Goal: Information Seeking & Learning: Learn about a topic

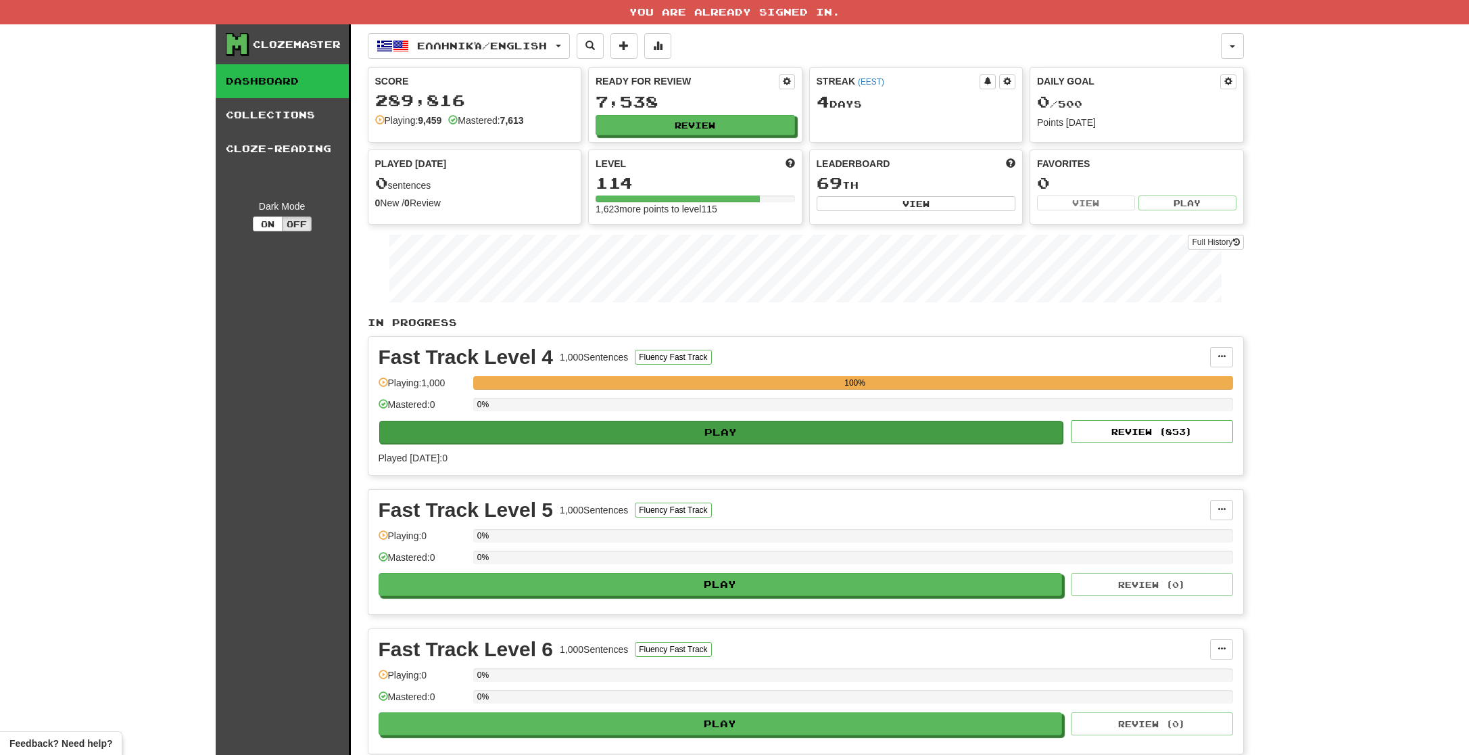
click at [771, 428] on button "Play" at bounding box center [721, 432] width 684 height 23
select select "**"
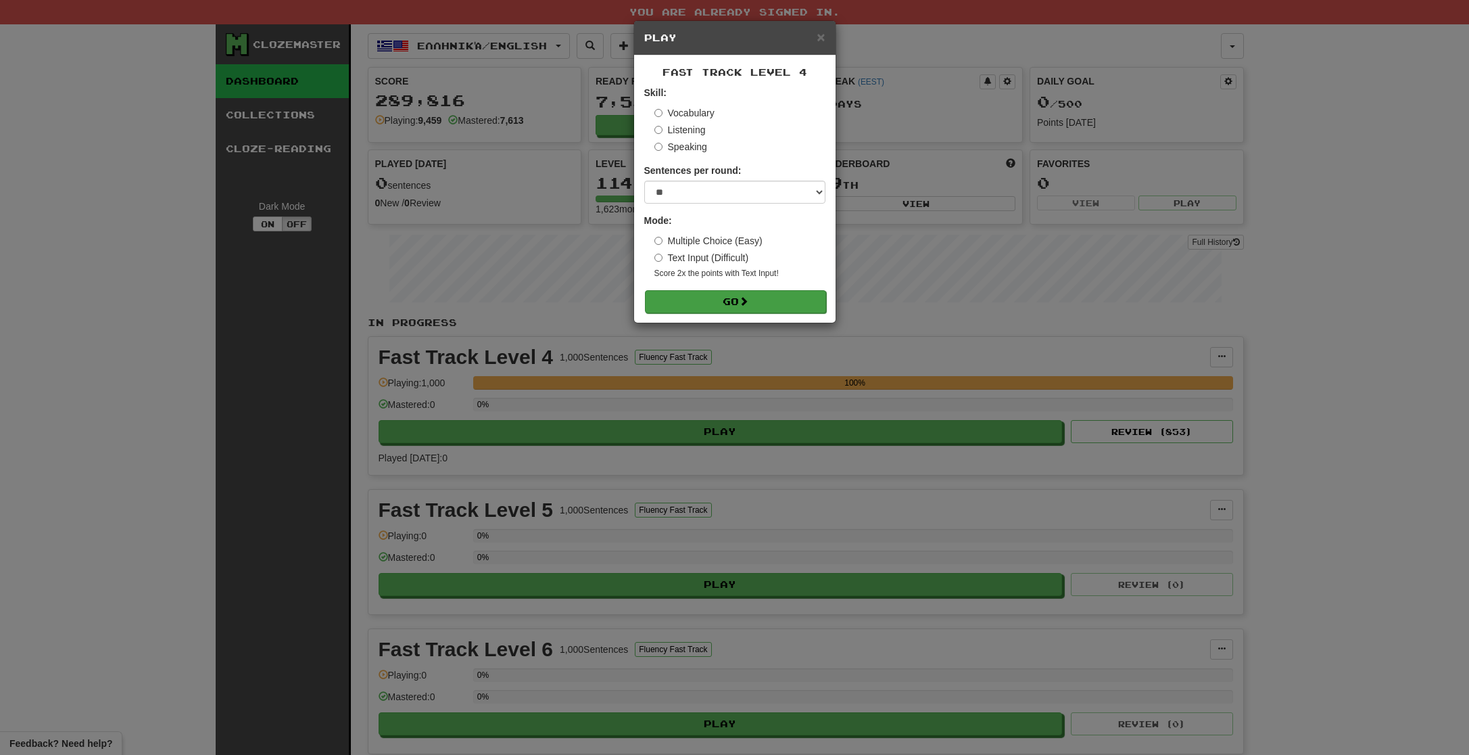
click at [747, 302] on span at bounding box center [743, 300] width 9 height 9
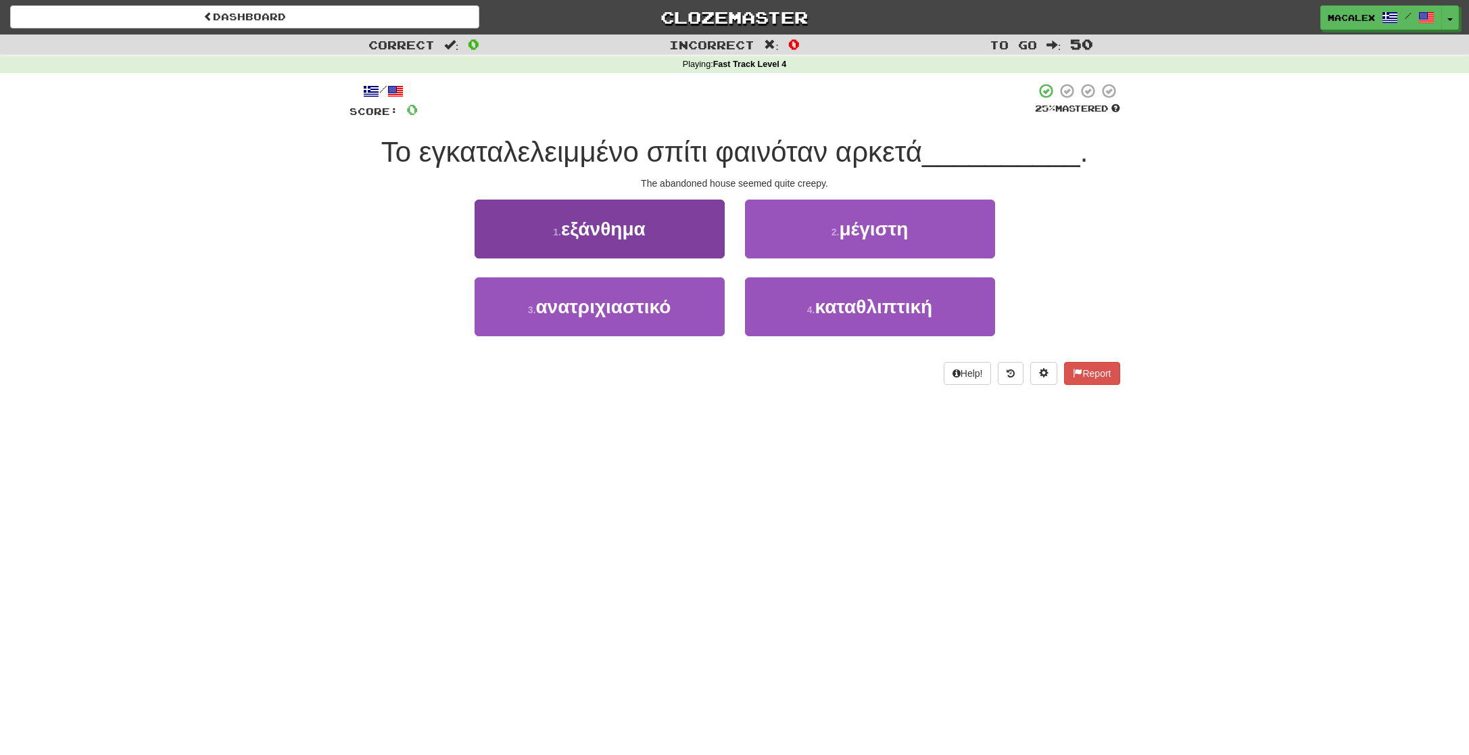
click at [605, 232] on span "εξάνθημα" at bounding box center [603, 228] width 85 height 21
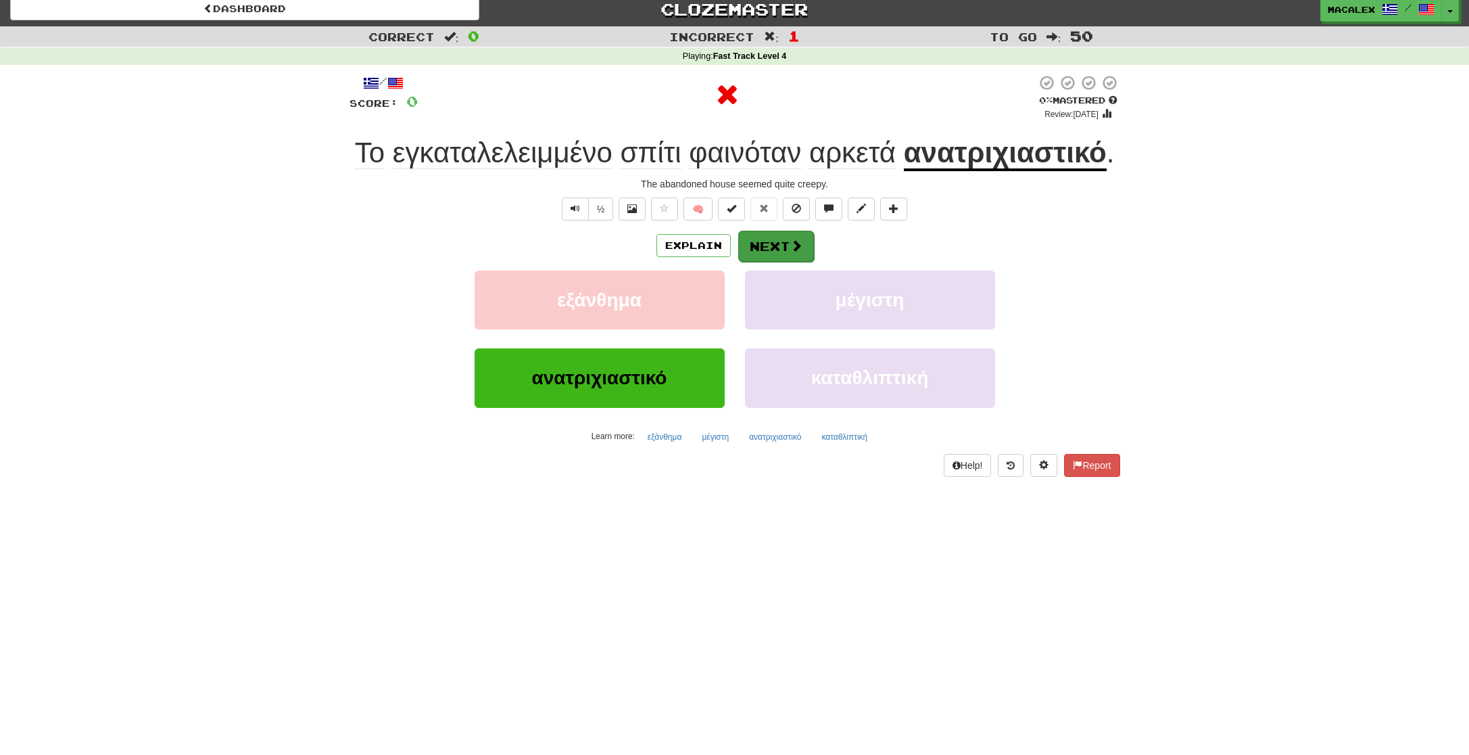
scroll to position [7, 0]
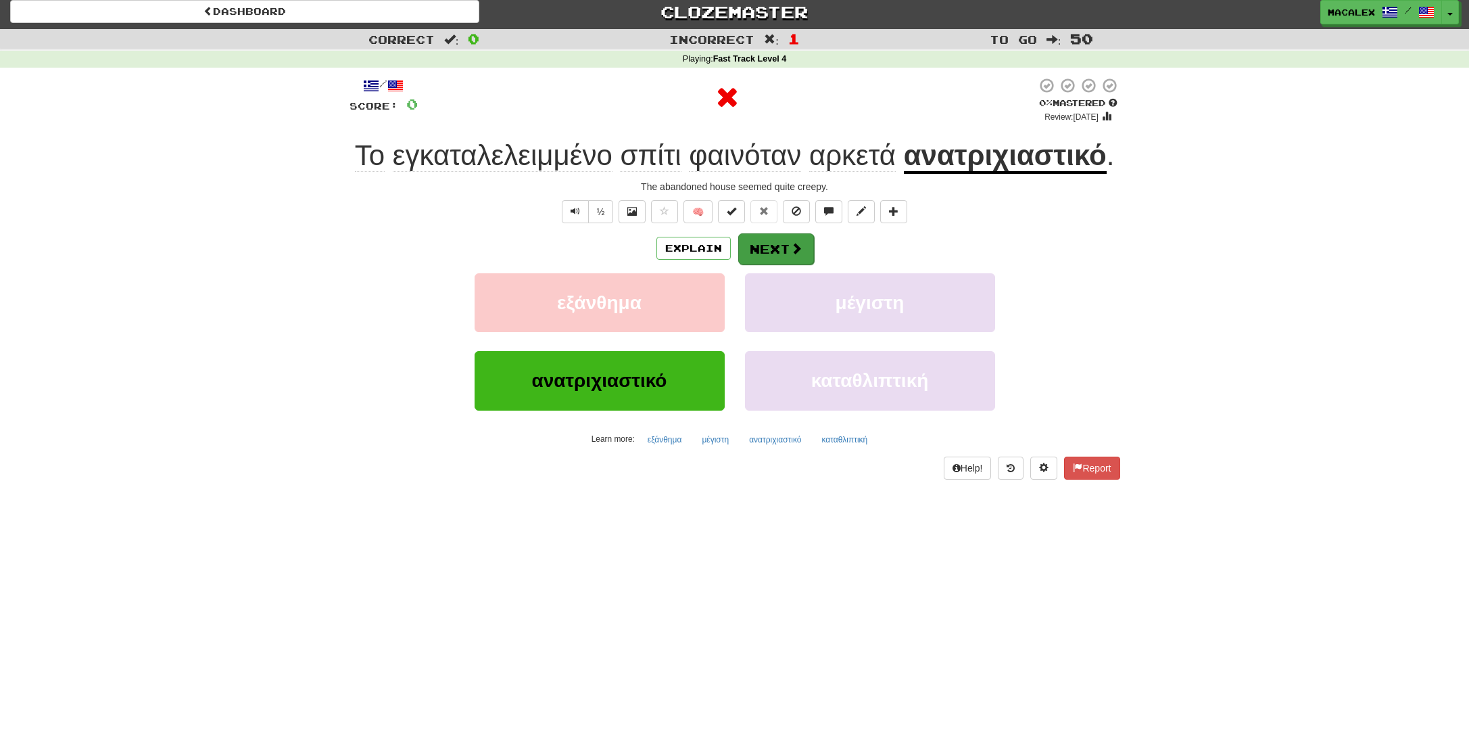
click at [769, 264] on button "Next" at bounding box center [776, 248] width 76 height 31
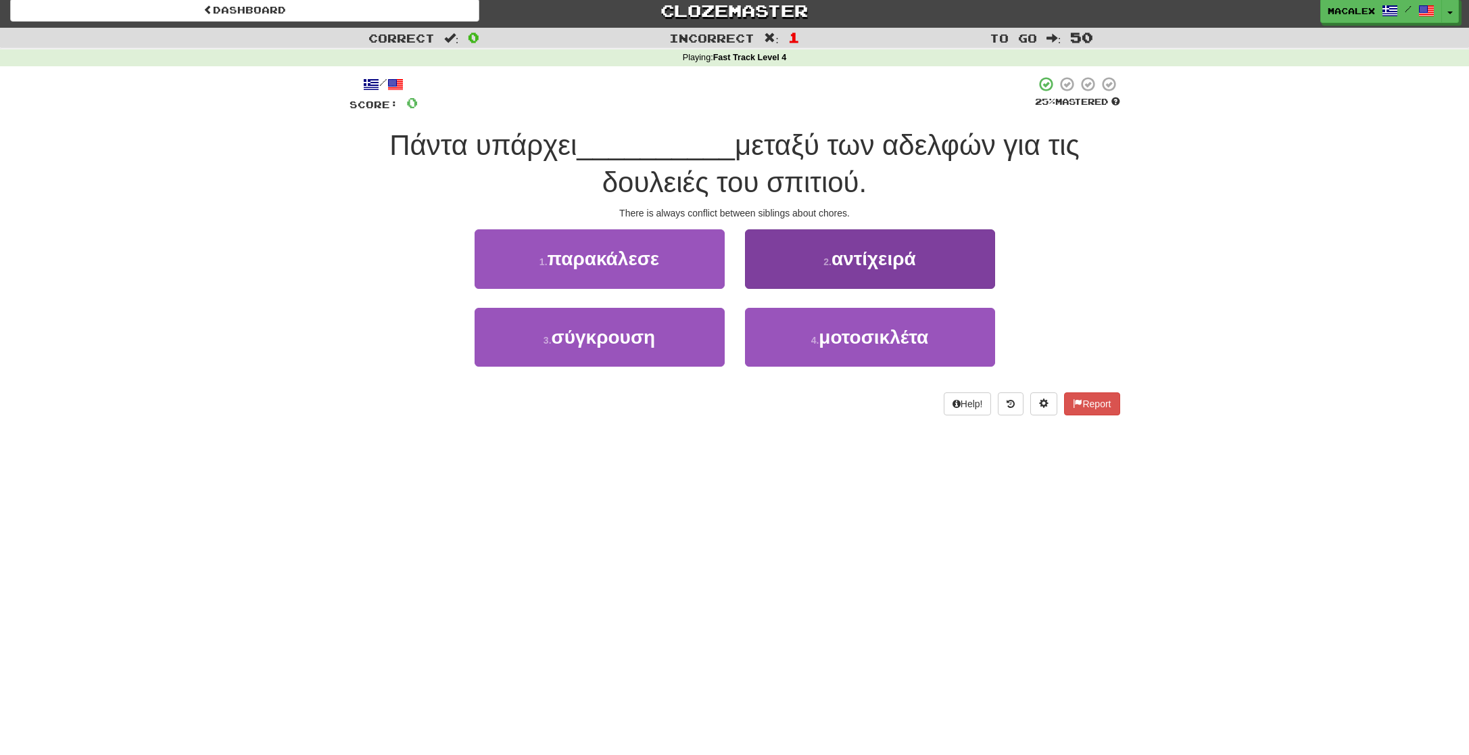
click at [846, 268] on button "2 . αντίχειρά" at bounding box center [870, 258] width 250 height 59
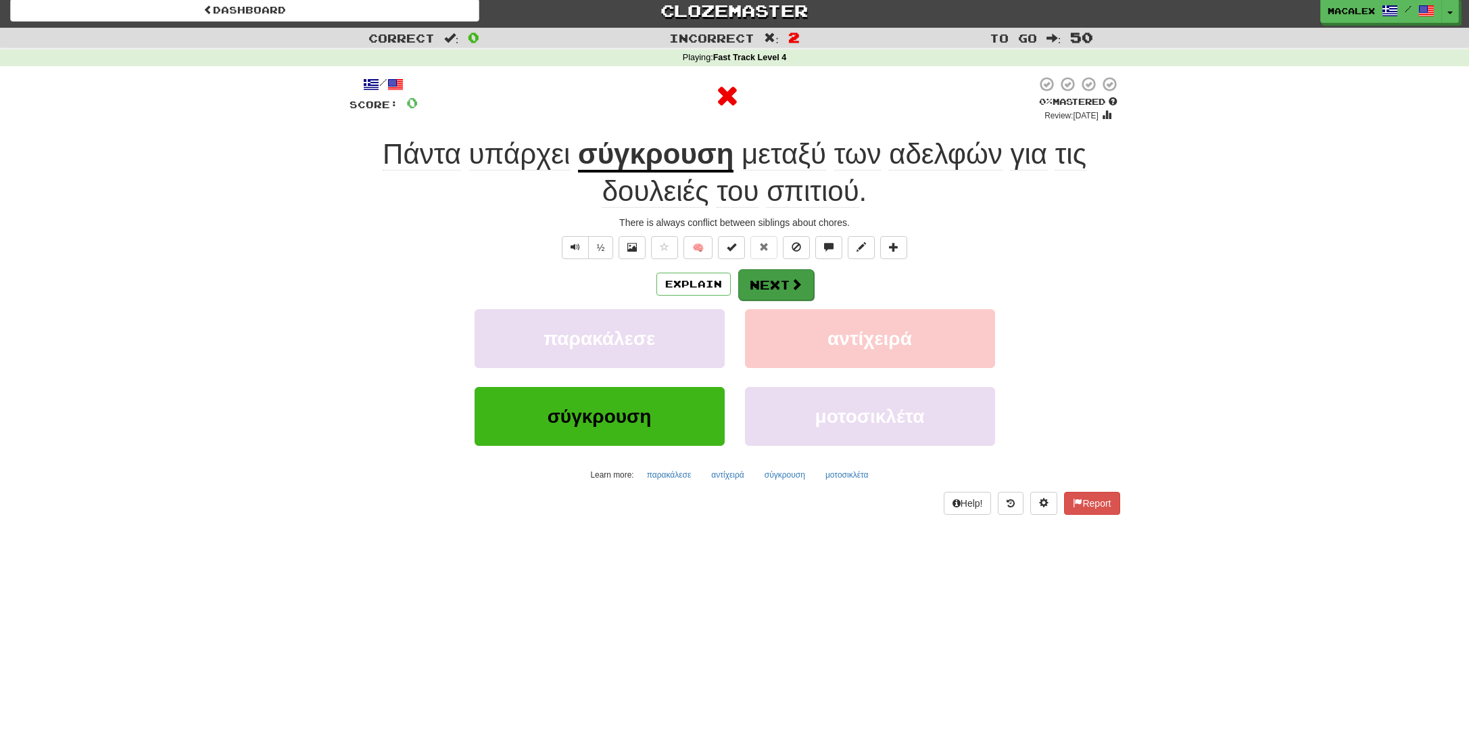
click at [792, 287] on span at bounding box center [796, 284] width 12 height 12
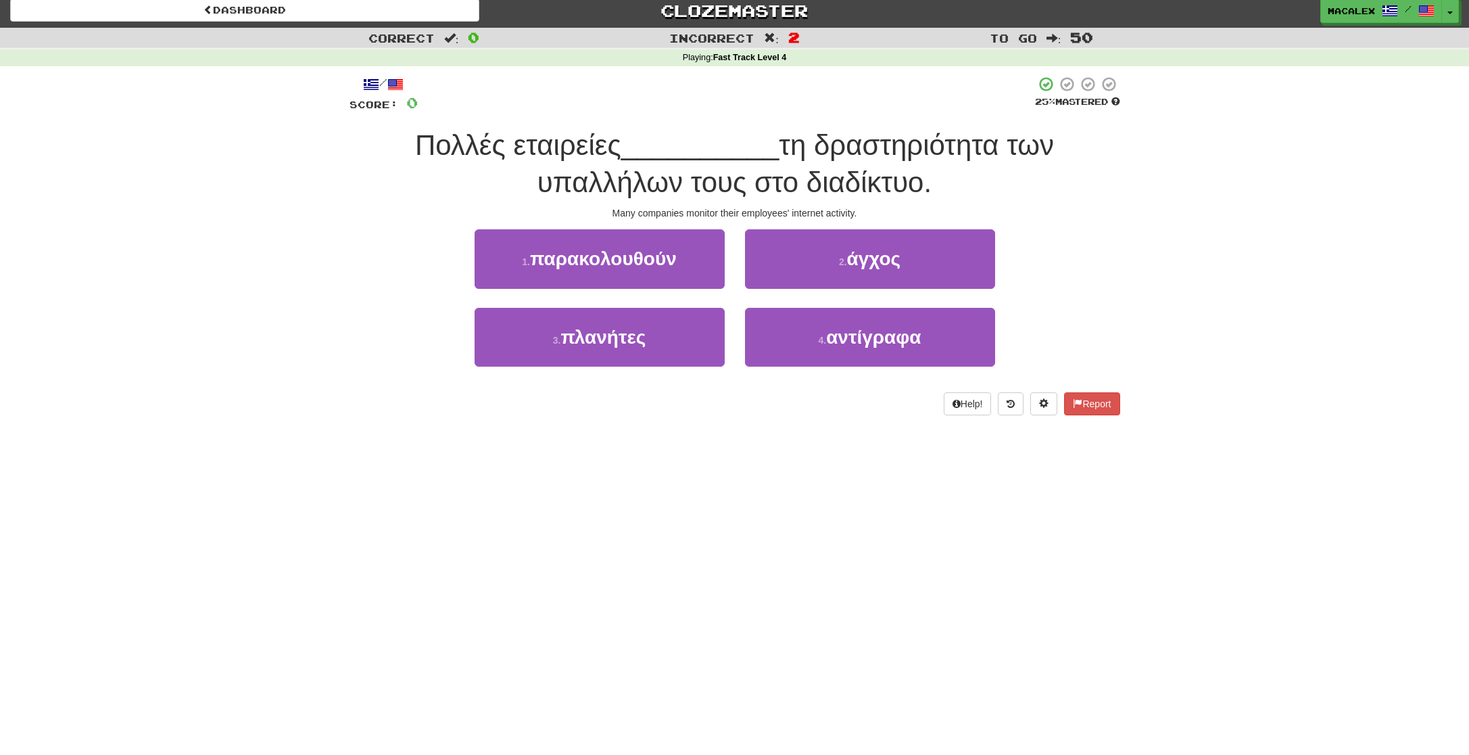
click at [635, 265] on span "παρακολουθούν" at bounding box center [603, 258] width 147 height 21
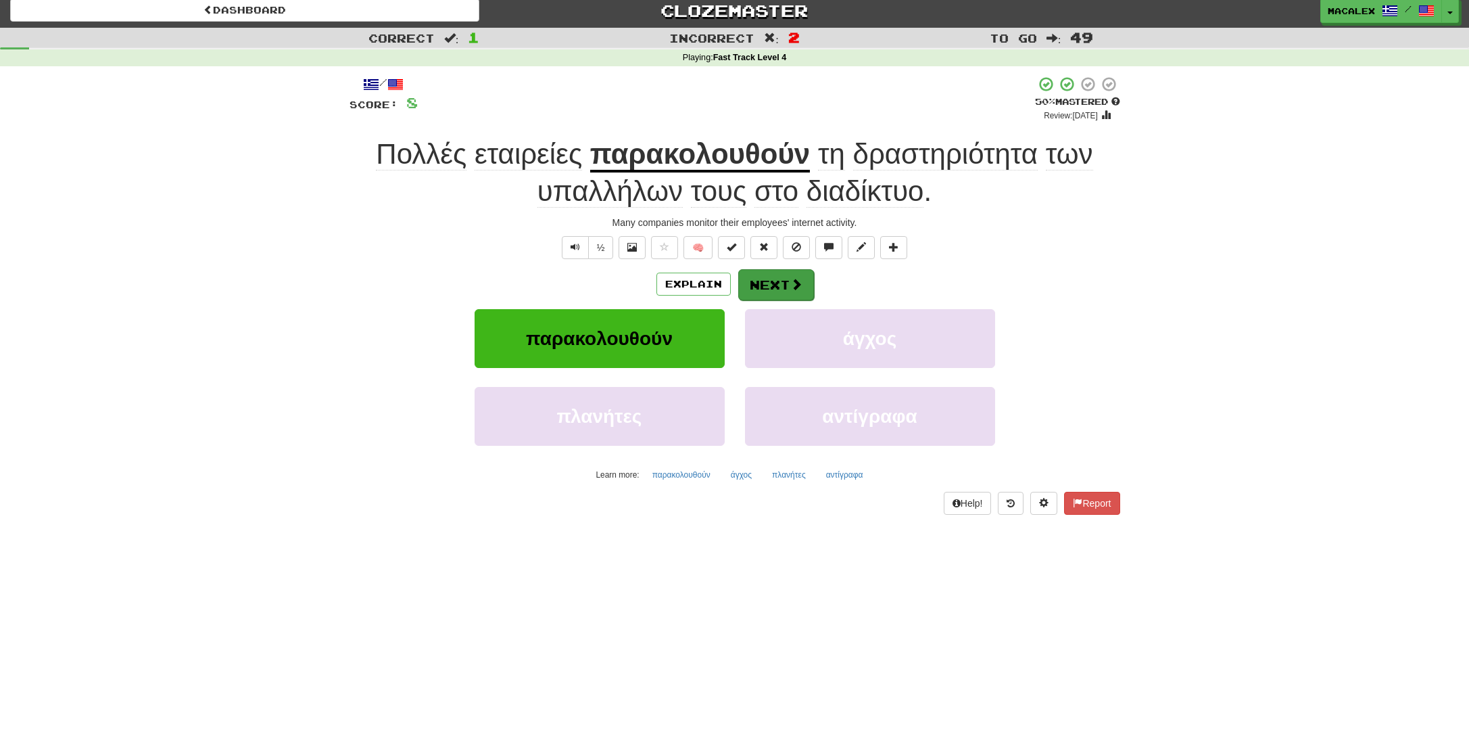
click at [773, 287] on button "Next" at bounding box center [776, 284] width 76 height 31
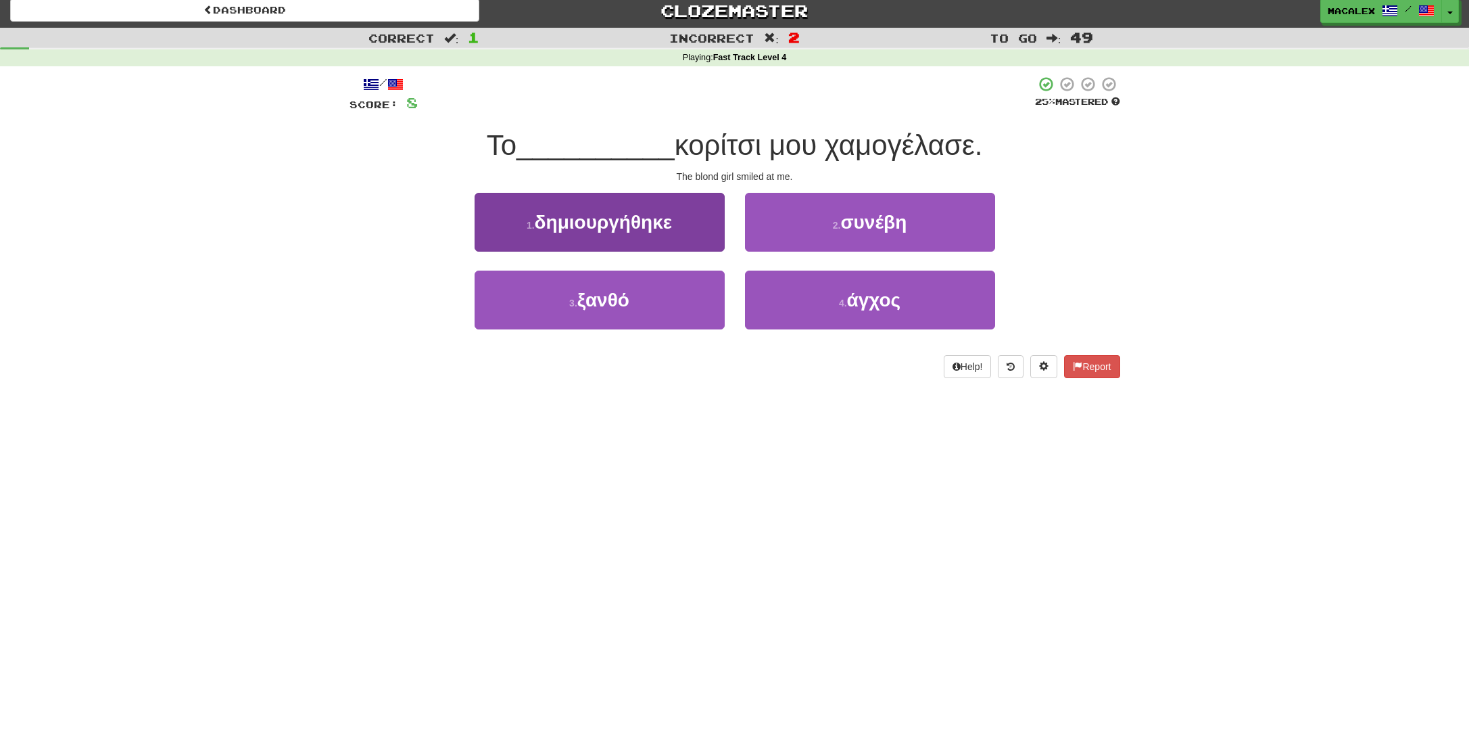
click at [609, 300] on span "ξανθό" at bounding box center [603, 299] width 52 height 21
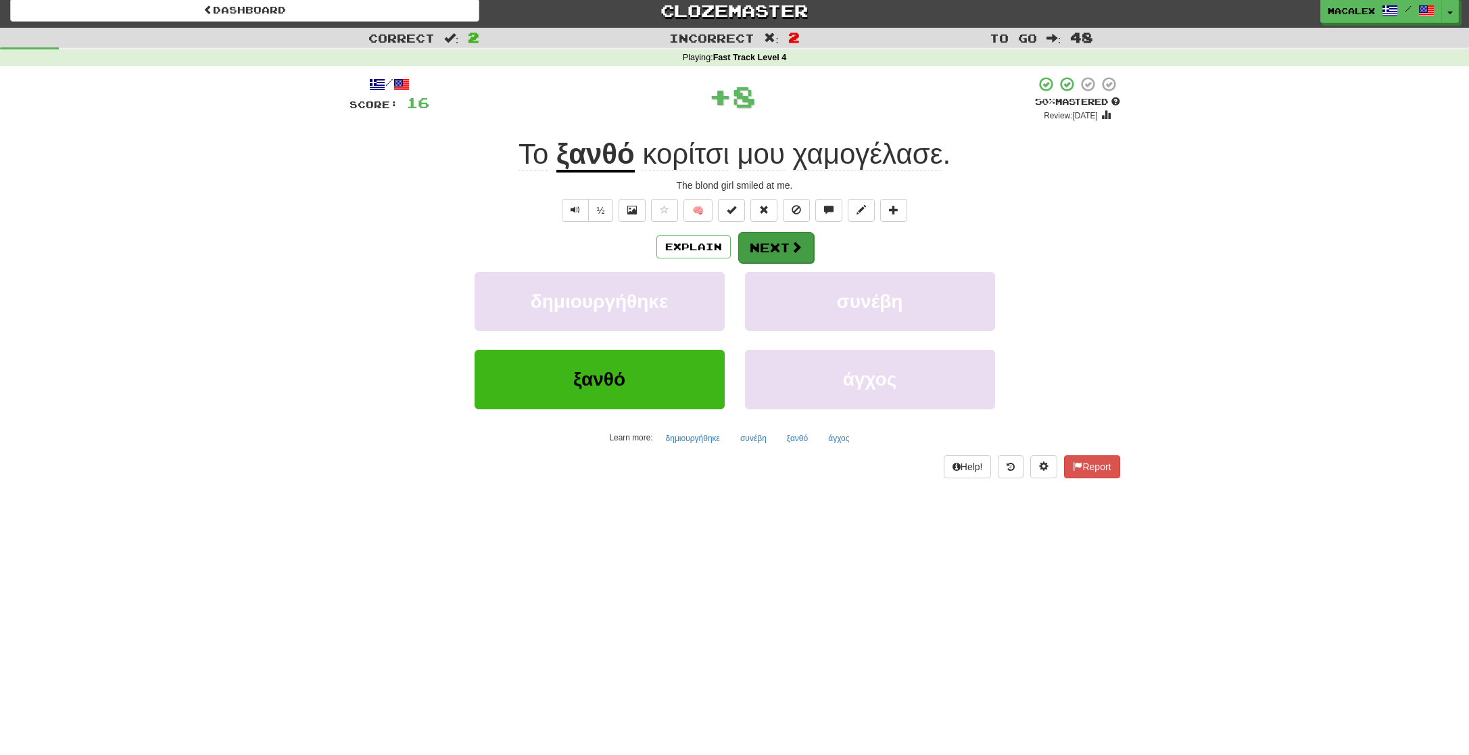
click at [775, 248] on button "Next" at bounding box center [776, 247] width 76 height 31
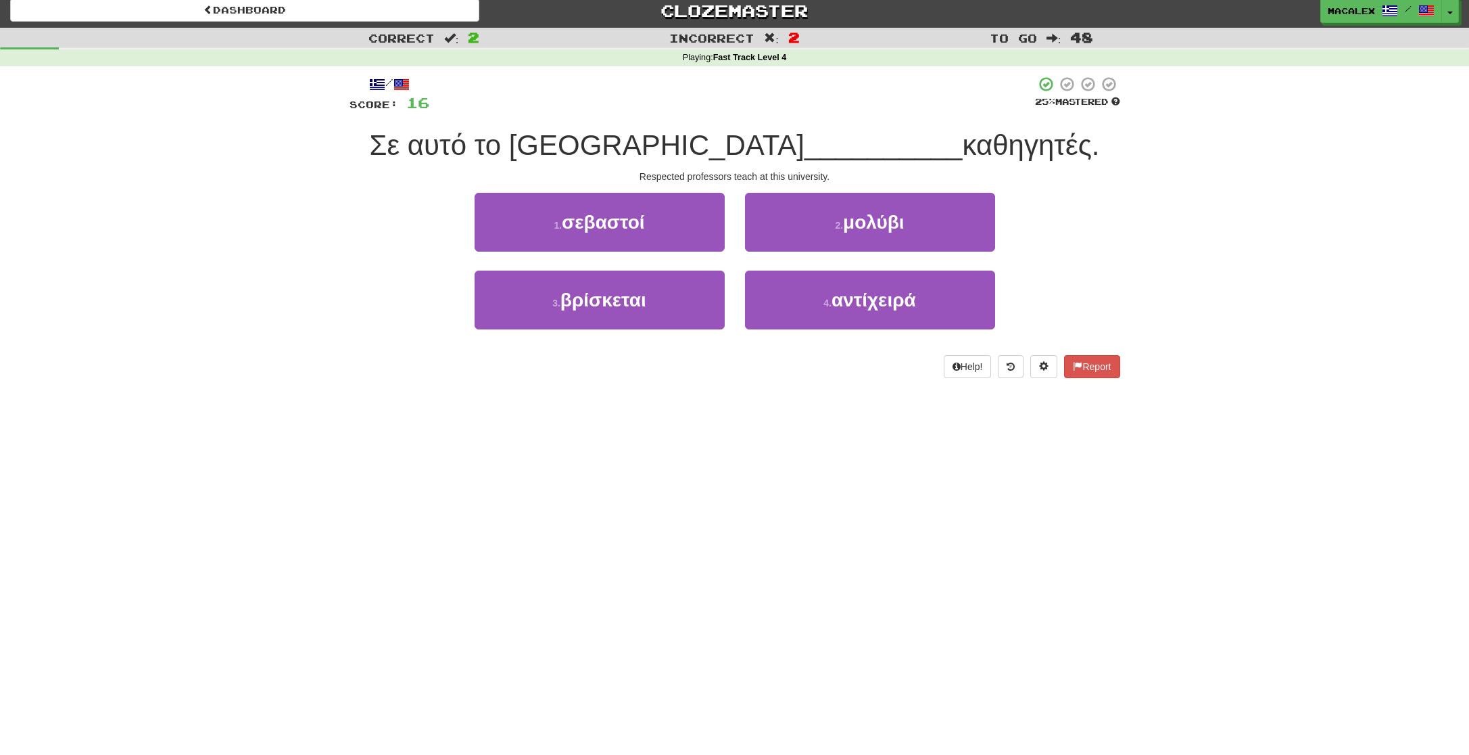
click at [607, 222] on span "σεβαστοί" at bounding box center [603, 222] width 83 height 21
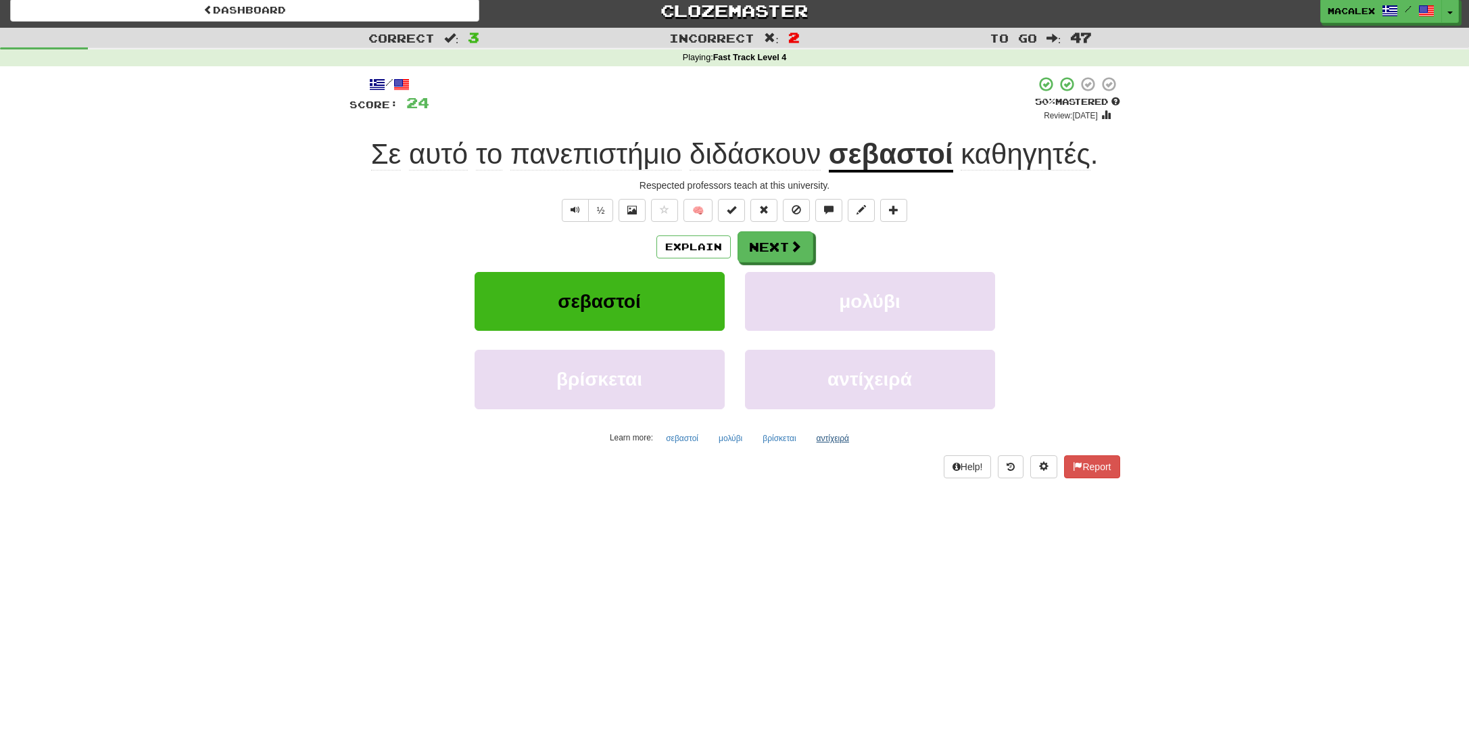
click at [836, 439] on button "αντίχειρά" at bounding box center [832, 438] width 47 height 20
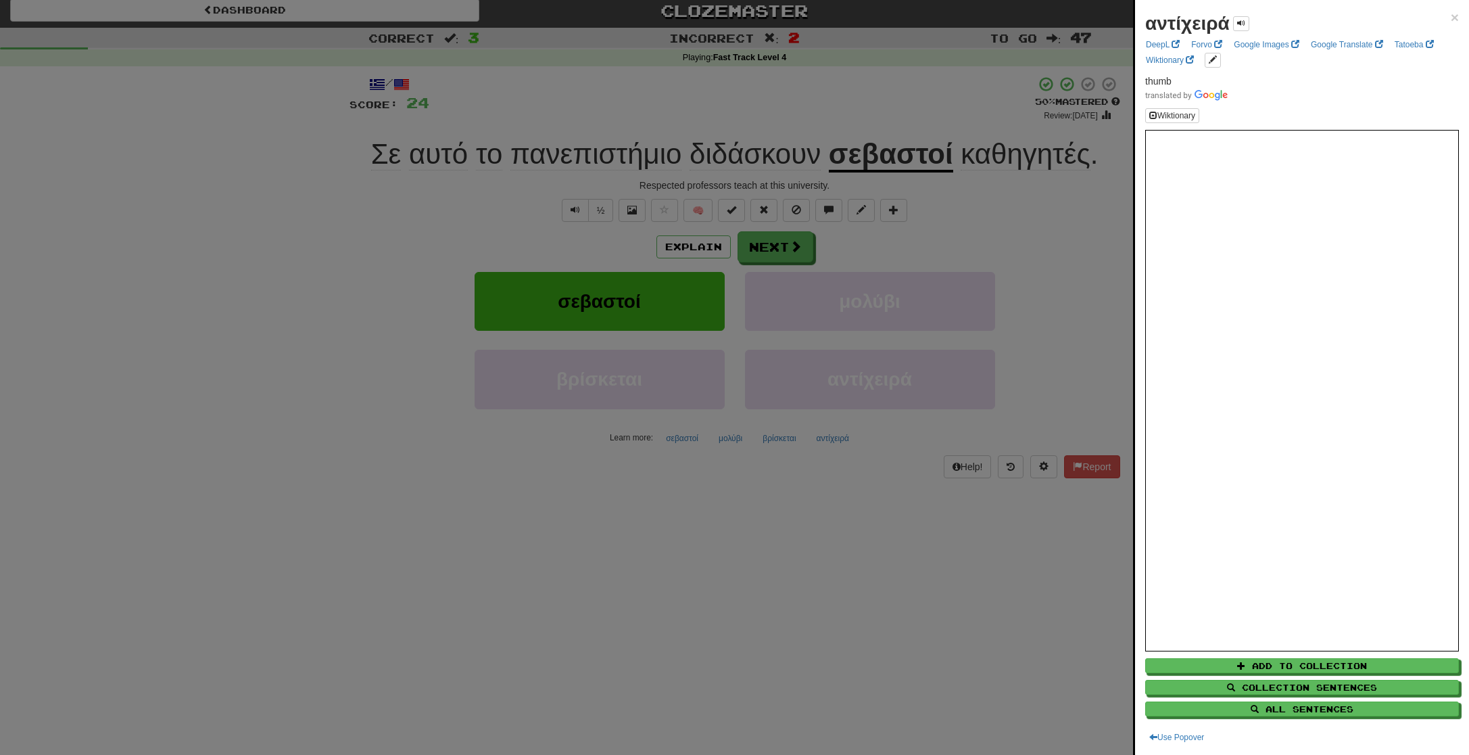
click at [535, 430] on div at bounding box center [734, 377] width 1469 height 755
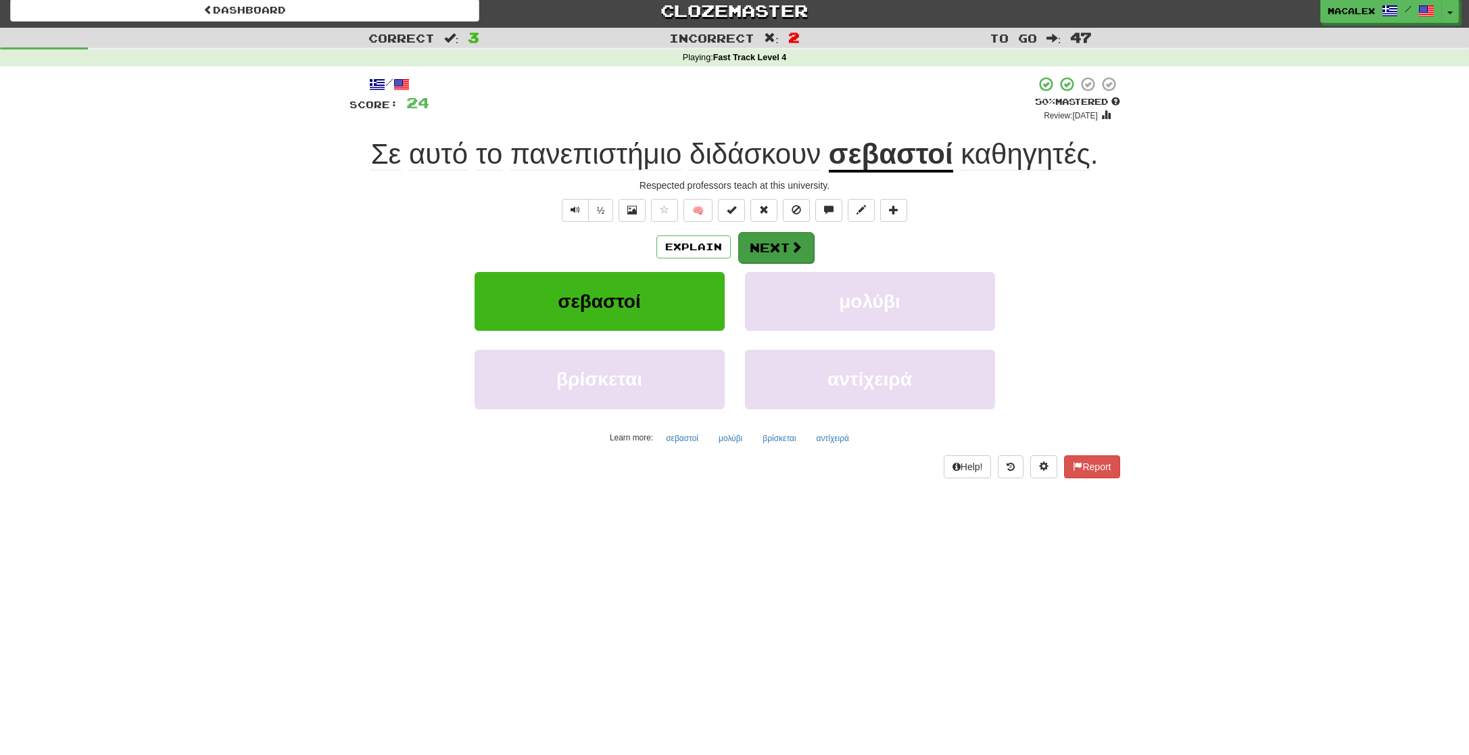
click at [800, 249] on span at bounding box center [796, 247] width 12 height 12
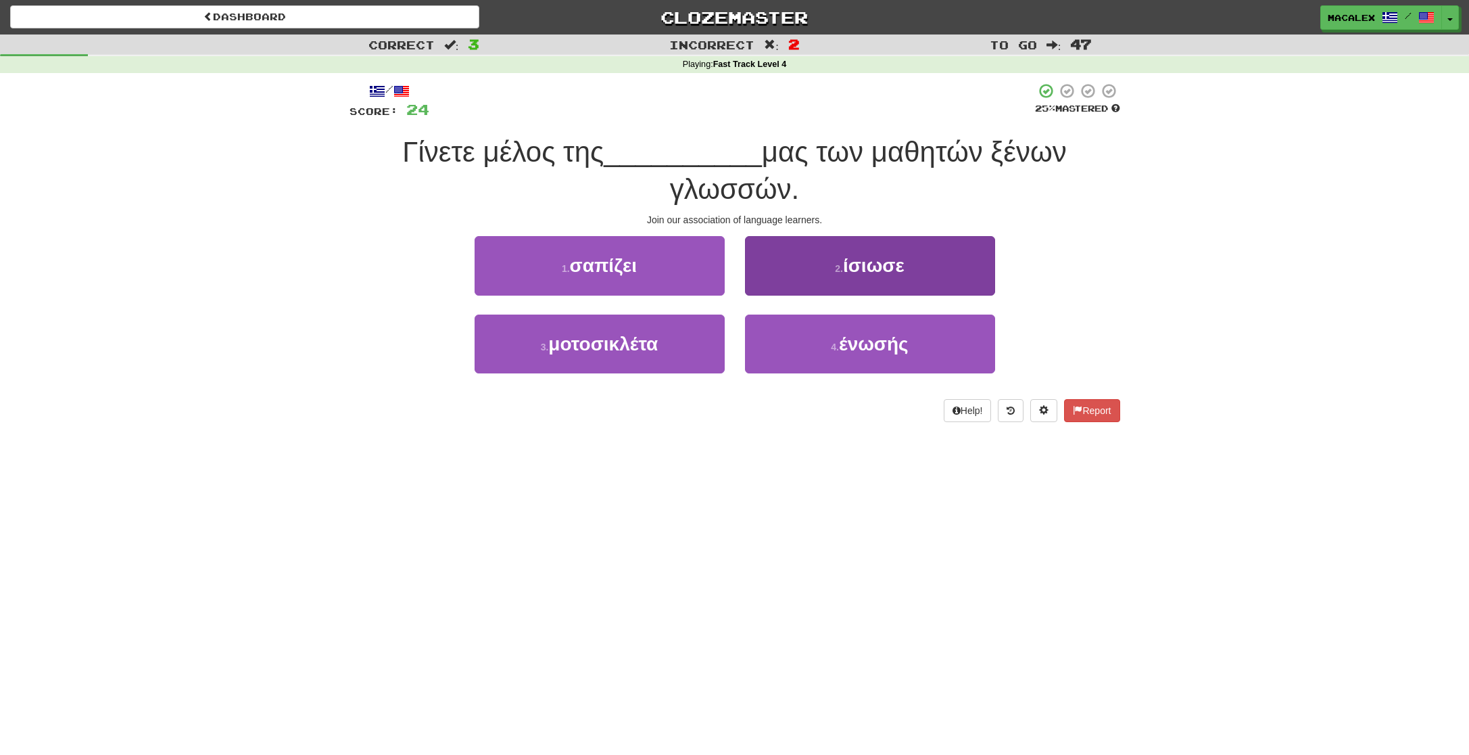
scroll to position [4, 0]
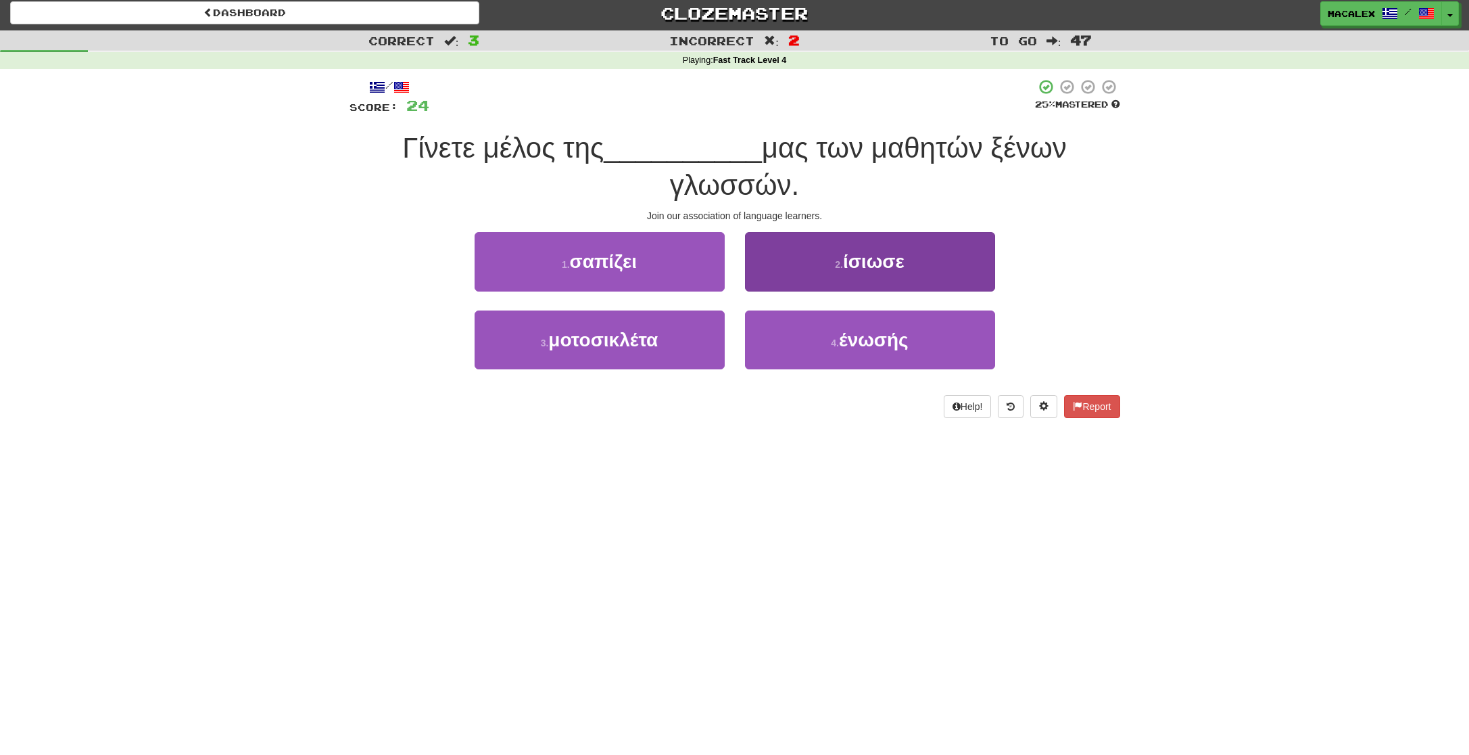
click at [882, 264] on span "ίσιωσε" at bounding box center [874, 261] width 62 height 21
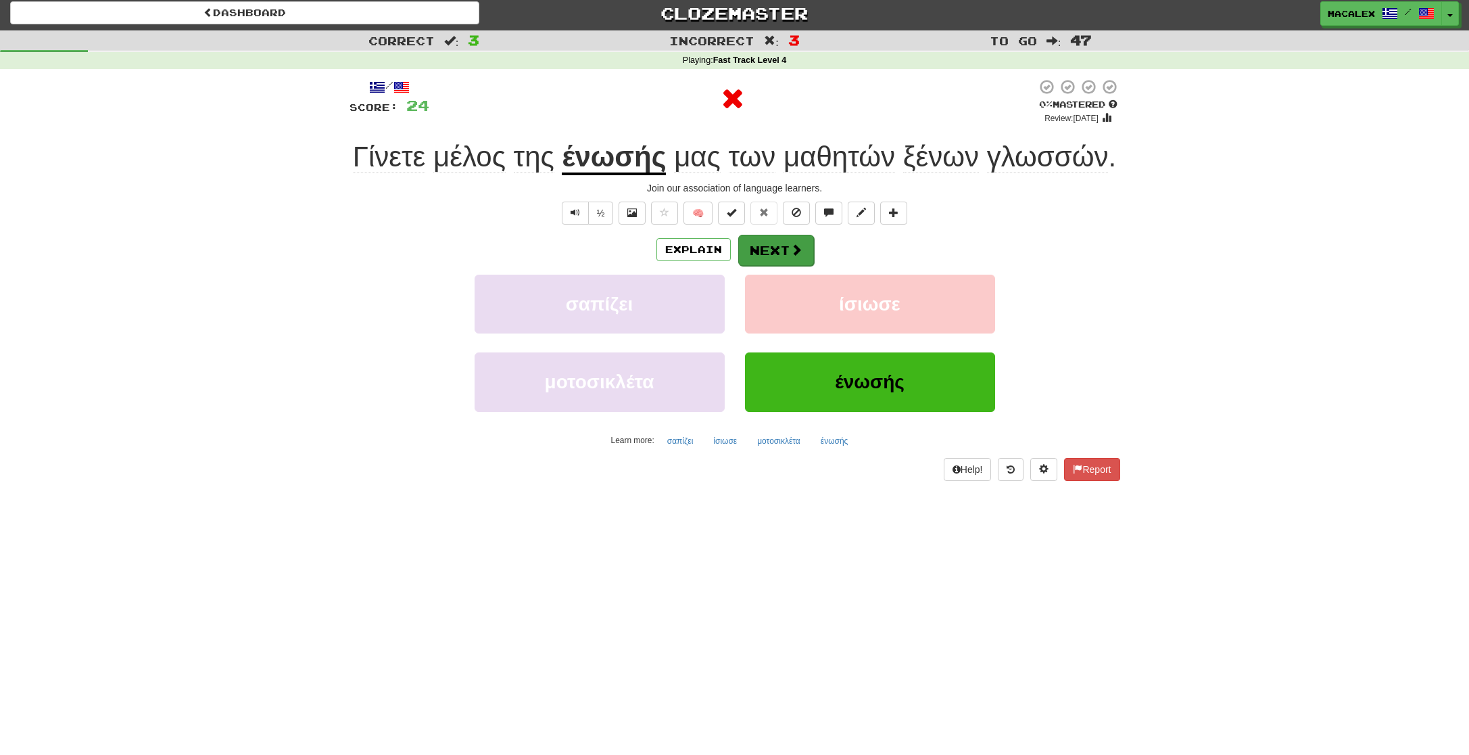
click at [782, 254] on button "Next" at bounding box center [776, 250] width 76 height 31
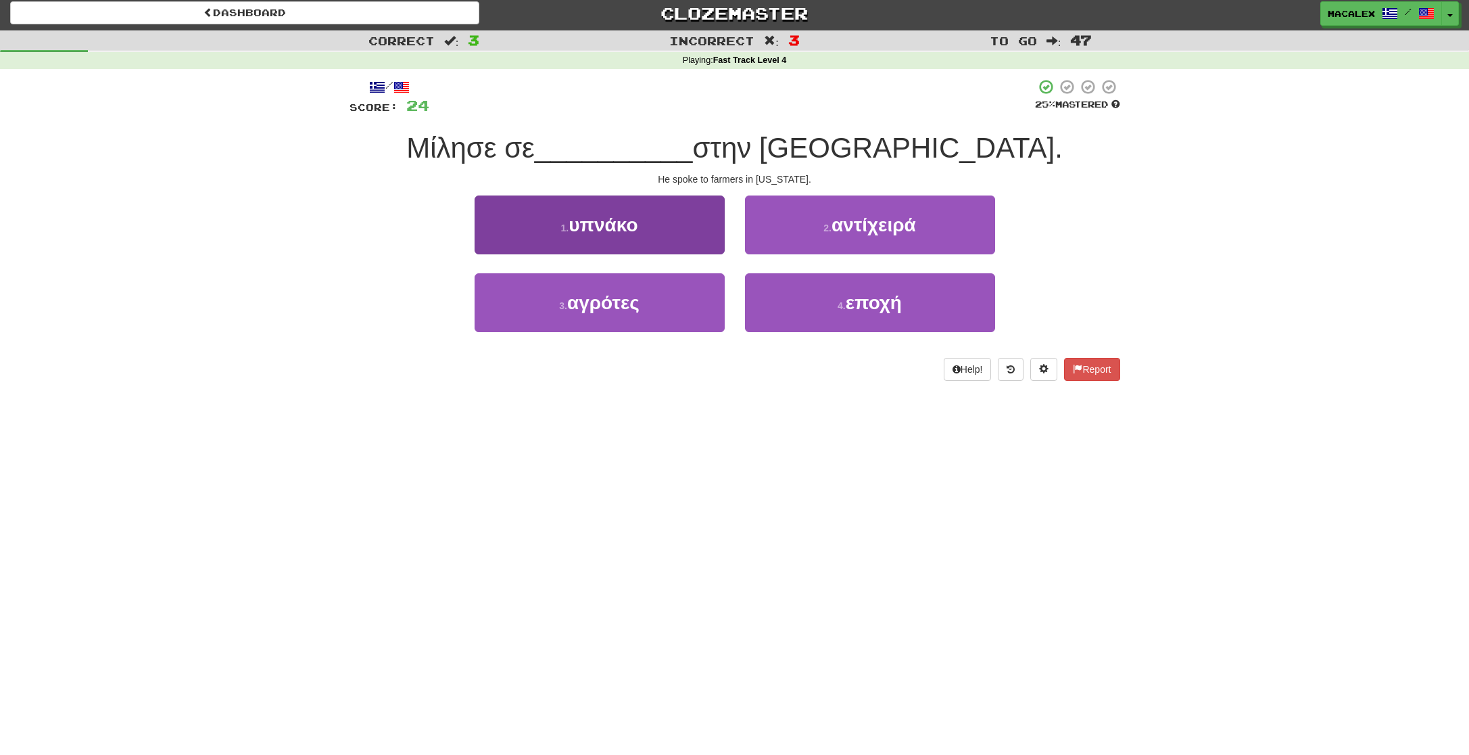
drag, startPoint x: 608, startPoint y: 292, endPoint x: 617, endPoint y: 292, distance: 8.8
click at [610, 292] on span "αγρότες" at bounding box center [603, 302] width 72 height 21
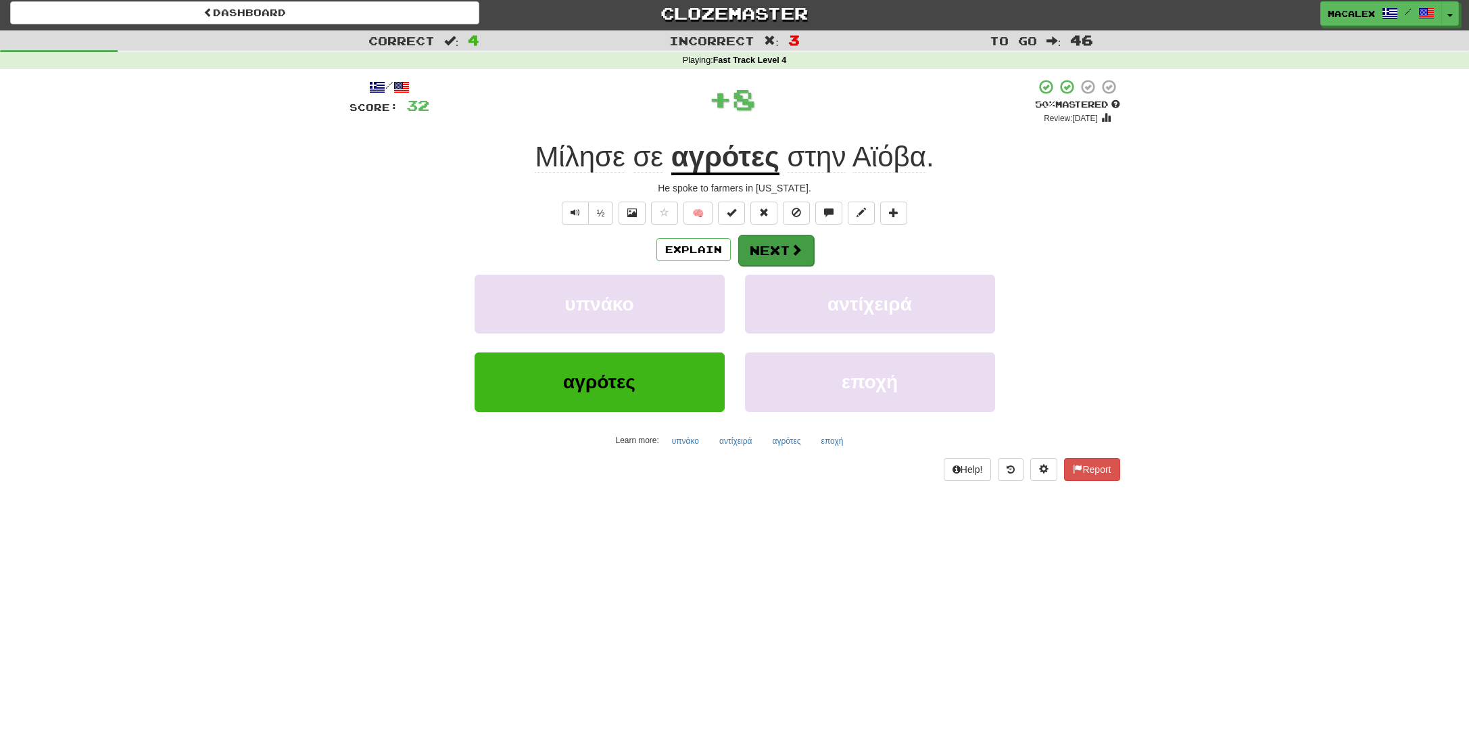
click at [781, 256] on button "Next" at bounding box center [776, 250] width 76 height 31
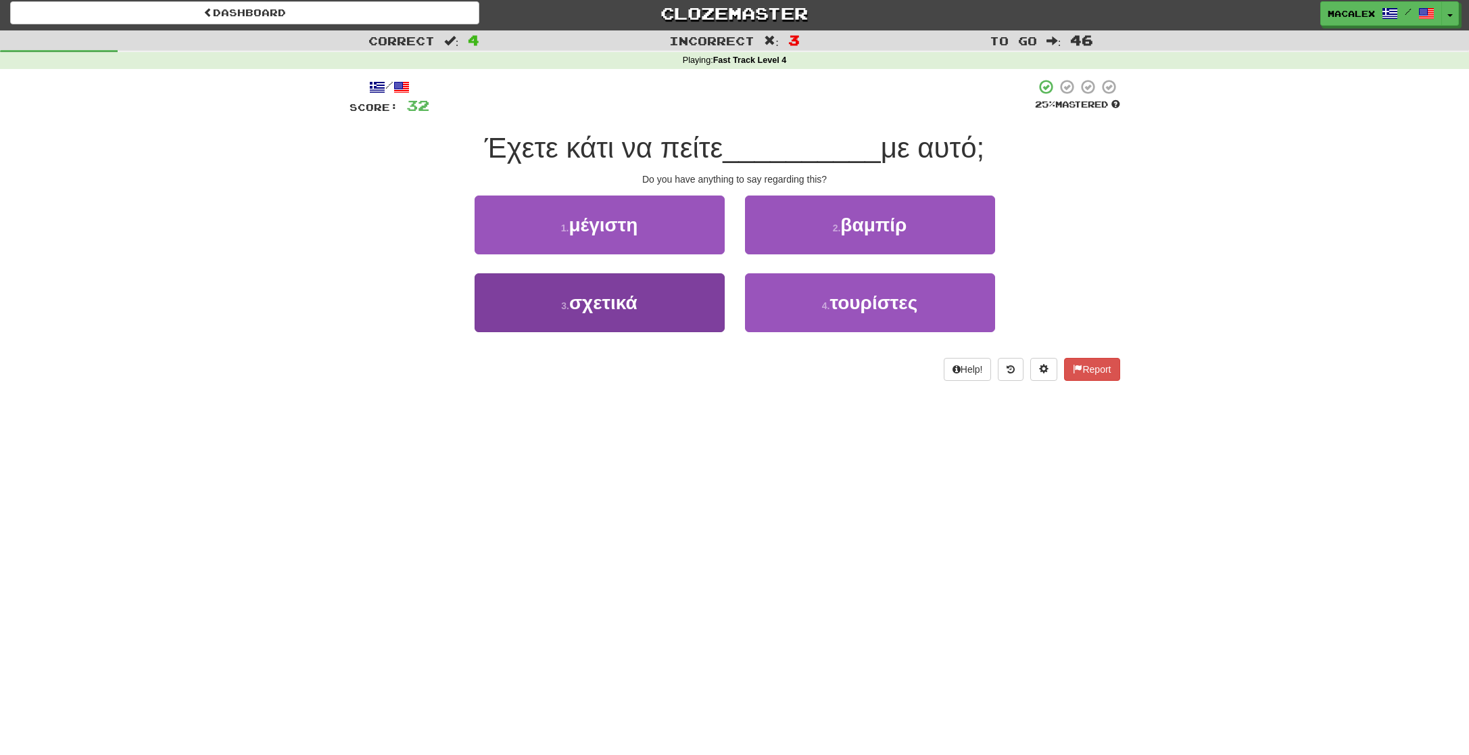
click at [613, 304] on span "σχετικά" at bounding box center [603, 302] width 68 height 21
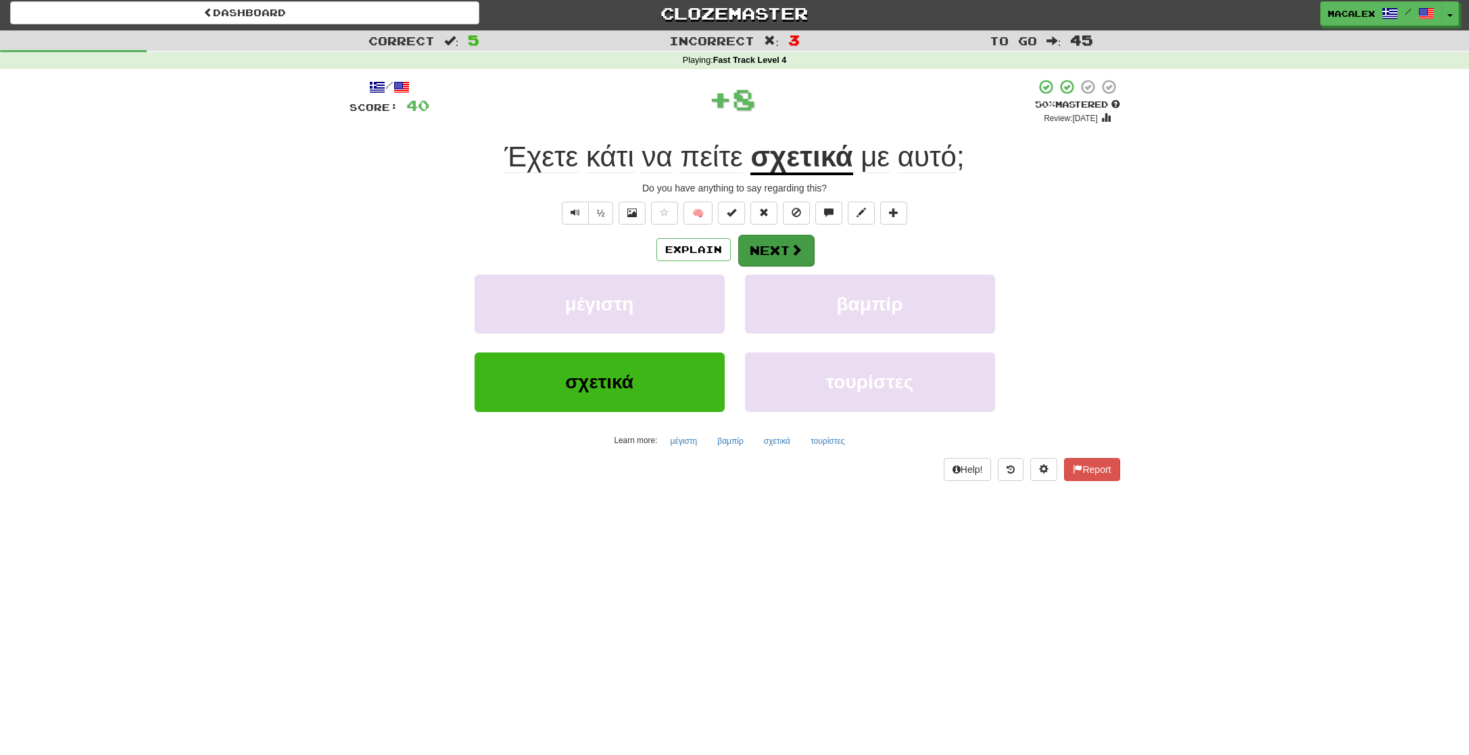
click at [775, 256] on button "Next" at bounding box center [776, 250] width 76 height 31
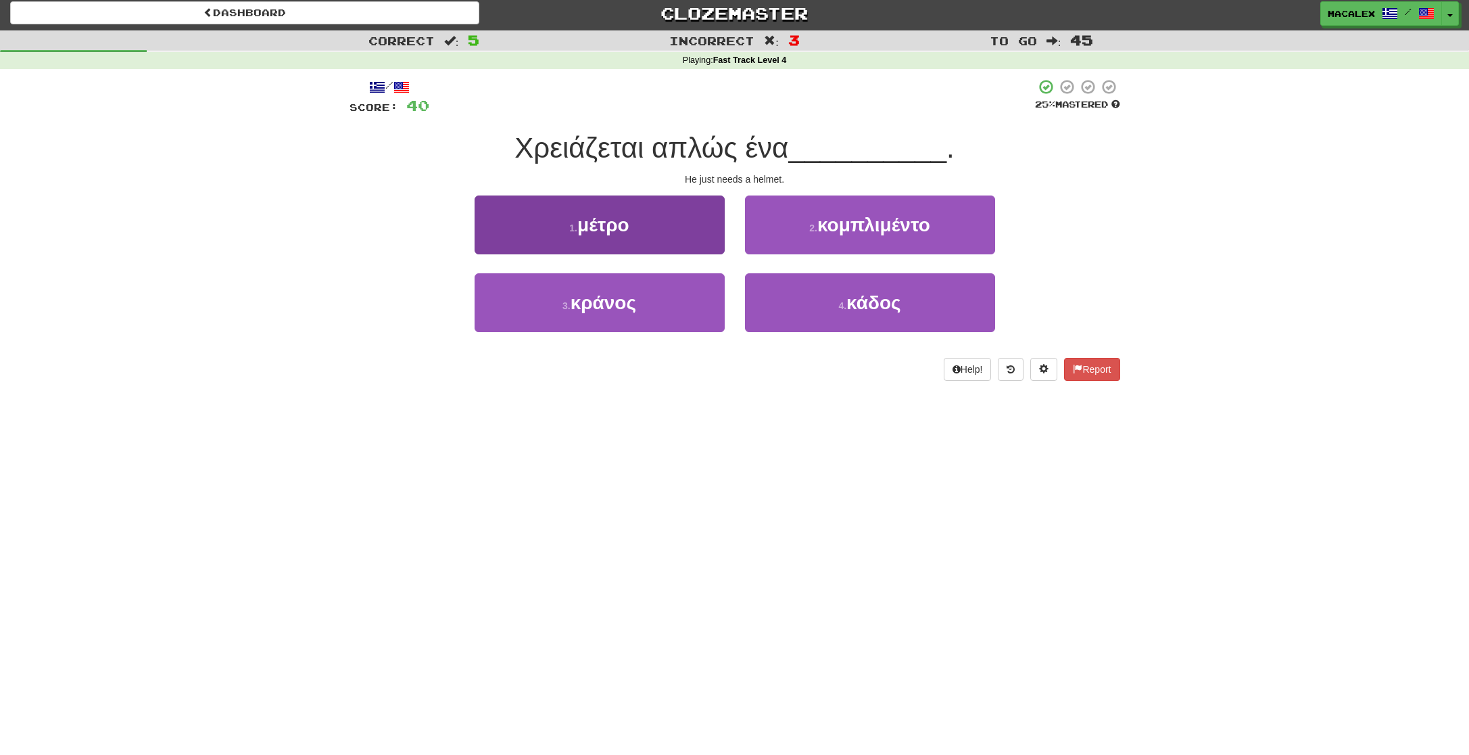
click at [588, 295] on span "κράνος" at bounding box center [604, 302] width 66 height 21
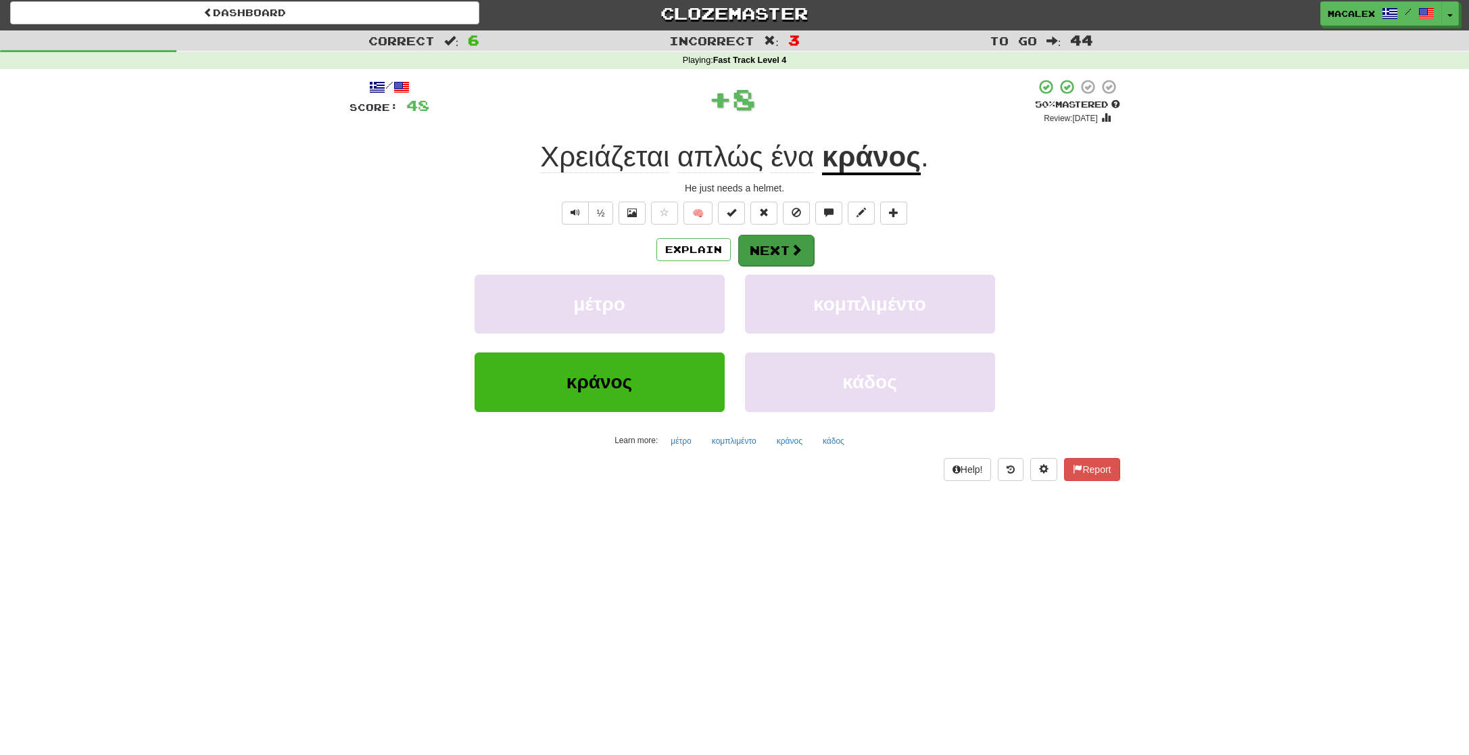
click at [767, 250] on button "Next" at bounding box center [776, 250] width 76 height 31
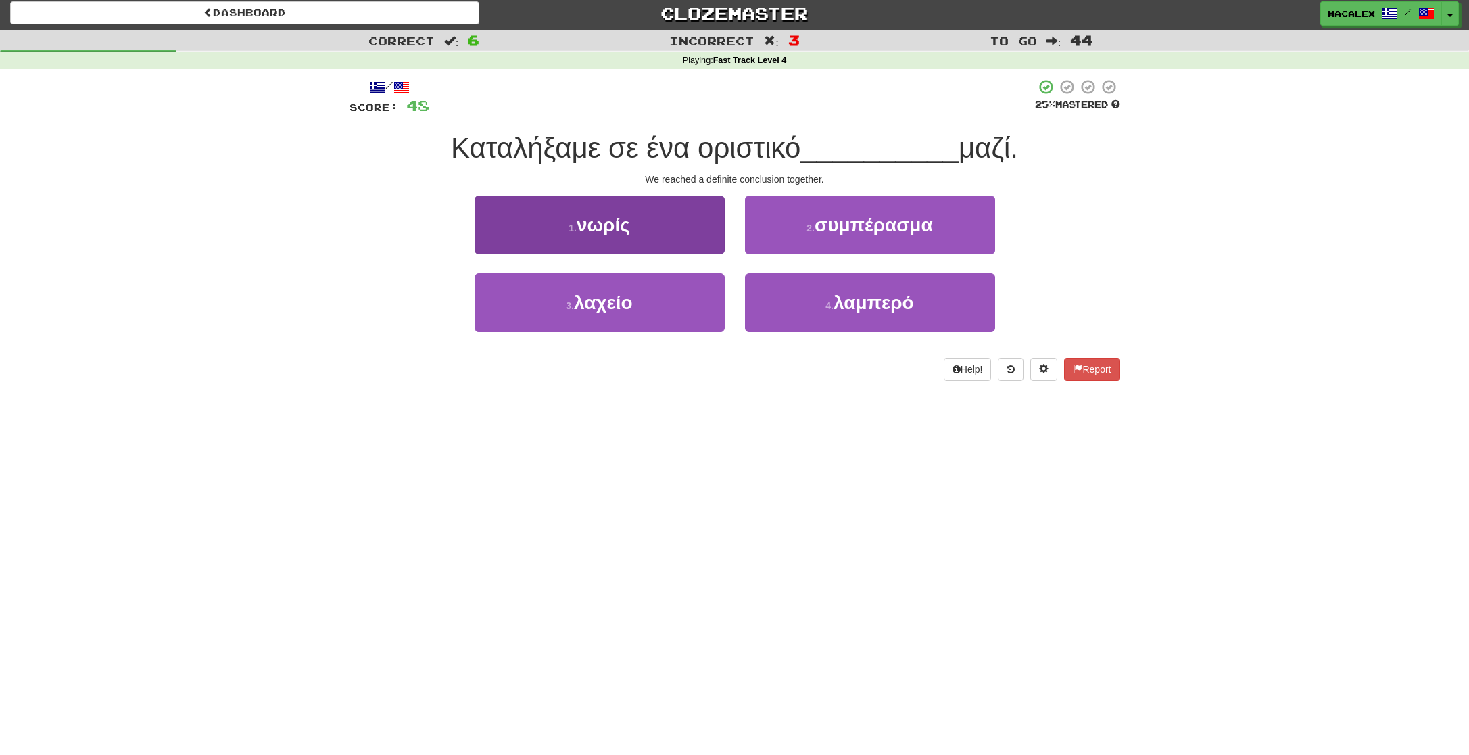
click at [609, 309] on span "λαχείο" at bounding box center [603, 302] width 59 height 21
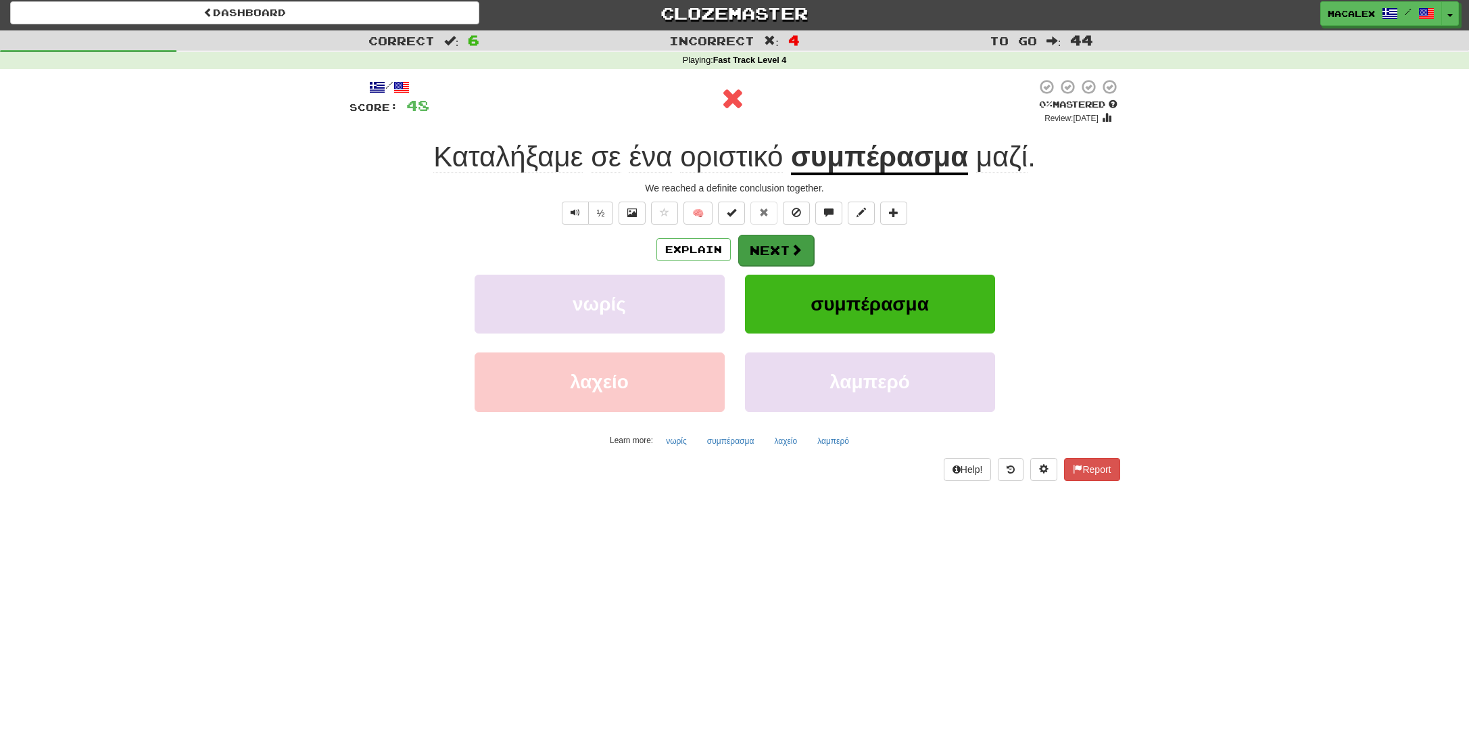
click at [782, 240] on button "Next" at bounding box center [776, 250] width 76 height 31
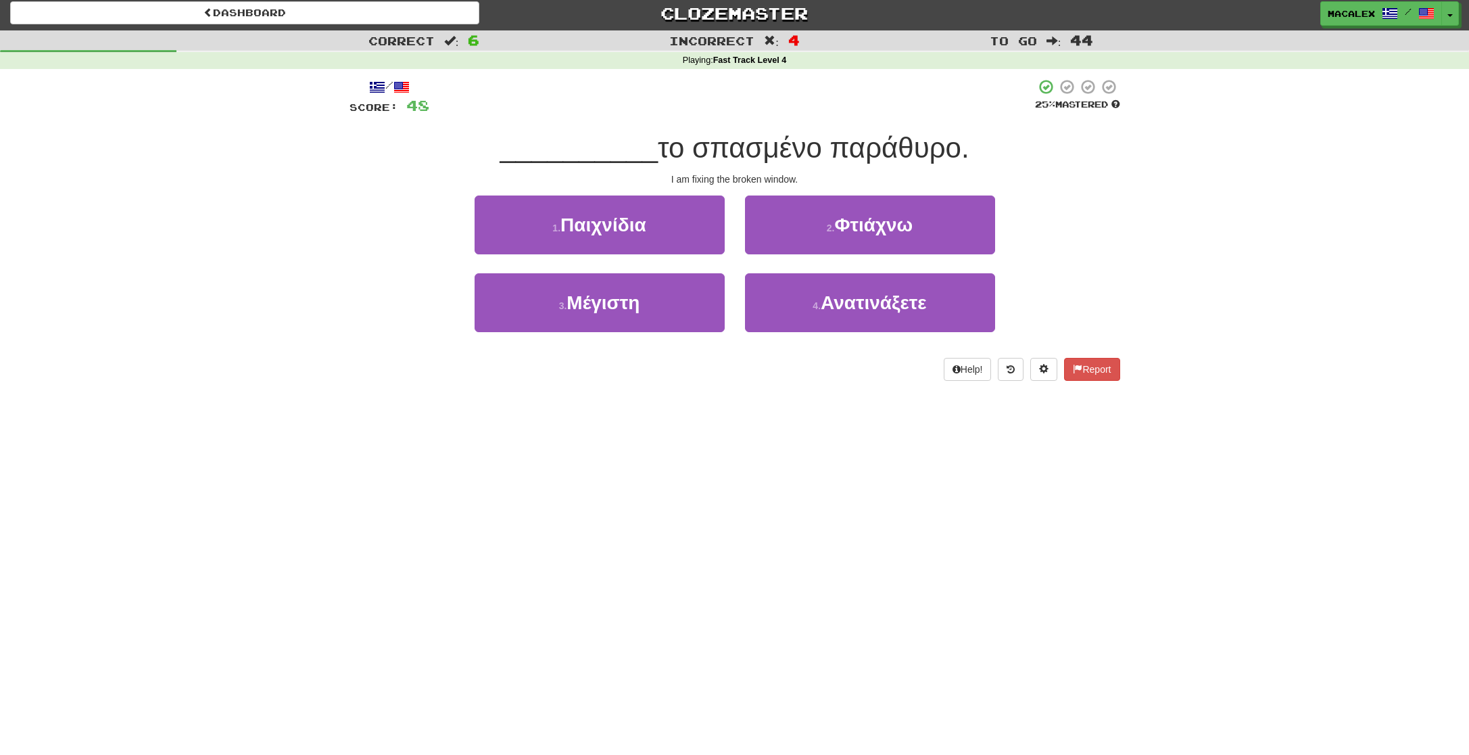
click at [813, 229] on button "2 . [GEOGRAPHIC_DATA]" at bounding box center [870, 224] width 250 height 59
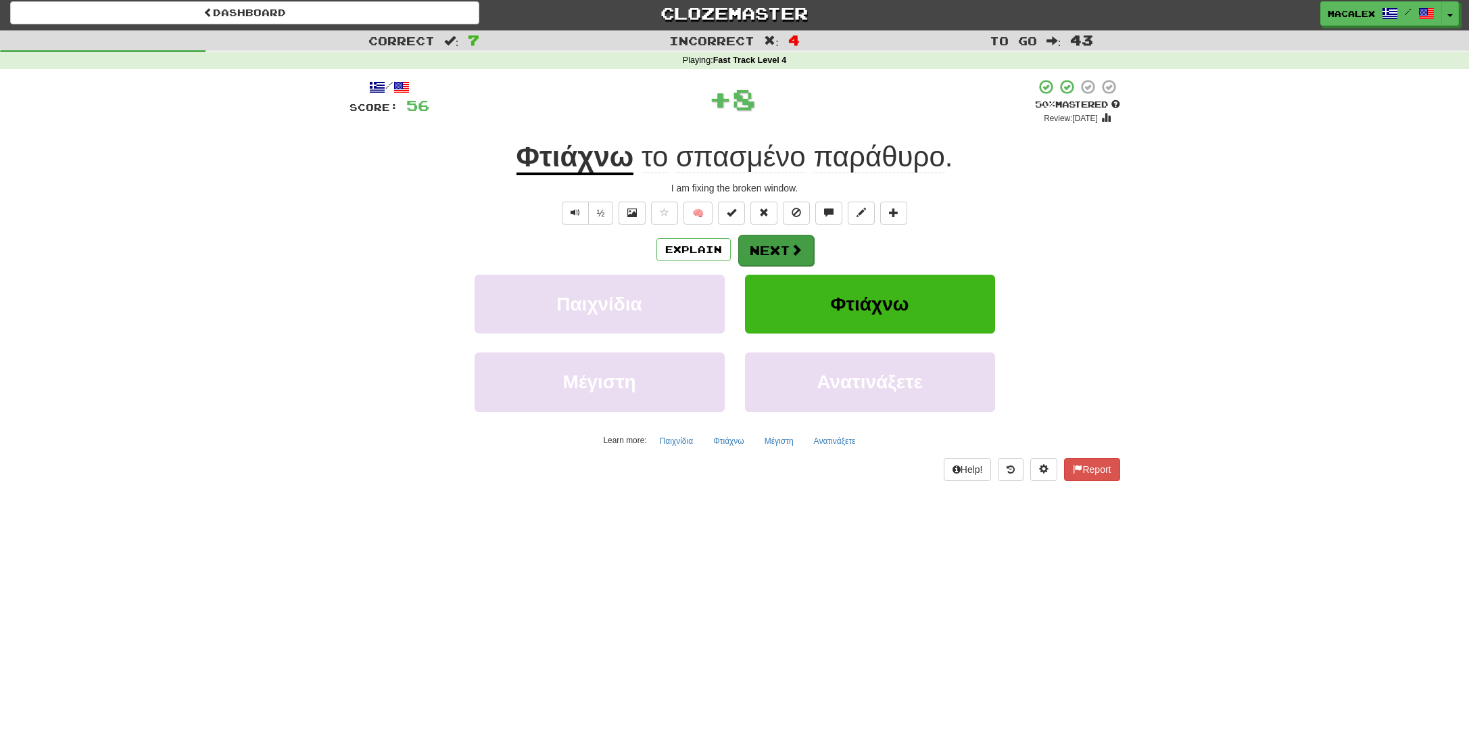
click at [796, 250] on span at bounding box center [796, 249] width 12 height 12
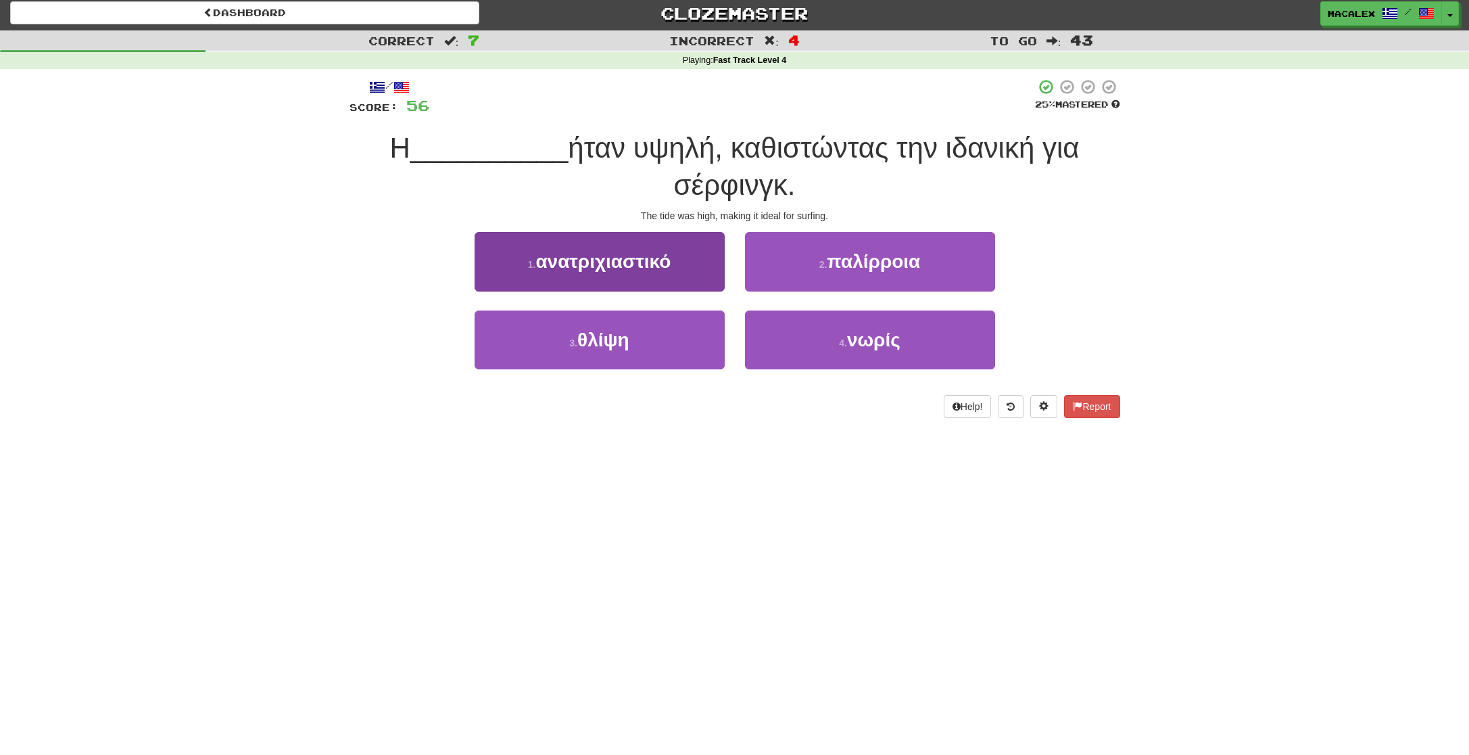
click at [603, 345] on span "θλίψη" at bounding box center [603, 339] width 52 height 21
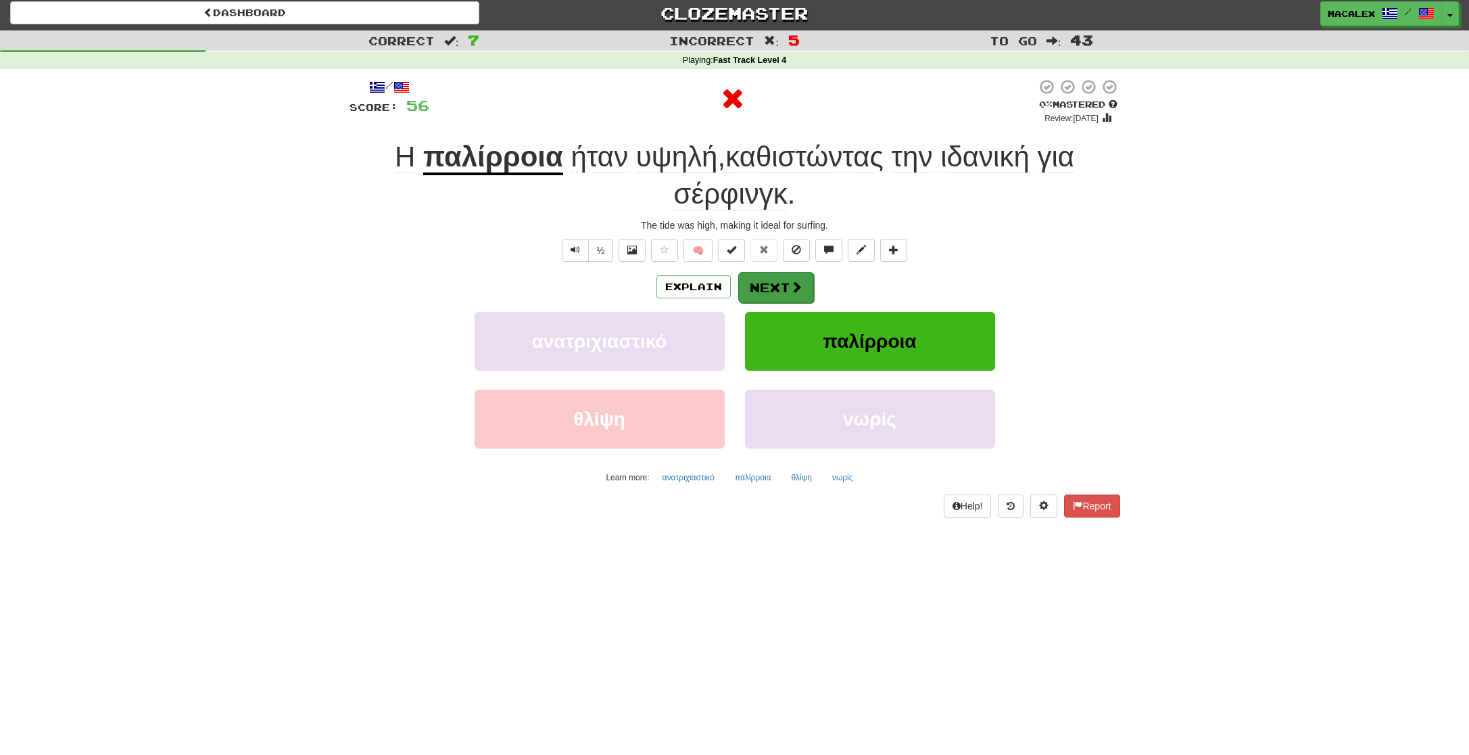
click at [747, 287] on button "Next" at bounding box center [776, 287] width 76 height 31
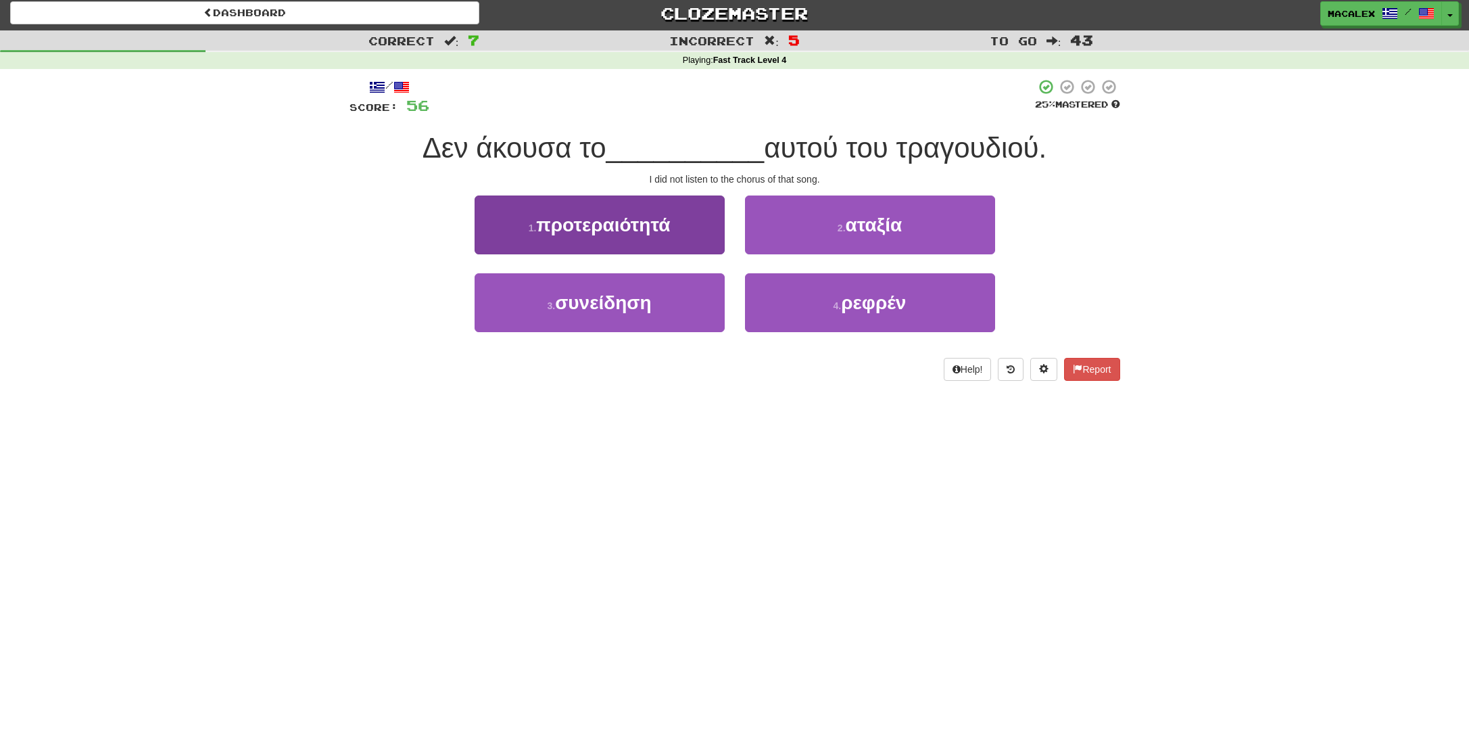
click at [604, 226] on span "προτεραιότητά" at bounding box center [603, 224] width 134 height 21
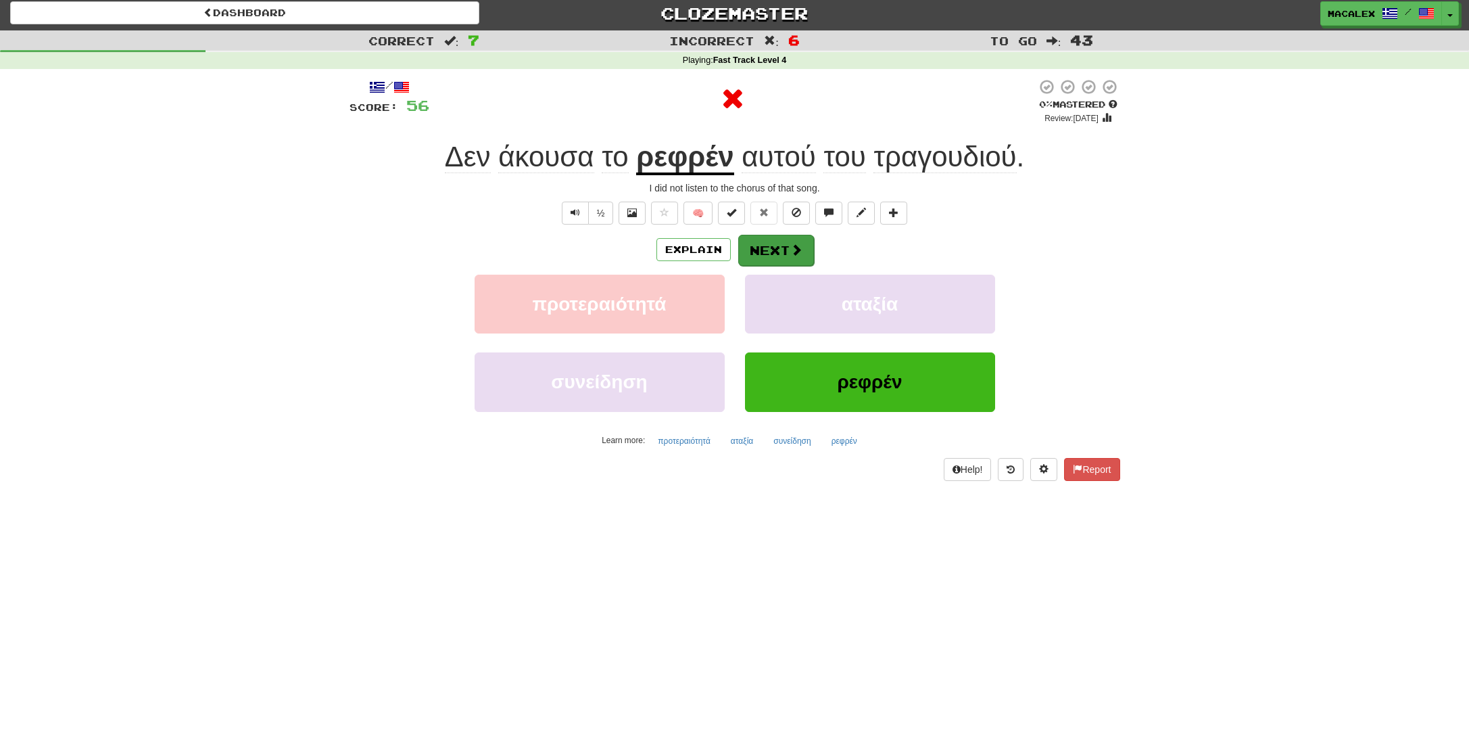
click at [771, 249] on button "Next" at bounding box center [776, 250] width 76 height 31
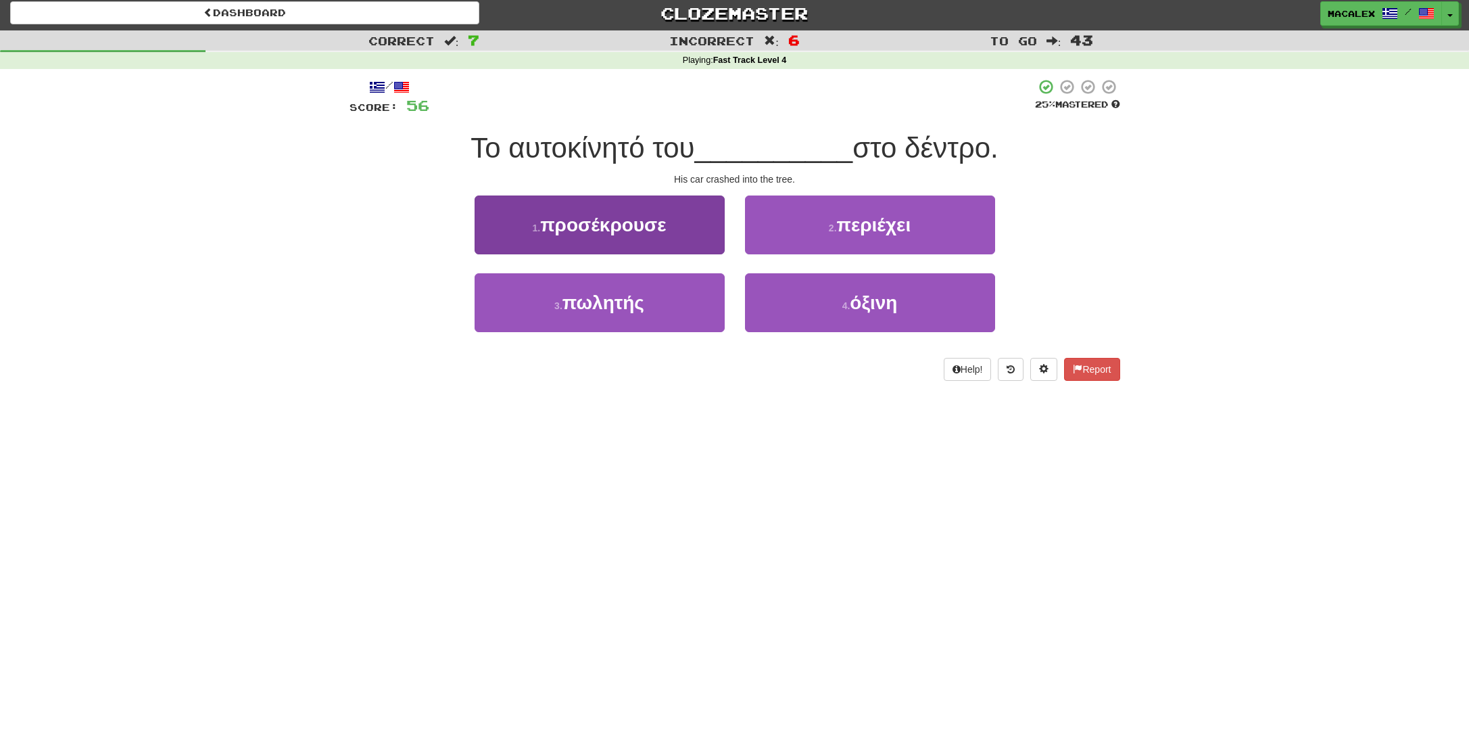
click at [624, 231] on span "προσέκρουσε" at bounding box center [603, 224] width 126 height 21
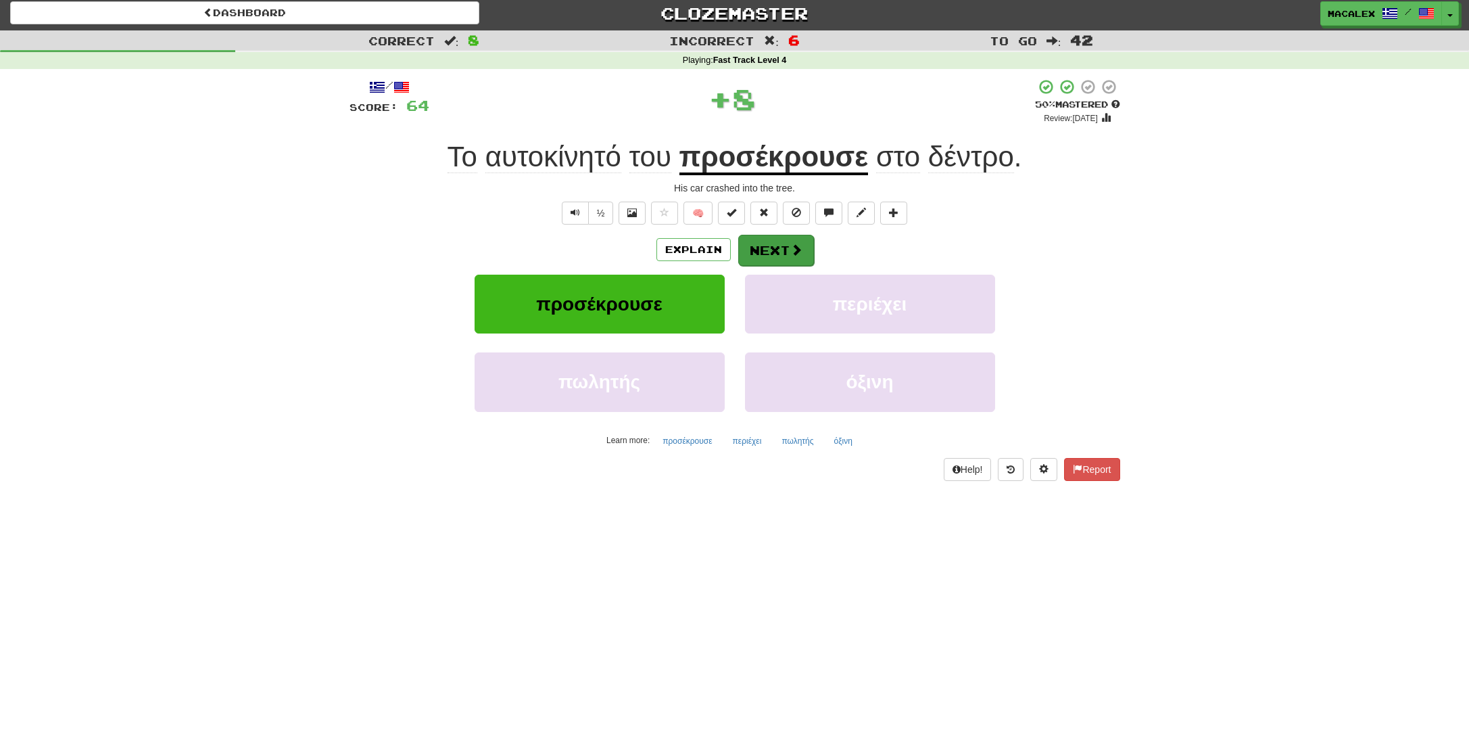
click at [770, 250] on button "Next" at bounding box center [776, 250] width 76 height 31
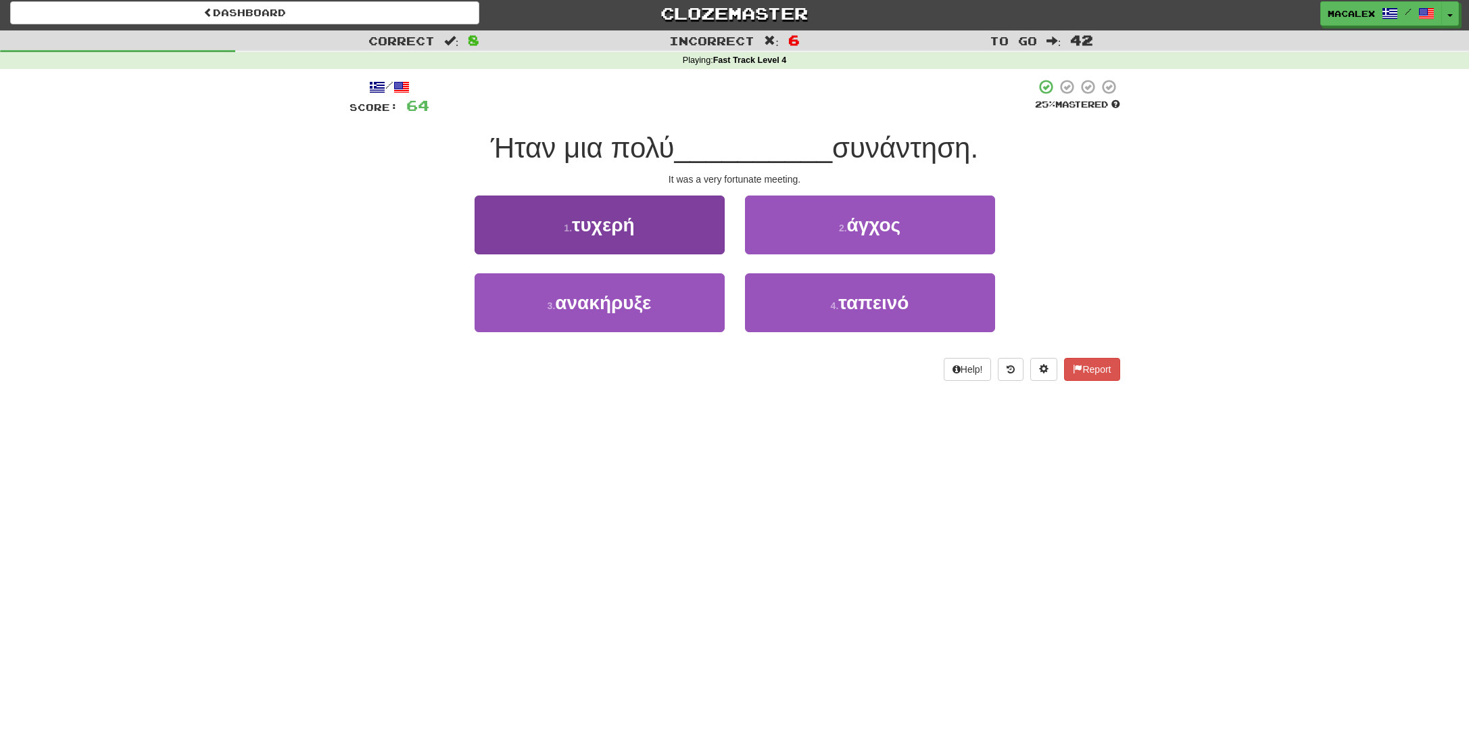
click at [615, 236] on button "1 . τυχερή" at bounding box center [600, 224] width 250 height 59
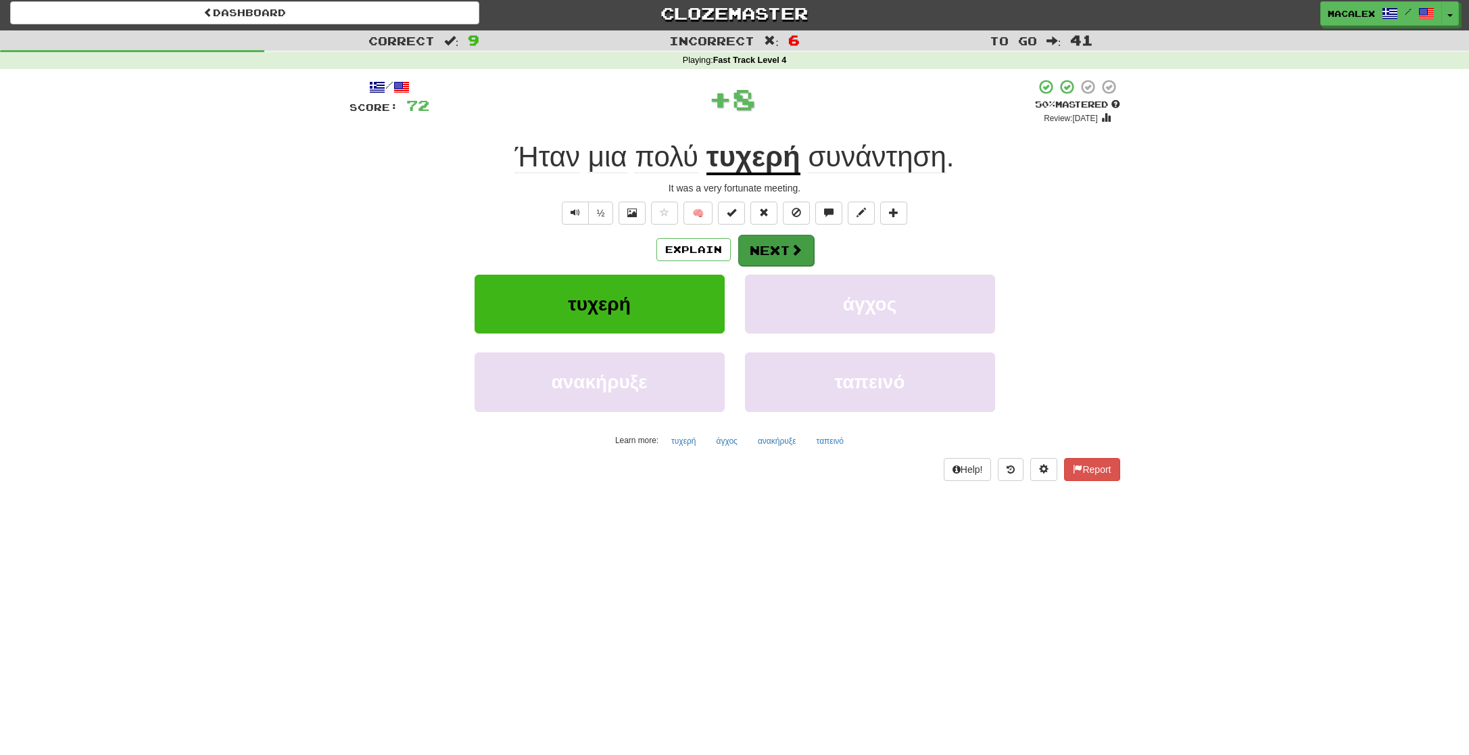
click at [776, 256] on button "Next" at bounding box center [776, 250] width 76 height 31
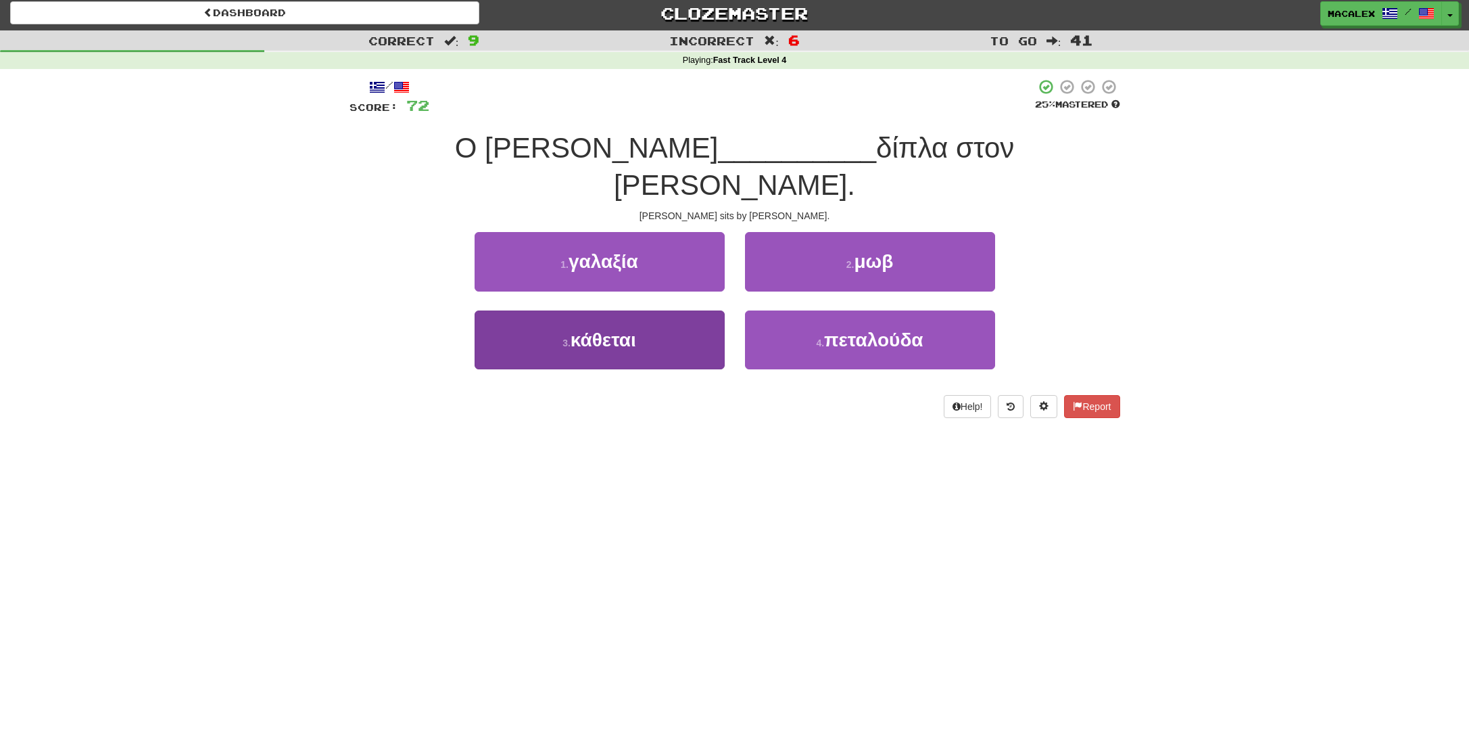
click at [577, 329] on span "κάθεται" at bounding box center [604, 339] width 66 height 21
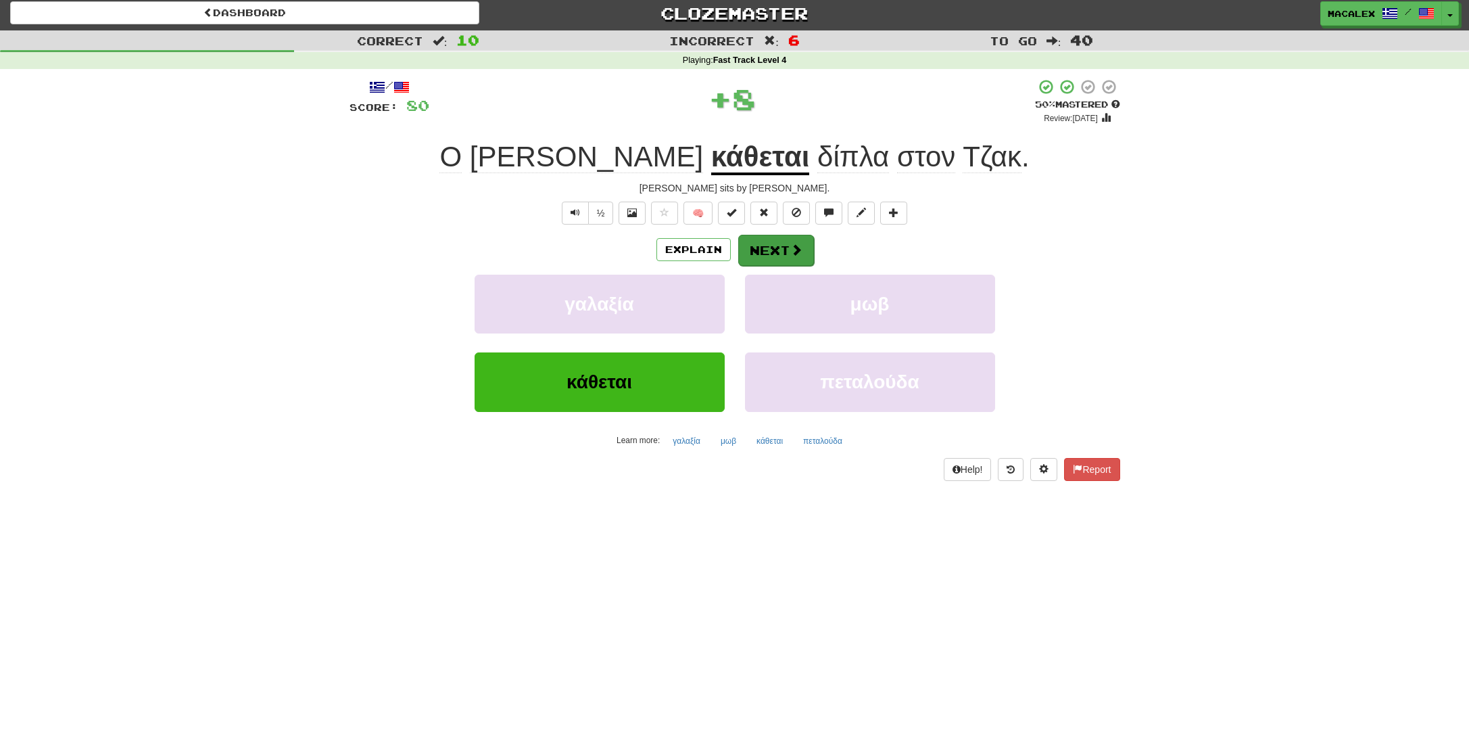
click at [760, 257] on button "Next" at bounding box center [776, 250] width 76 height 31
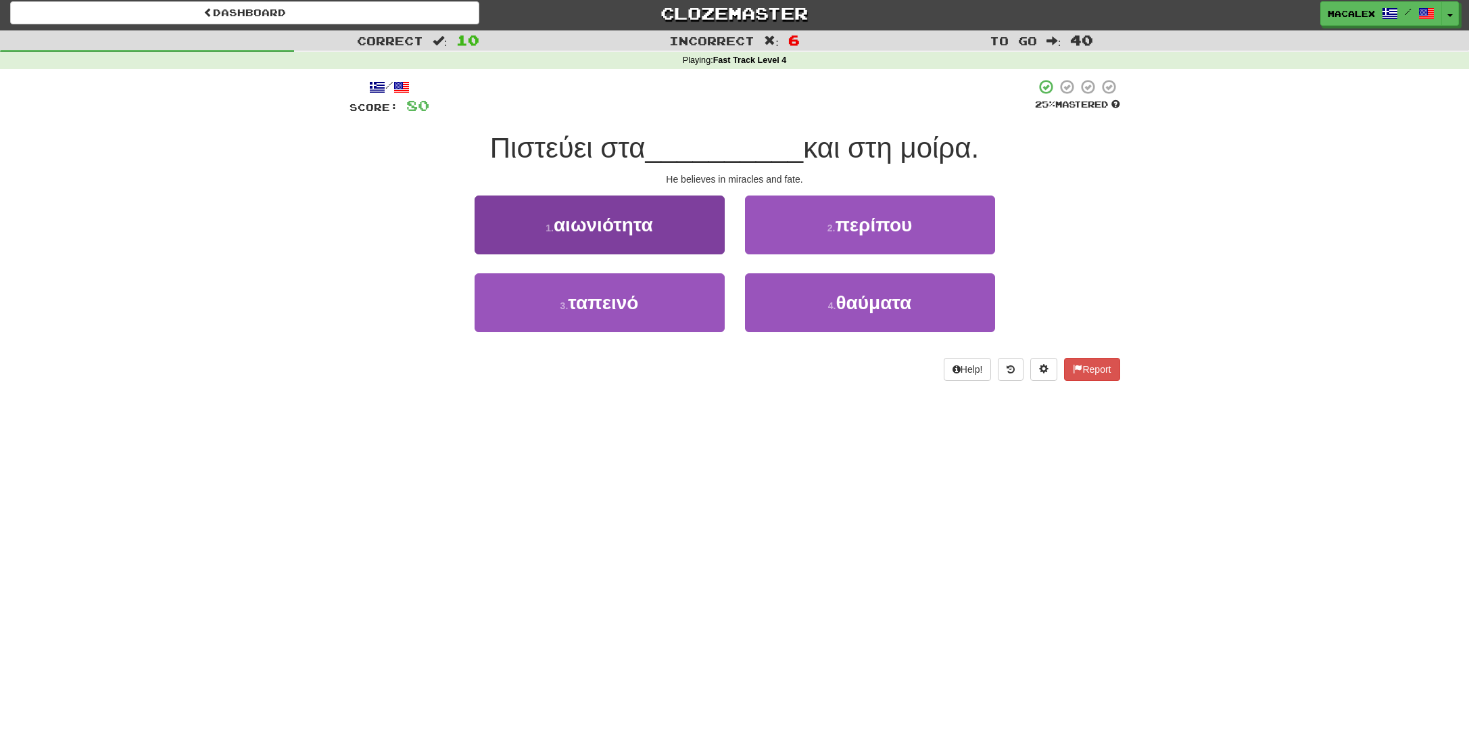
click at [610, 227] on span "αιωνιότητα" at bounding box center [603, 224] width 99 height 21
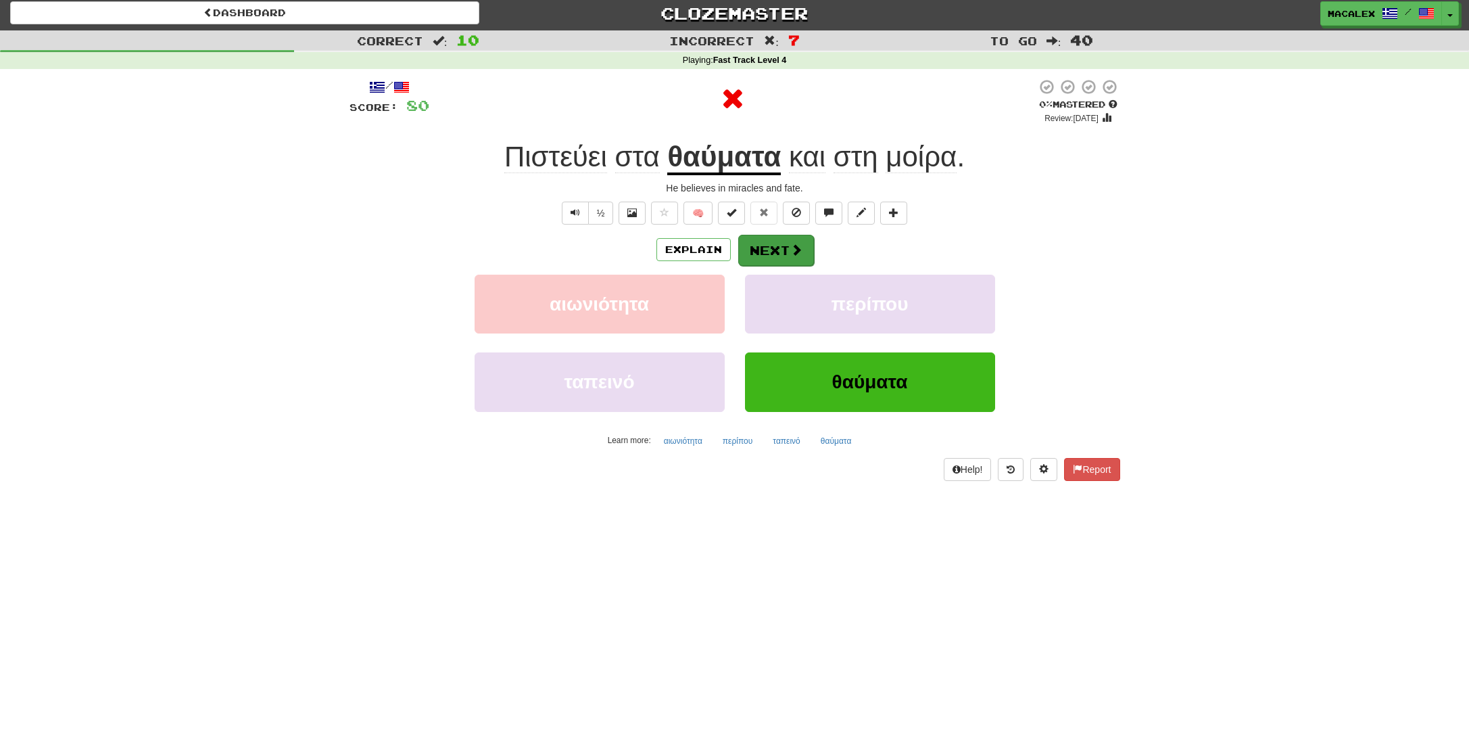
click at [771, 251] on button "Next" at bounding box center [776, 250] width 76 height 31
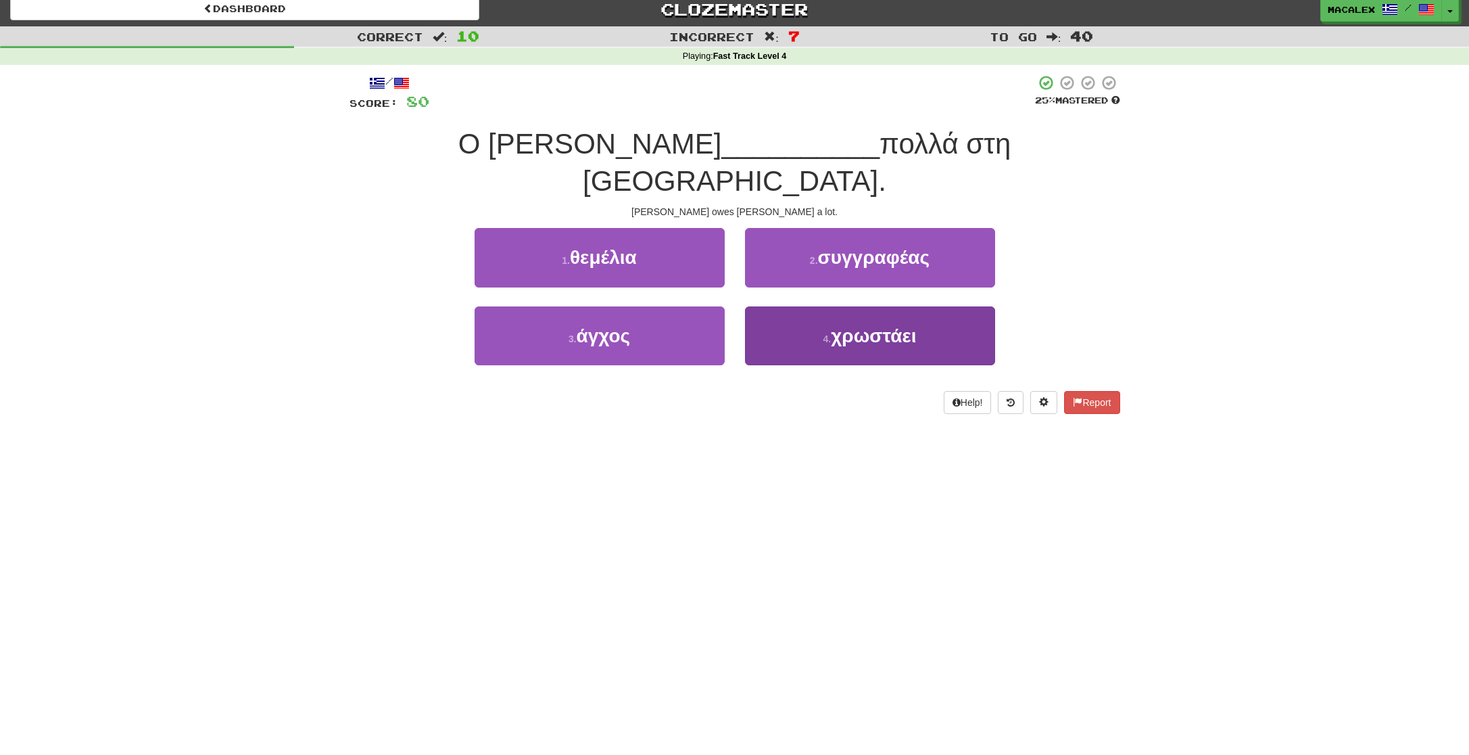
scroll to position [8, 0]
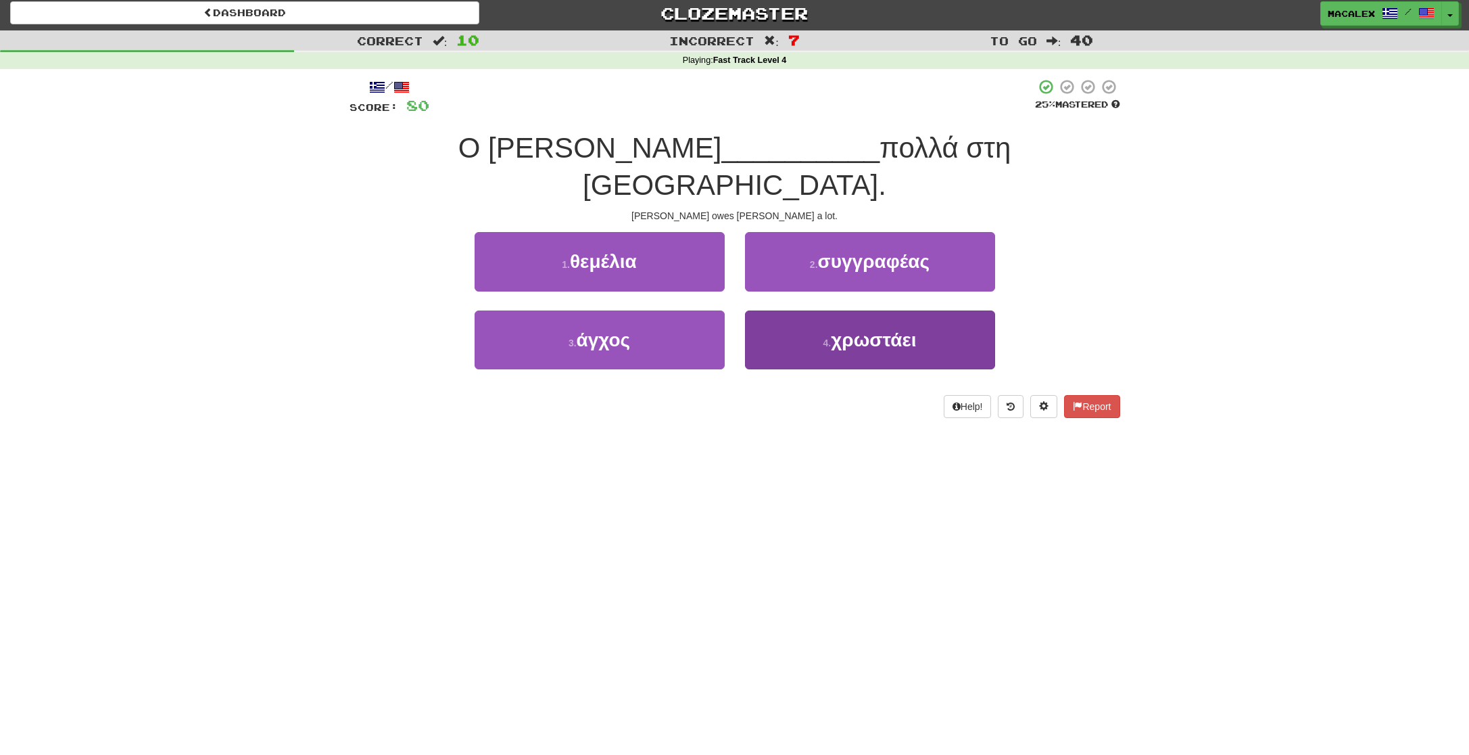
click at [836, 329] on span "χρωστάει" at bounding box center [873, 339] width 85 height 21
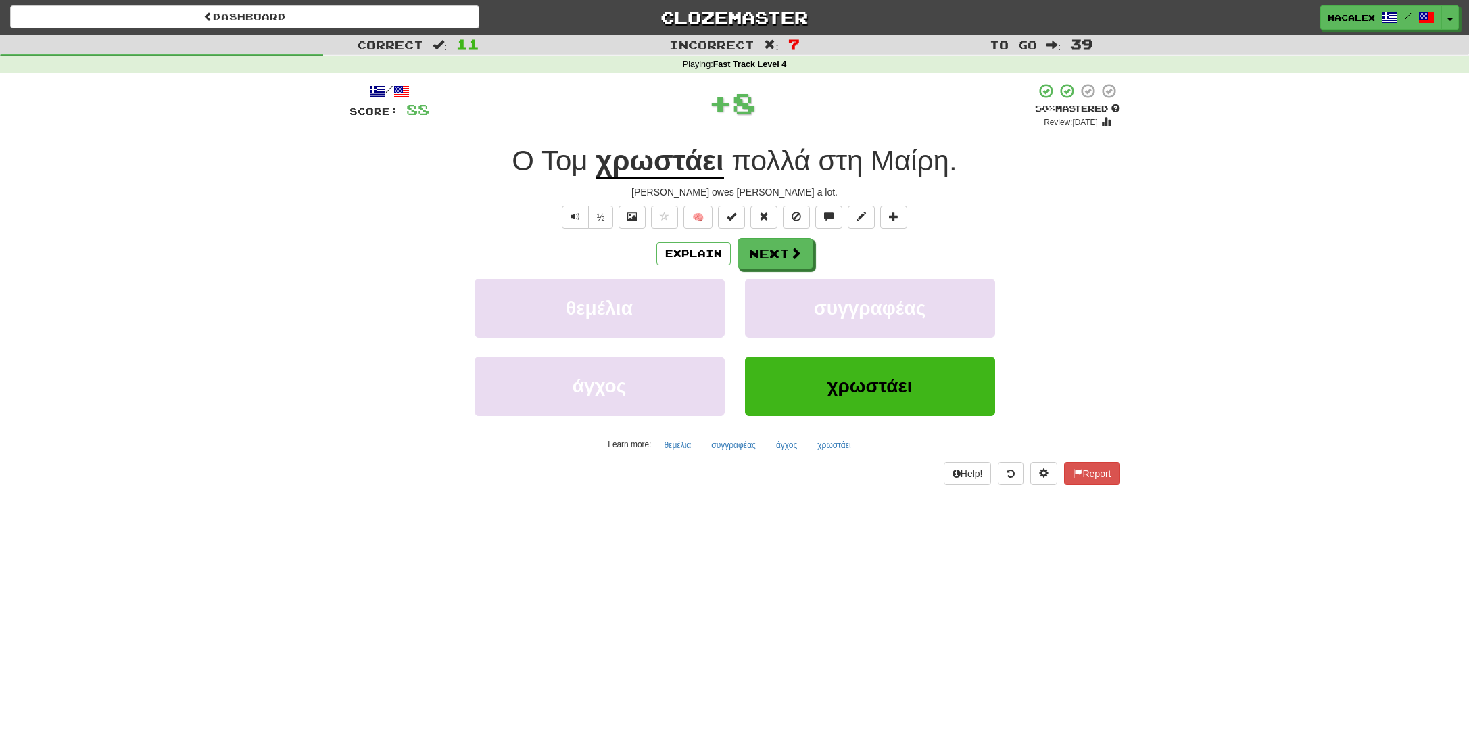
scroll to position [0, 0]
click at [759, 257] on button "Next" at bounding box center [776, 254] width 76 height 31
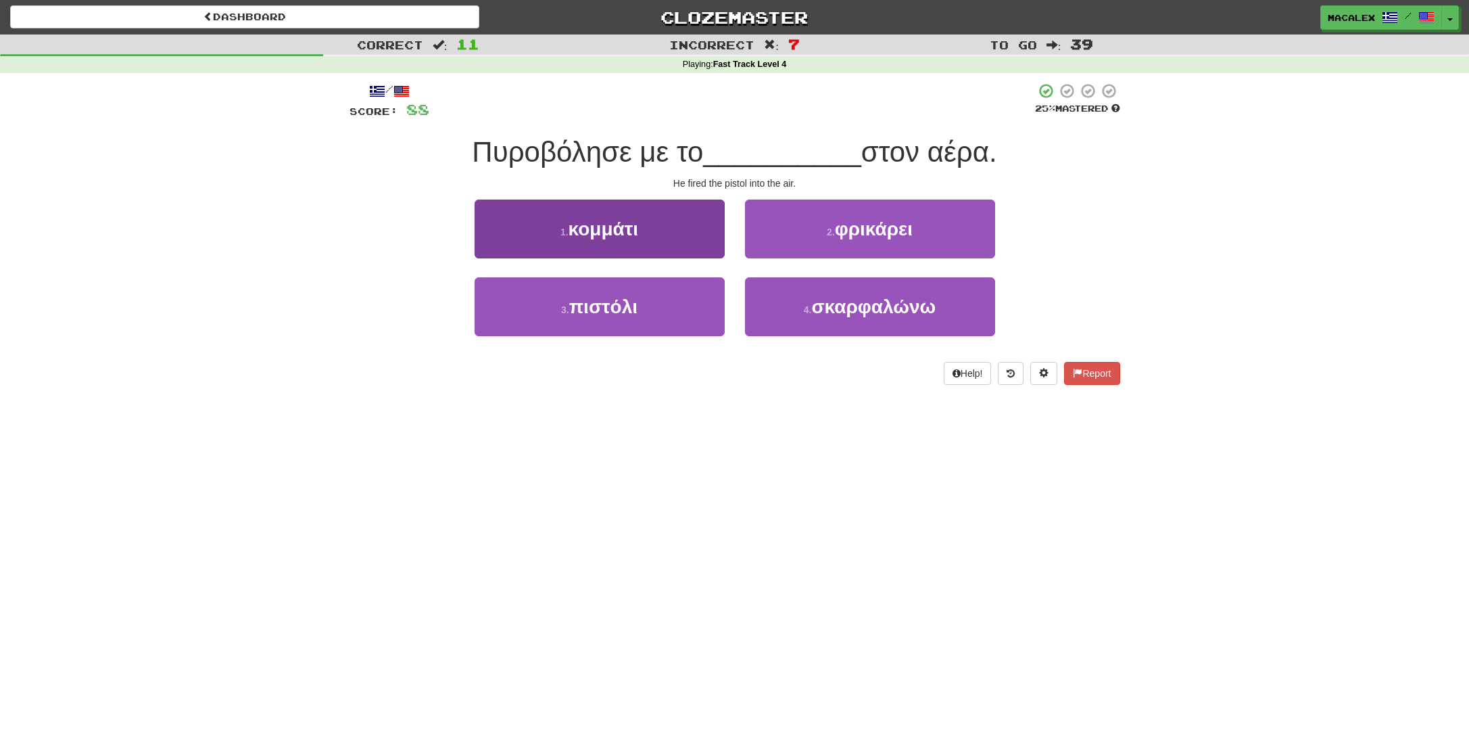
drag, startPoint x: 602, startPoint y: 310, endPoint x: 613, endPoint y: 308, distance: 11.0
click at [602, 310] on span "πιστόλι" at bounding box center [603, 306] width 68 height 21
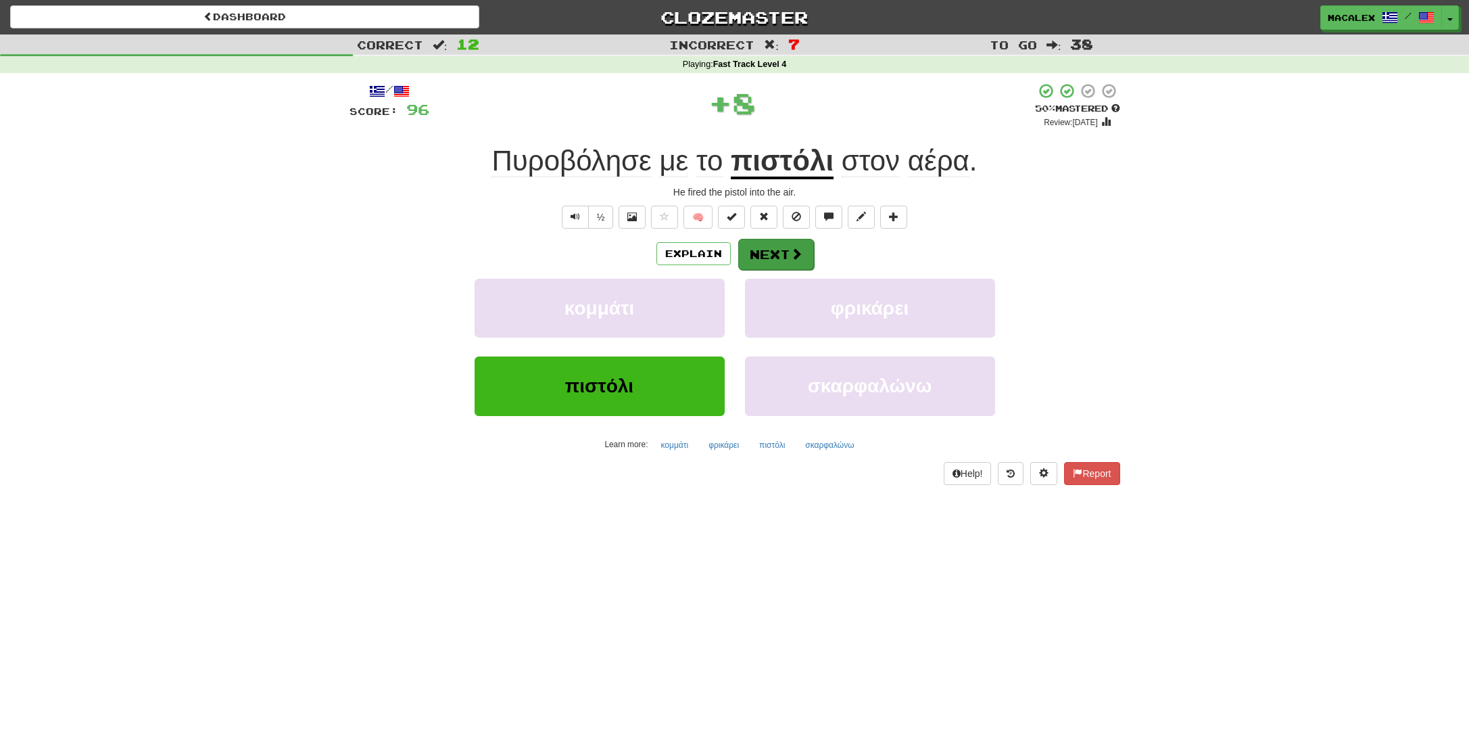
click at [766, 261] on button "Next" at bounding box center [776, 254] width 76 height 31
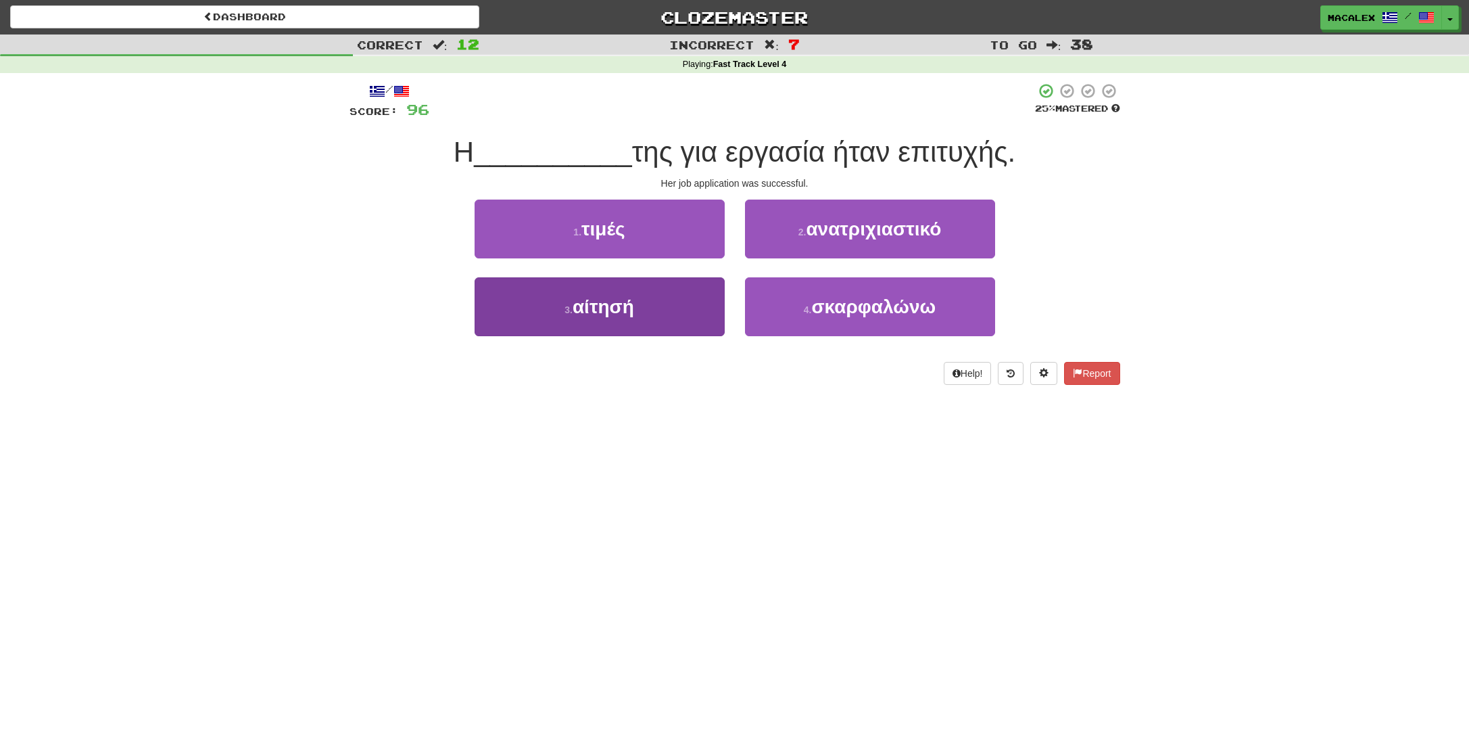
click at [613, 311] on span "αίτησή" at bounding box center [604, 306] width 62 height 21
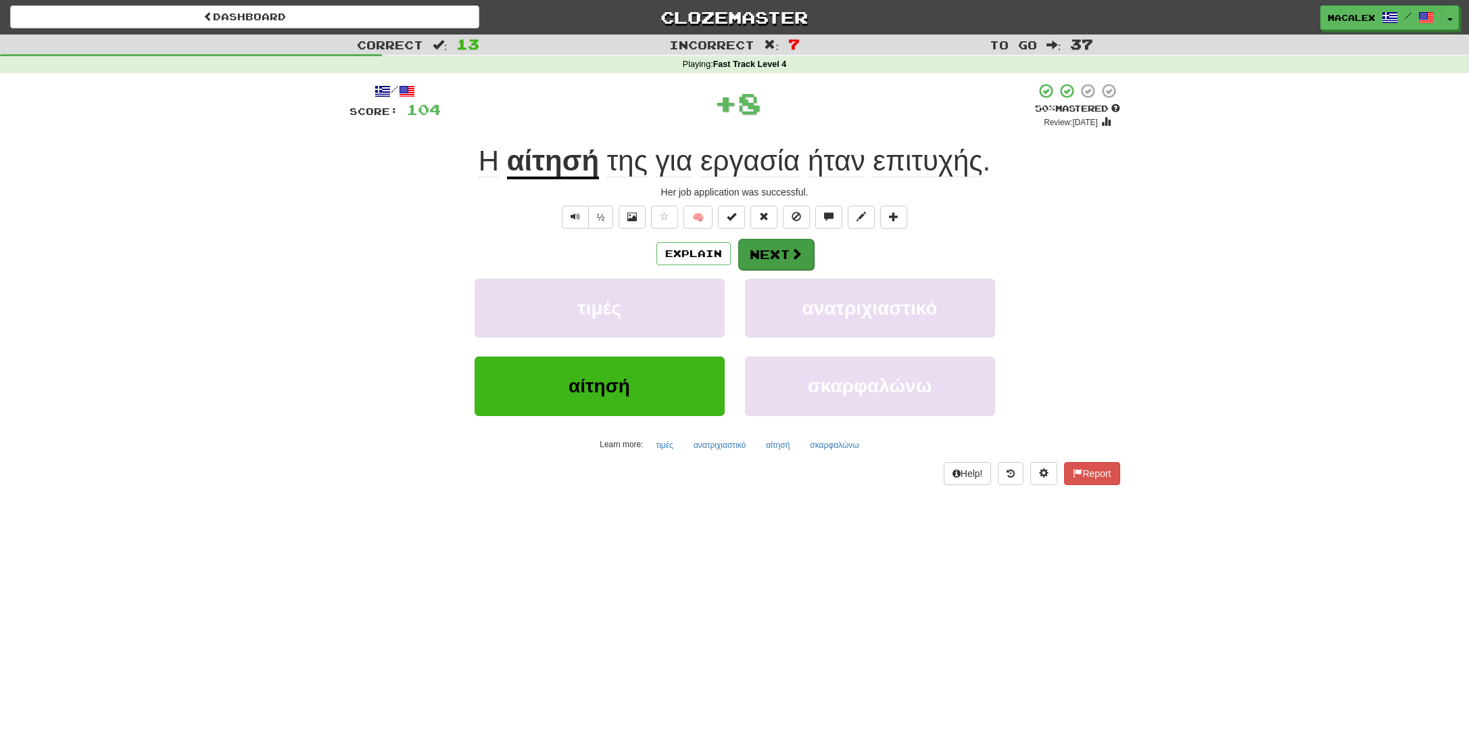
click at [773, 251] on button "Next" at bounding box center [776, 254] width 76 height 31
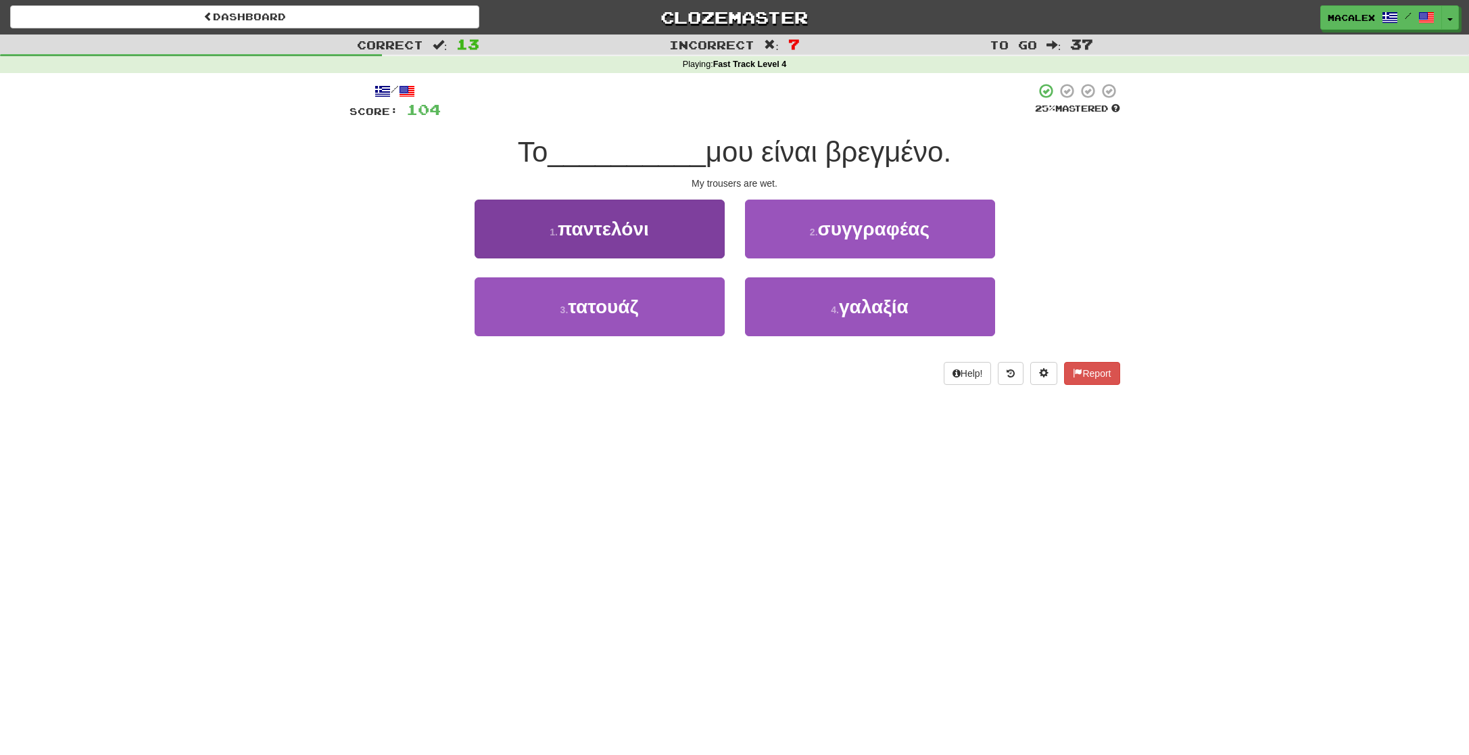
click at [585, 241] on button "1 . παντελόνι" at bounding box center [600, 228] width 250 height 59
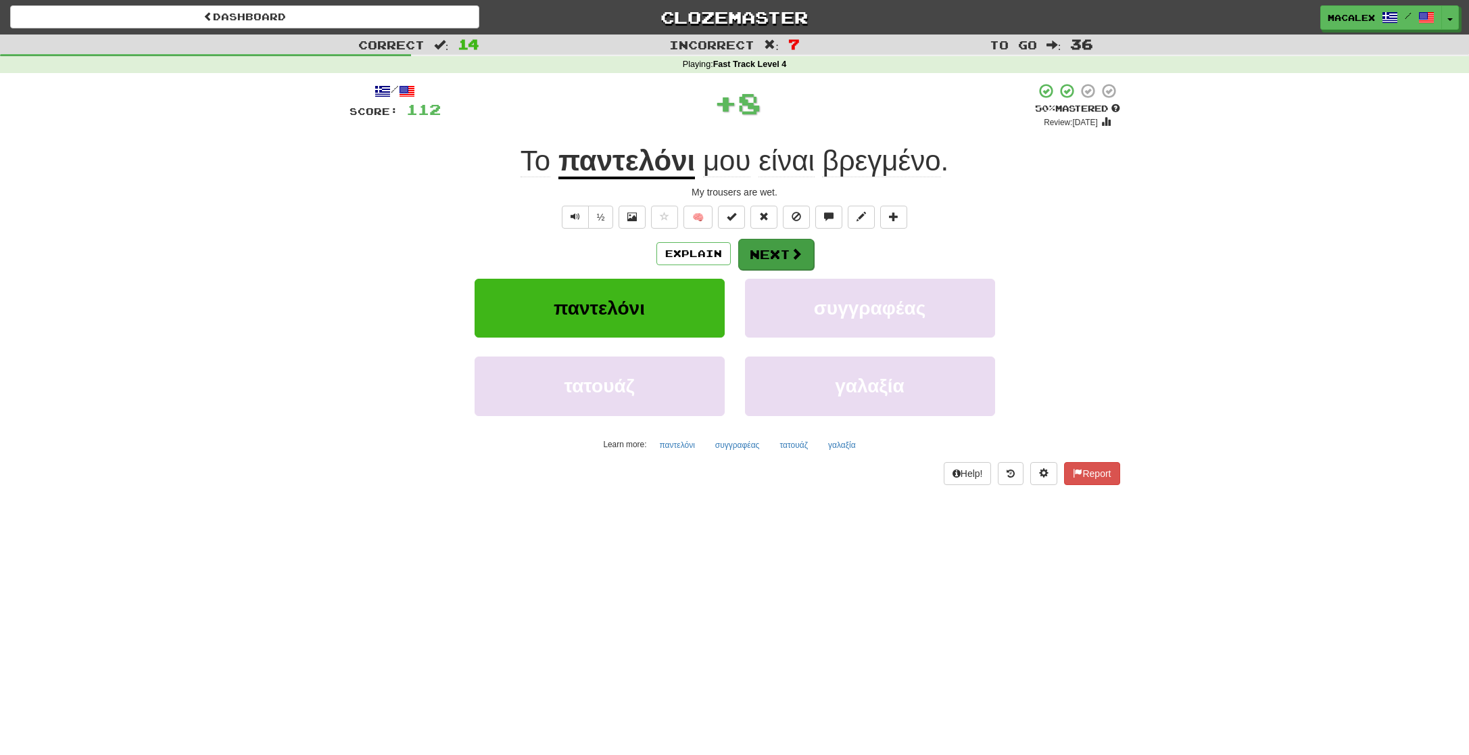
click at [806, 260] on button "Next" at bounding box center [776, 254] width 76 height 31
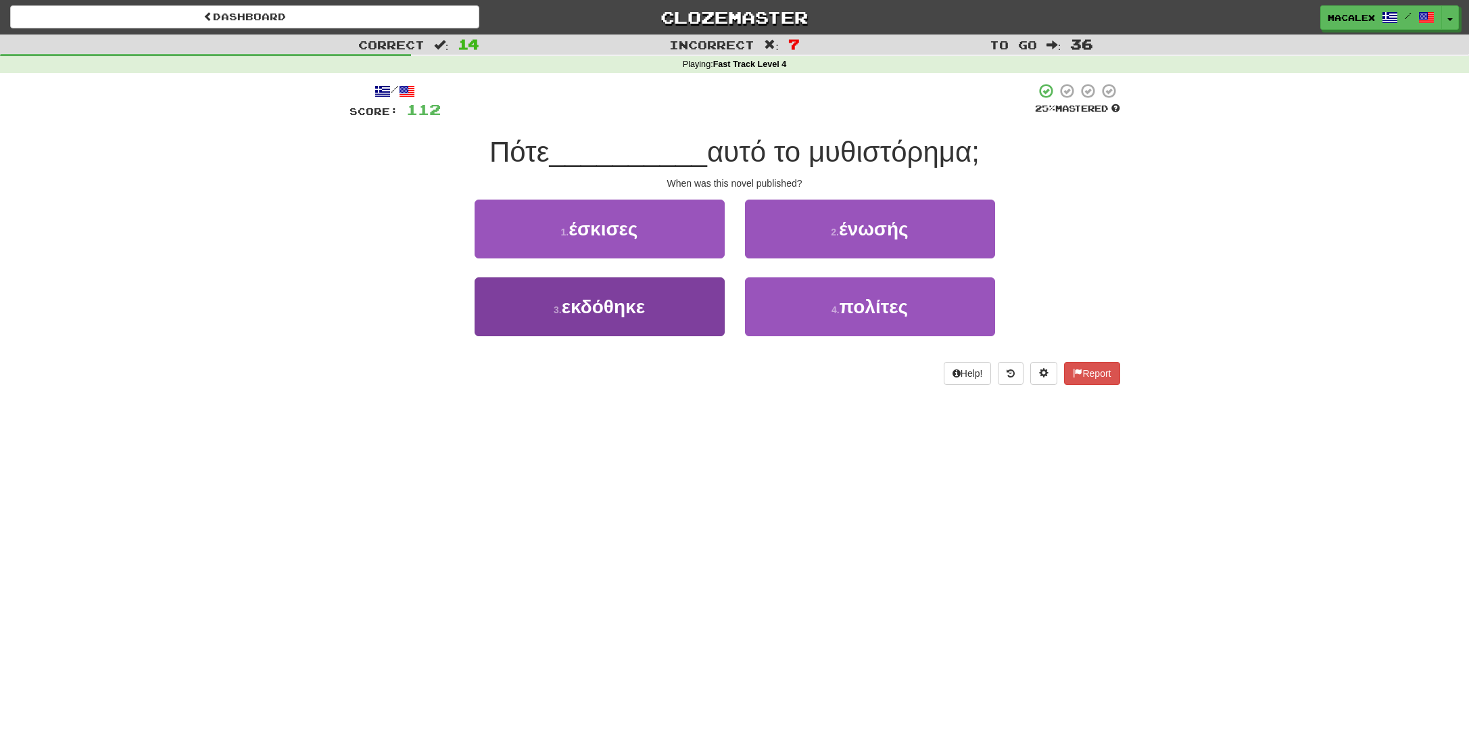
click at [585, 309] on span "εκδόθηκε" at bounding box center [603, 306] width 83 height 21
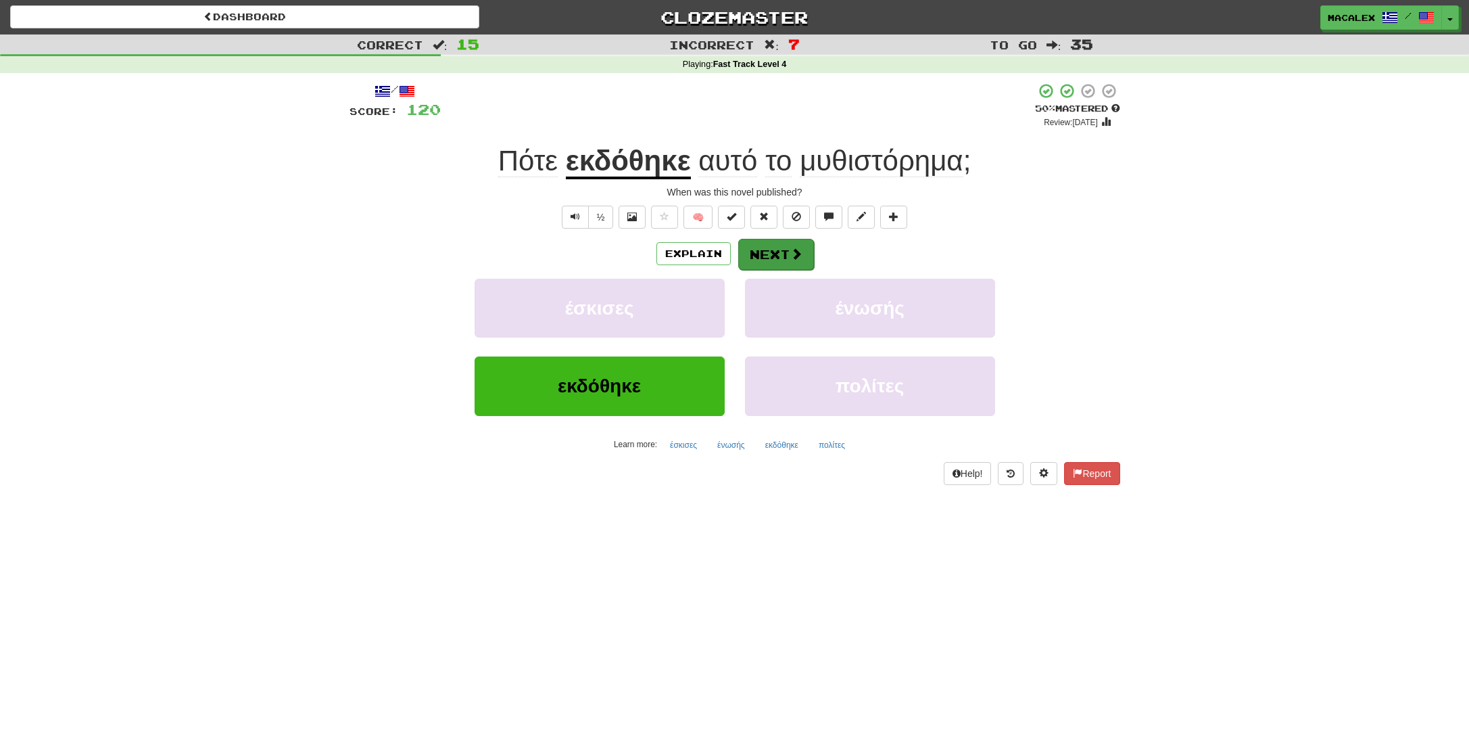
click at [778, 257] on button "Next" at bounding box center [776, 254] width 76 height 31
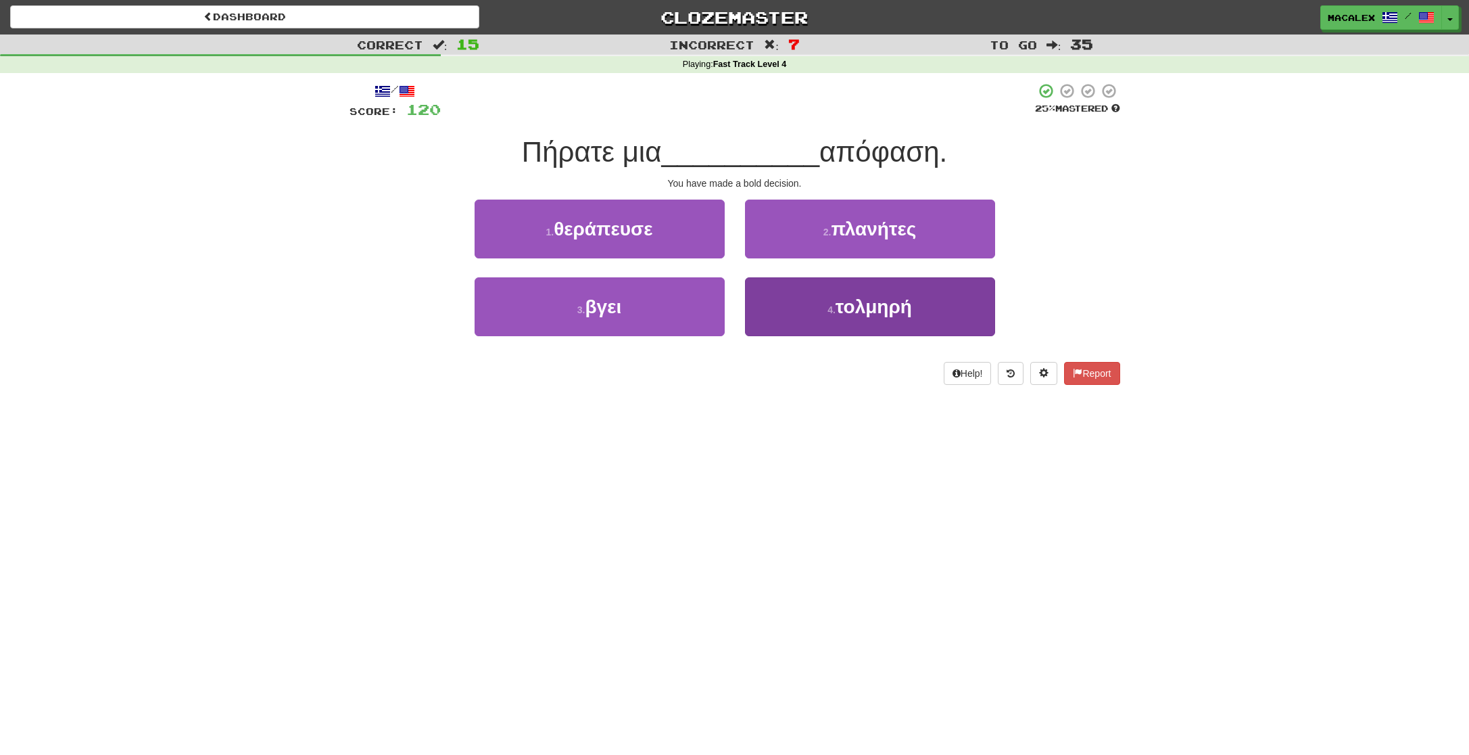
click at [871, 312] on span "τολμηρή" at bounding box center [874, 306] width 76 height 21
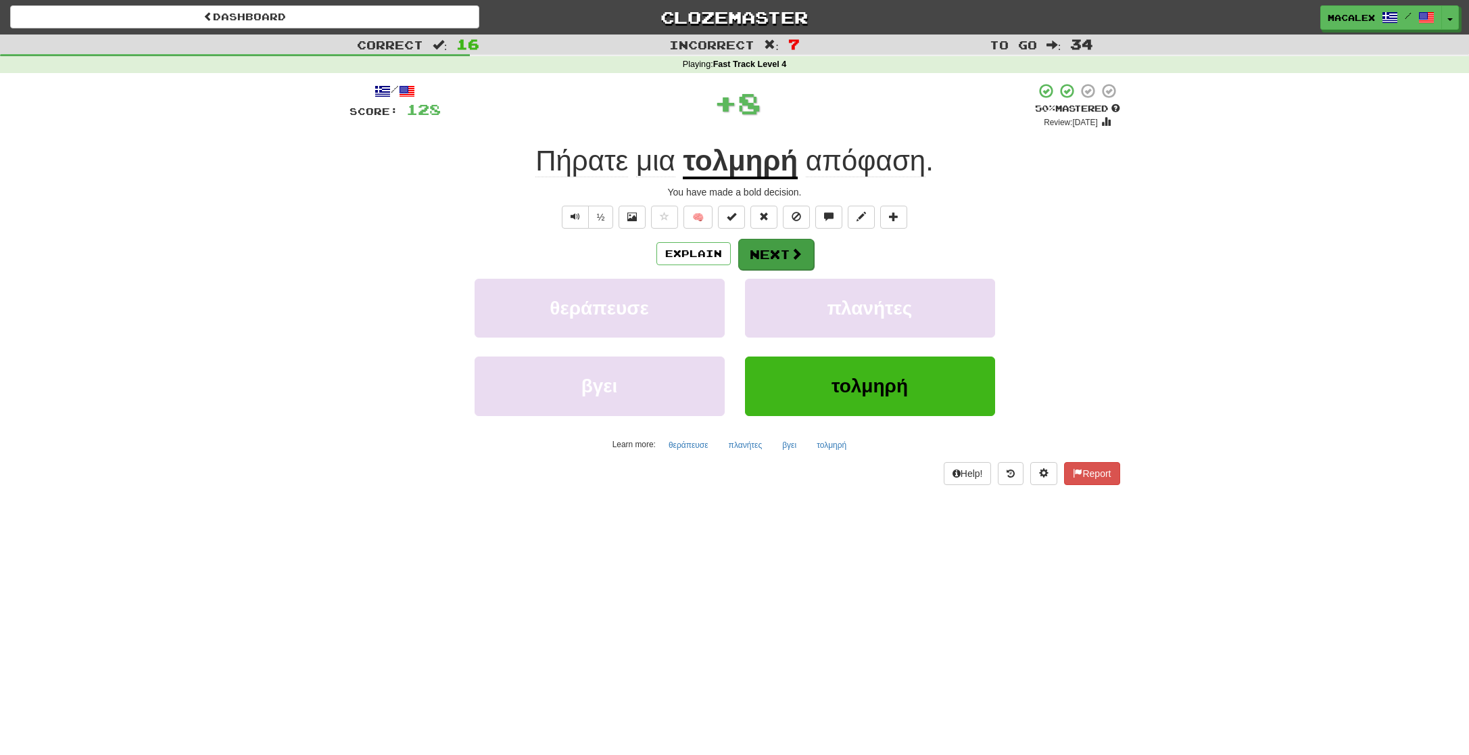
click at [784, 255] on button "Next" at bounding box center [776, 254] width 76 height 31
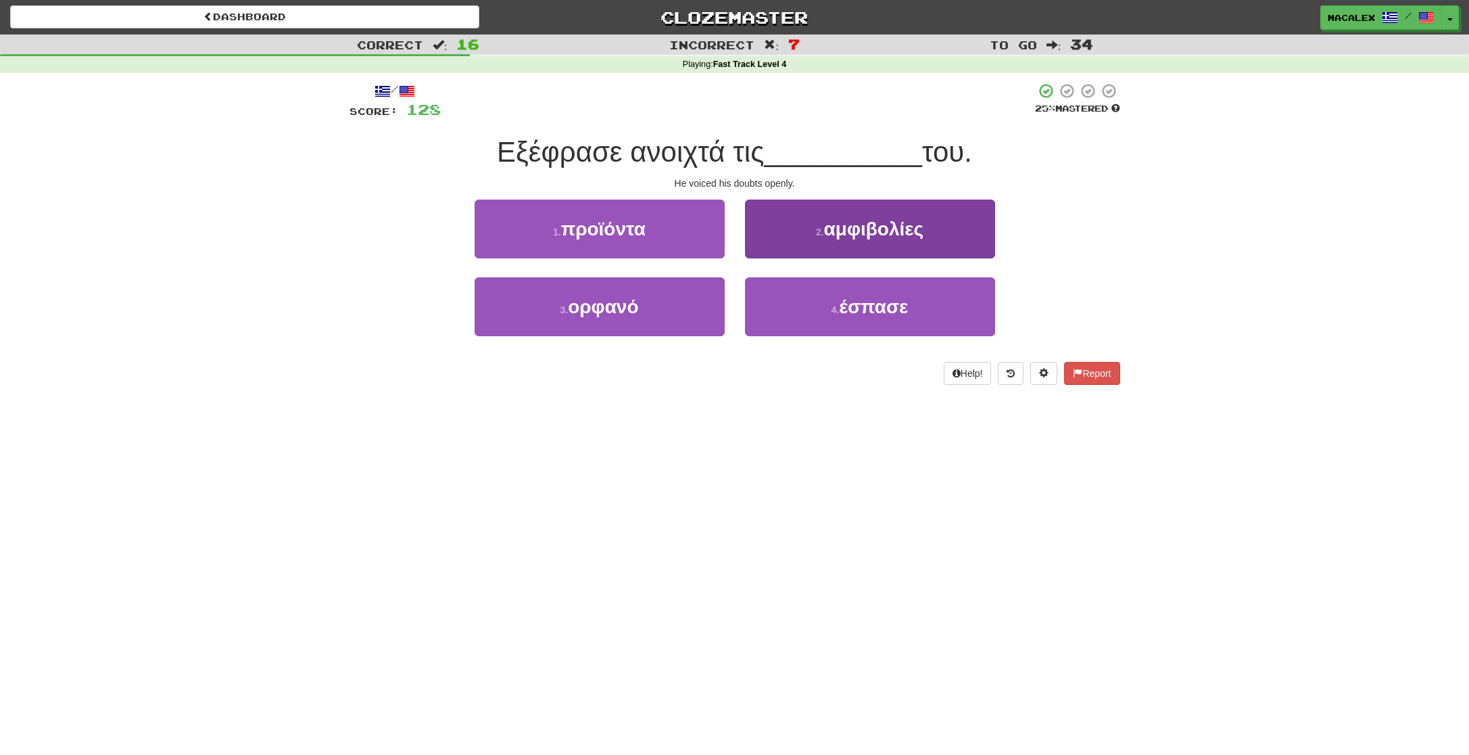
click at [805, 236] on button "2 . αμφιβολίες" at bounding box center [870, 228] width 250 height 59
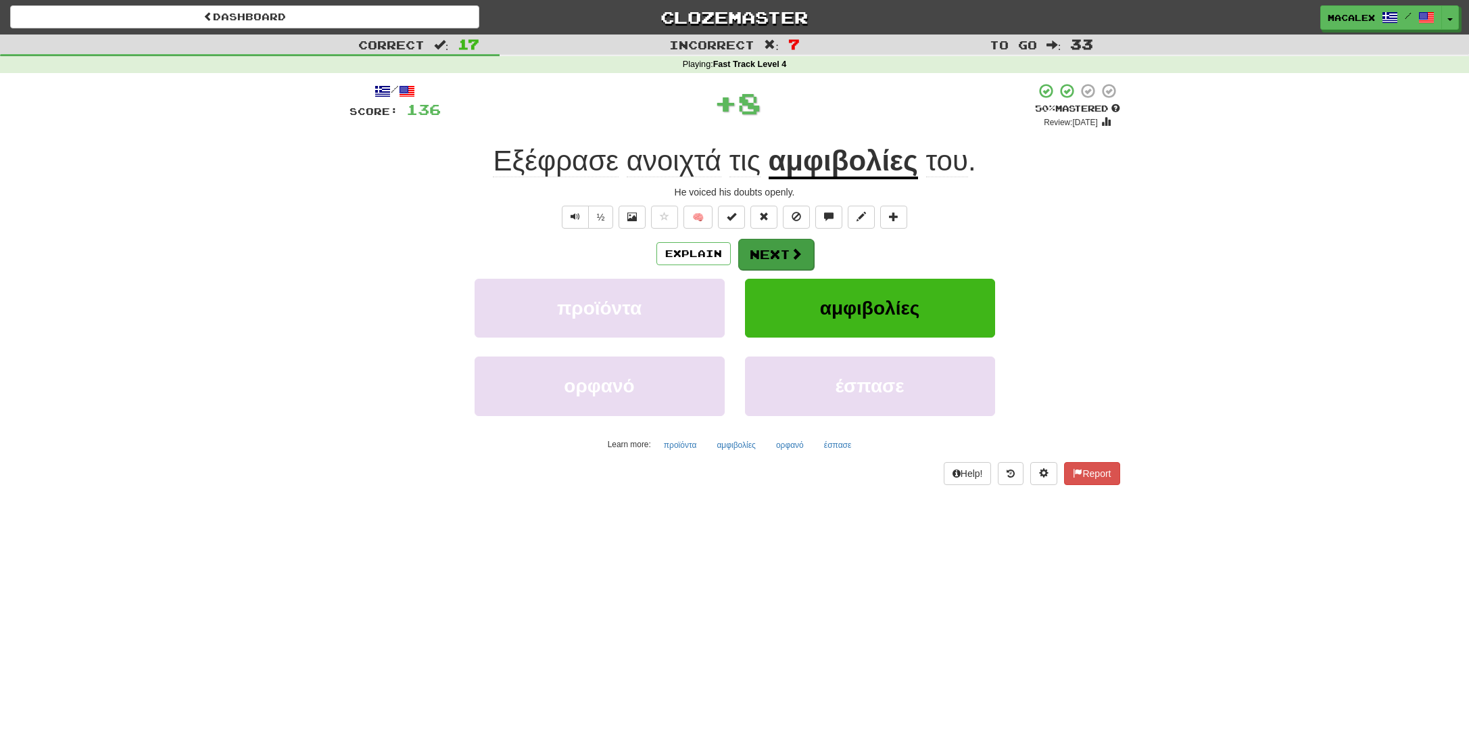
click at [790, 247] on span at bounding box center [796, 253] width 12 height 12
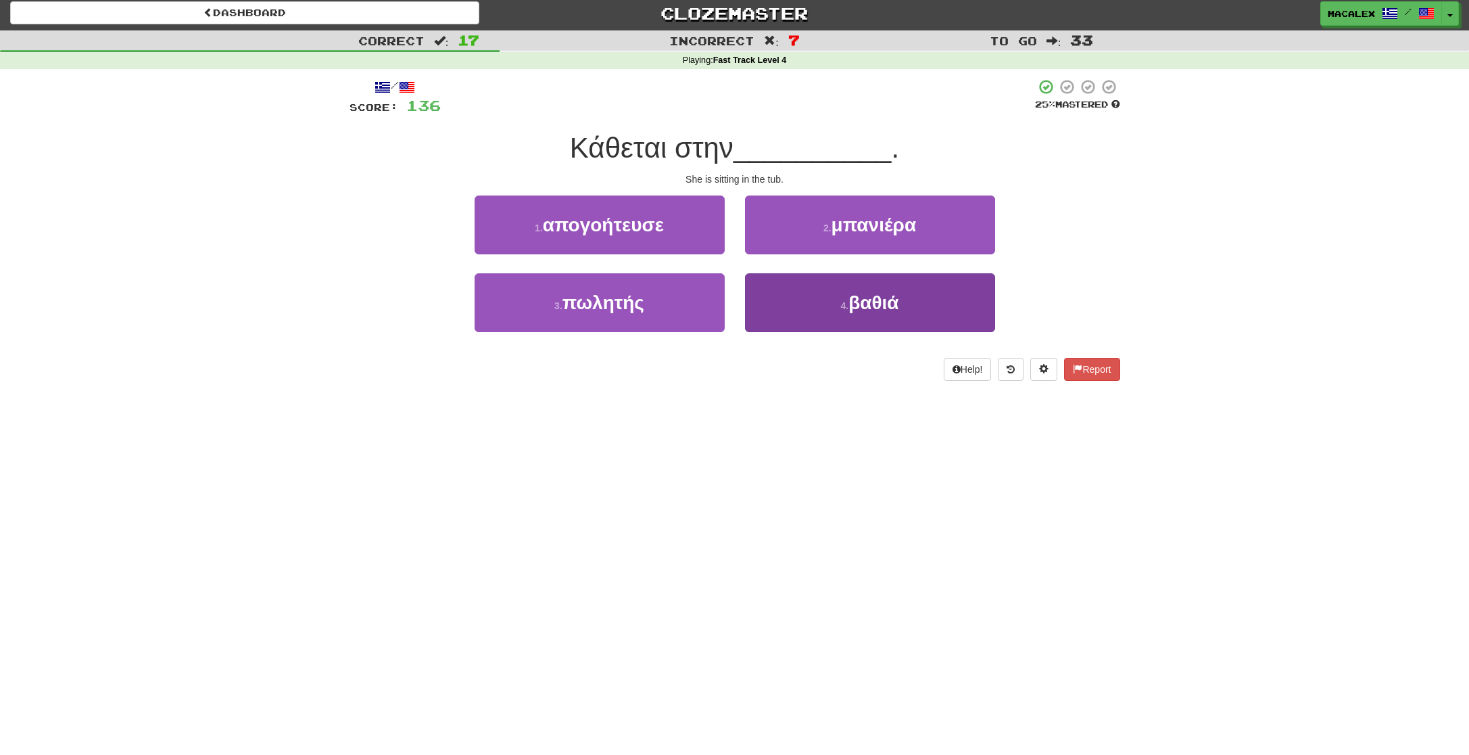
scroll to position [3, 0]
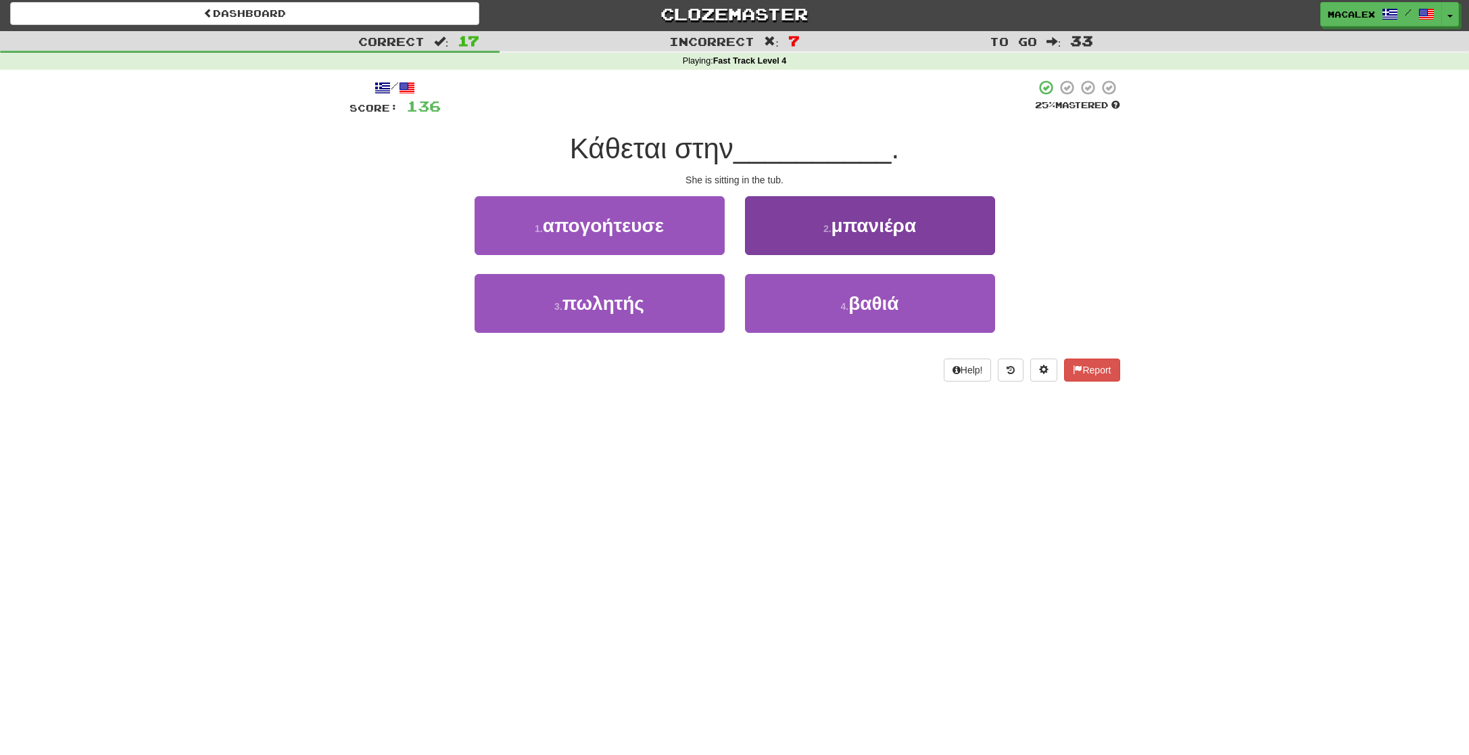
click at [859, 231] on span "μπανιέρα" at bounding box center [874, 225] width 85 height 21
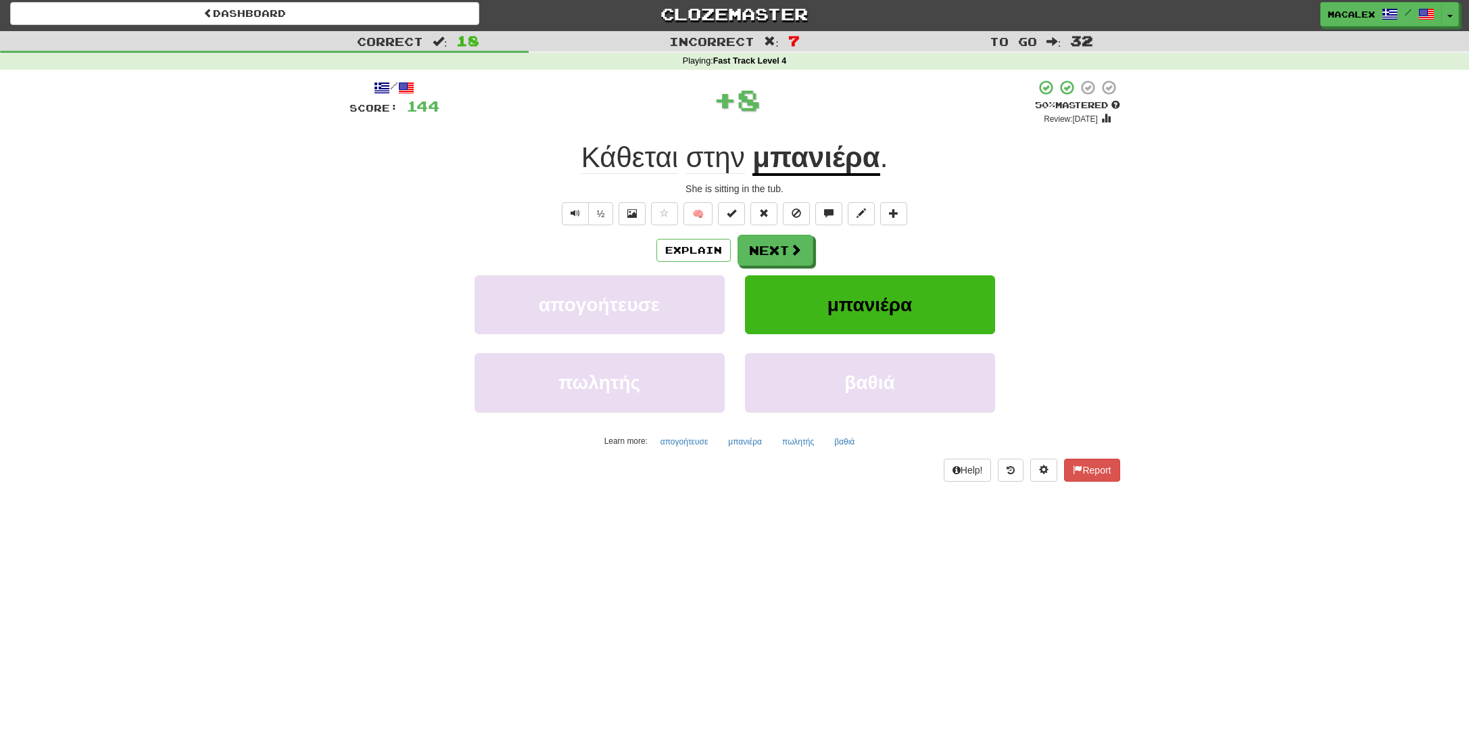
scroll to position [4, 0]
click at [779, 246] on button "Next" at bounding box center [776, 250] width 76 height 31
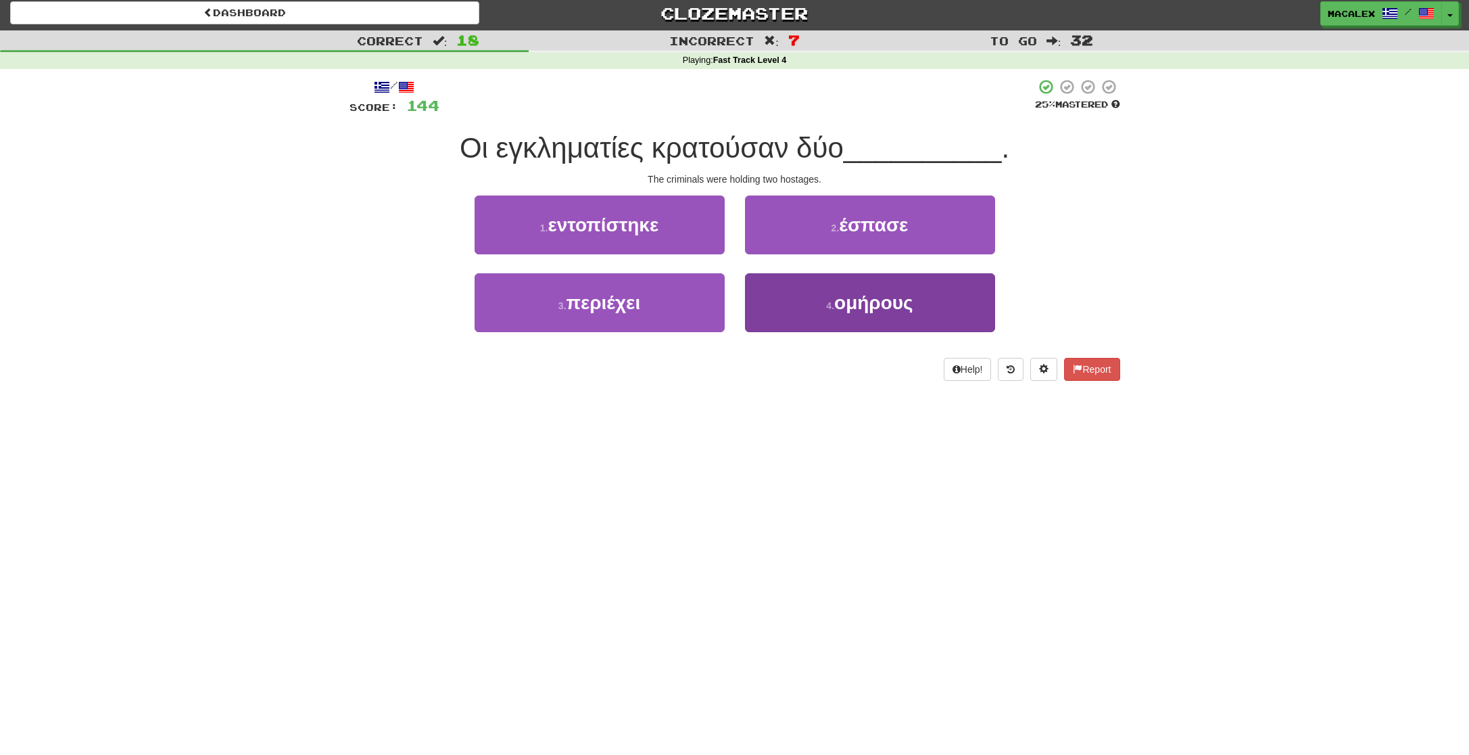
click at [848, 310] on span "ομήρους" at bounding box center [873, 302] width 79 height 21
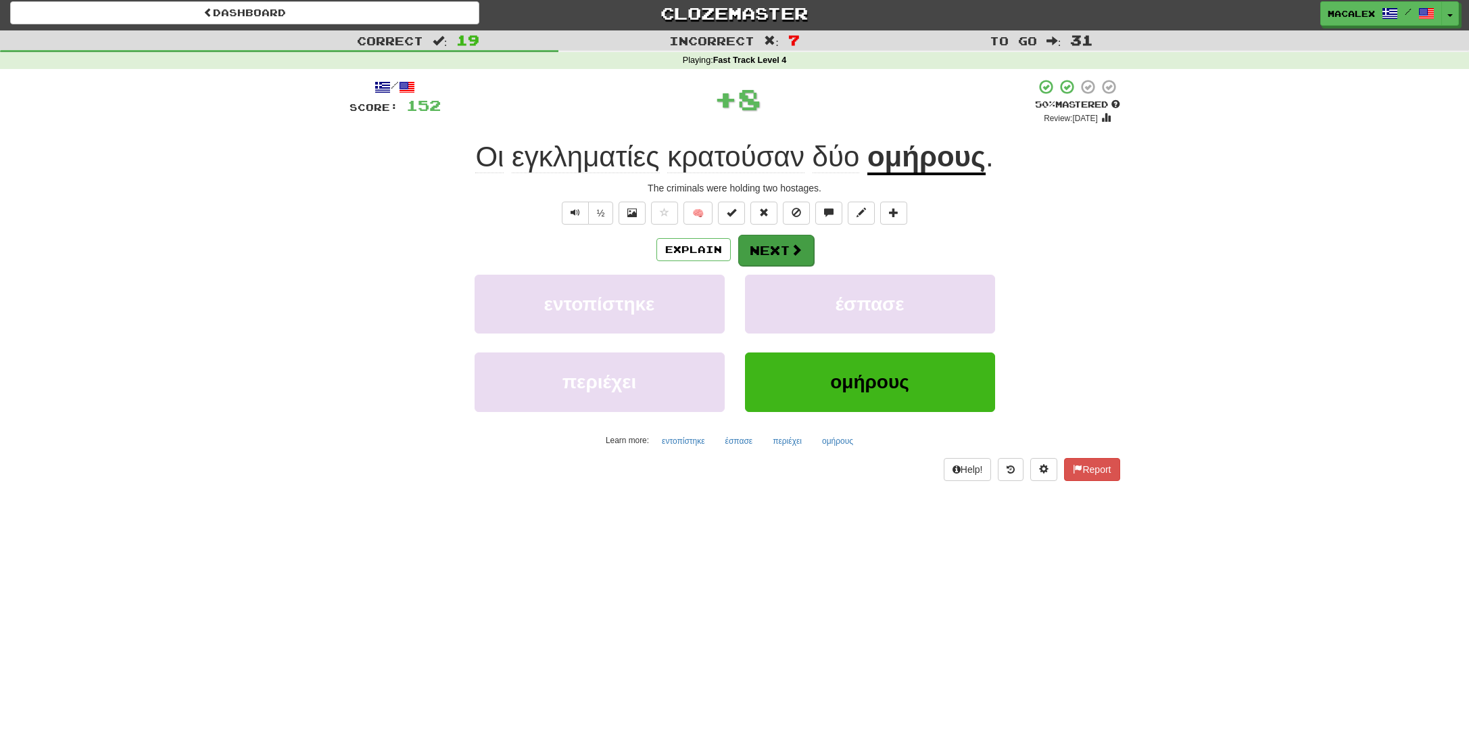
click at [774, 250] on button "Next" at bounding box center [776, 250] width 76 height 31
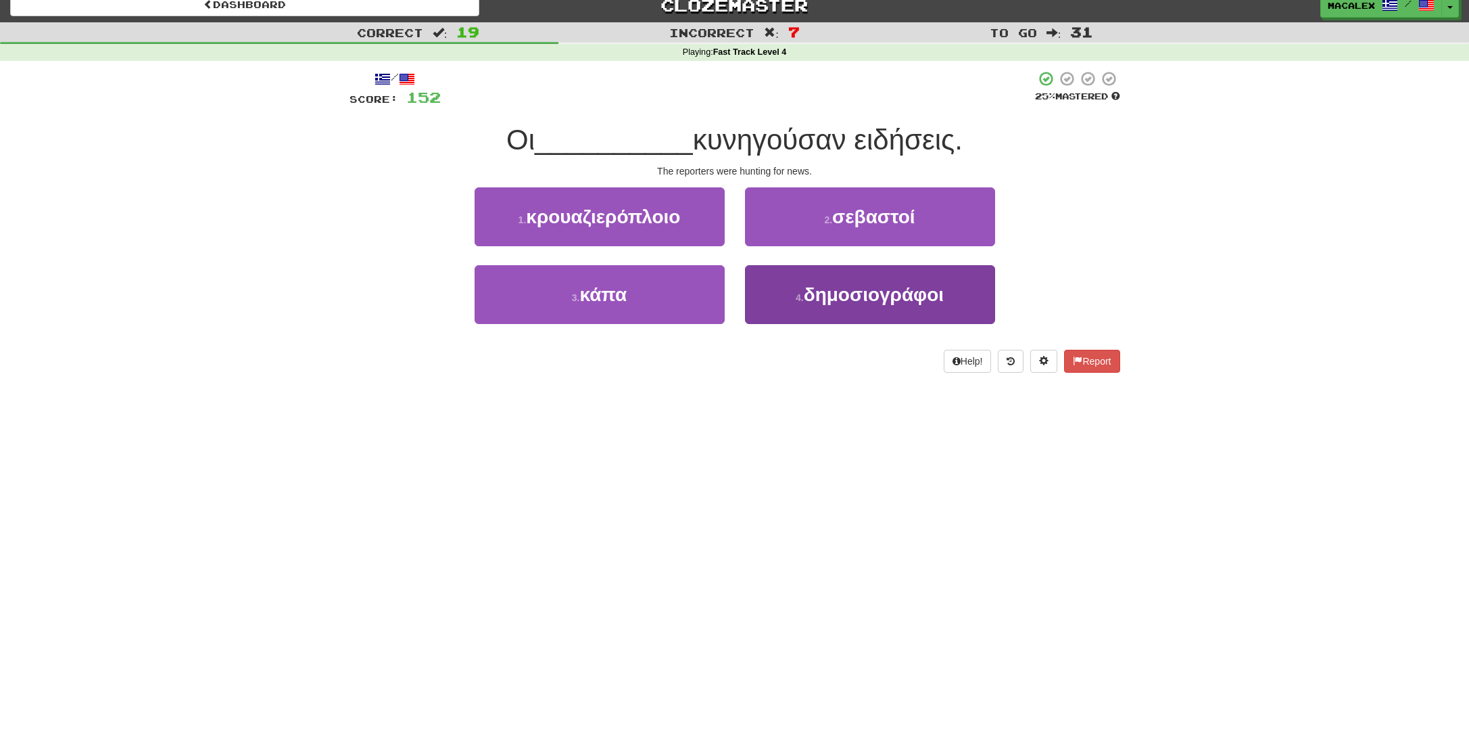
click at [844, 300] on span "δημοσιογράφοι" at bounding box center [874, 294] width 140 height 21
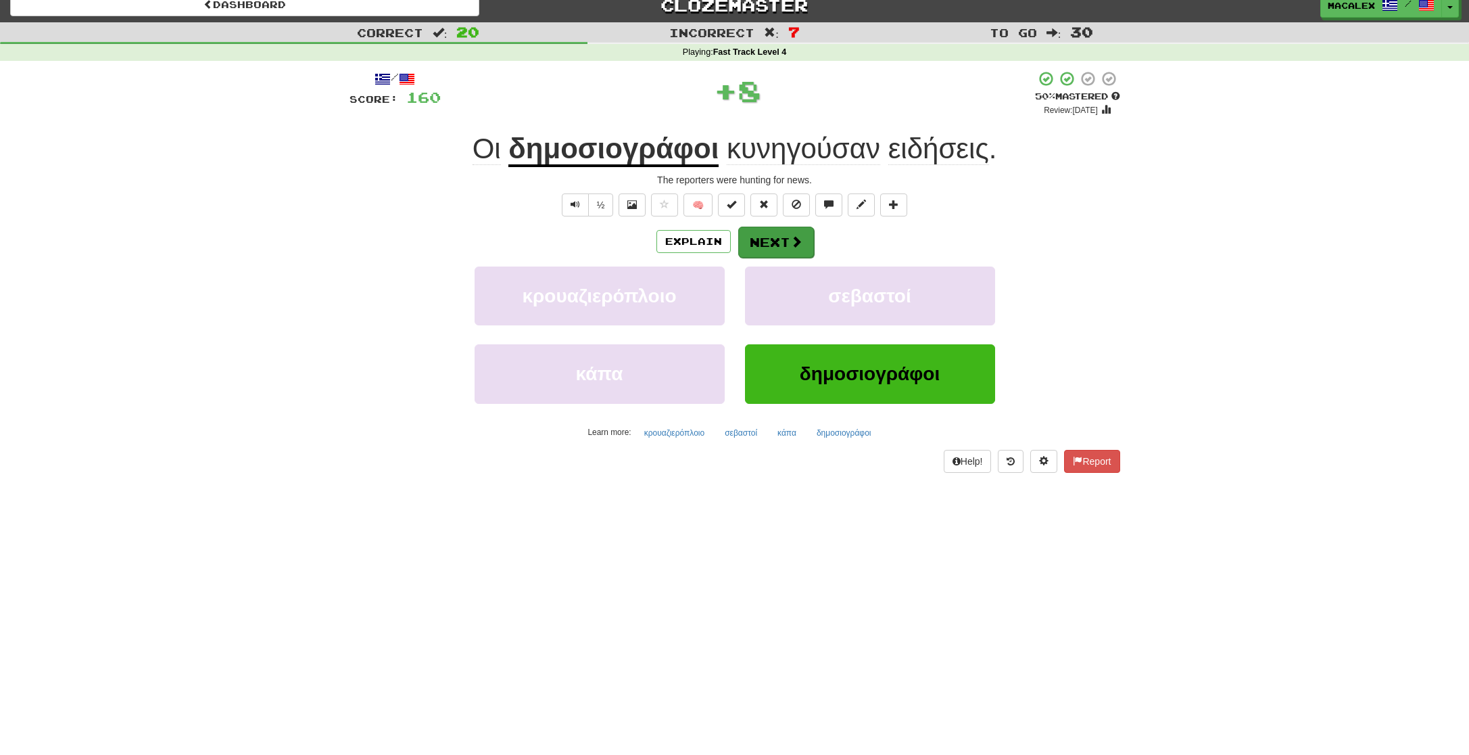
click at [776, 247] on button "Next" at bounding box center [776, 241] width 76 height 31
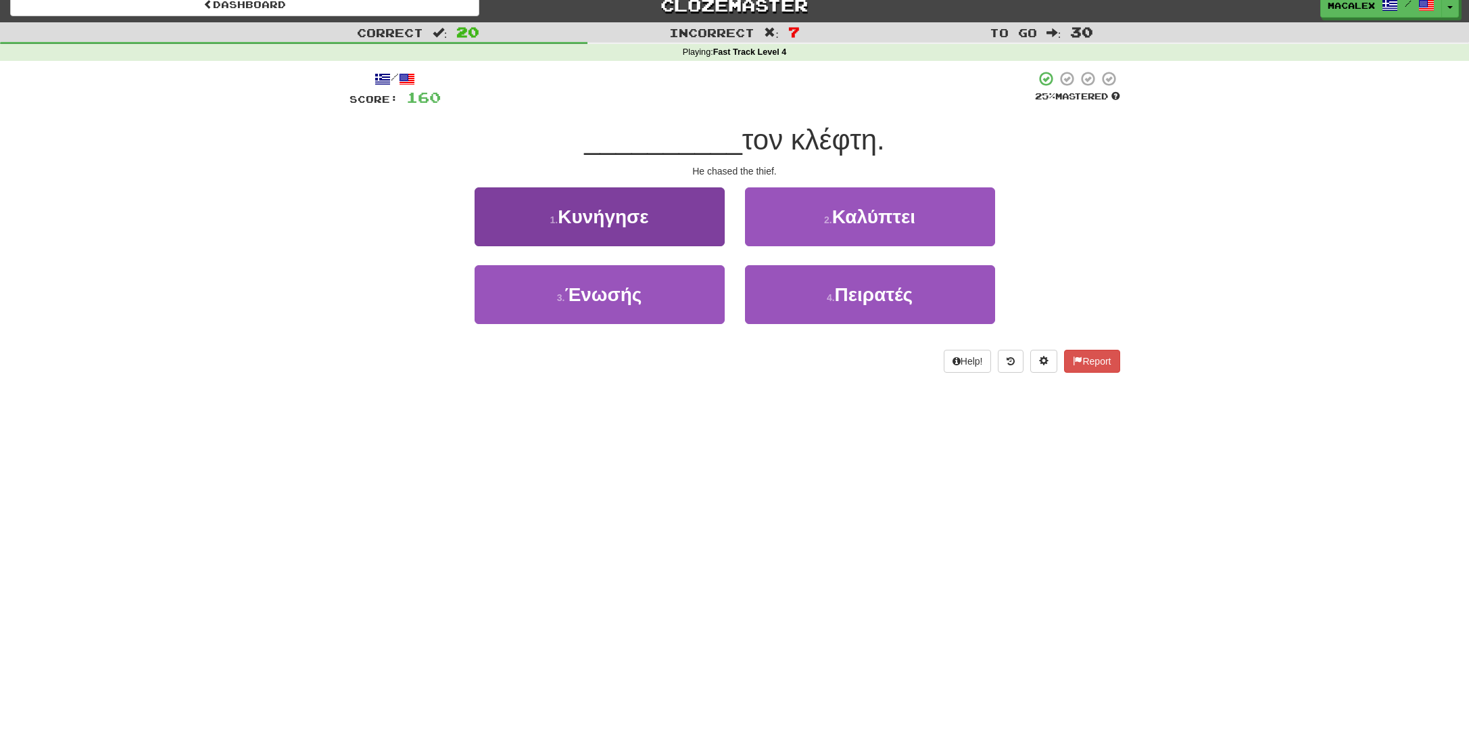
click at [613, 220] on span "Κυνήγησε" at bounding box center [603, 216] width 91 height 21
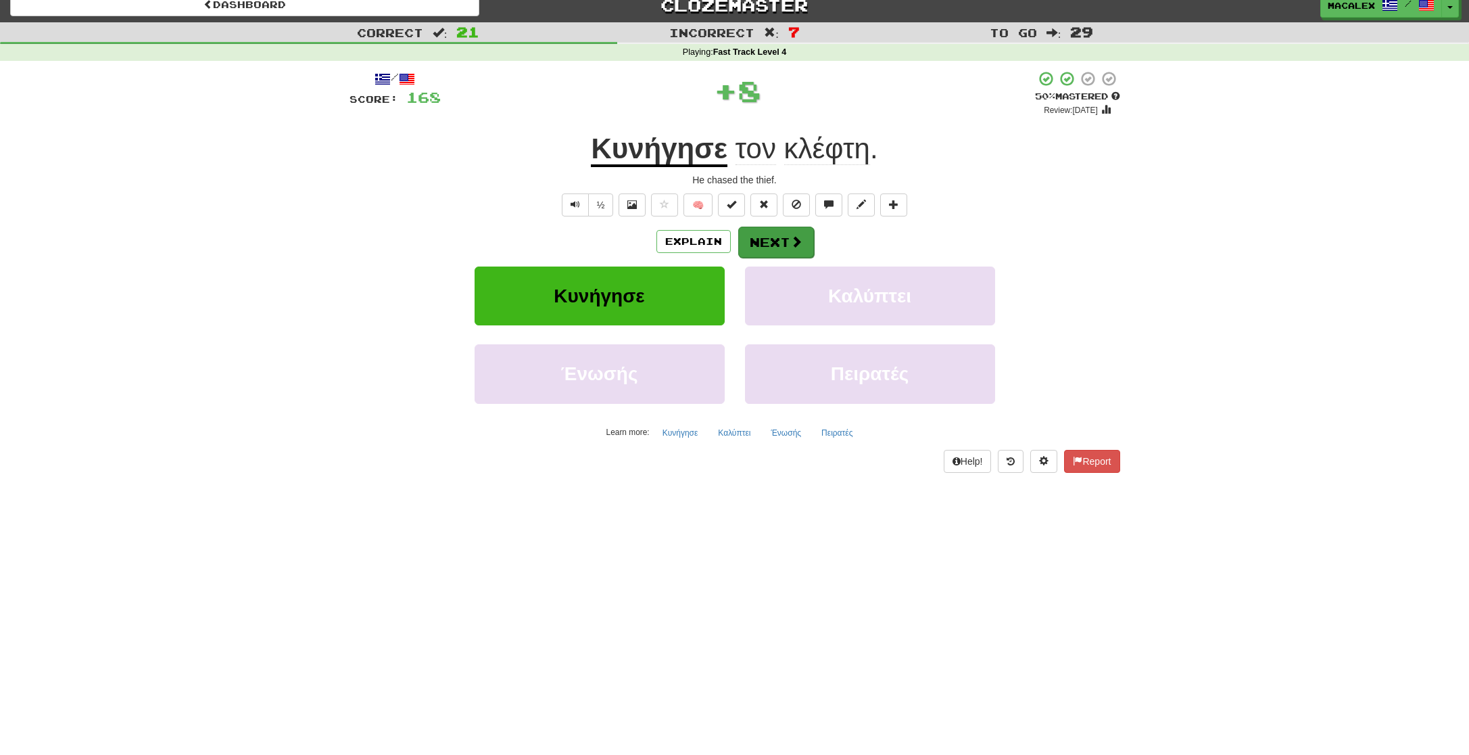
click at [778, 243] on button "Next" at bounding box center [776, 241] width 76 height 31
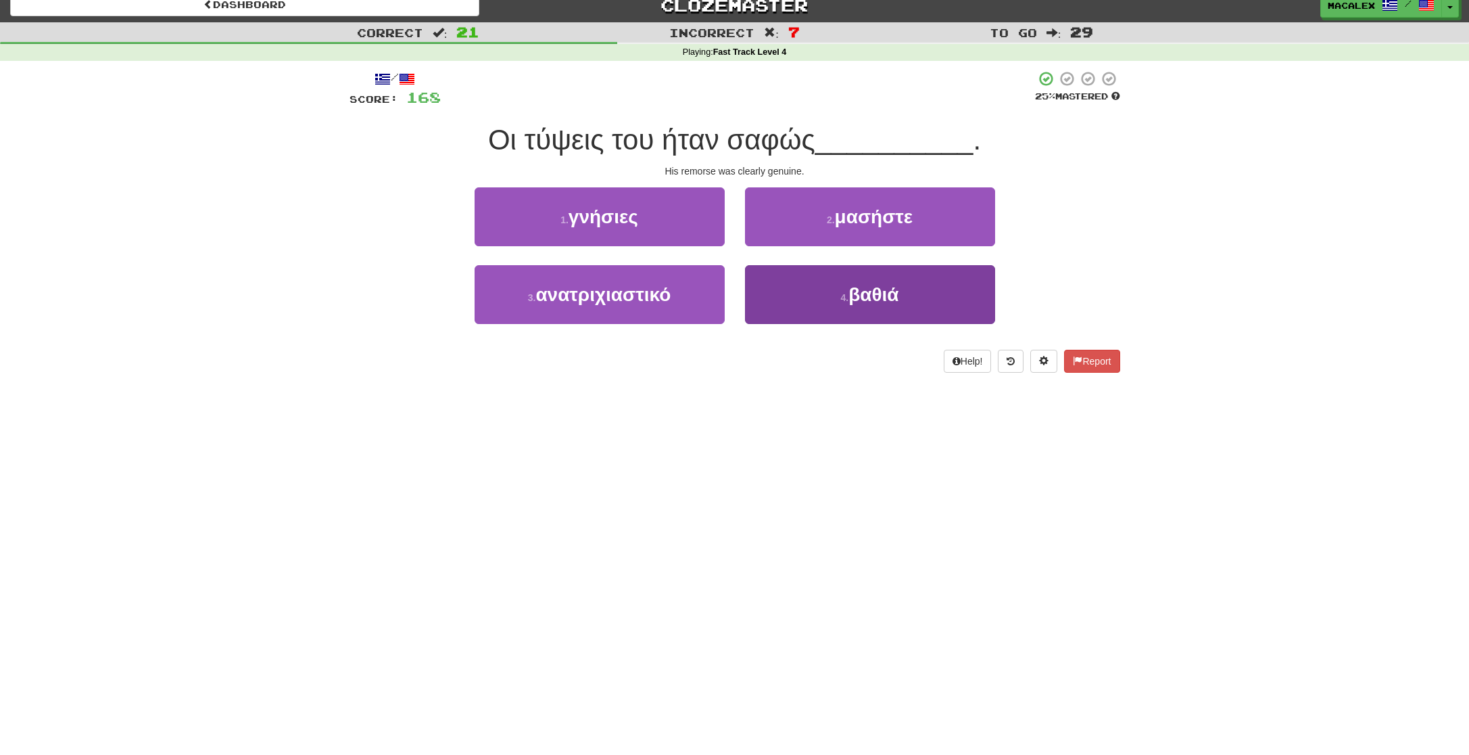
click at [824, 297] on button "4 . βαθιά" at bounding box center [870, 294] width 250 height 59
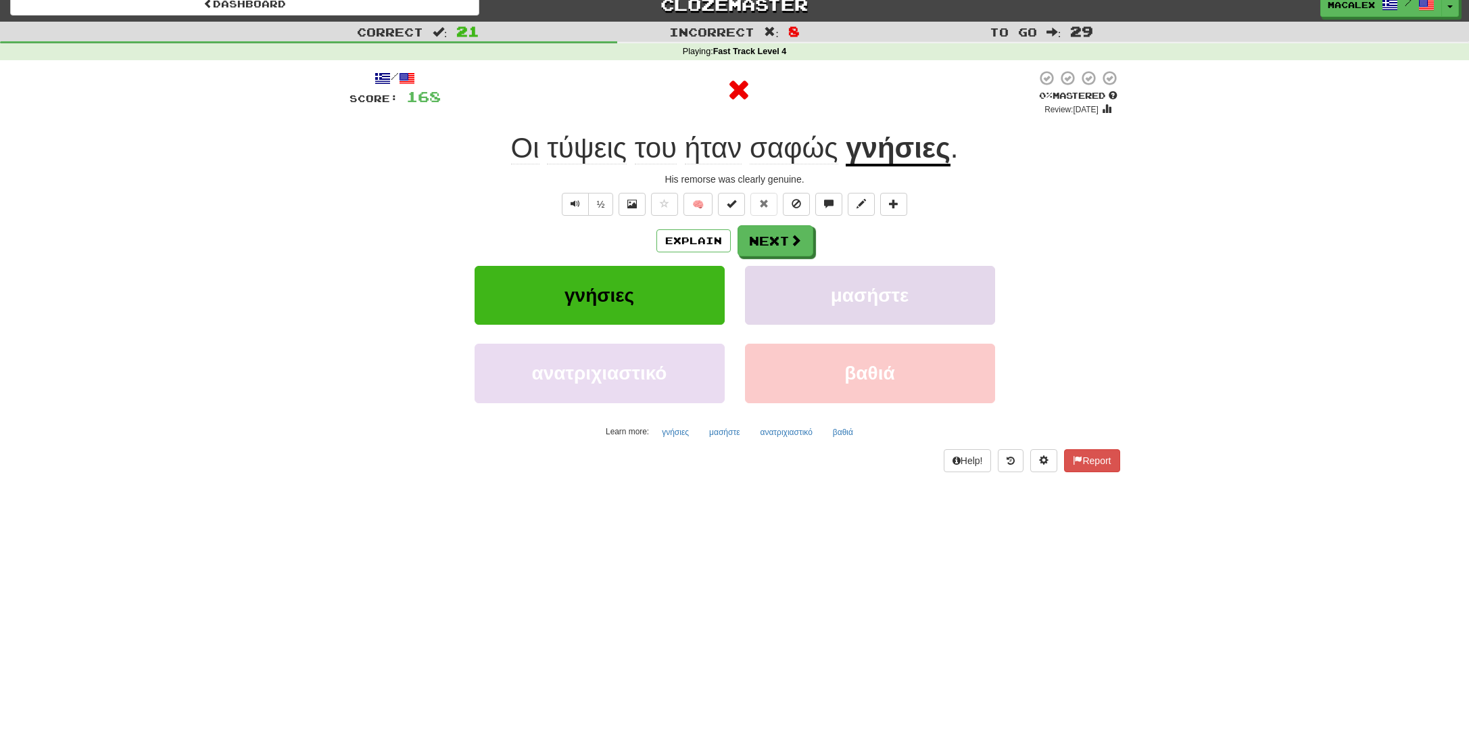
scroll to position [11, 1]
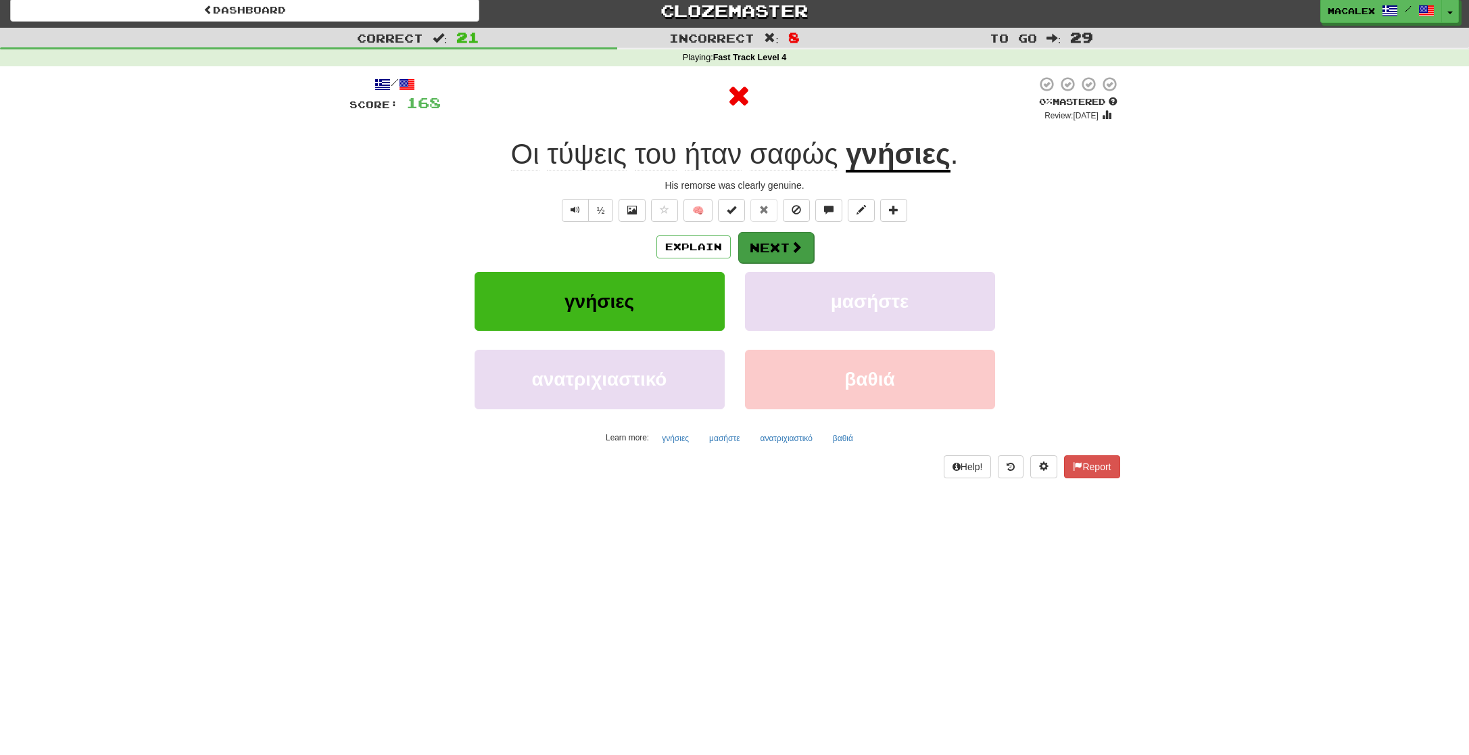
click at [761, 232] on button "Next" at bounding box center [776, 247] width 76 height 31
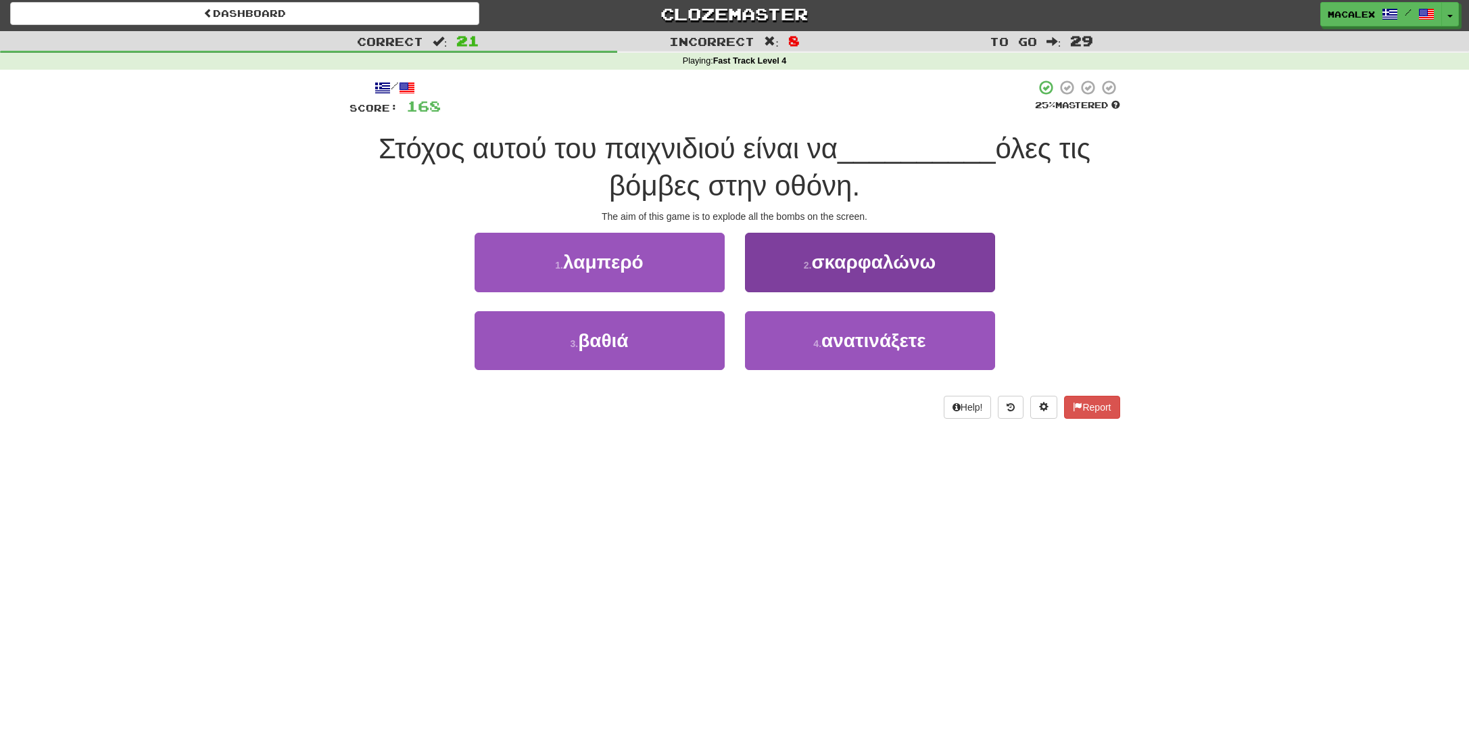
scroll to position [0, 1]
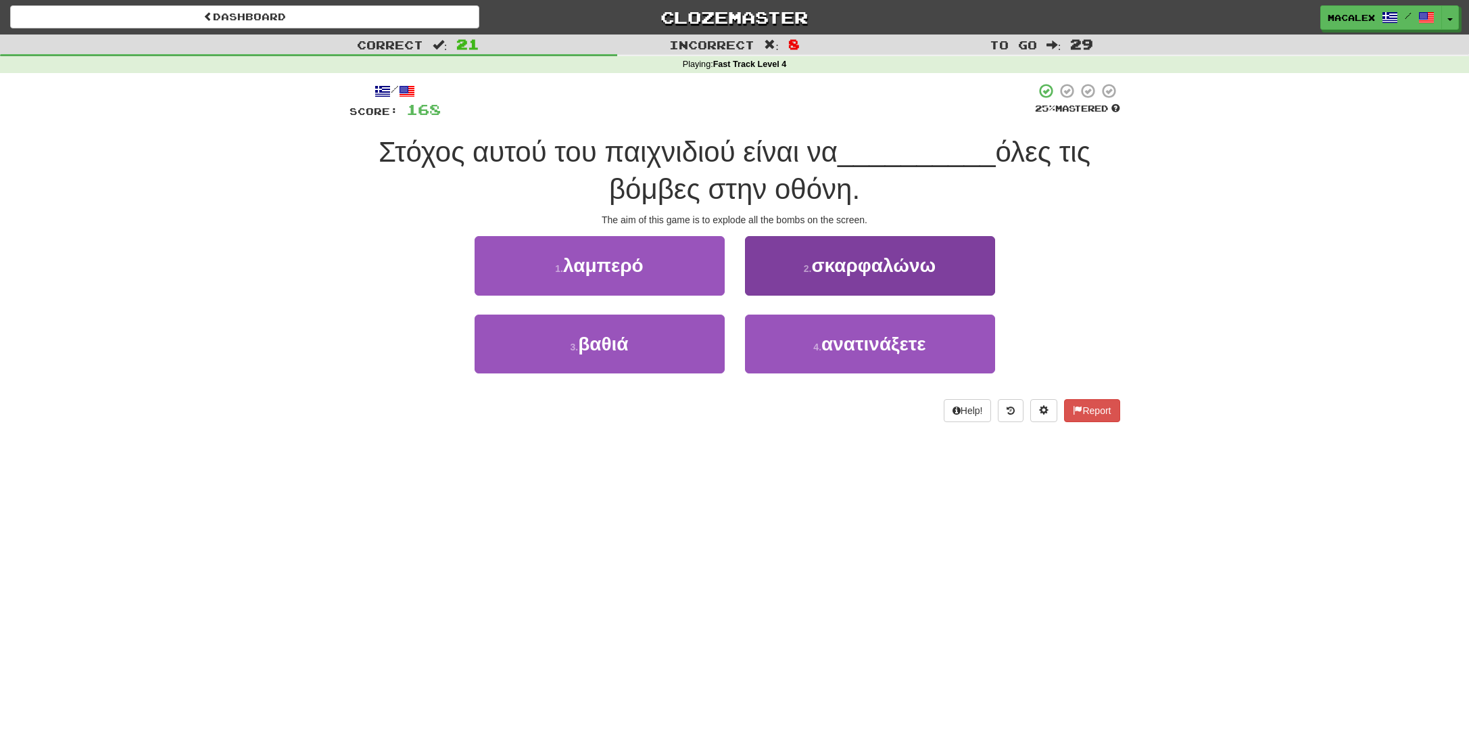
click at [811, 263] on small "2 ." at bounding box center [808, 268] width 8 height 11
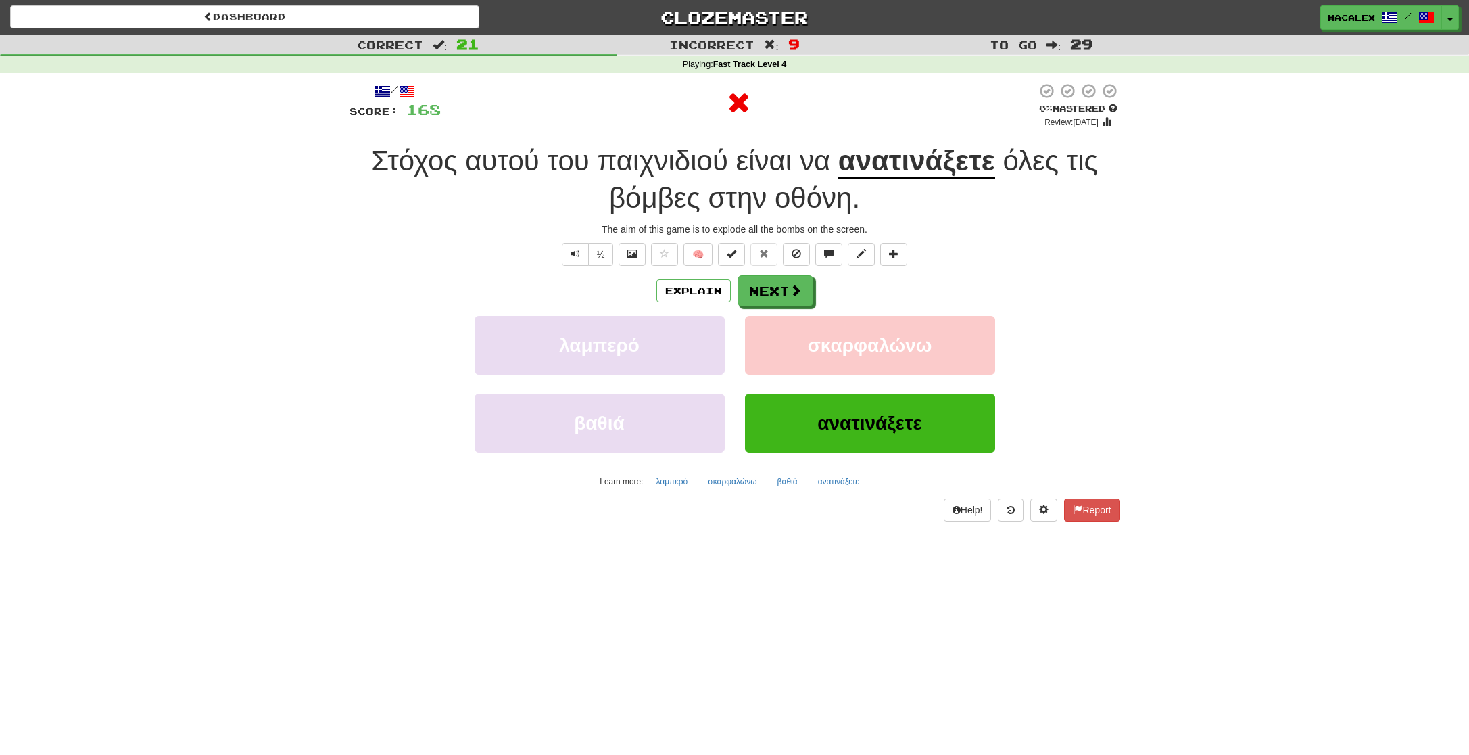
scroll to position [0, 0]
click at [772, 283] on button "Next" at bounding box center [776, 291] width 76 height 31
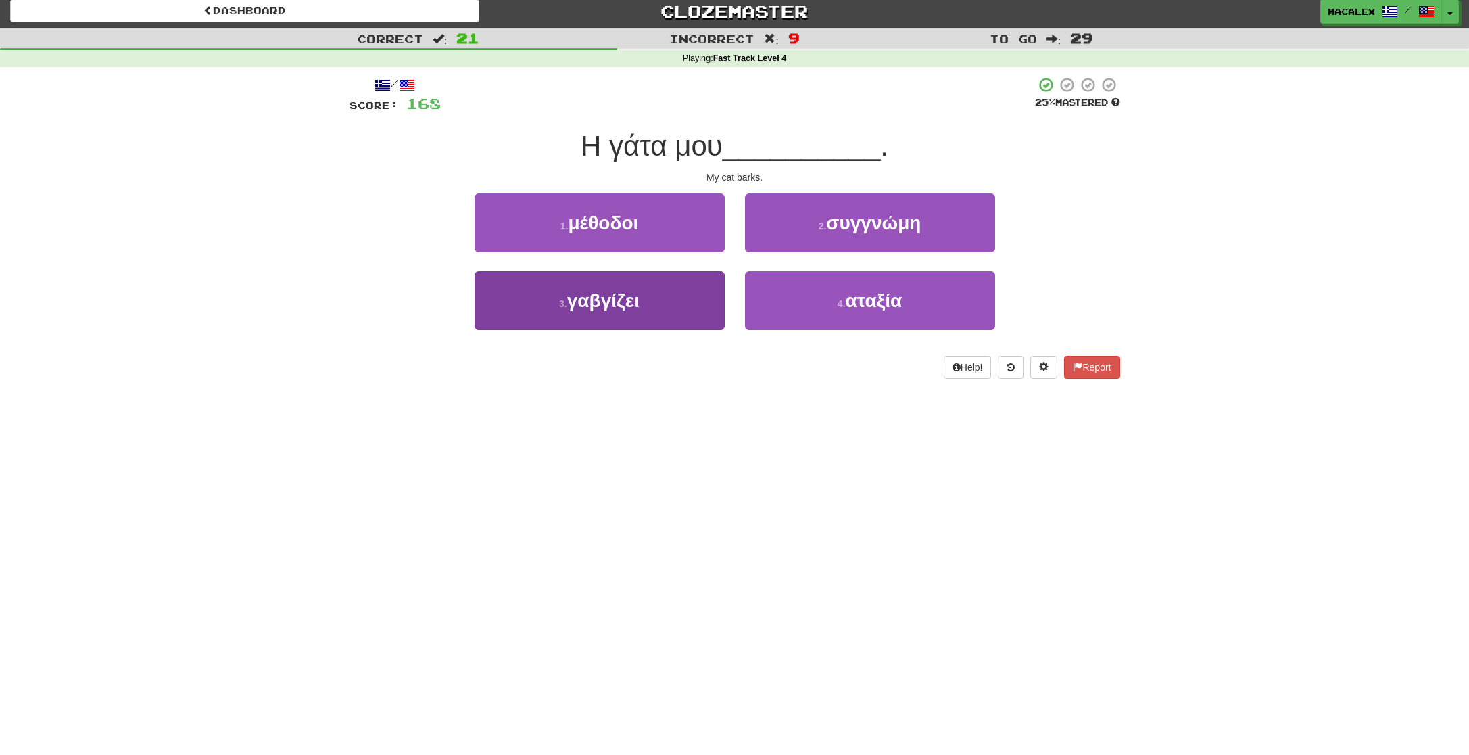
scroll to position [0, 1]
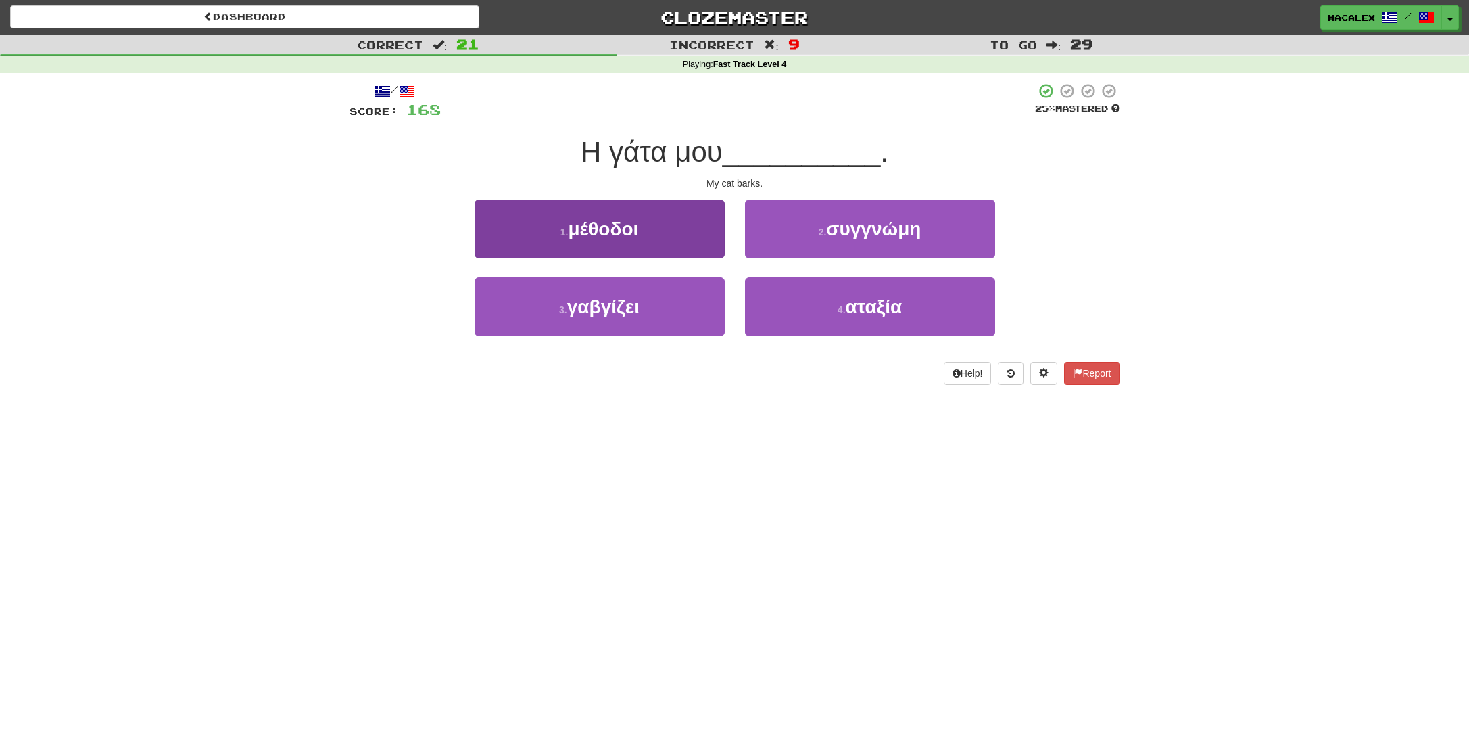
click at [589, 309] on span "γαβγίζει" at bounding box center [603, 306] width 72 height 21
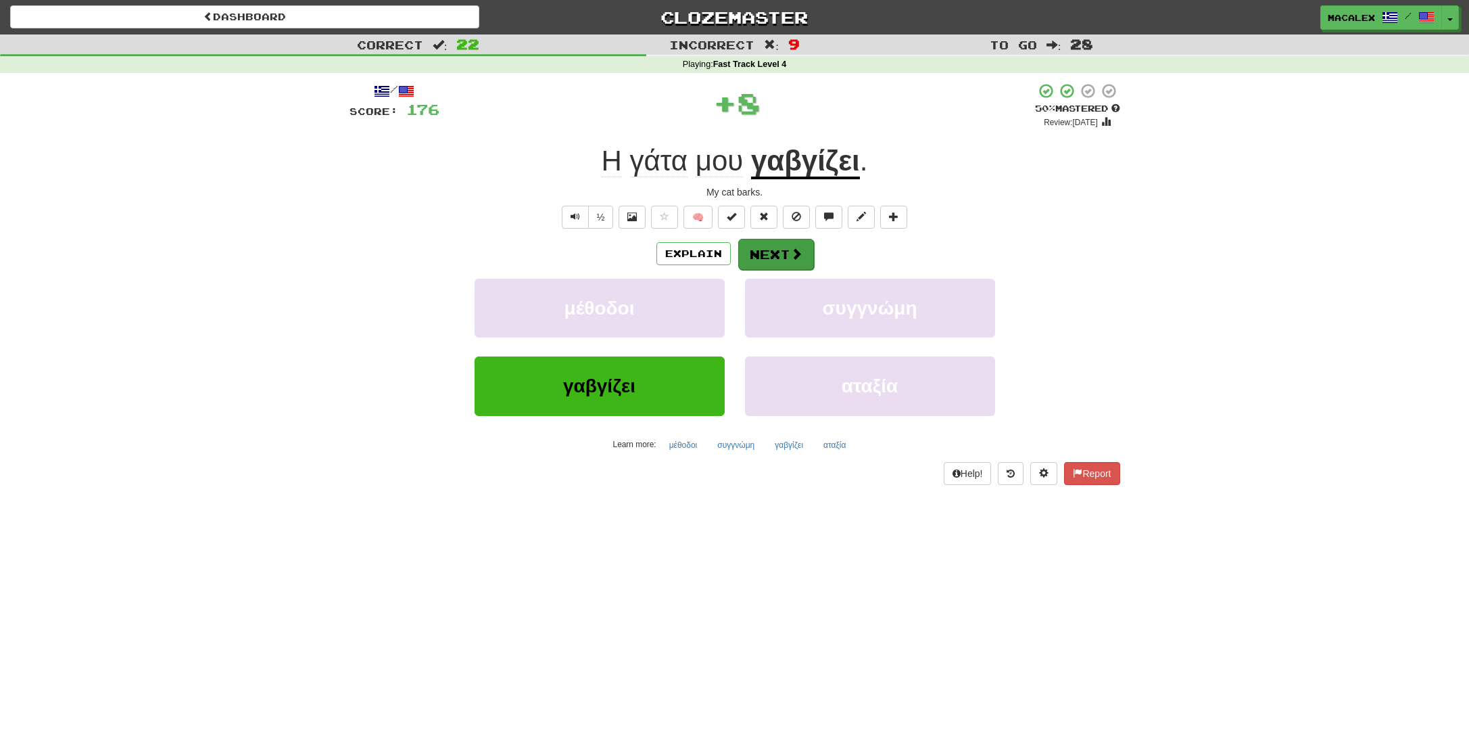
scroll to position [0, 0]
click at [779, 252] on button "Next" at bounding box center [776, 254] width 76 height 31
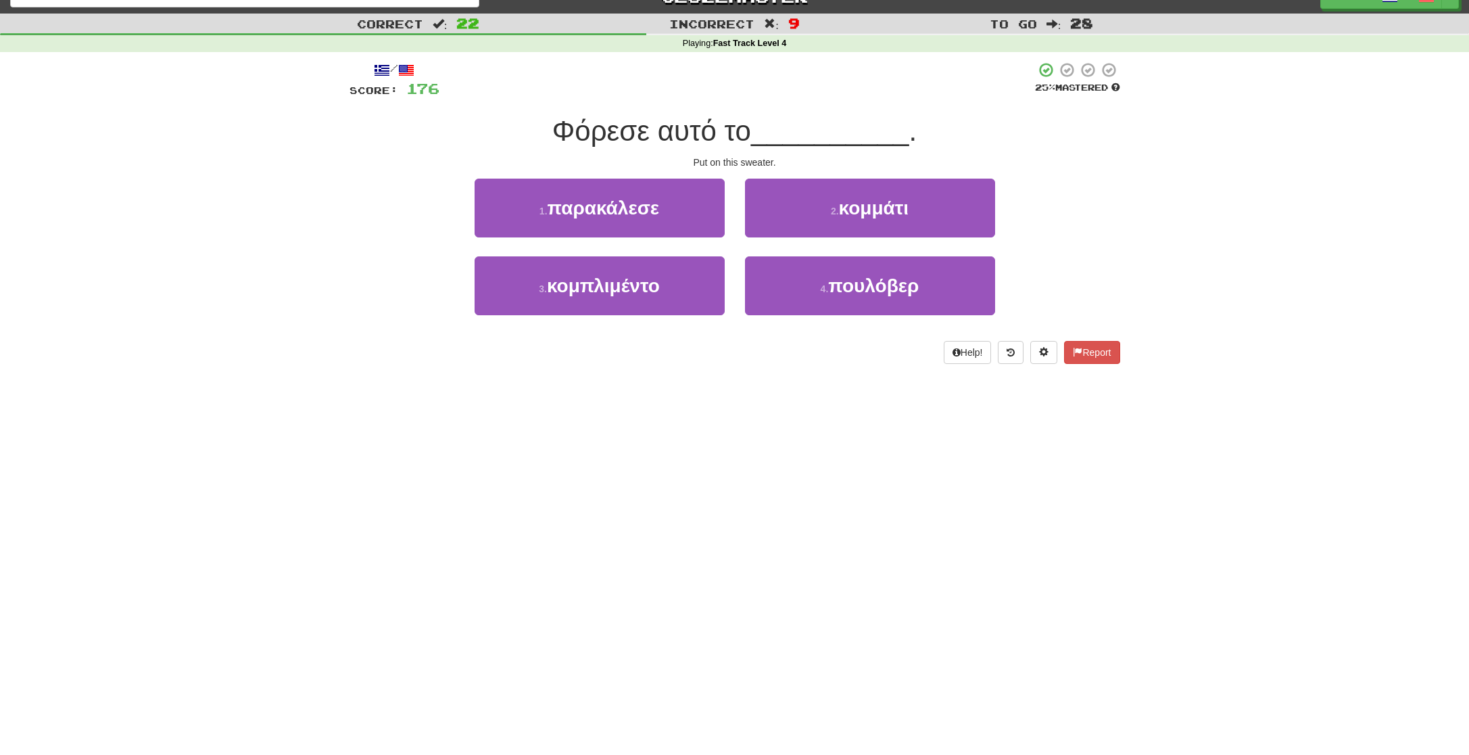
scroll to position [23, 0]
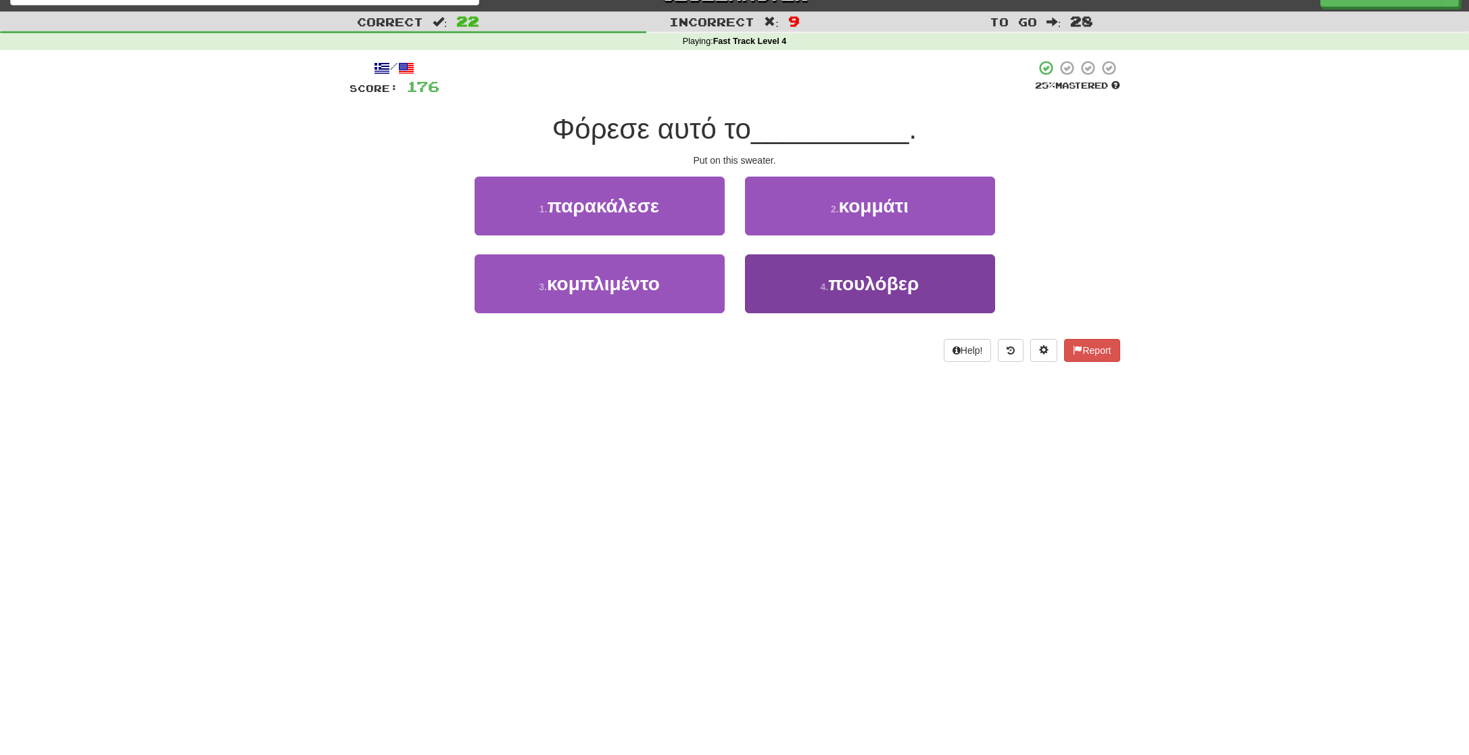
click at [826, 285] on small "4 ." at bounding box center [825, 286] width 8 height 11
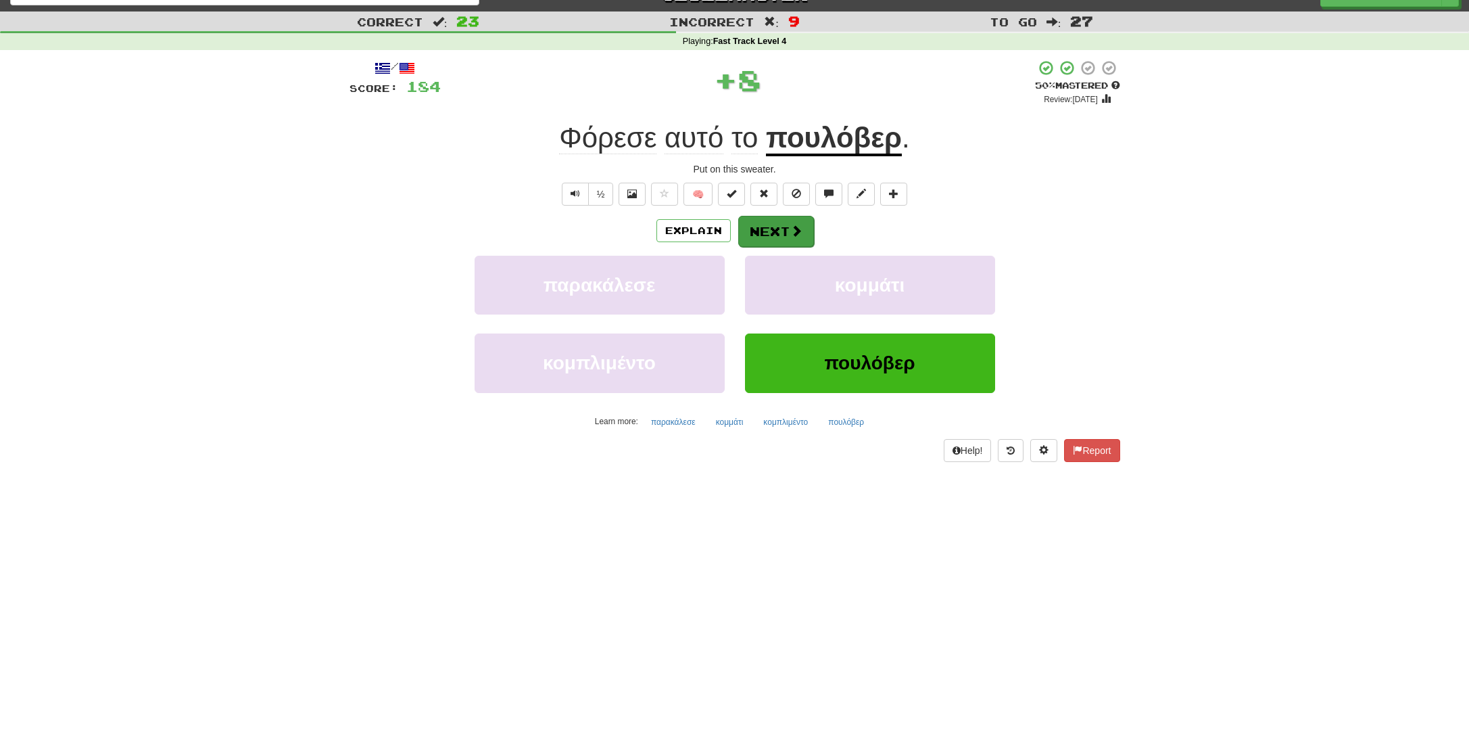
click at [764, 235] on button "Next" at bounding box center [776, 231] width 76 height 31
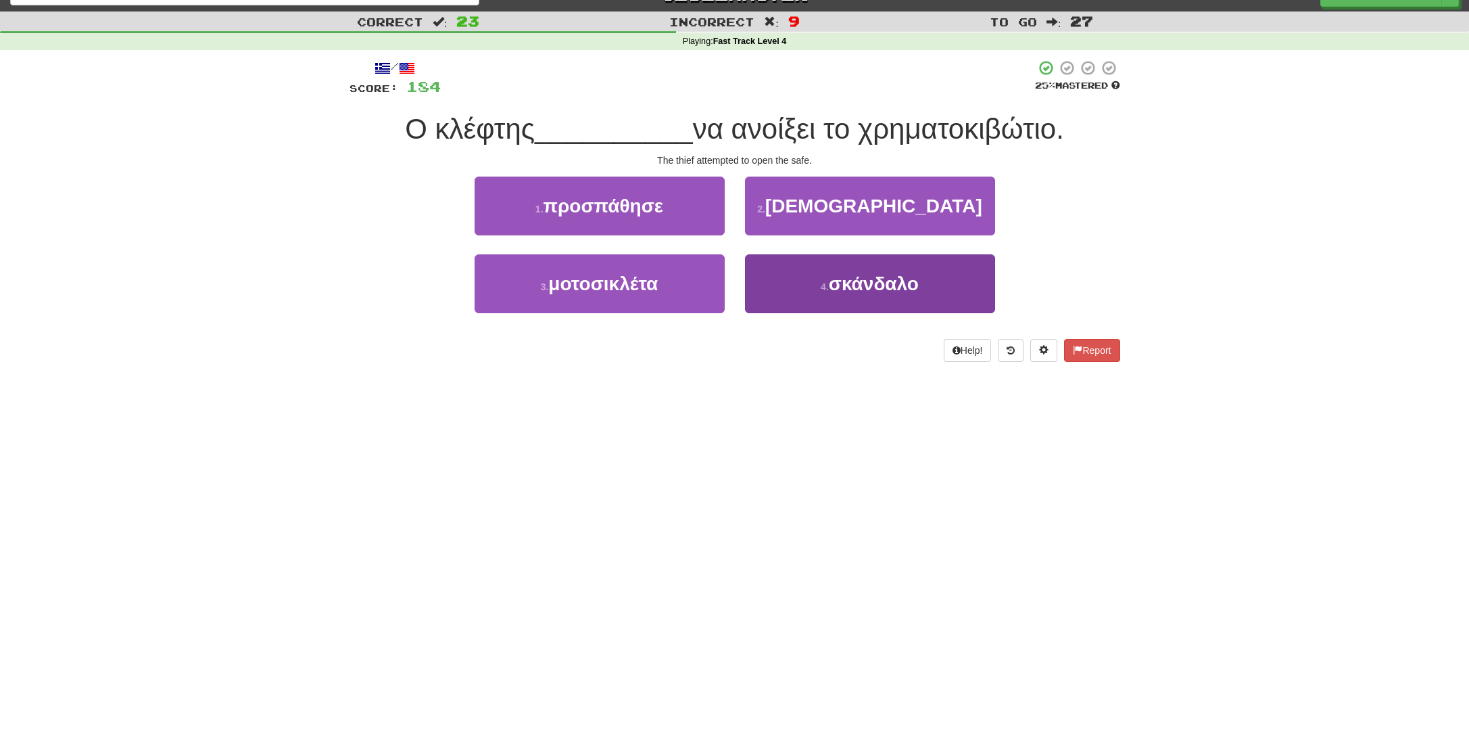
scroll to position [24, 0]
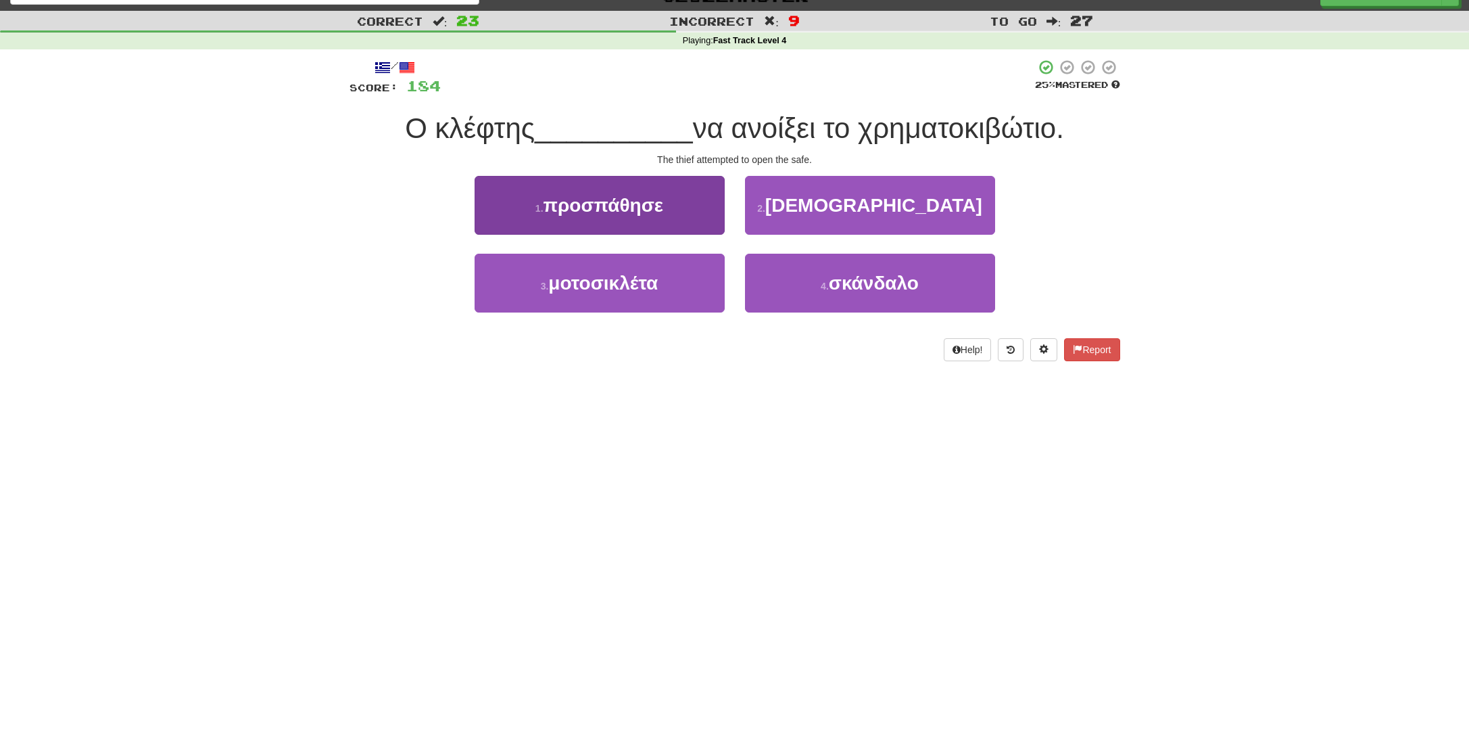
click at [598, 209] on span "προσπάθησε" at bounding box center [604, 205] width 120 height 21
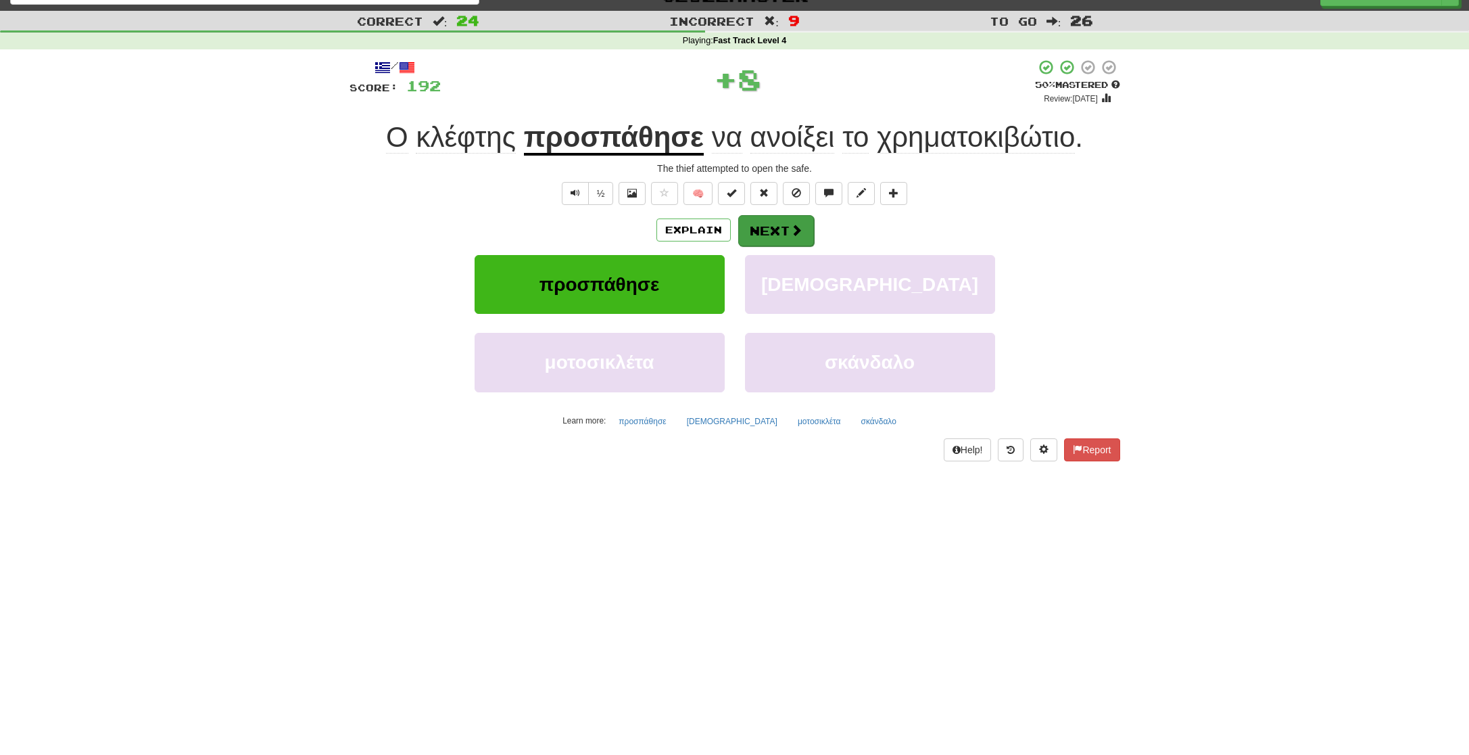
click at [769, 233] on button "Next" at bounding box center [776, 230] width 76 height 31
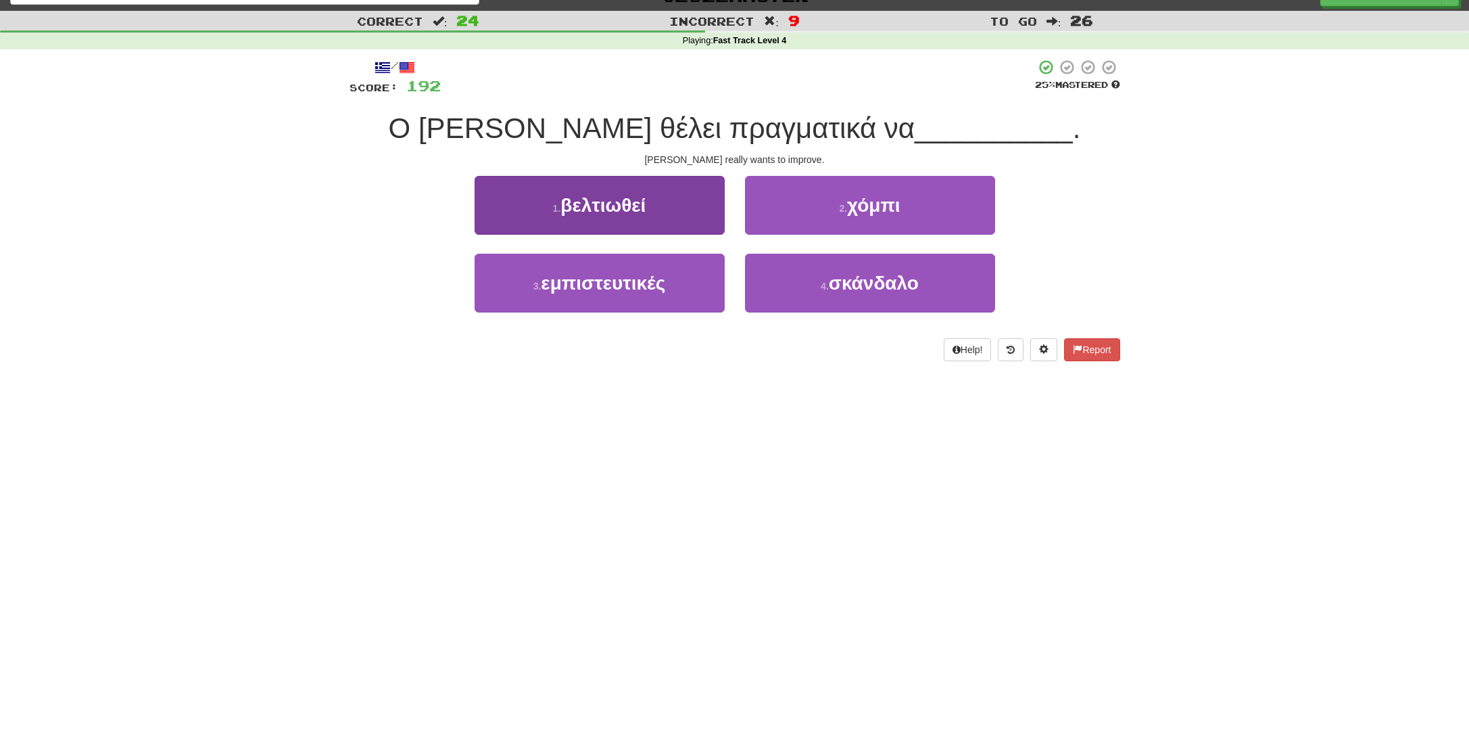
click at [588, 216] on button "1 . βελτιωθεί" at bounding box center [600, 205] width 250 height 59
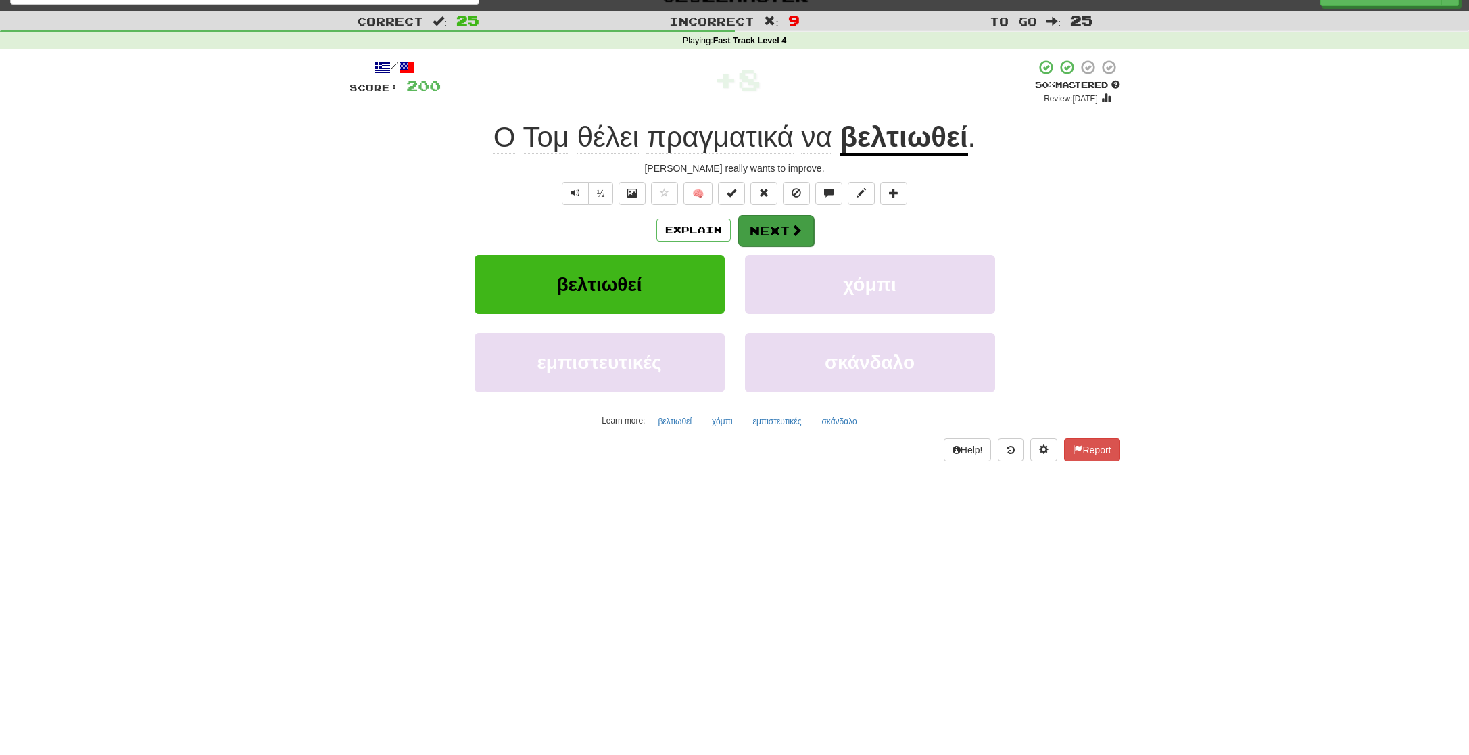
click at [777, 229] on button "Next" at bounding box center [776, 230] width 76 height 31
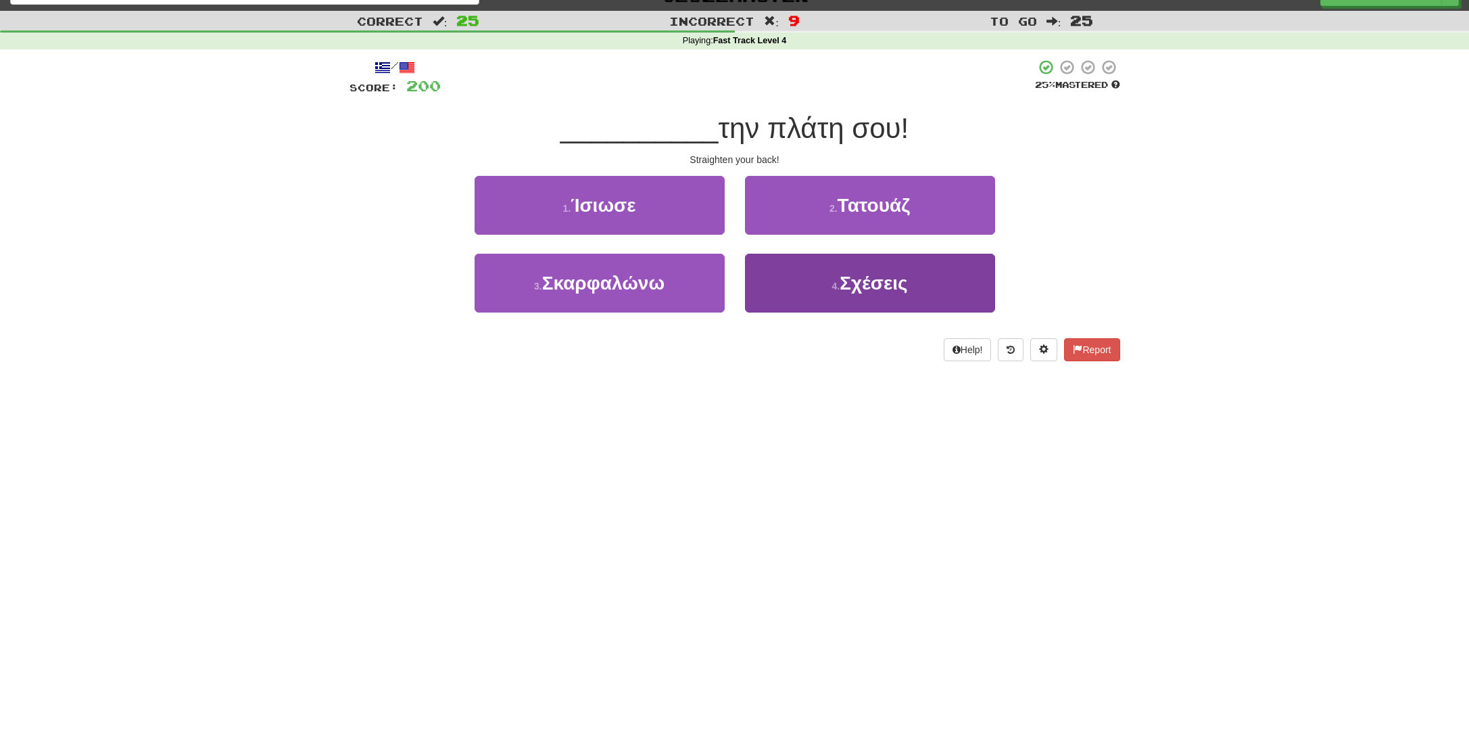
click at [840, 288] on span "Σχέσεις" at bounding box center [874, 282] width 68 height 21
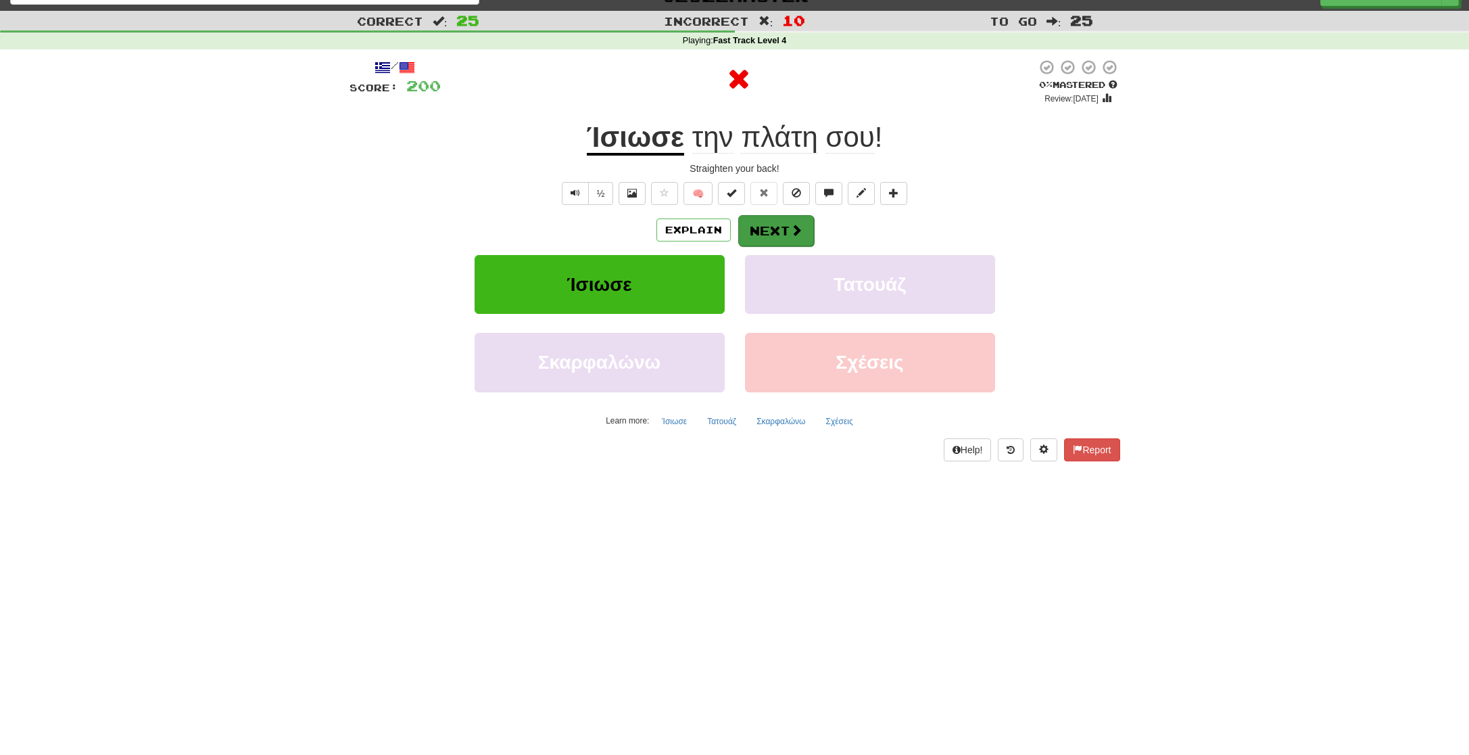
click at [773, 231] on button "Next" at bounding box center [776, 230] width 76 height 31
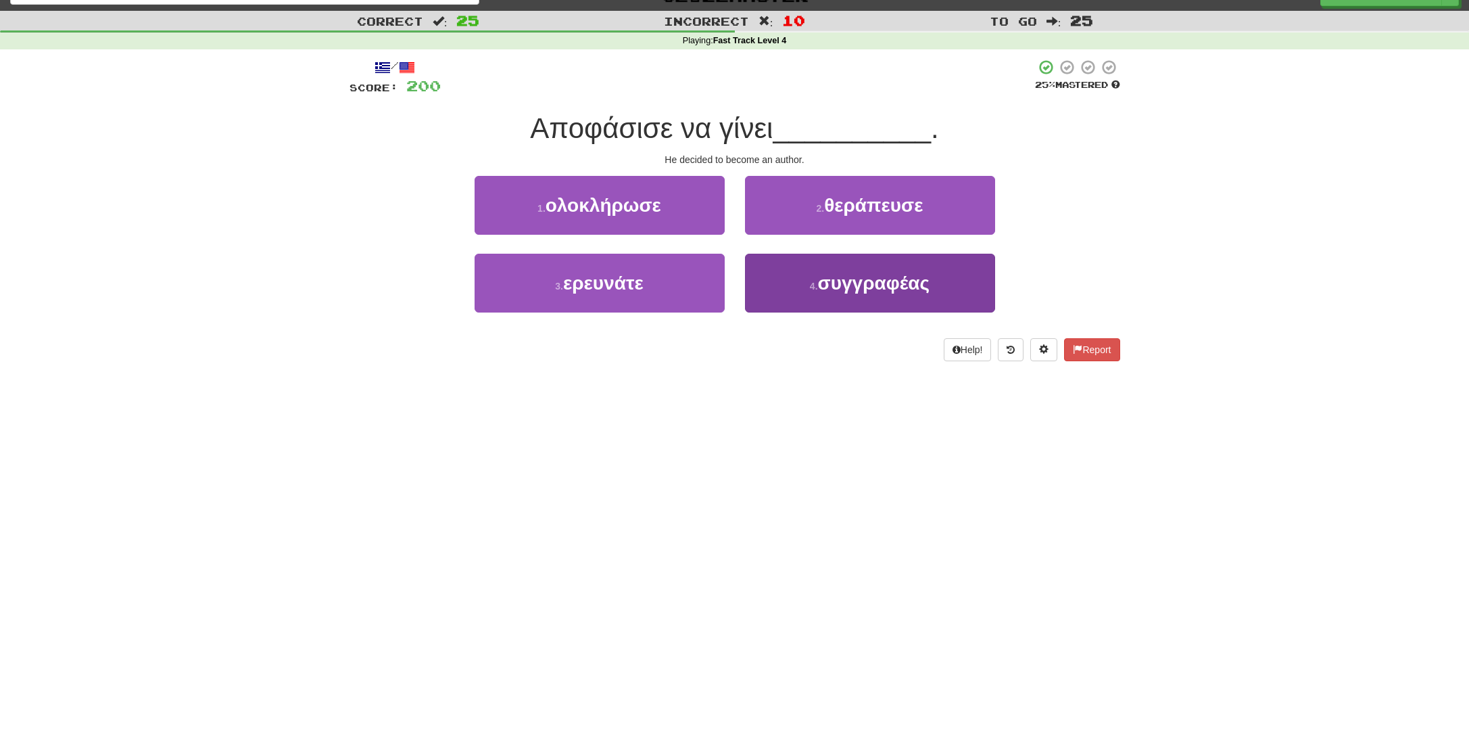
click at [861, 274] on span "συγγραφέας" at bounding box center [874, 282] width 112 height 21
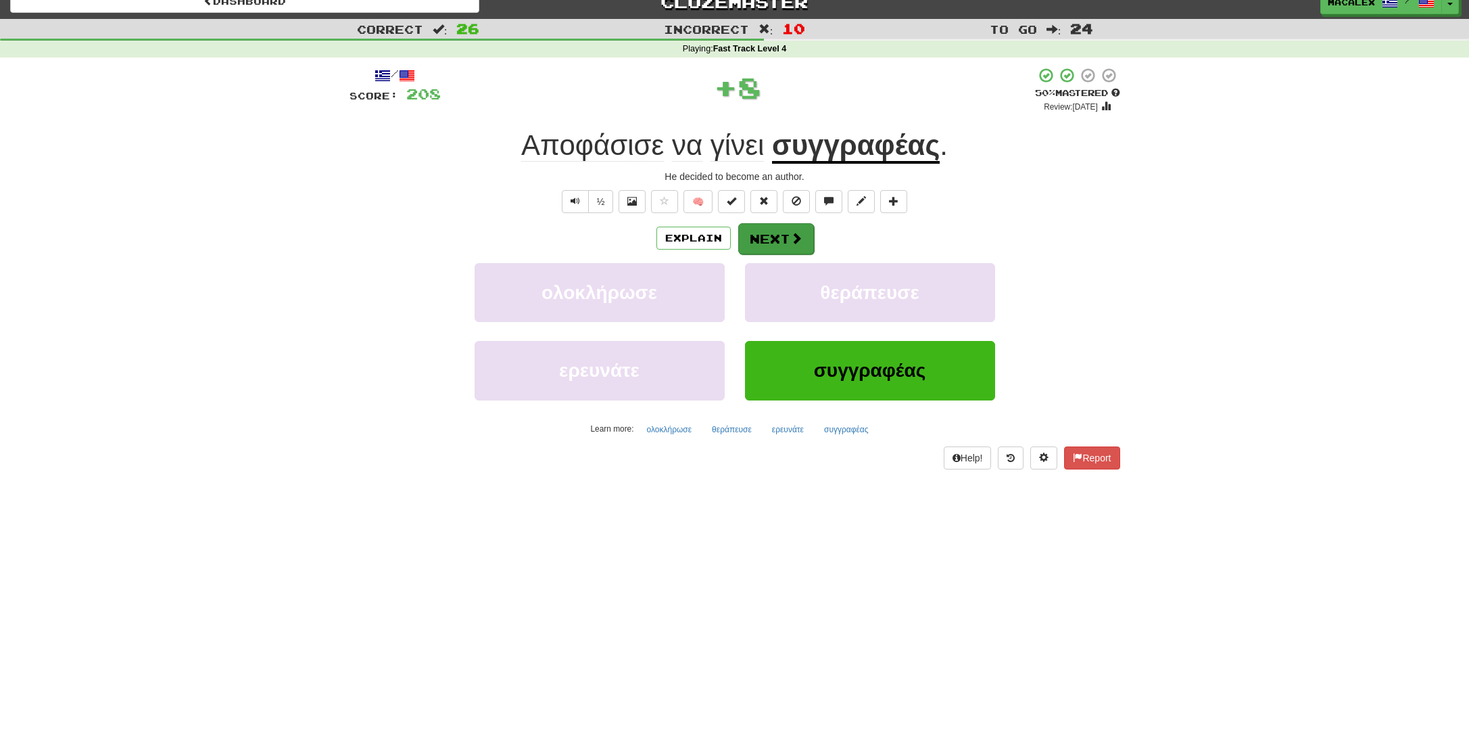
click at [794, 238] on span at bounding box center [796, 238] width 12 height 12
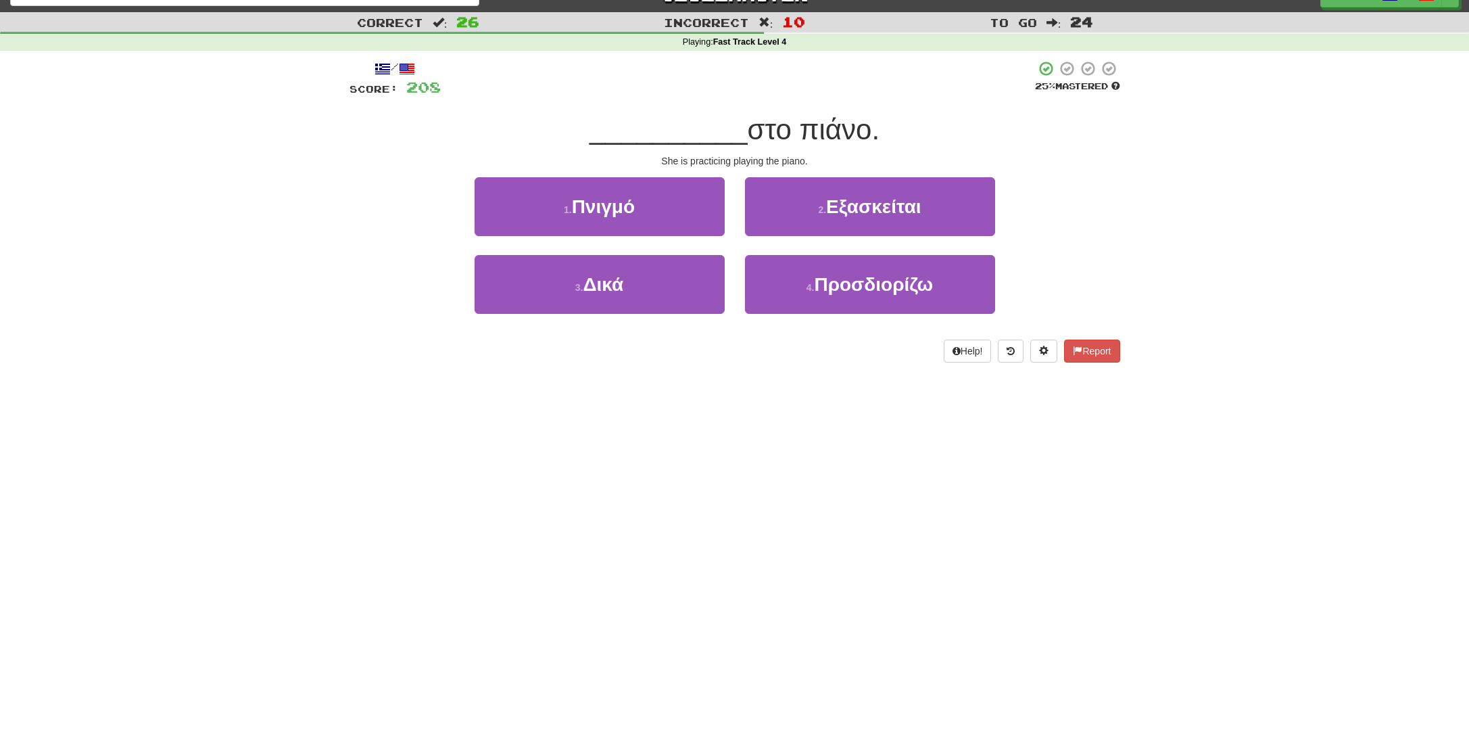
scroll to position [25, 0]
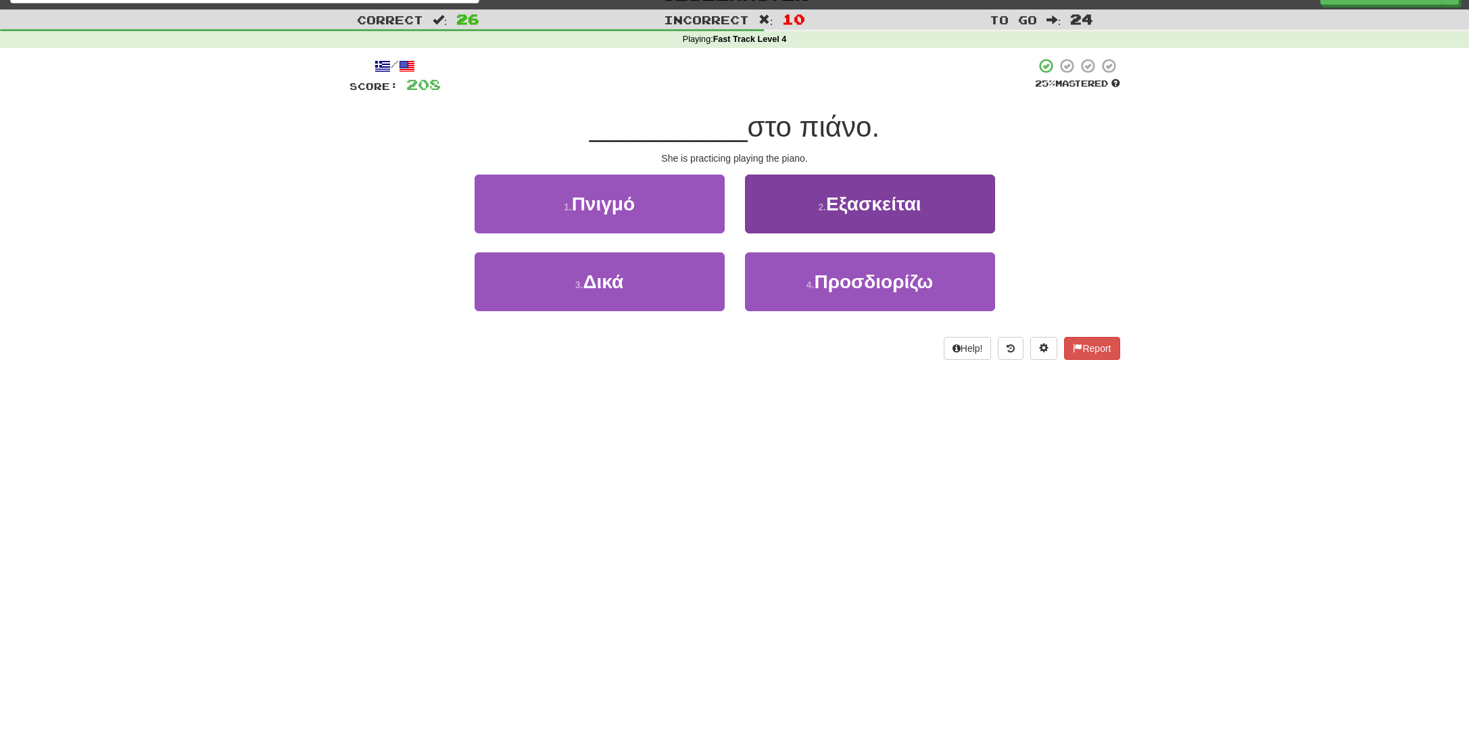
click at [855, 201] on span "Εξασκείται" at bounding box center [873, 203] width 95 height 21
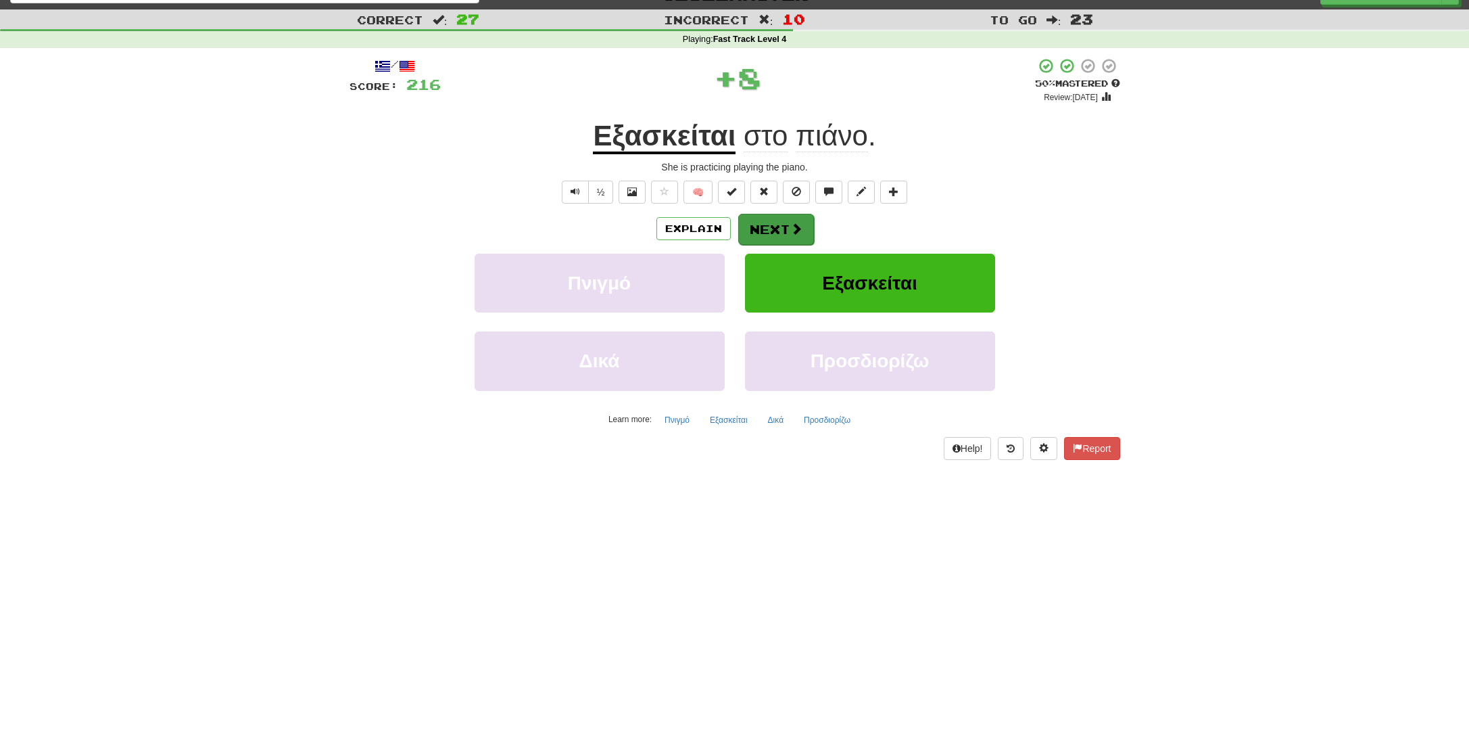
click at [788, 229] on button "Next" at bounding box center [776, 229] width 76 height 31
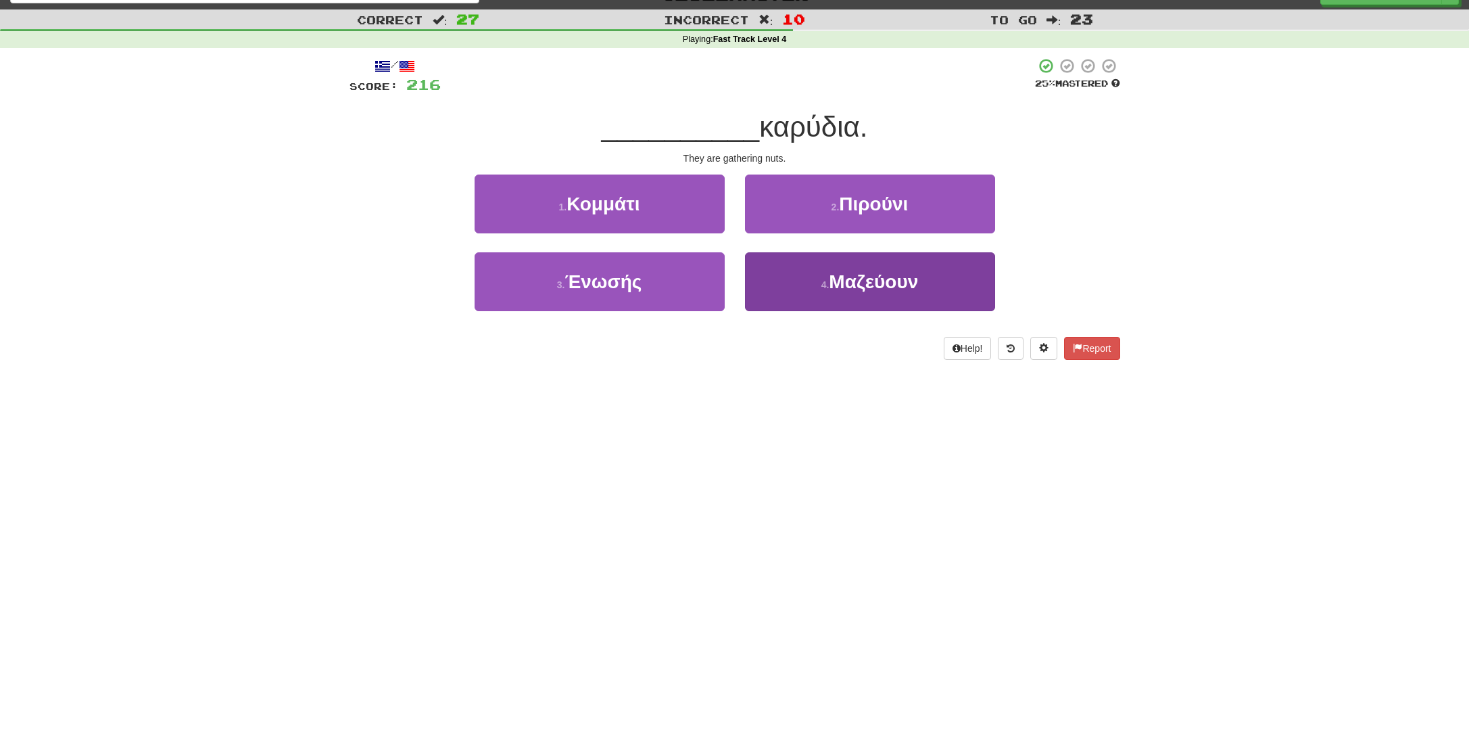
click at [838, 285] on span "Μαζεύουν" at bounding box center [873, 281] width 89 height 21
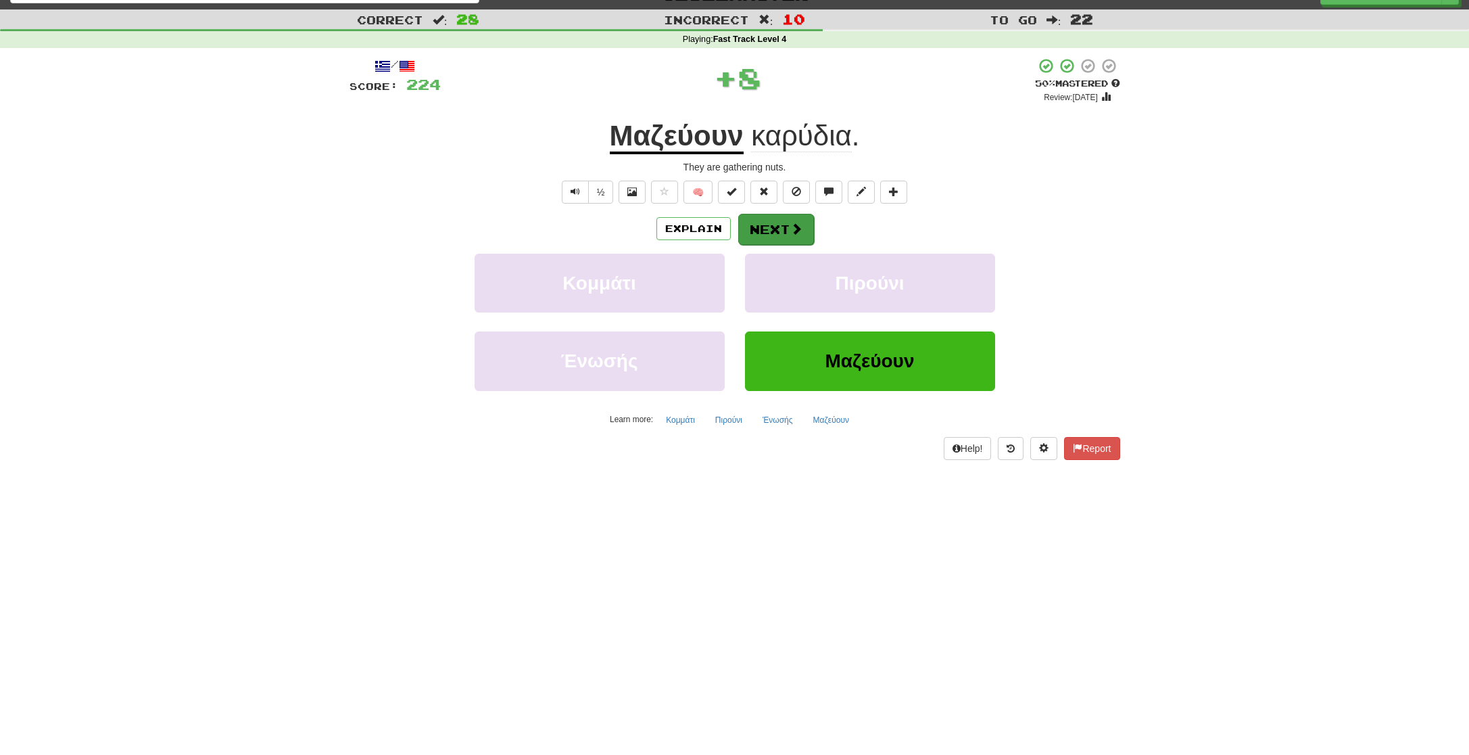
click at [786, 228] on button "Next" at bounding box center [776, 229] width 76 height 31
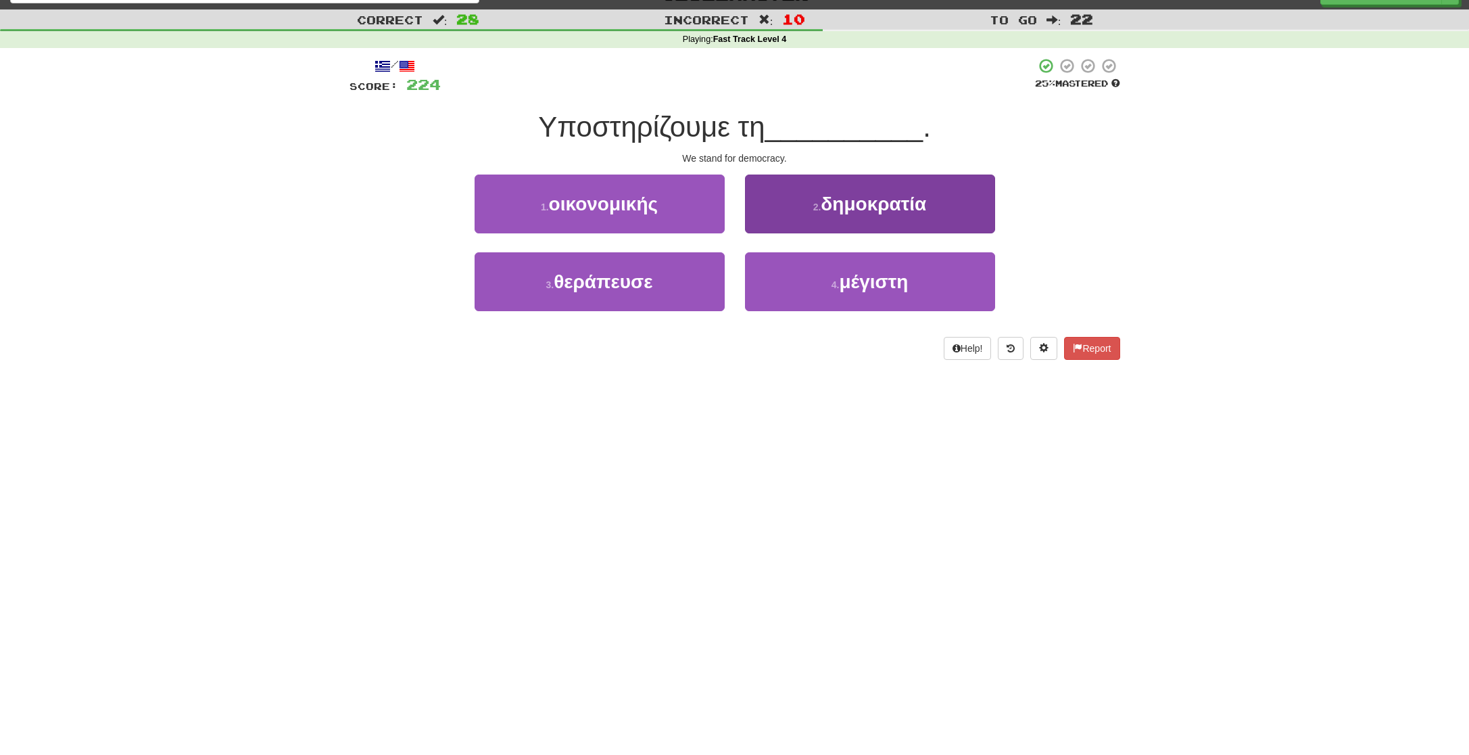
click at [773, 212] on button "2 . δημοκρατία" at bounding box center [870, 203] width 250 height 59
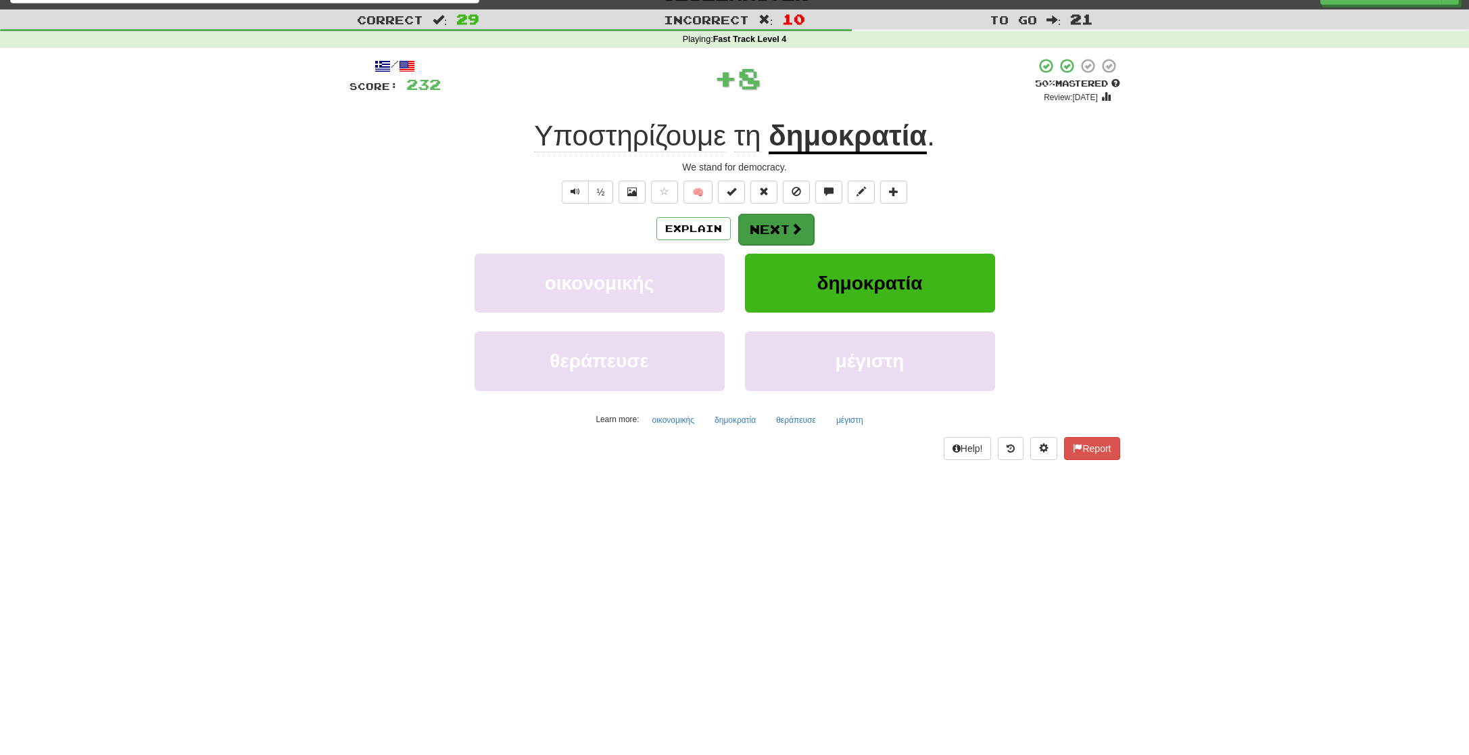
click at [752, 224] on button "Next" at bounding box center [776, 229] width 76 height 31
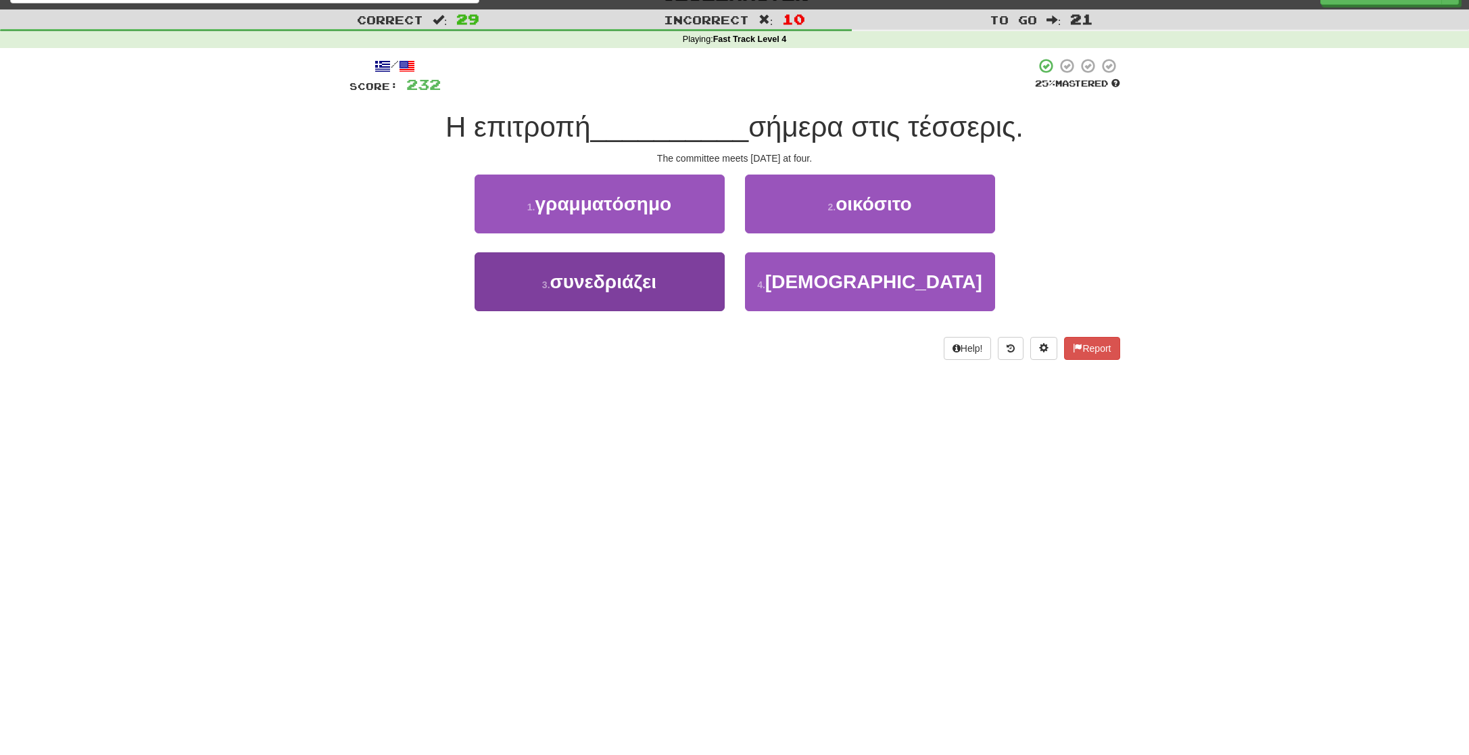
click at [593, 281] on span "συνεδριάζει" at bounding box center [603, 281] width 107 height 21
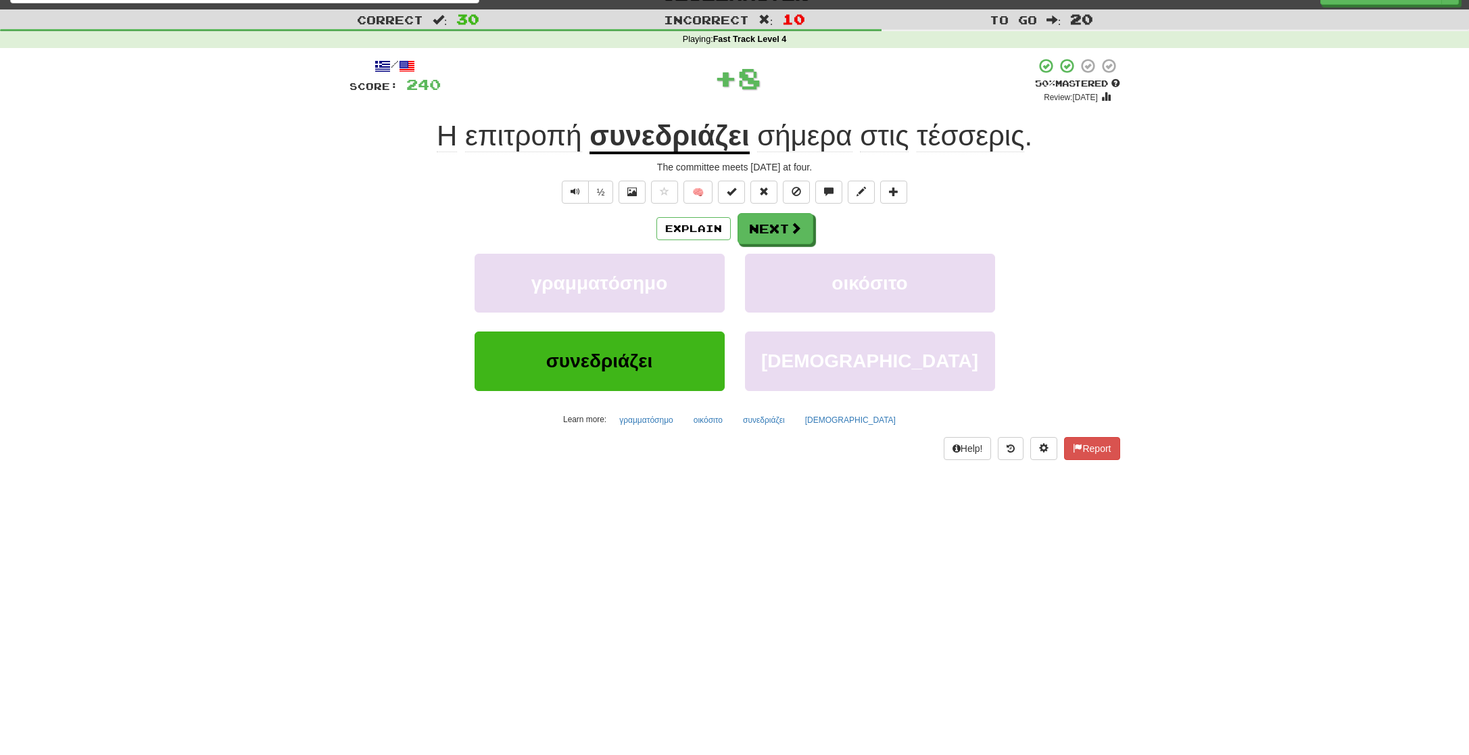
scroll to position [23, 0]
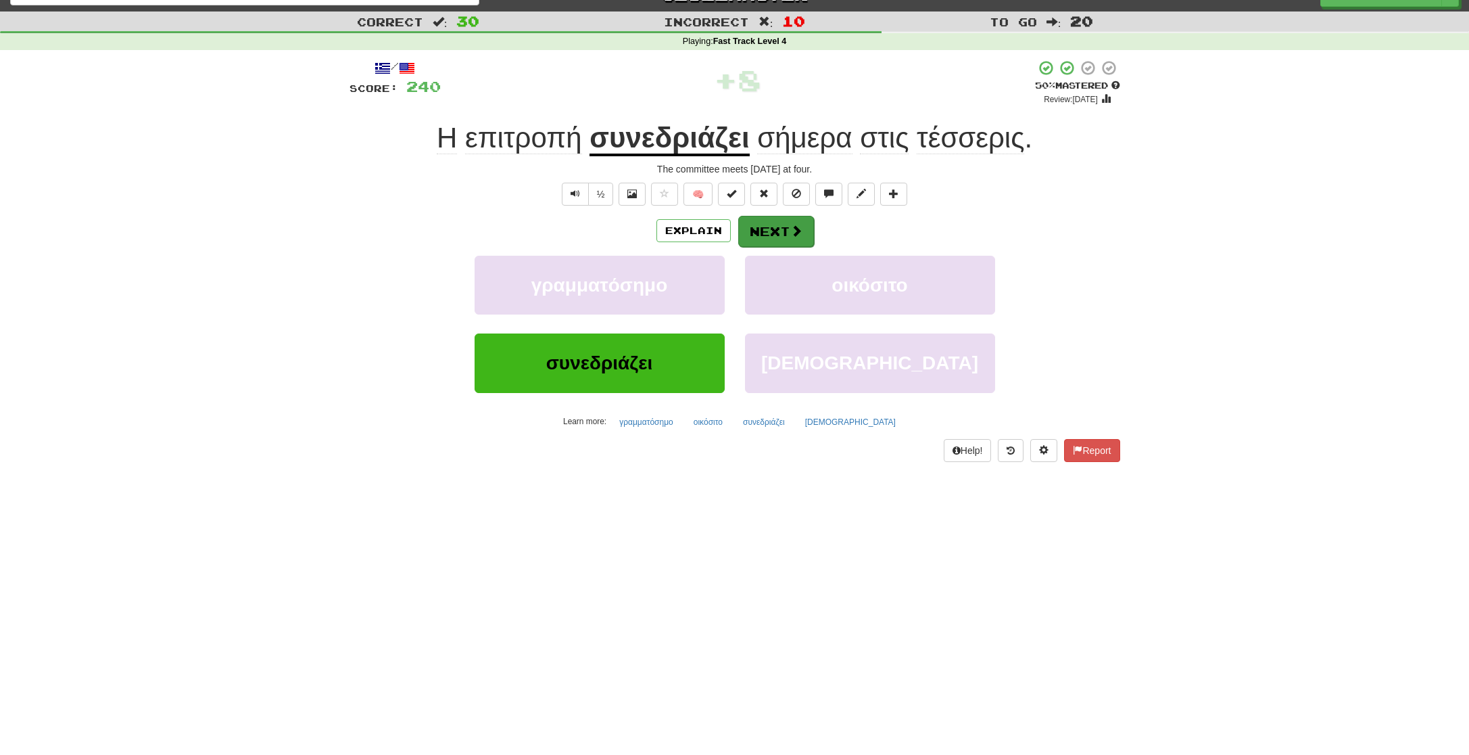
click at [775, 230] on button "Next" at bounding box center [776, 231] width 76 height 31
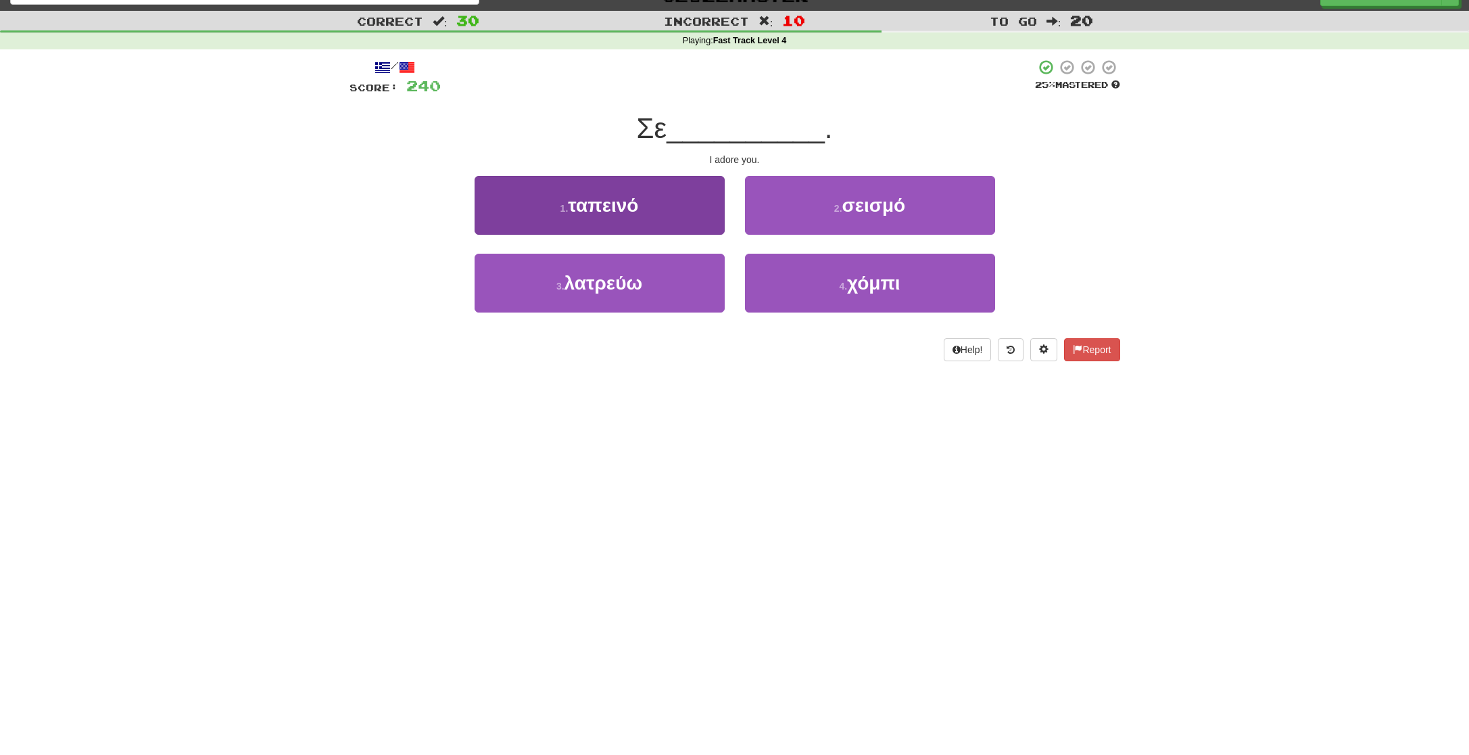
click at [660, 295] on button "3 . λατρεύω" at bounding box center [600, 283] width 250 height 59
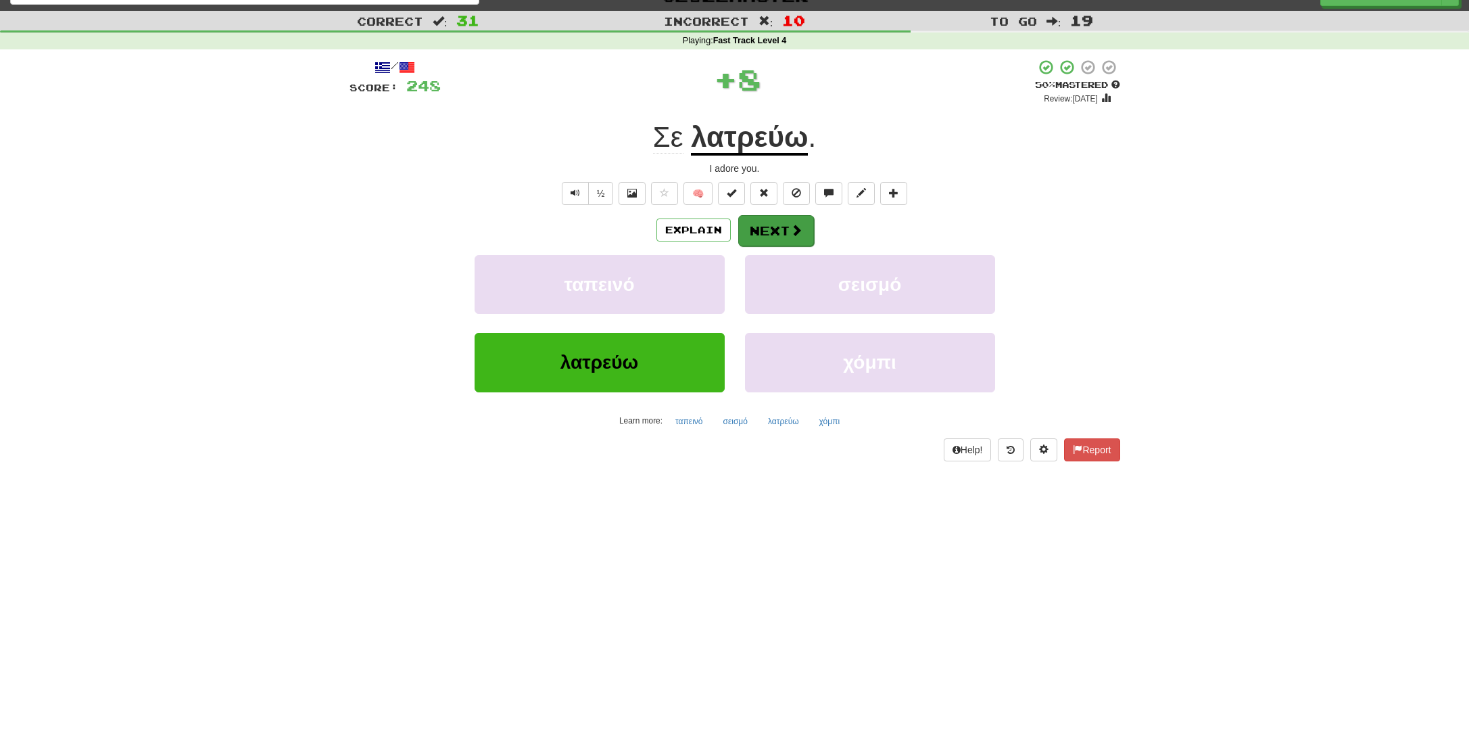
click at [758, 239] on button "Next" at bounding box center [776, 230] width 76 height 31
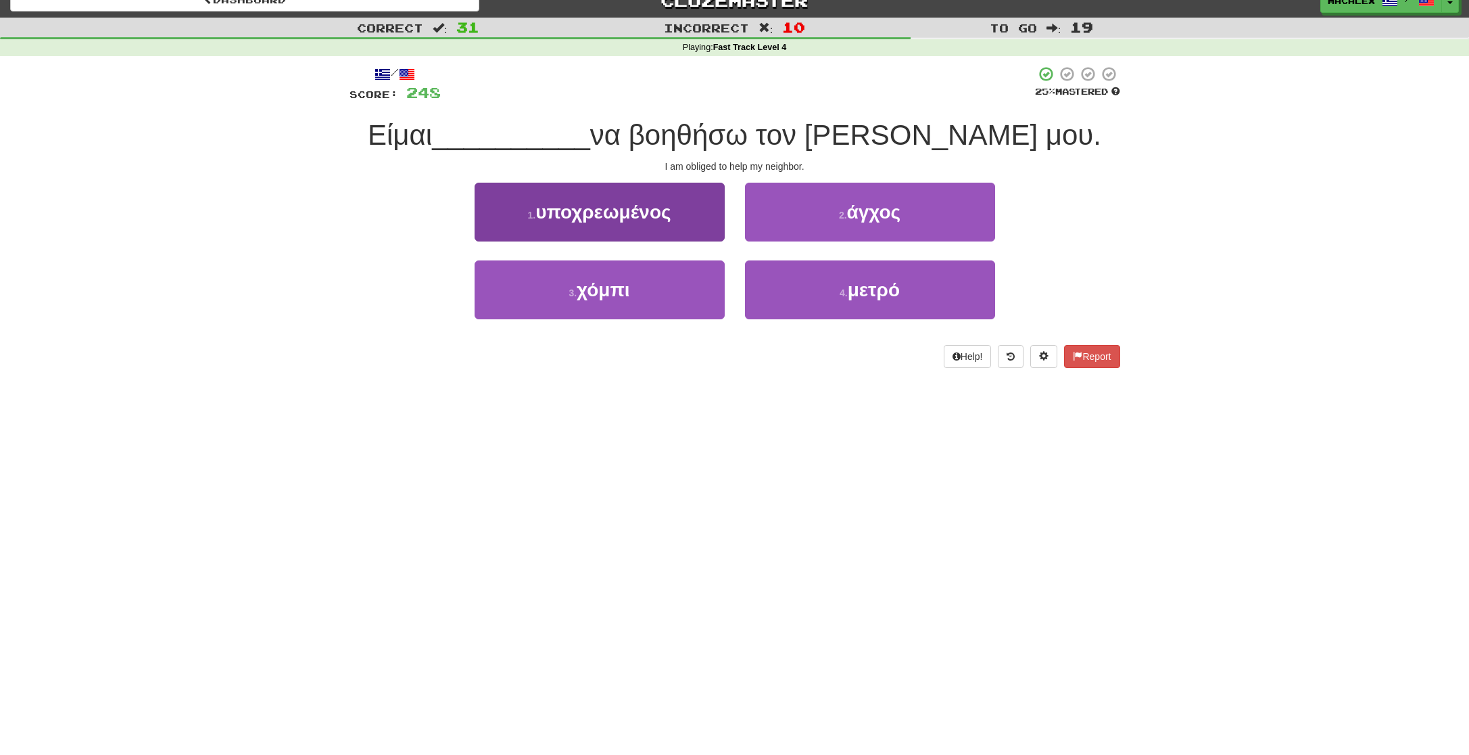
scroll to position [18, 0]
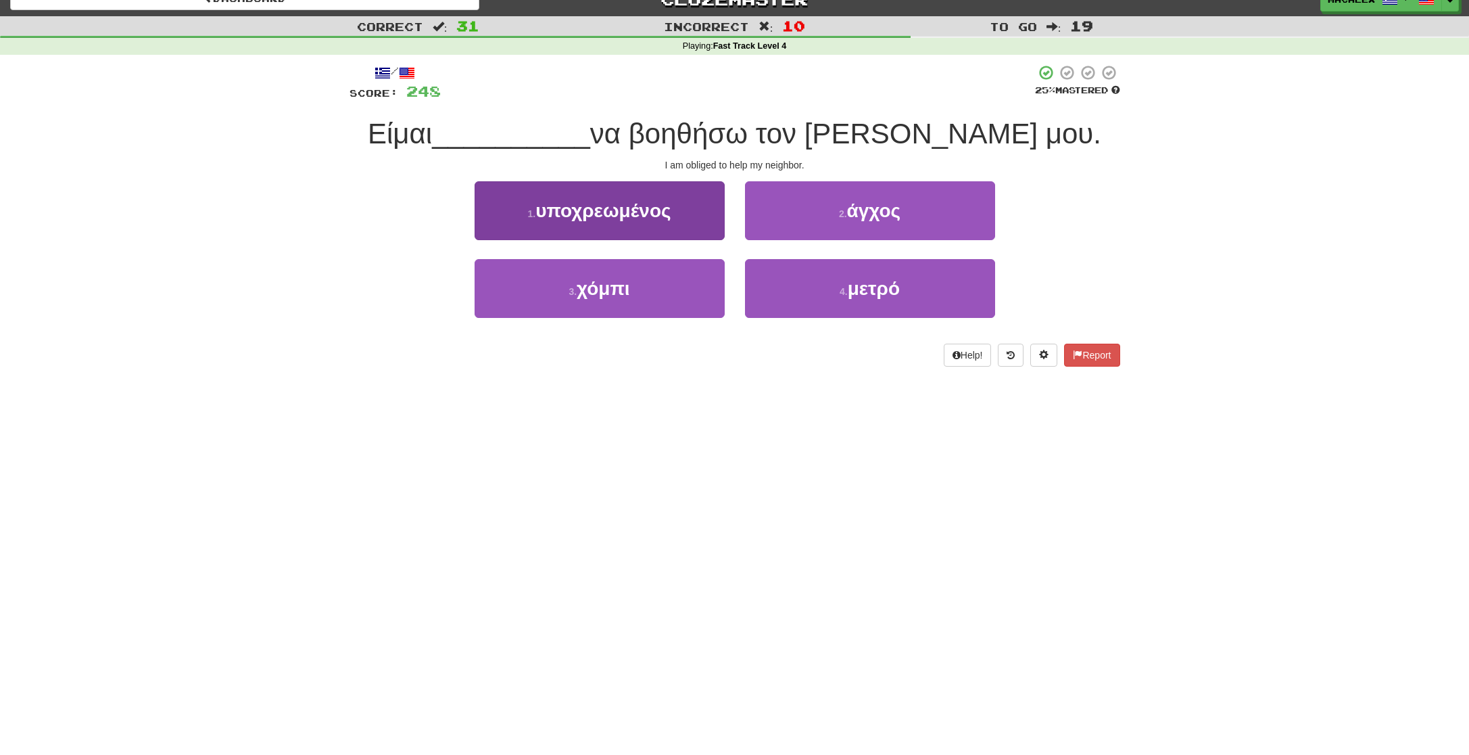
click at [607, 215] on span "υποχρεωμένος" at bounding box center [602, 210] width 135 height 21
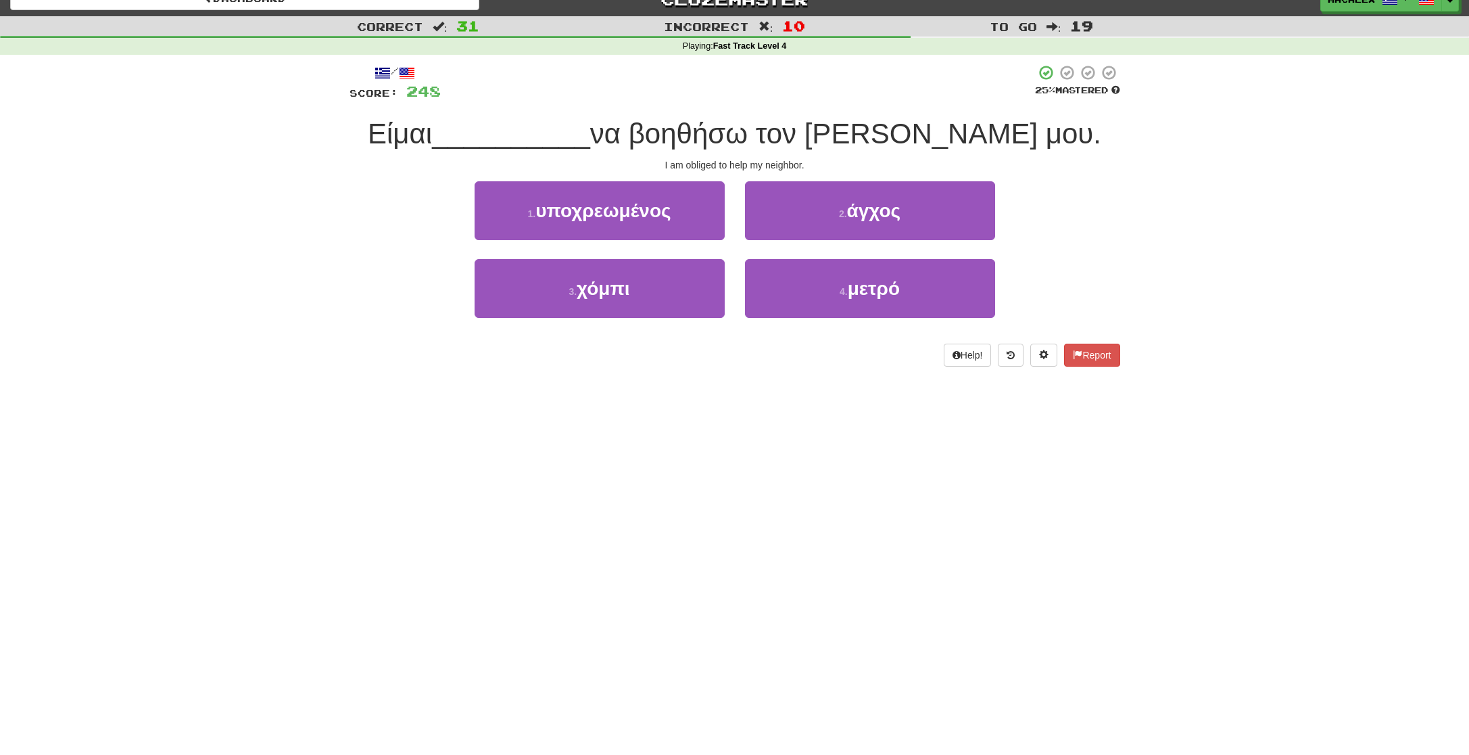
scroll to position [17, 0]
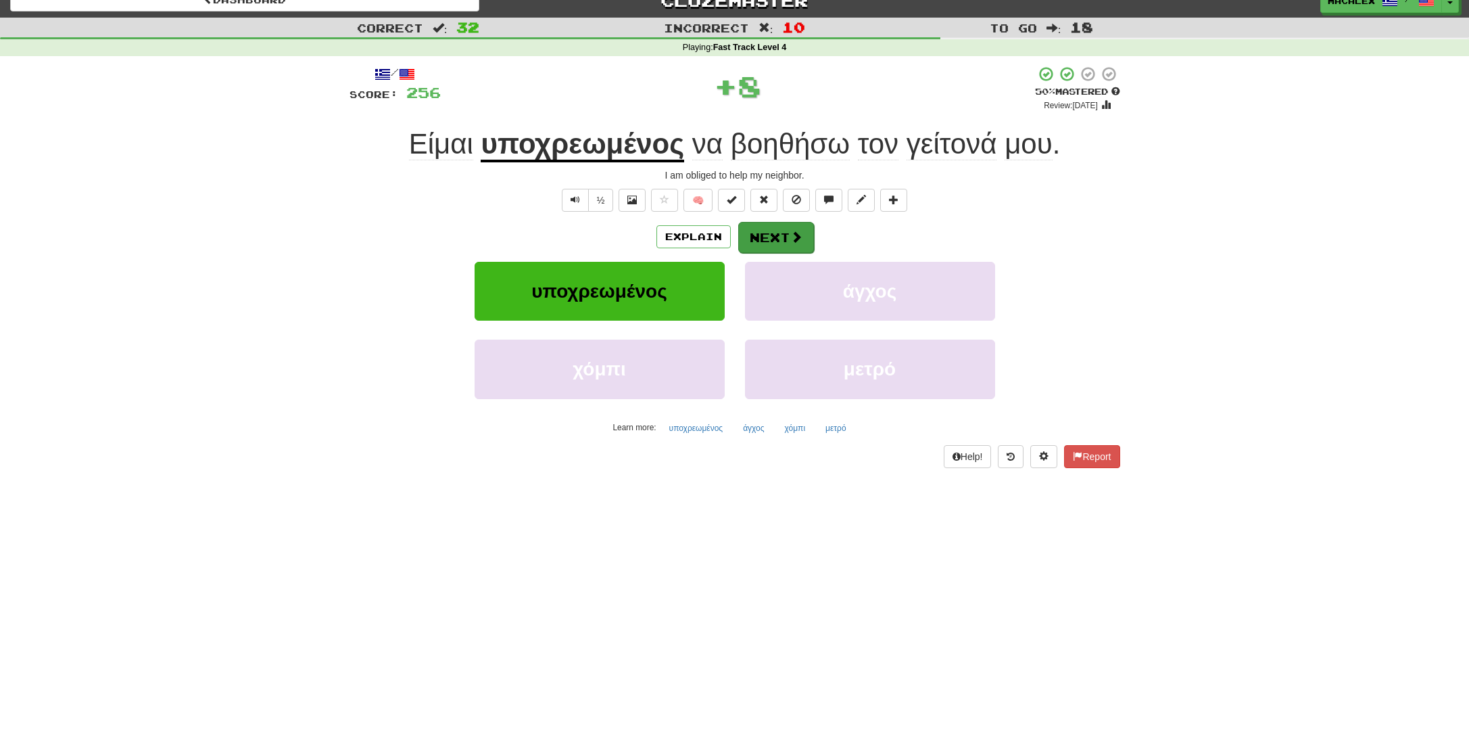
click at [791, 243] on button "Next" at bounding box center [776, 237] width 76 height 31
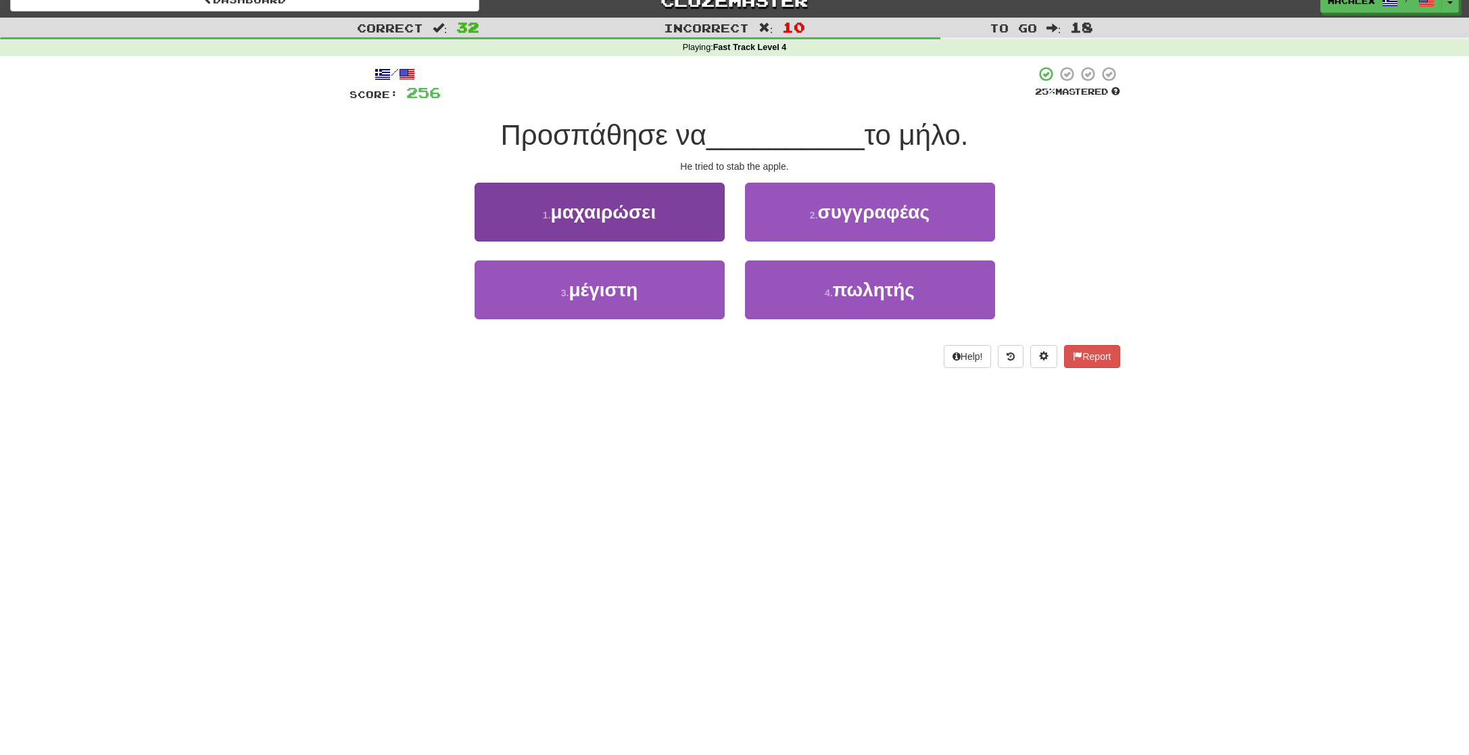
click at [613, 217] on span "μαχαιρώσει" at bounding box center [603, 211] width 105 height 21
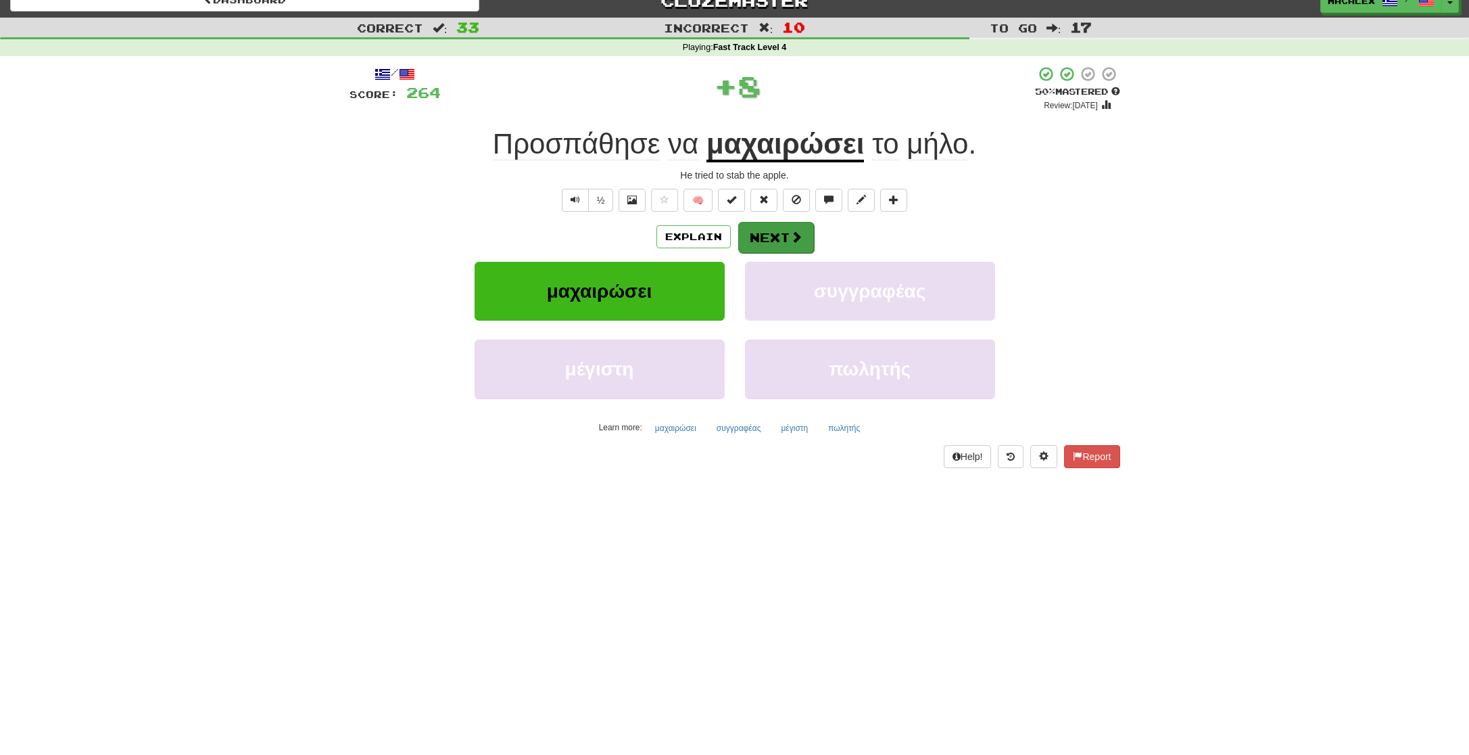
click at [763, 233] on button "Next" at bounding box center [776, 237] width 76 height 31
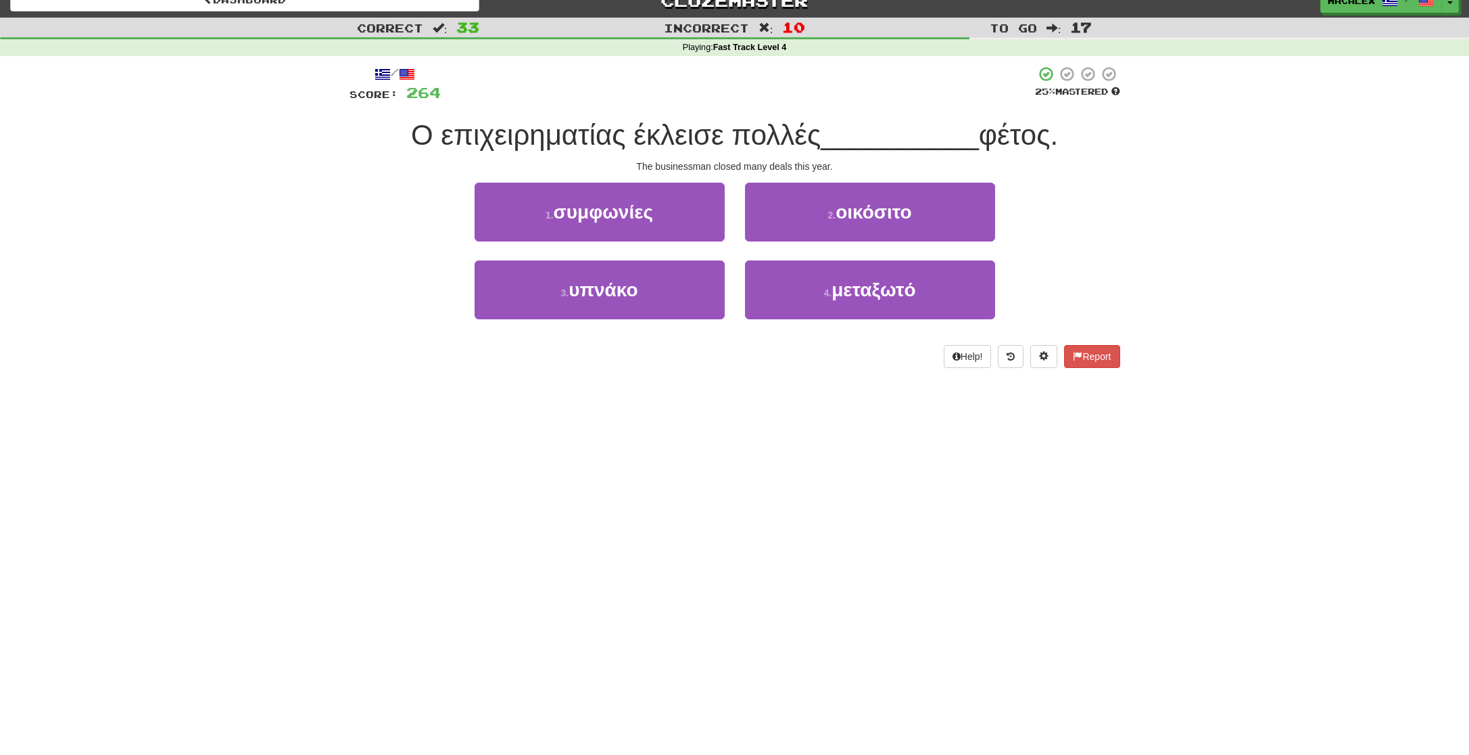
click at [582, 218] on span "συμφωνίες" at bounding box center [603, 211] width 99 height 21
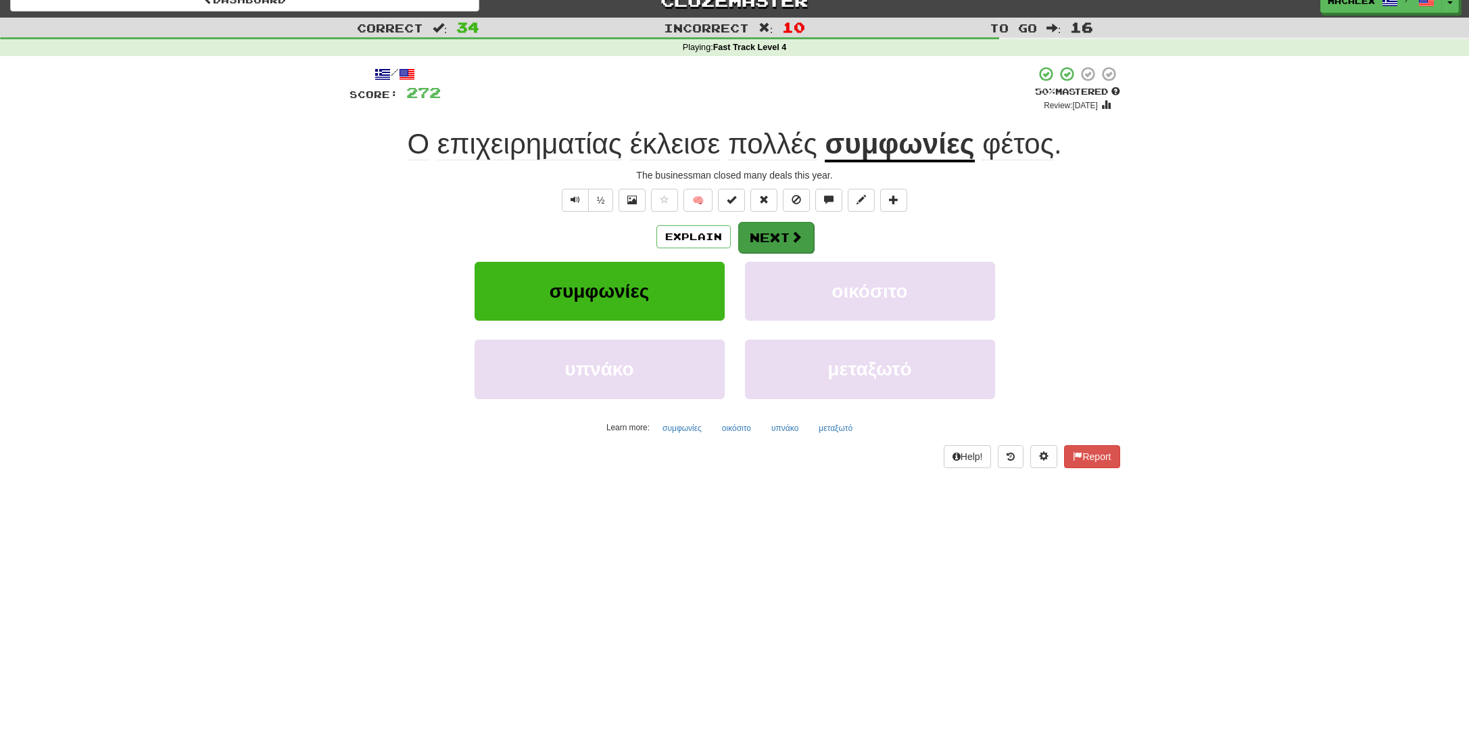
click at [783, 242] on button "Next" at bounding box center [776, 237] width 76 height 31
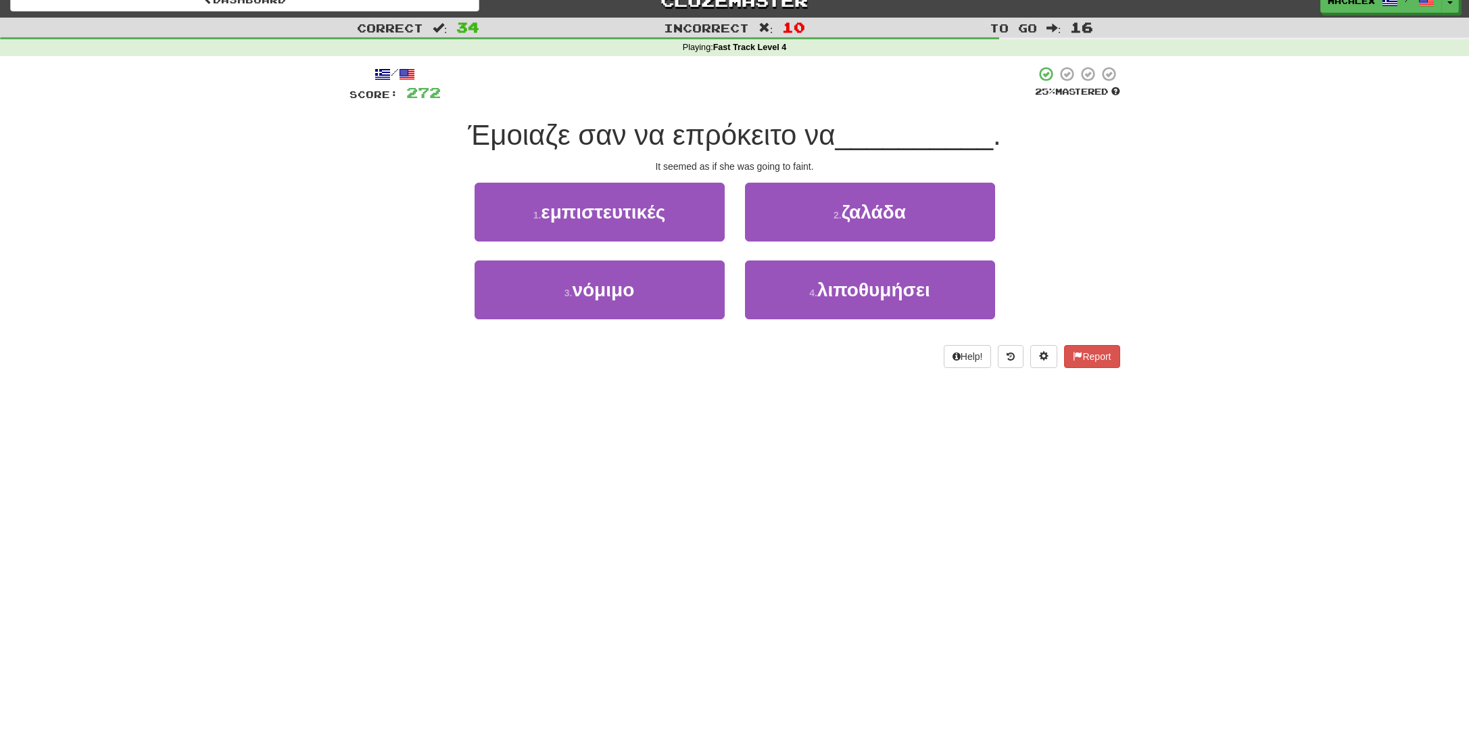
click at [894, 214] on span "ζαλάδα" at bounding box center [874, 211] width 64 height 21
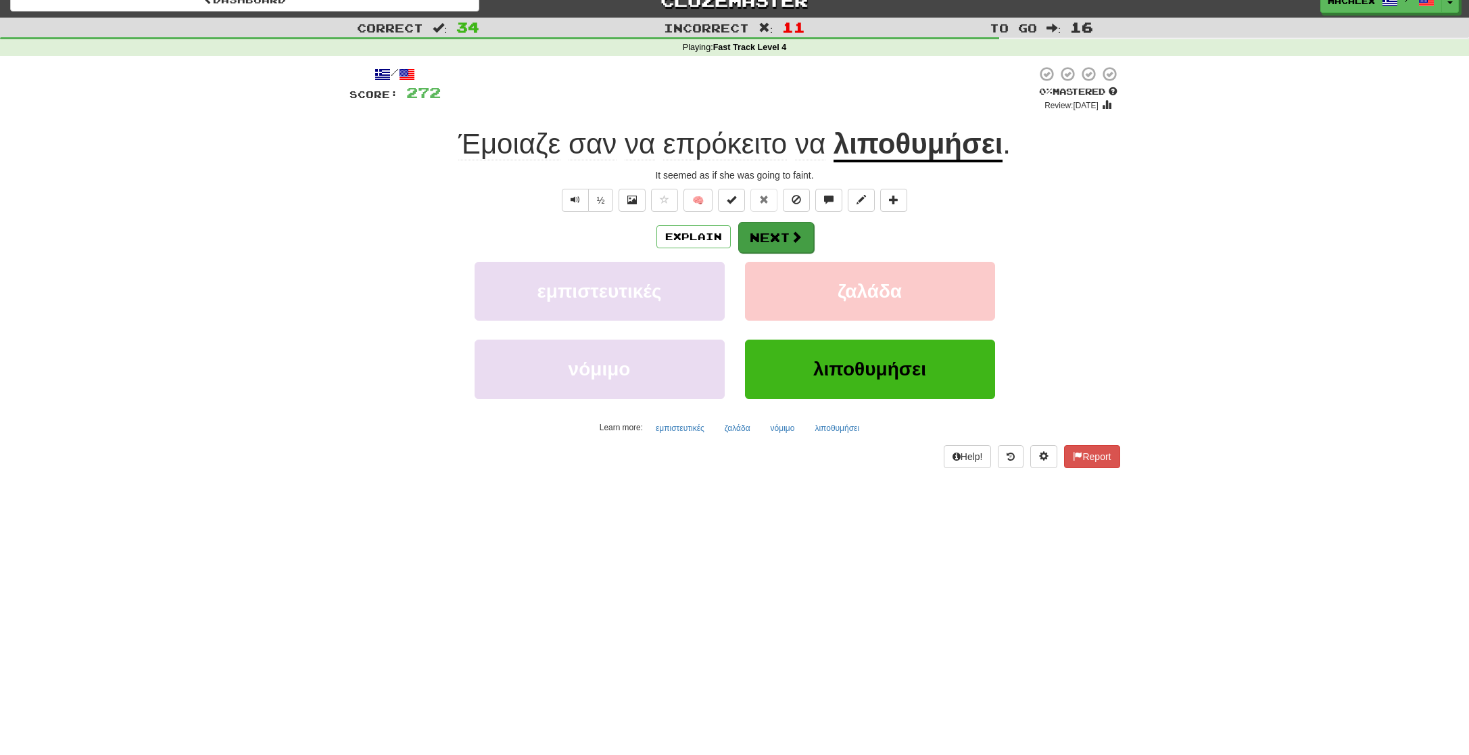
click at [764, 239] on button "Next" at bounding box center [776, 237] width 76 height 31
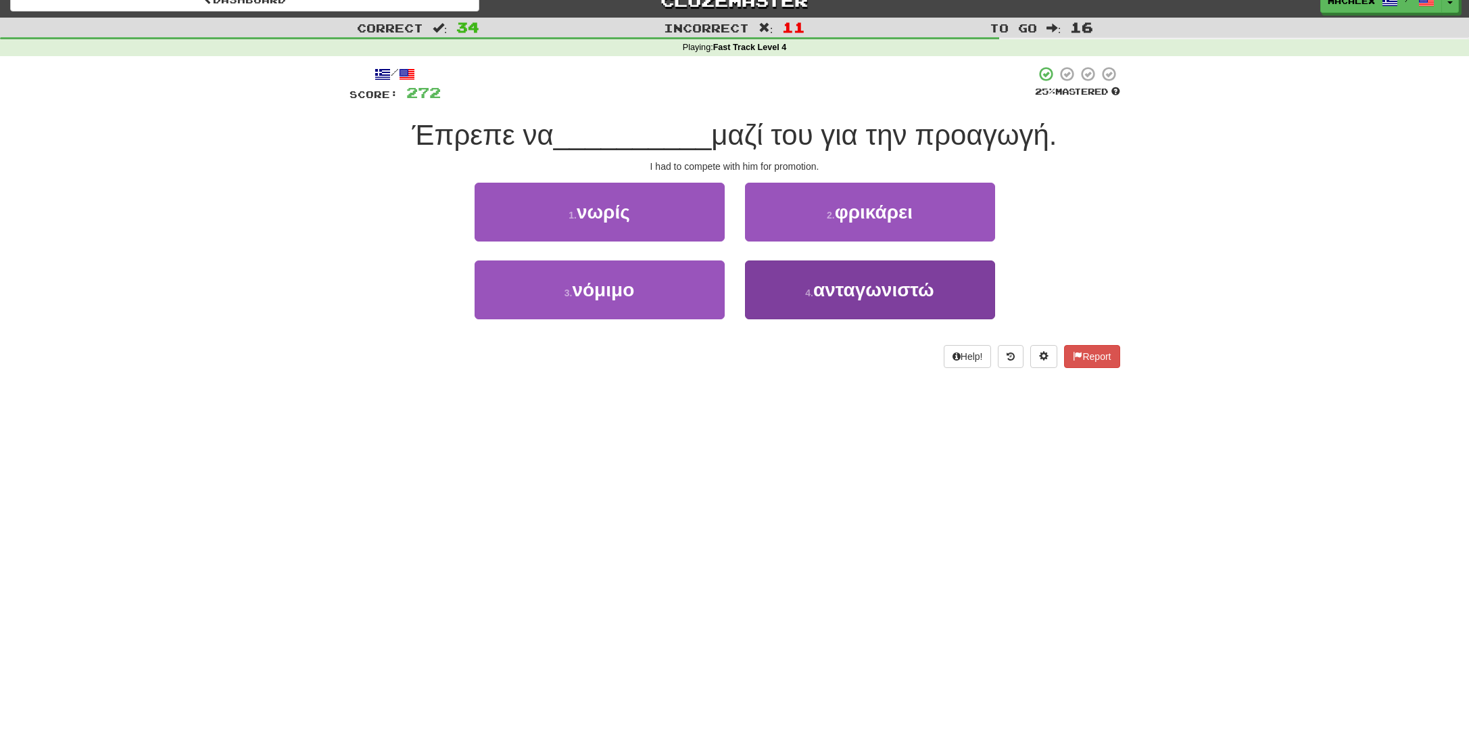
click at [868, 295] on span "ανταγωνιστώ" at bounding box center [873, 289] width 121 height 21
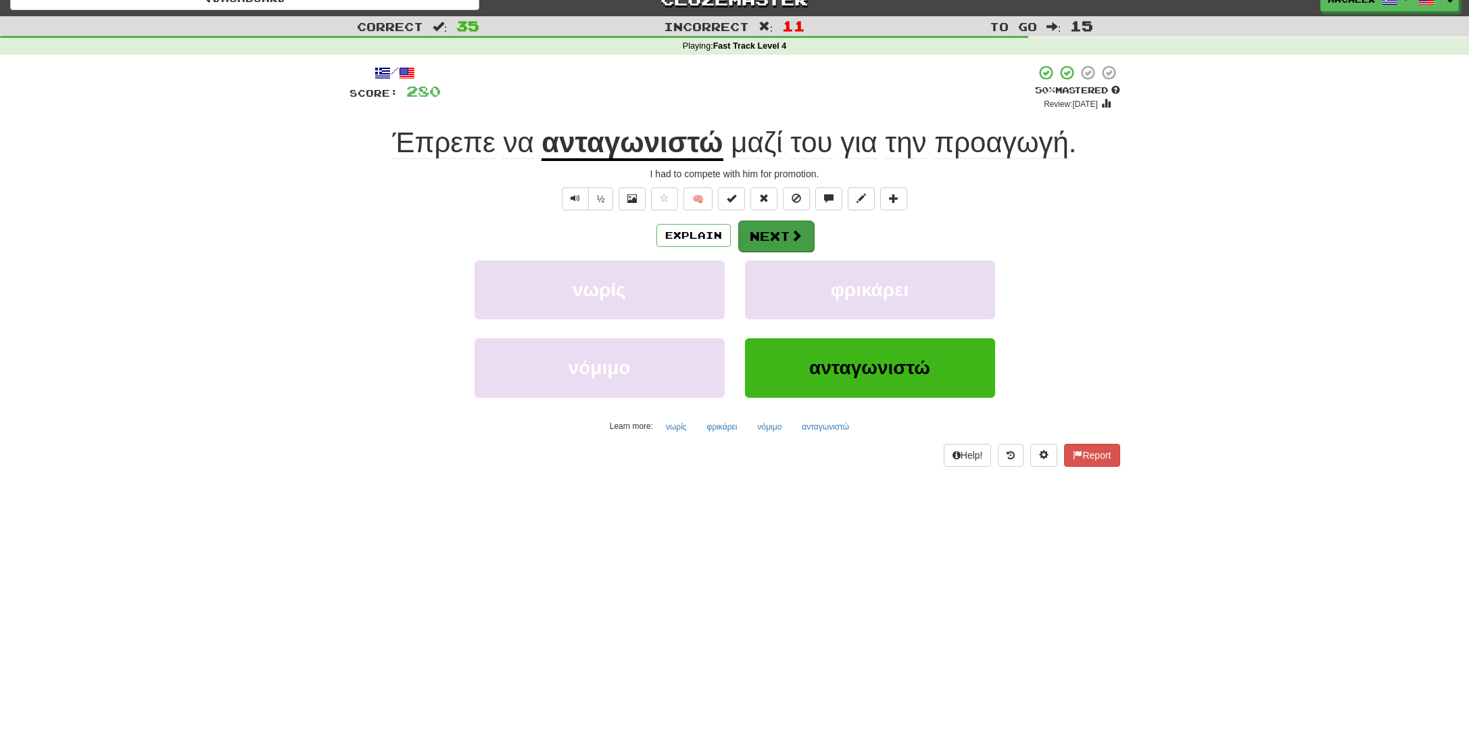
scroll to position [12, 1]
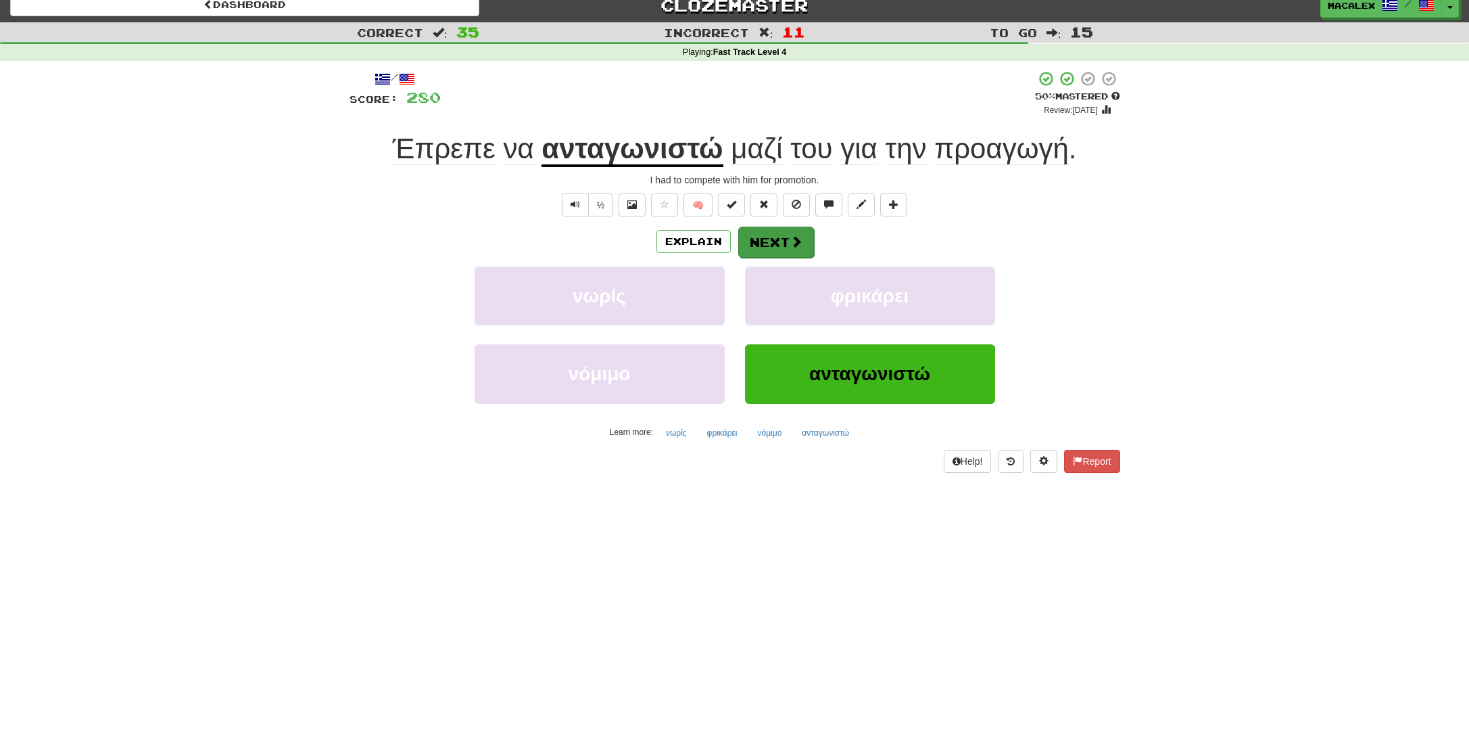
click at [794, 240] on span at bounding box center [796, 241] width 12 height 12
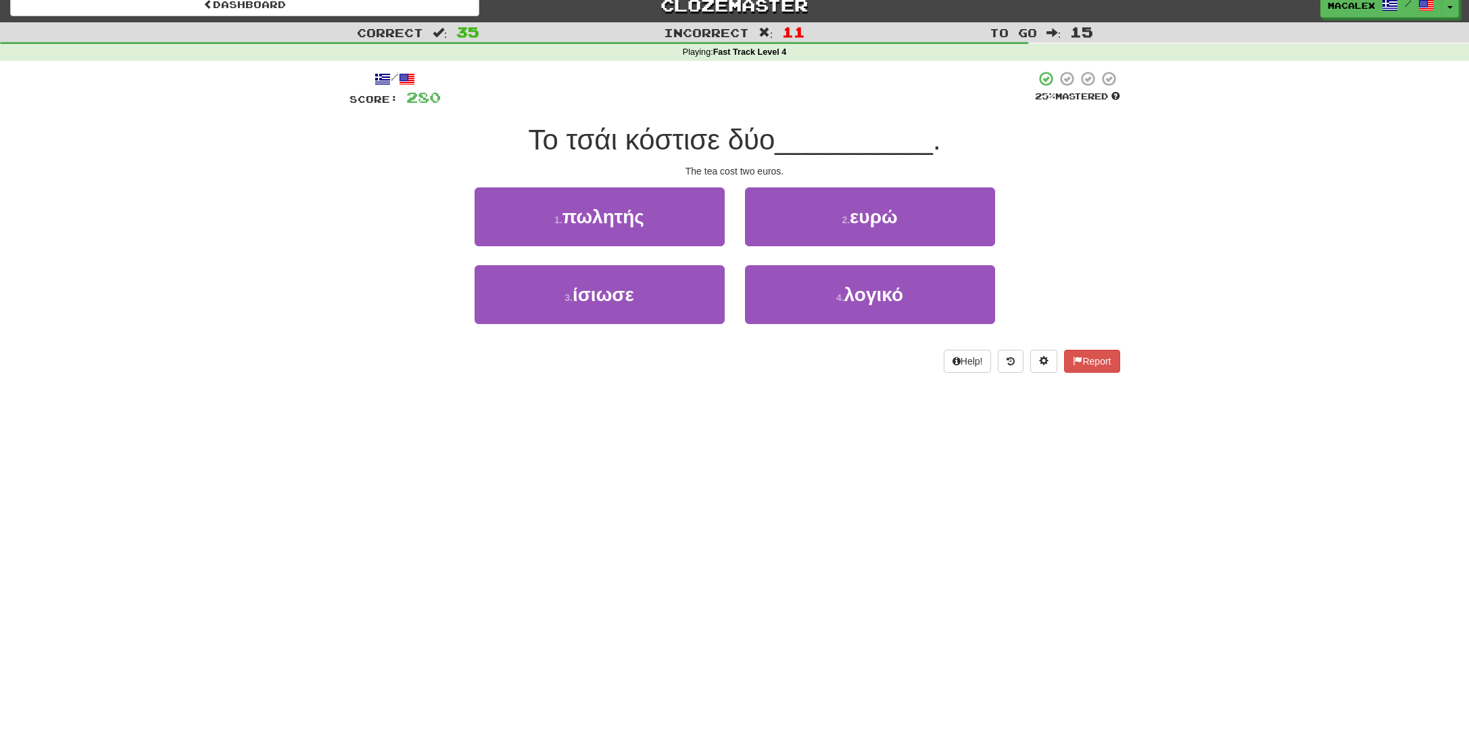
scroll to position [12, 0]
click at [813, 230] on button "2 . ευρώ" at bounding box center [870, 216] width 250 height 59
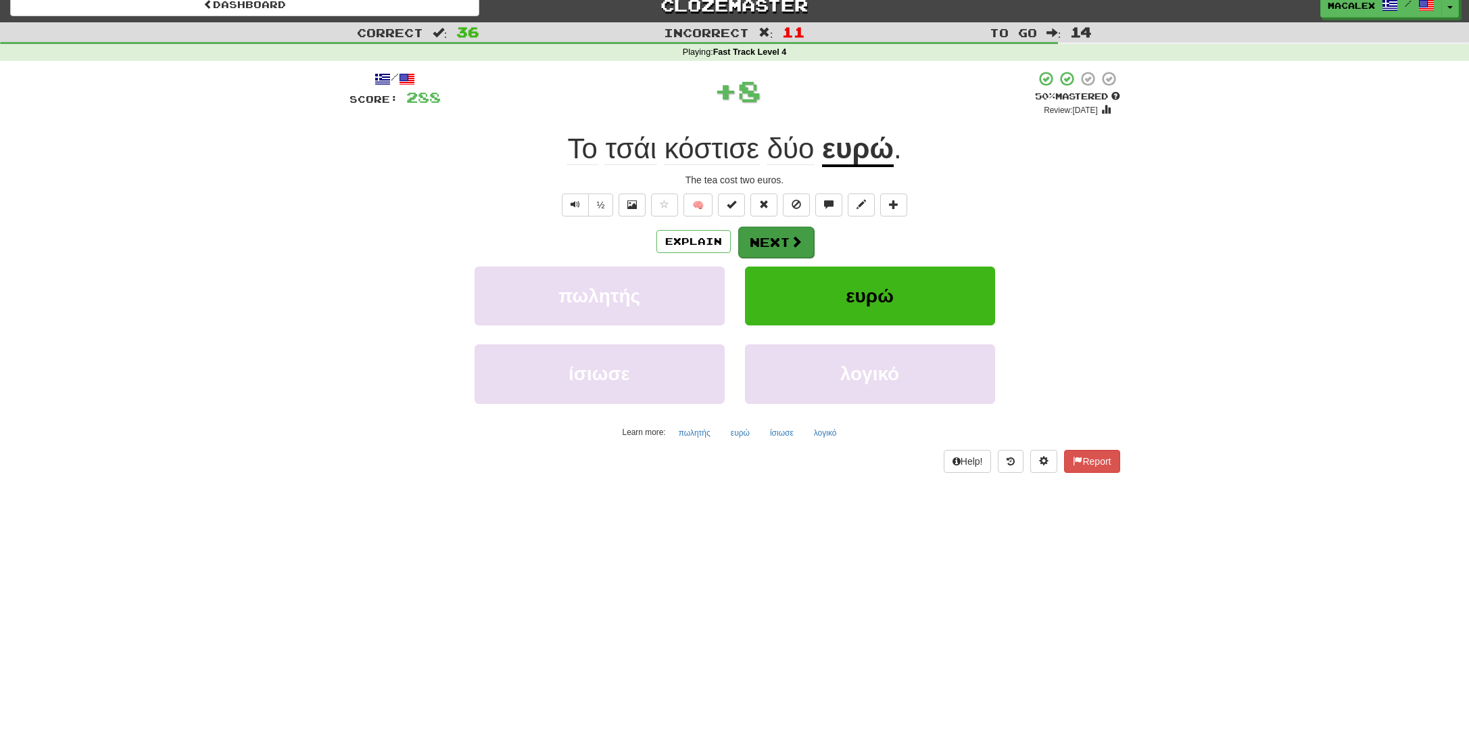
click at [791, 231] on button "Next" at bounding box center [776, 241] width 76 height 31
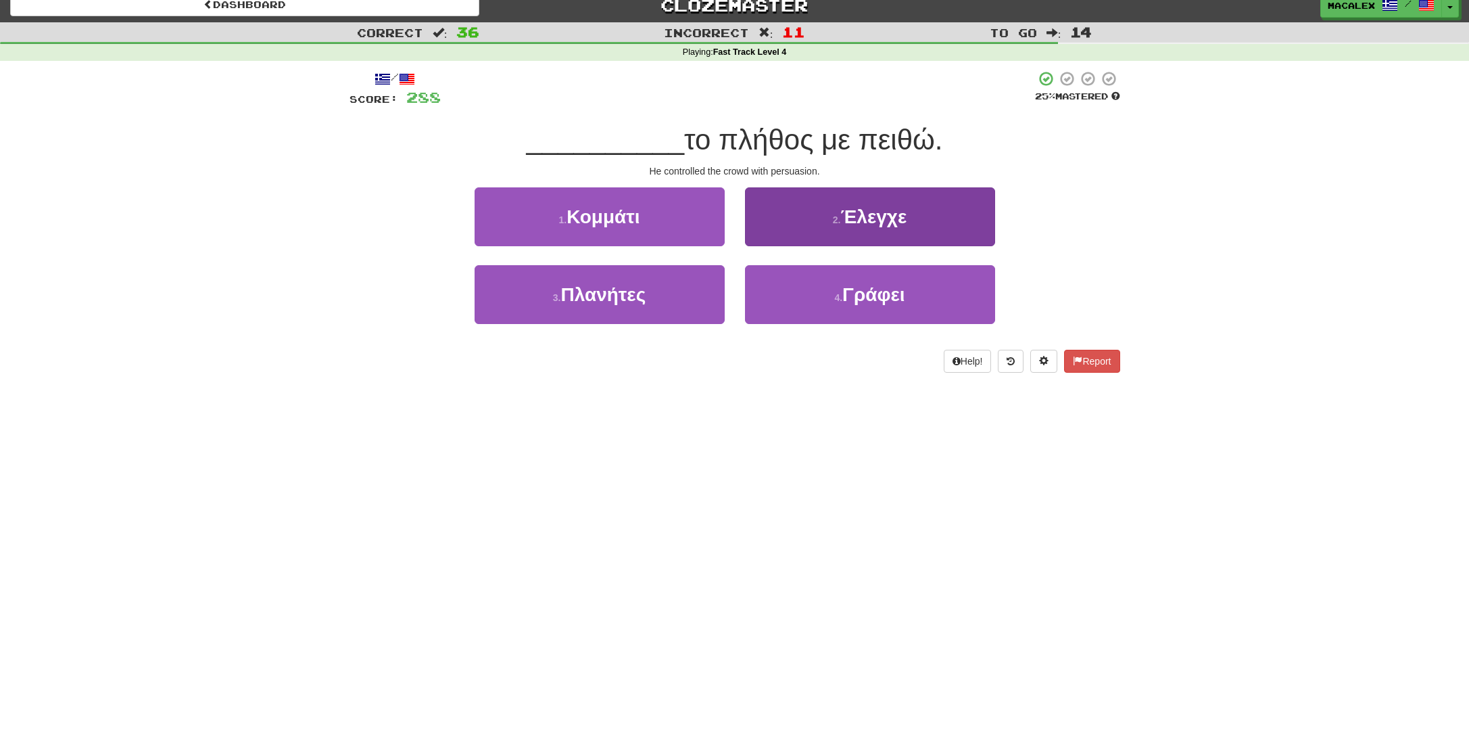
click at [840, 226] on button "2 . Έλεγχε" at bounding box center [870, 216] width 250 height 59
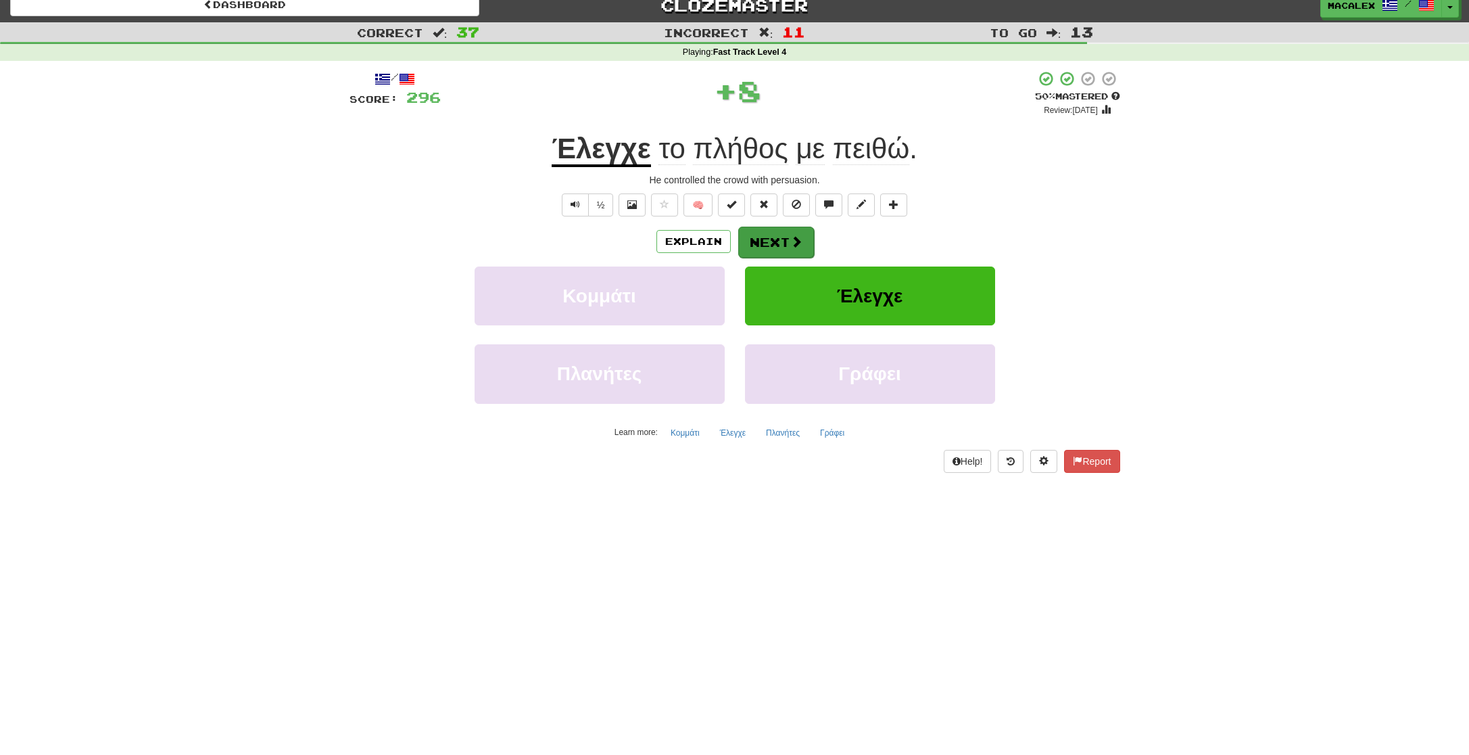
click at [794, 241] on span at bounding box center [796, 241] width 12 height 12
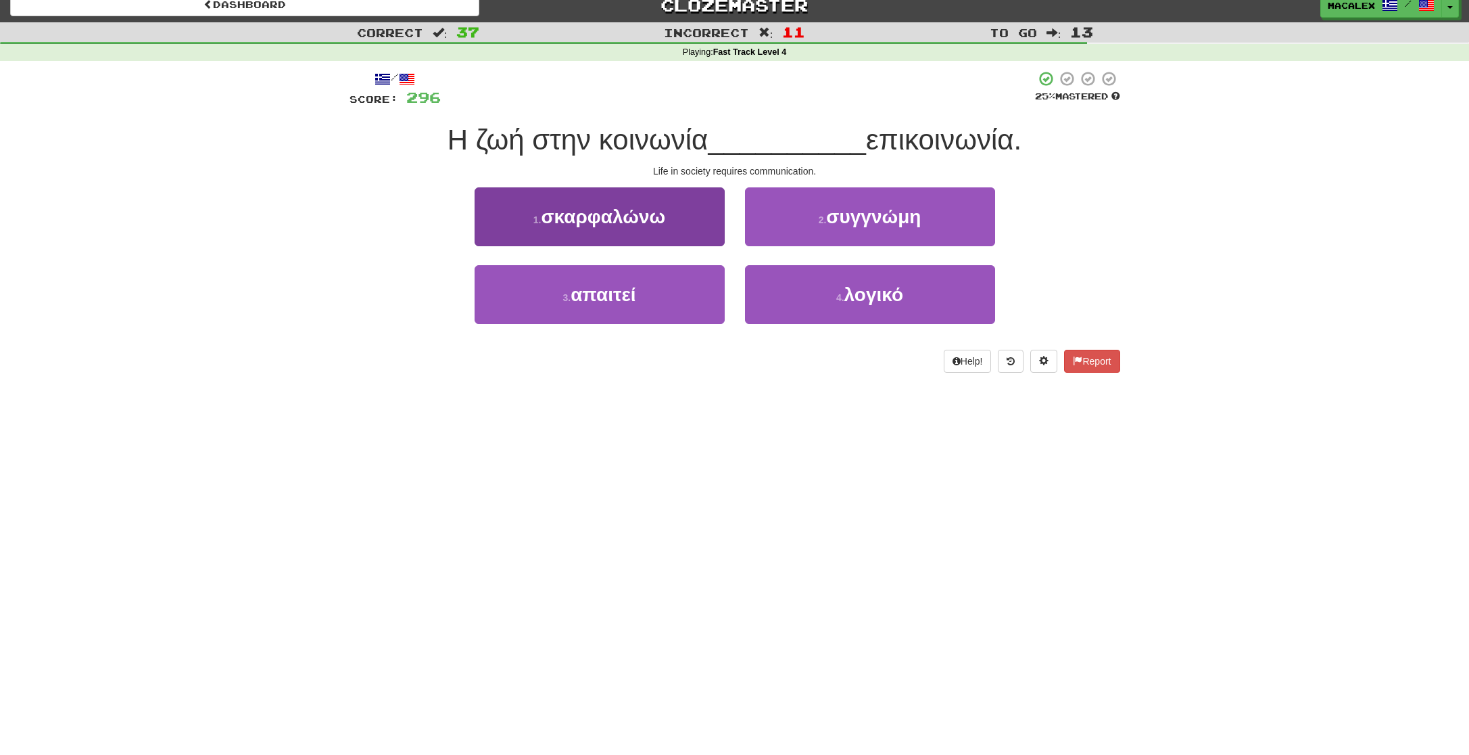
click at [627, 302] on span "απαιτεί" at bounding box center [603, 294] width 65 height 21
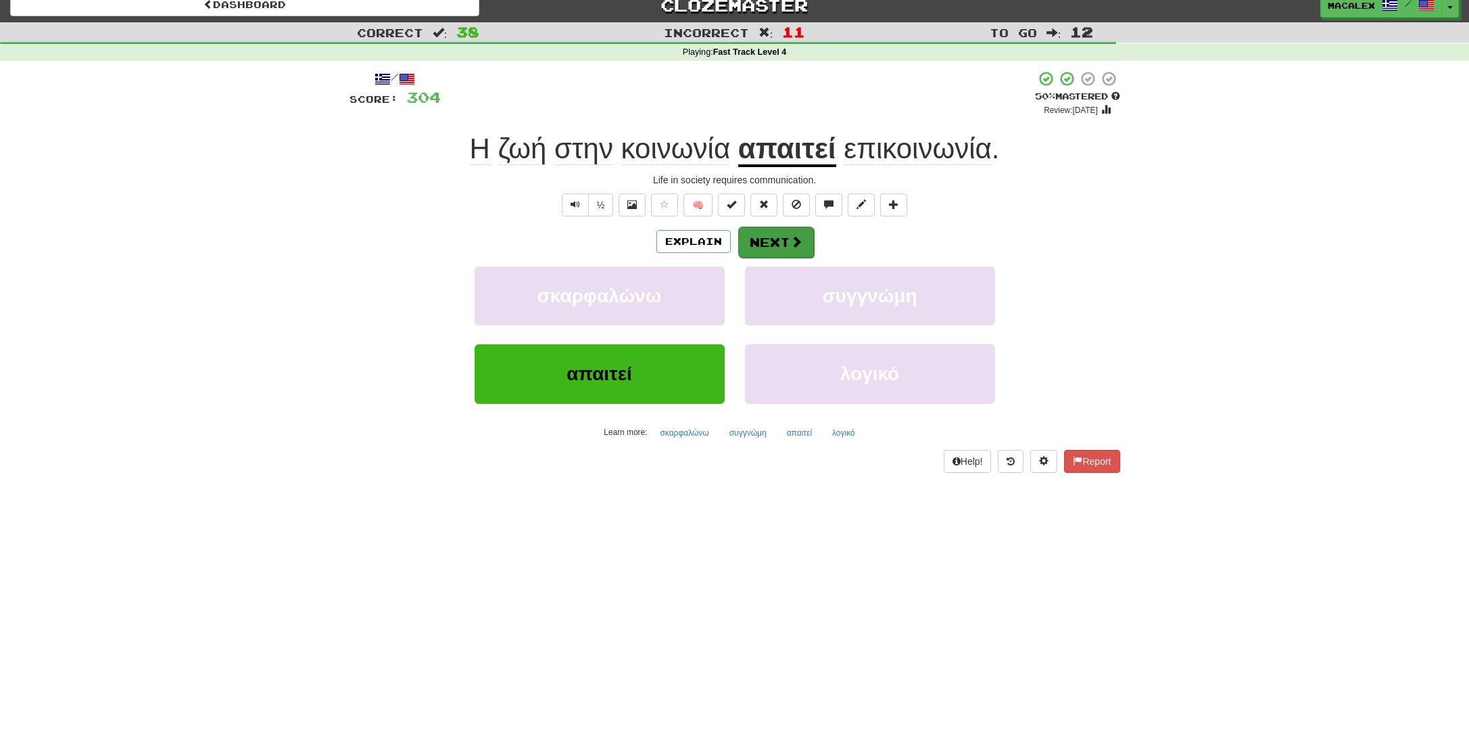
click at [781, 244] on button "Next" at bounding box center [776, 241] width 76 height 31
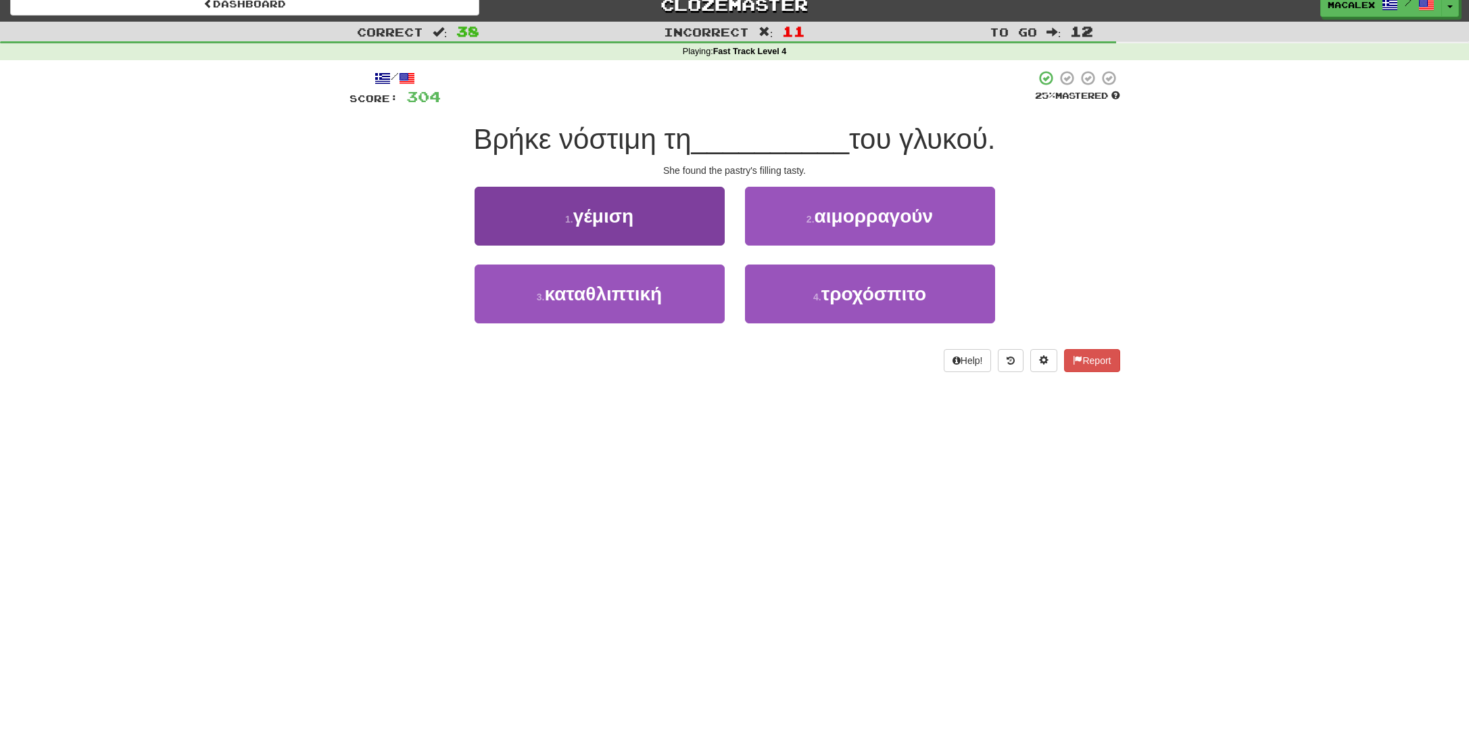
scroll to position [14, 0]
click at [619, 215] on span "γέμιση" at bounding box center [603, 215] width 60 height 21
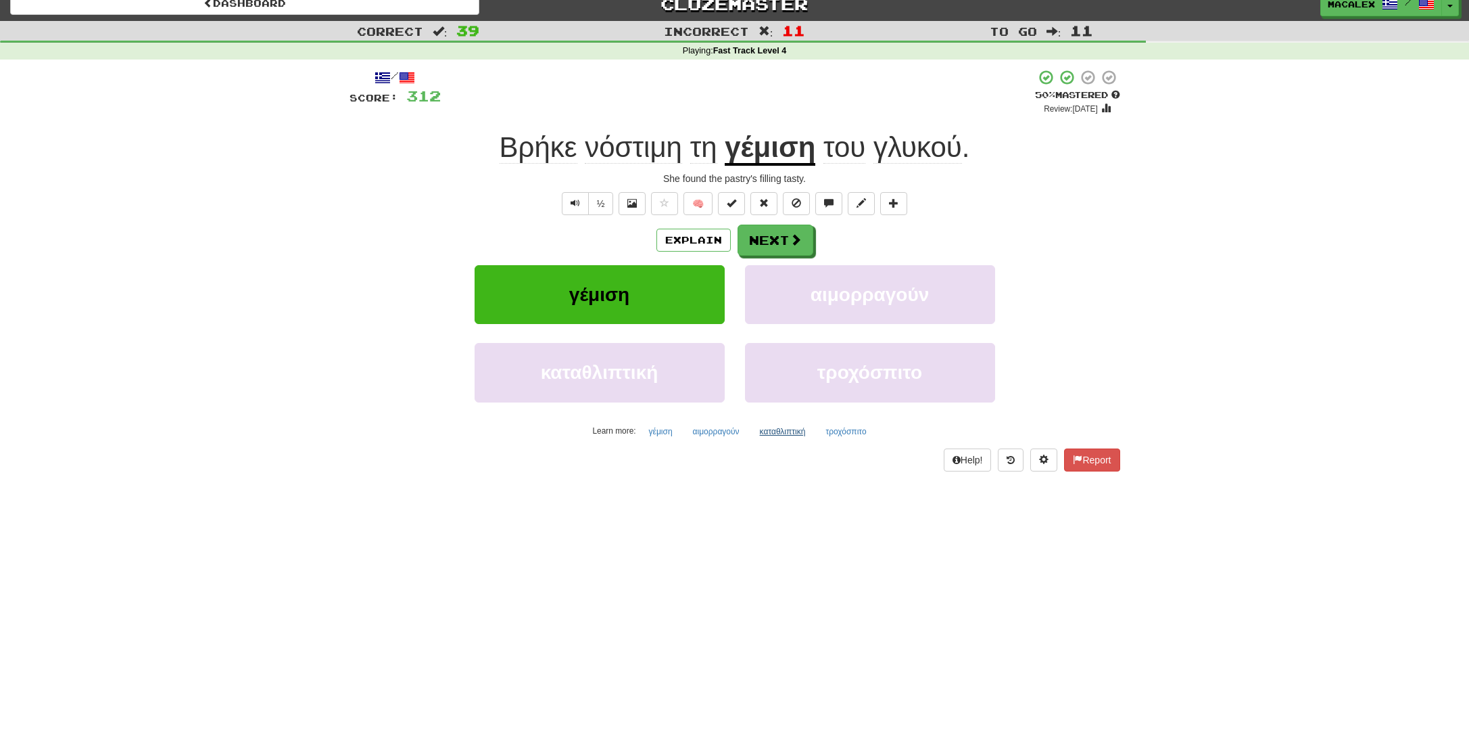
click at [792, 432] on button "καταθλιπτική" at bounding box center [782, 431] width 61 height 20
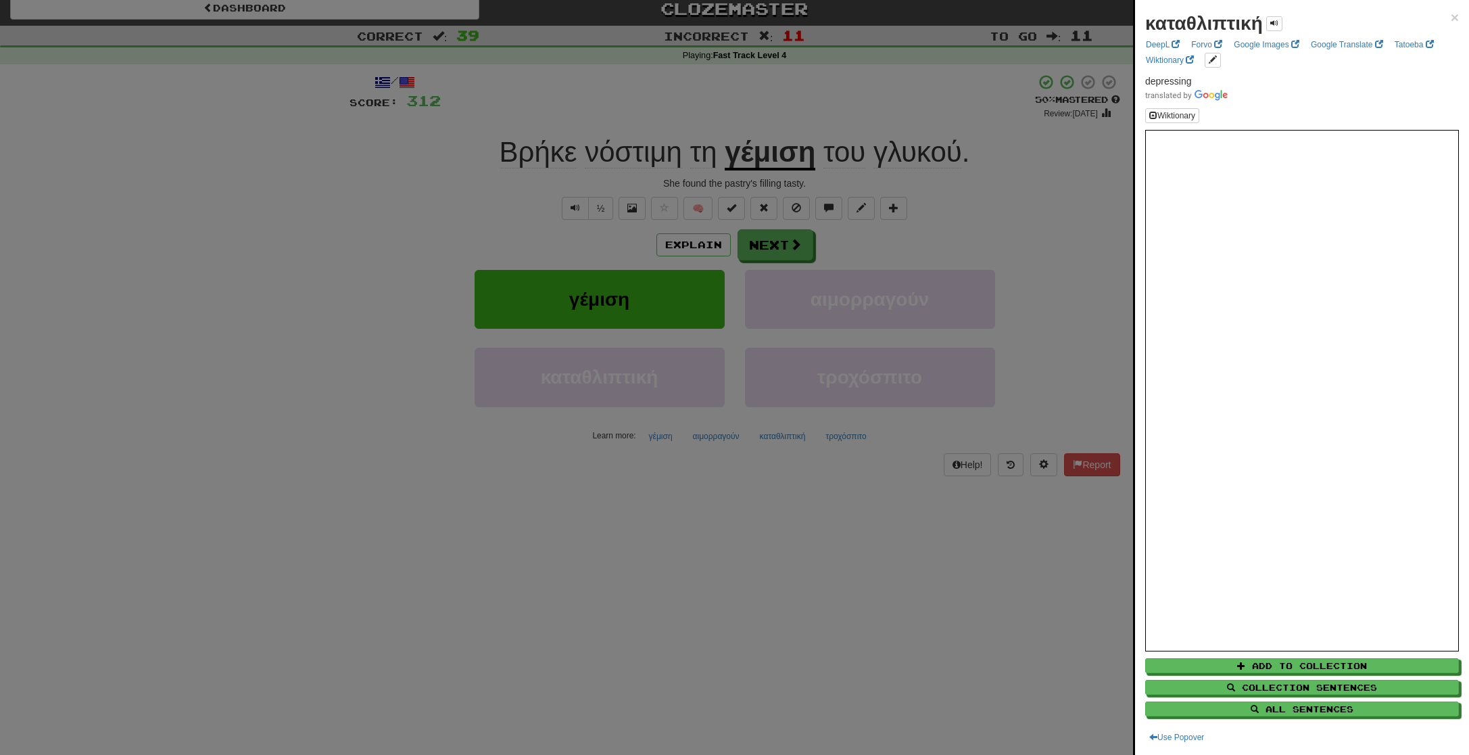
click at [1034, 191] on div at bounding box center [734, 377] width 1469 height 755
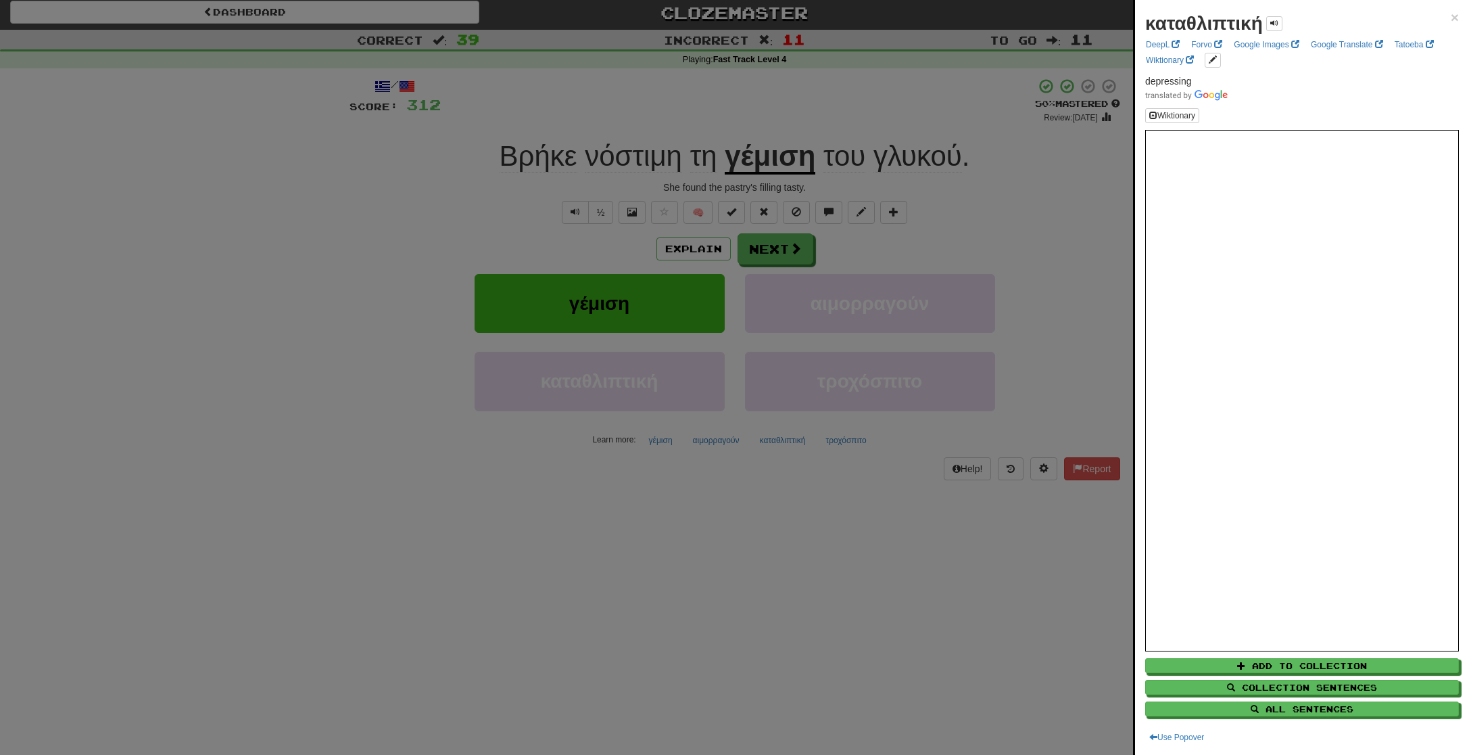
scroll to position [5, 0]
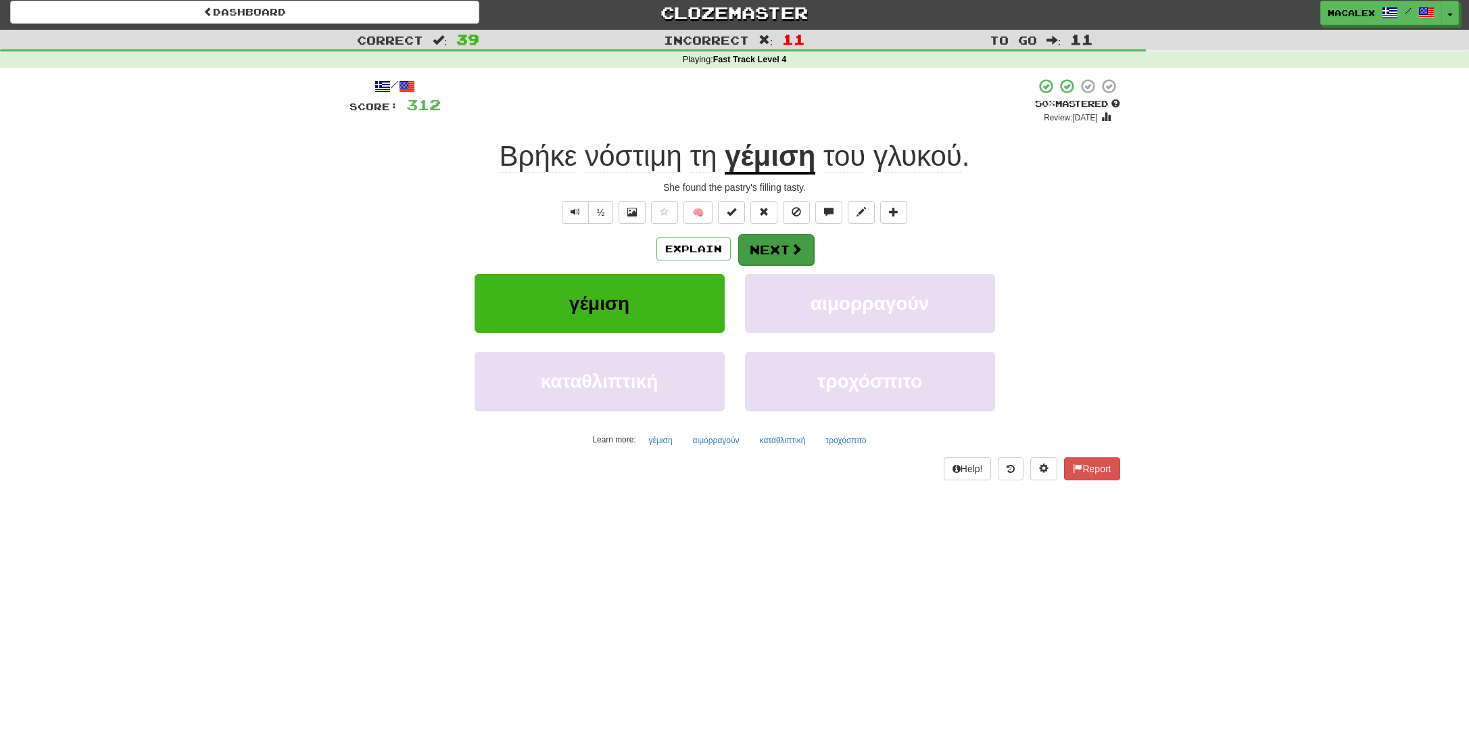
click at [762, 252] on button "Next" at bounding box center [776, 249] width 76 height 31
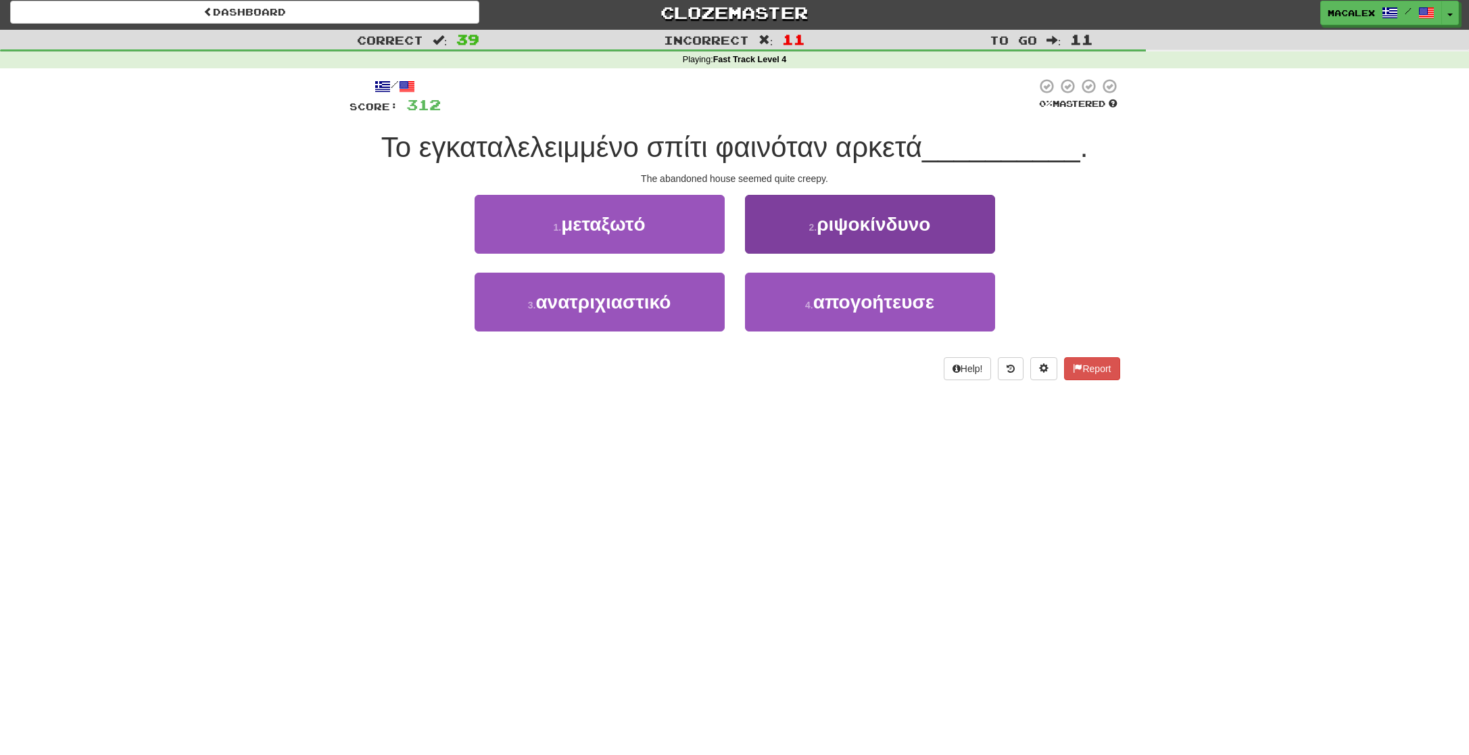
scroll to position [0, 0]
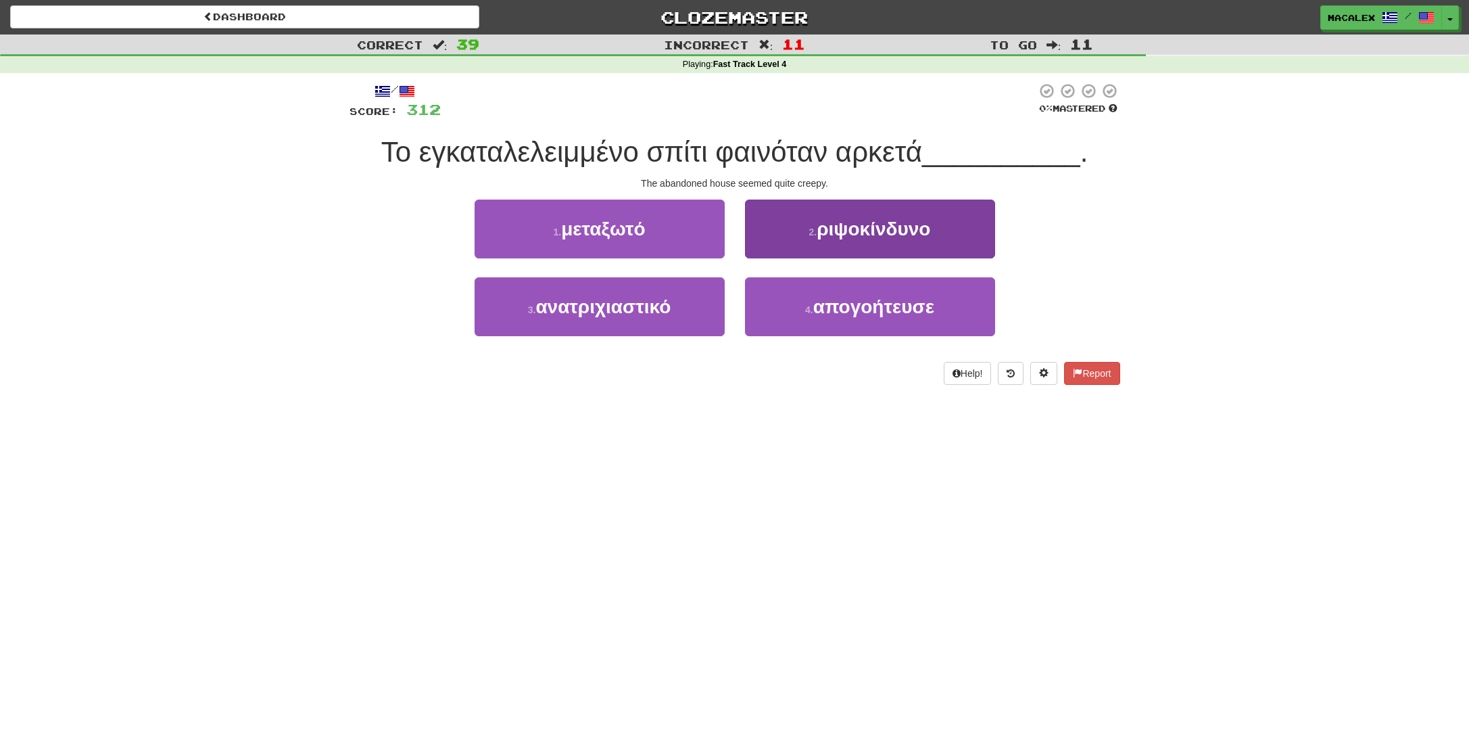
click at [895, 230] on span "ριψοκίνδυνο" at bounding box center [874, 228] width 114 height 21
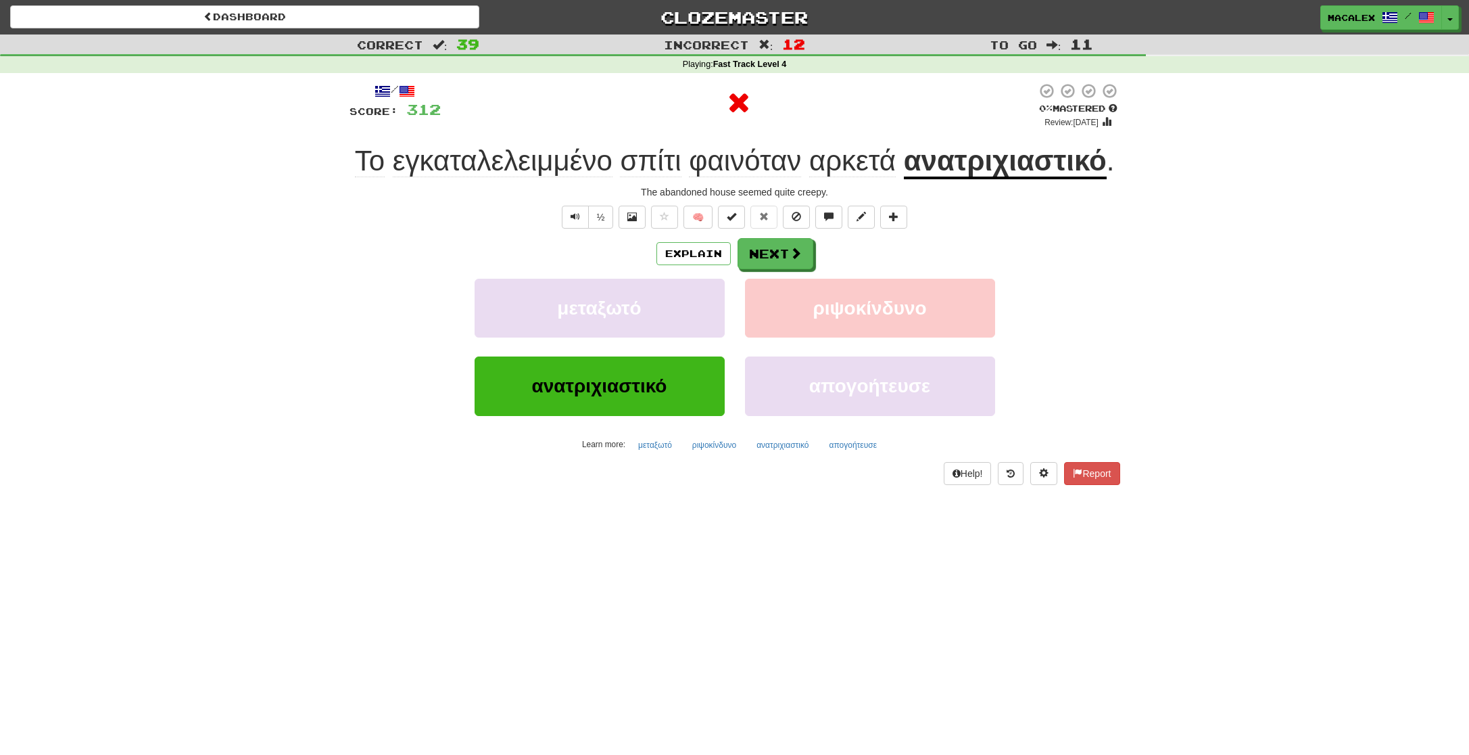
scroll to position [1, 0]
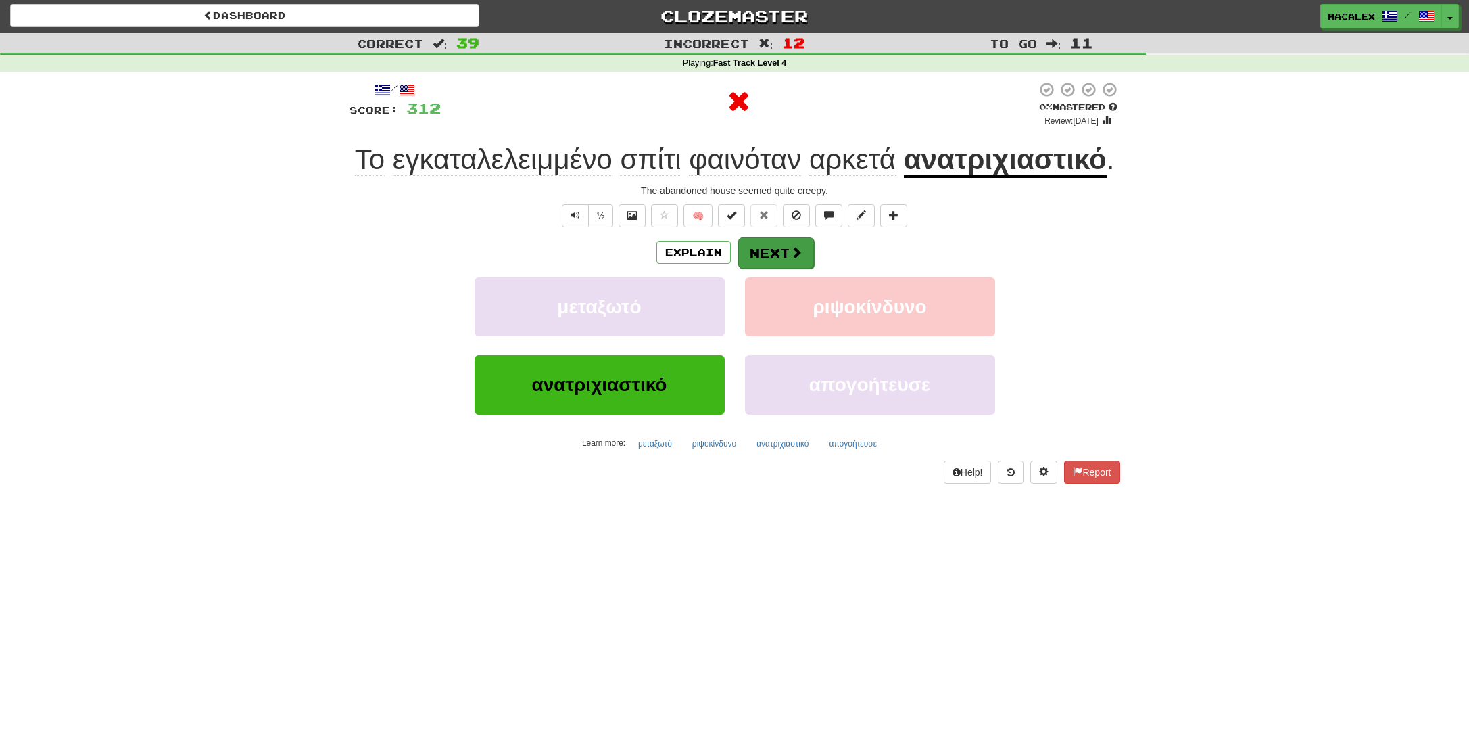
click at [787, 268] on button "Next" at bounding box center [776, 252] width 76 height 31
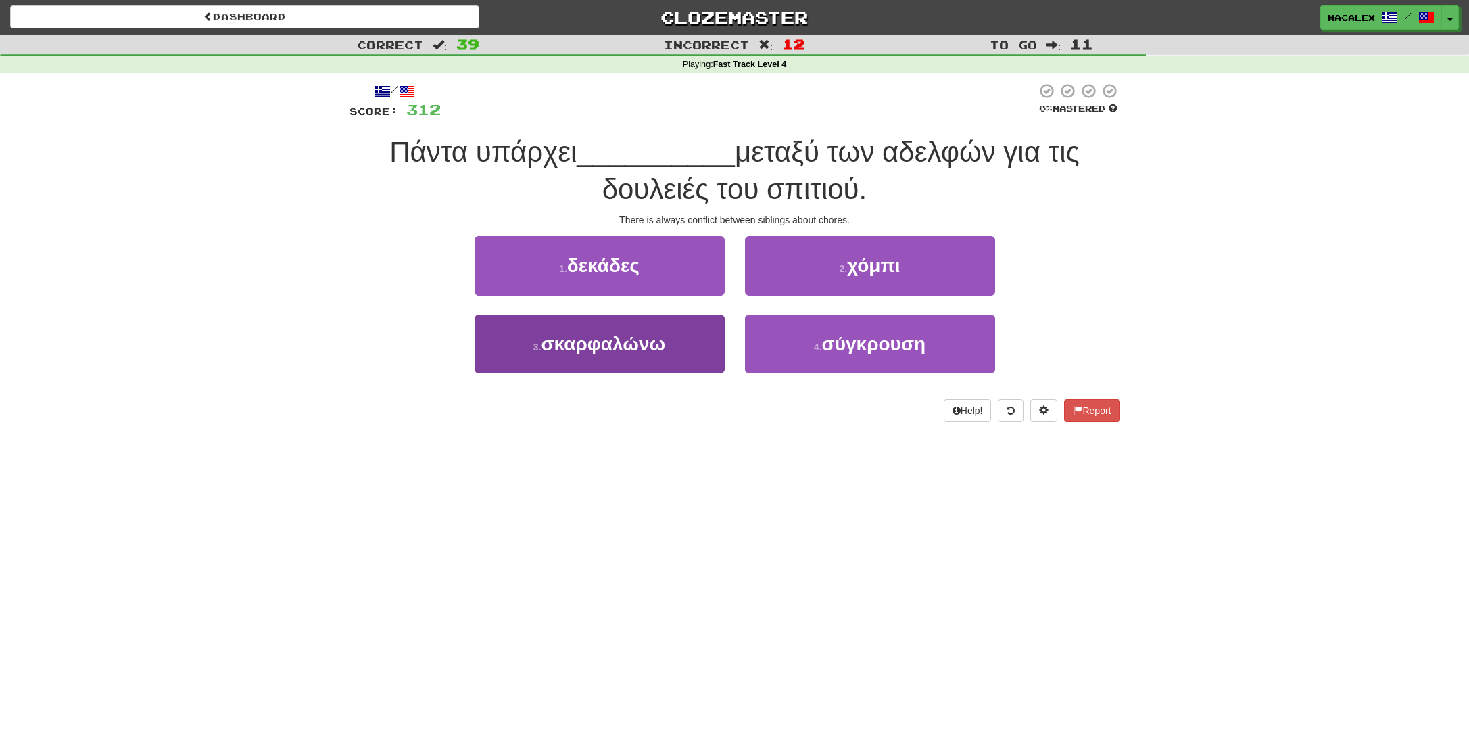
scroll to position [0, 0]
click at [592, 344] on span "σκαρφαλώνω" at bounding box center [603, 343] width 124 height 21
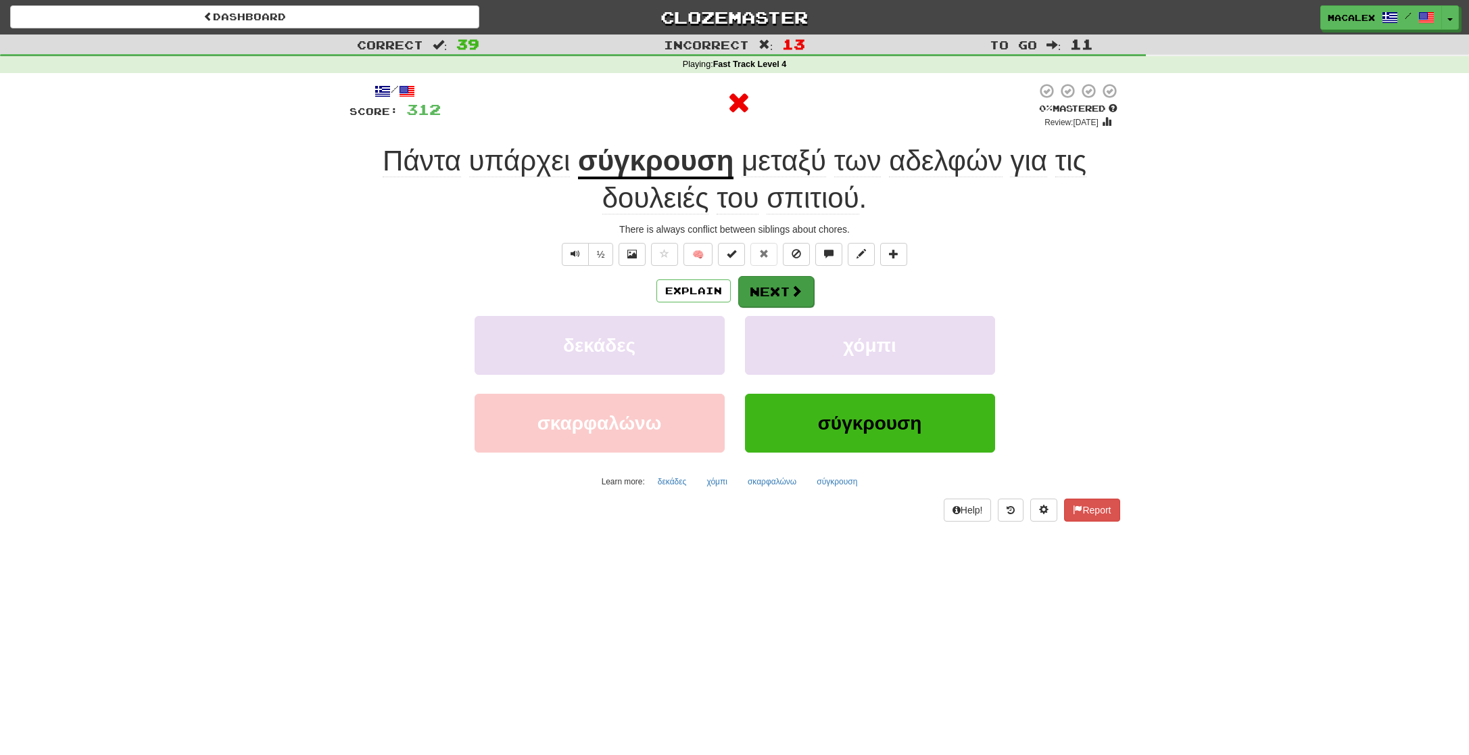
click at [749, 295] on button "Next" at bounding box center [776, 291] width 76 height 31
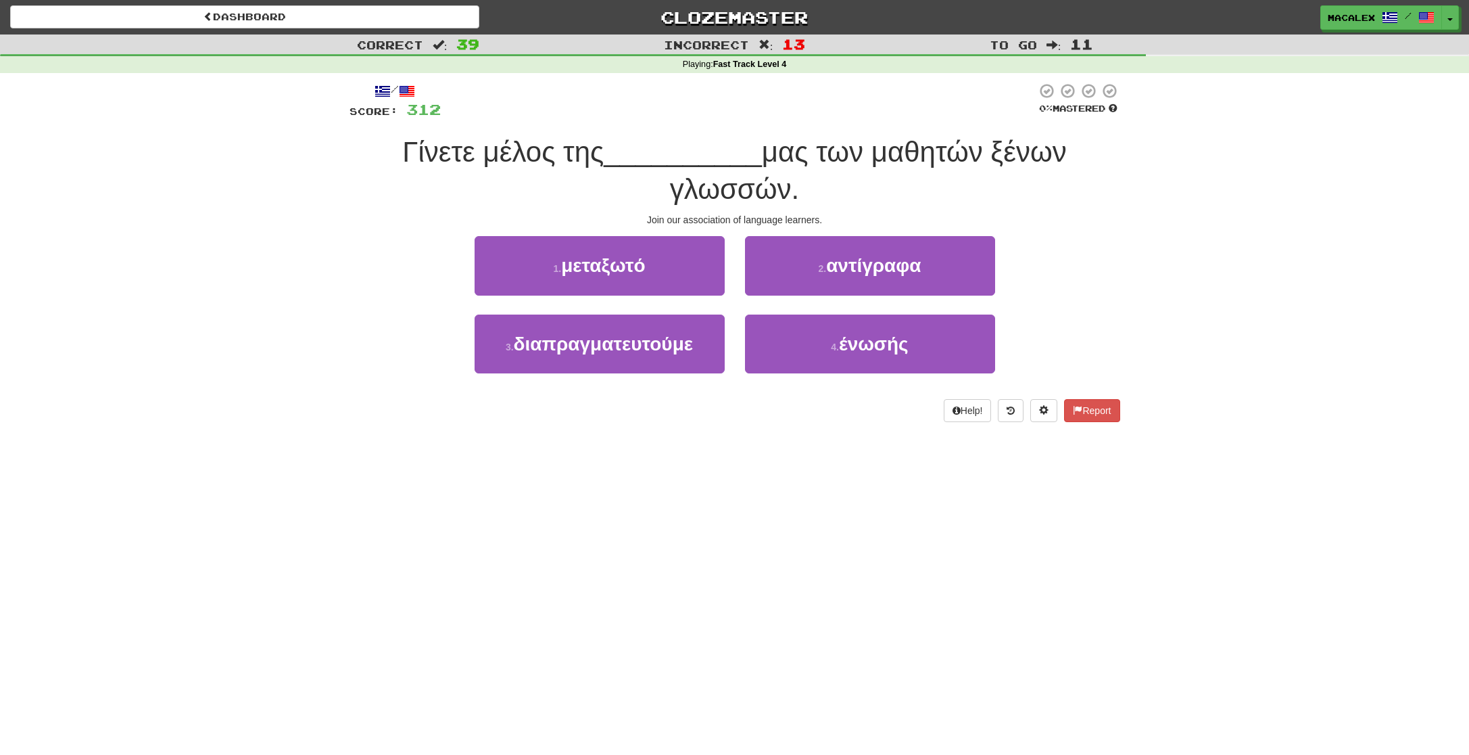
click at [847, 341] on span "ένωσής" at bounding box center [874, 343] width 70 height 21
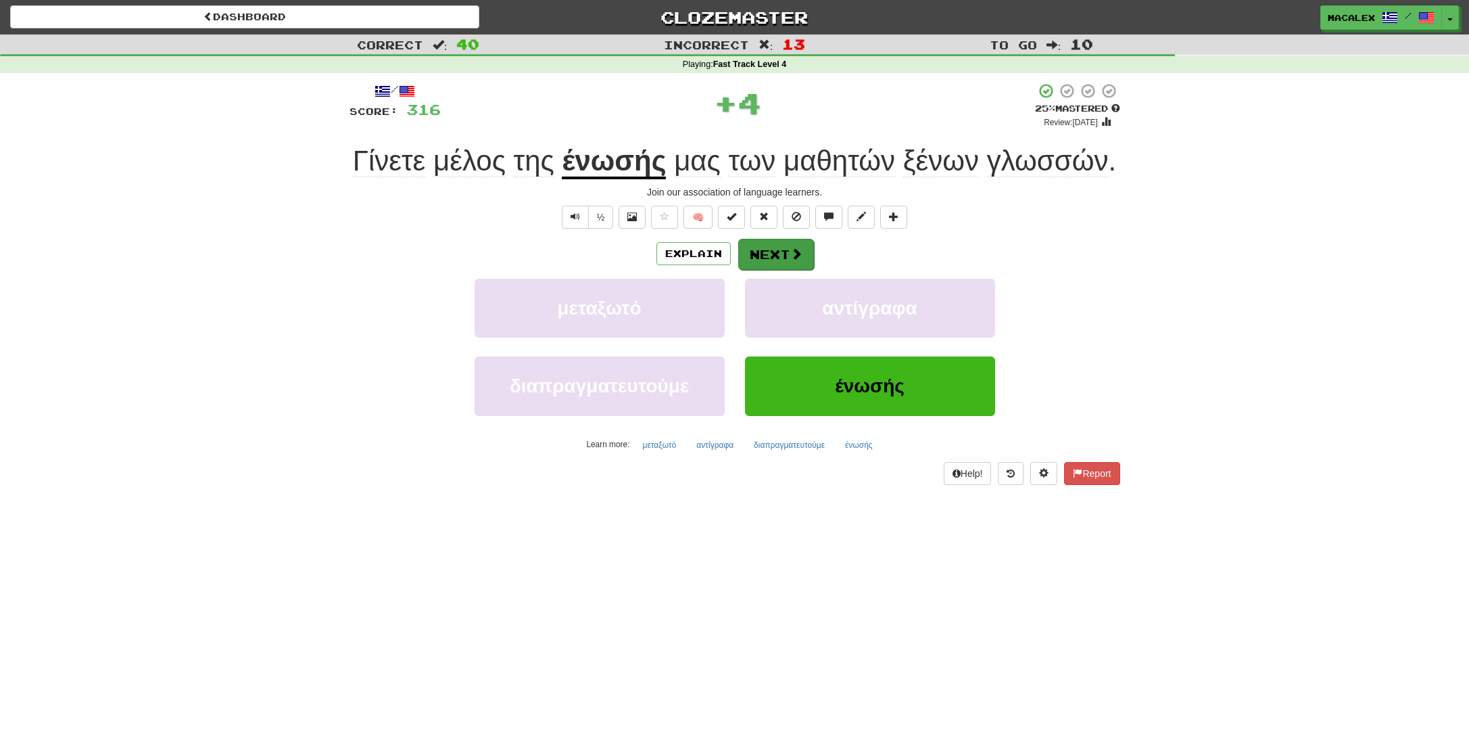
click at [777, 258] on button "Next" at bounding box center [776, 254] width 76 height 31
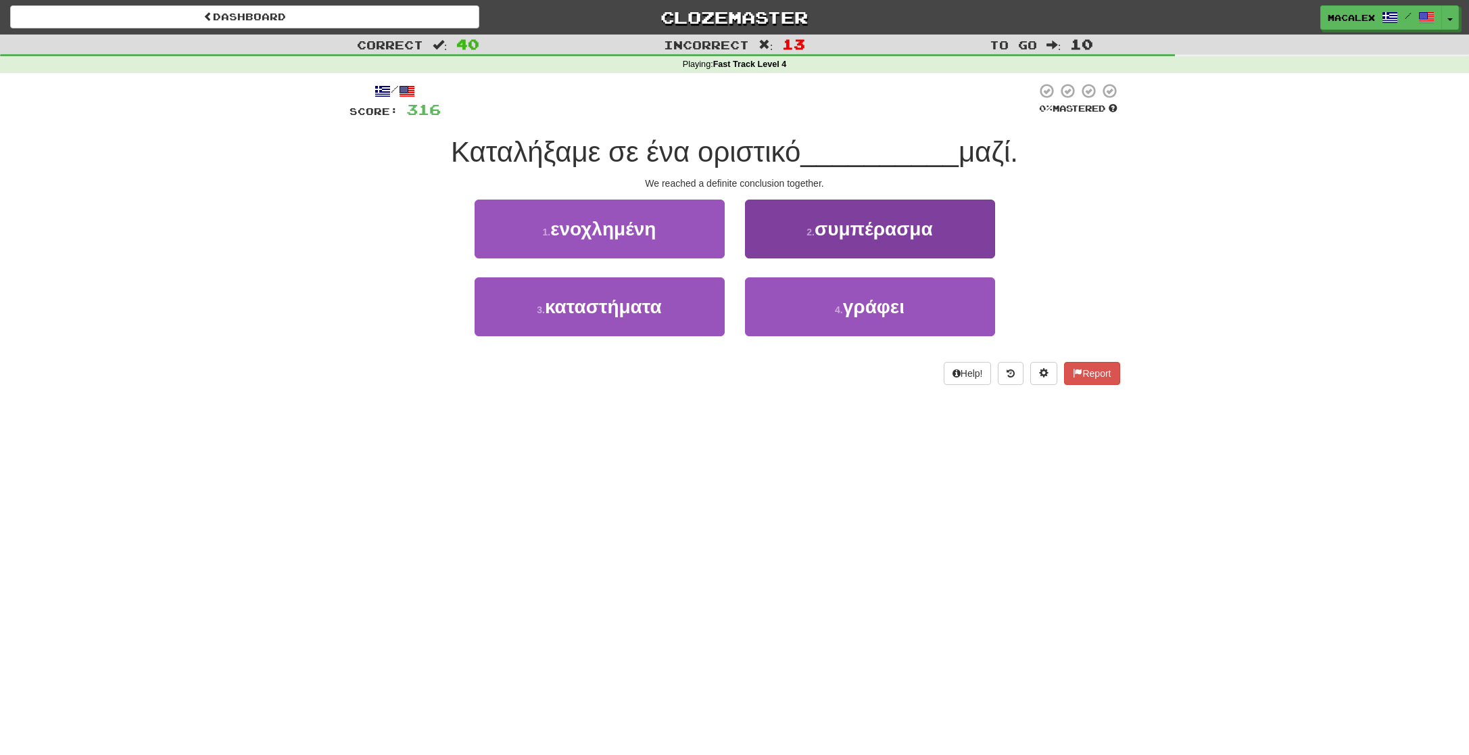
click at [851, 234] on span "συμπέρασμα" at bounding box center [874, 228] width 118 height 21
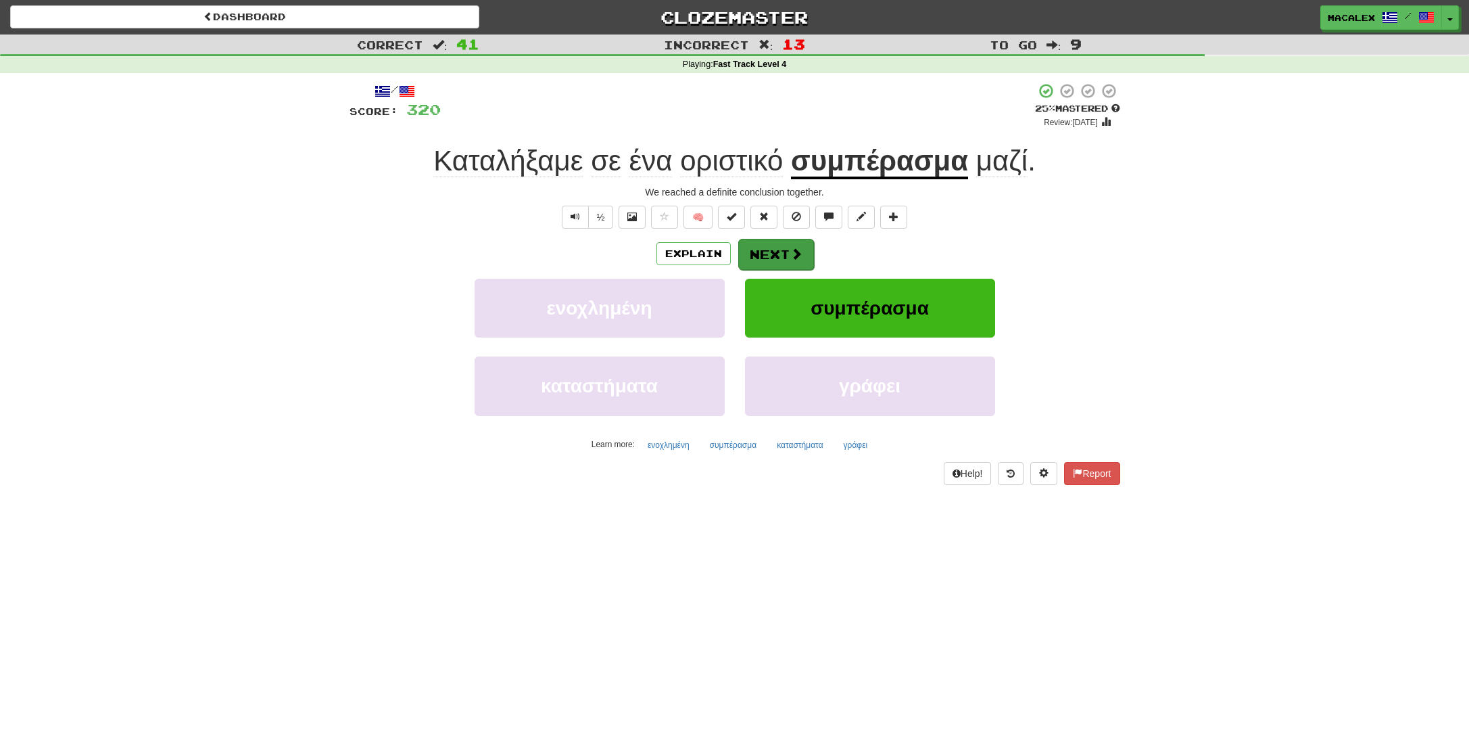
click at [769, 253] on button "Next" at bounding box center [776, 254] width 76 height 31
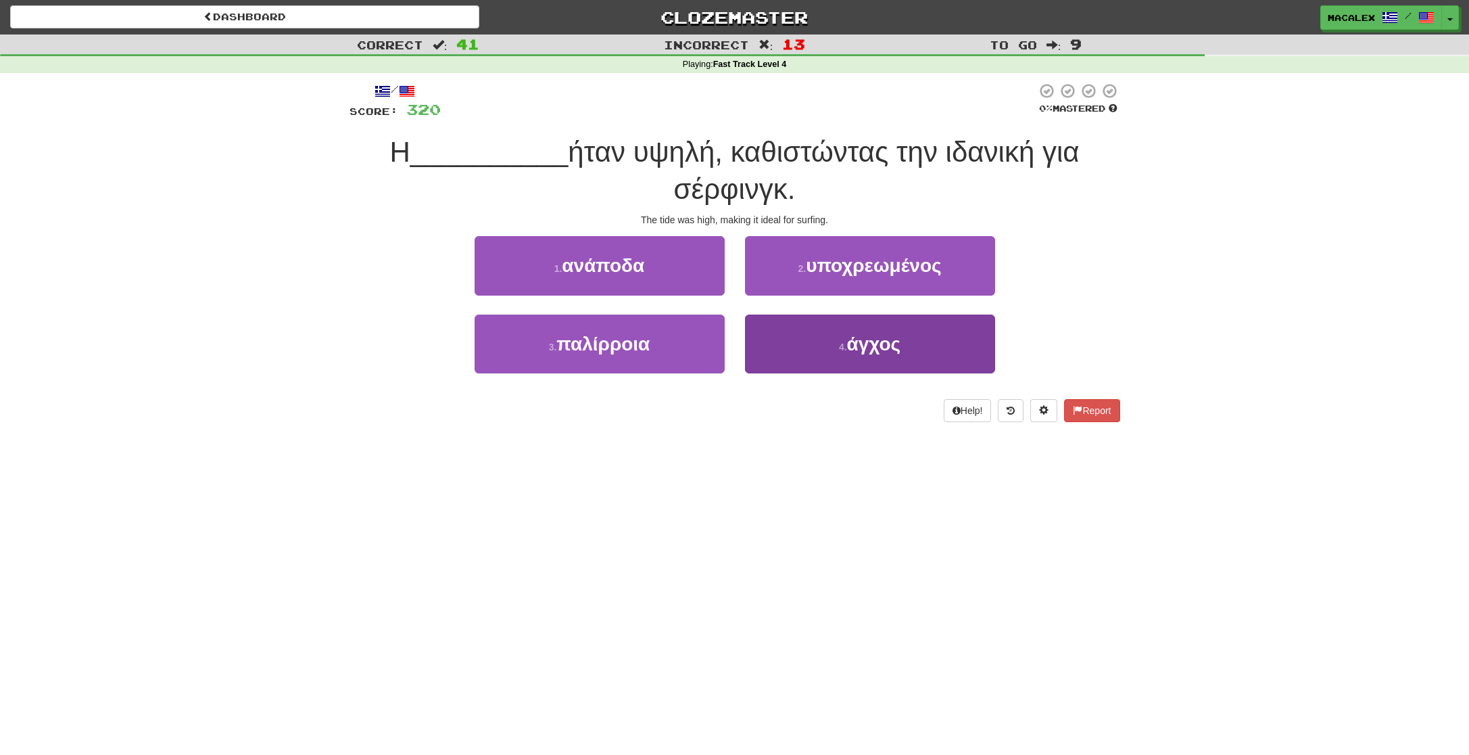
click at [846, 345] on small "4 ." at bounding box center [843, 346] width 8 height 11
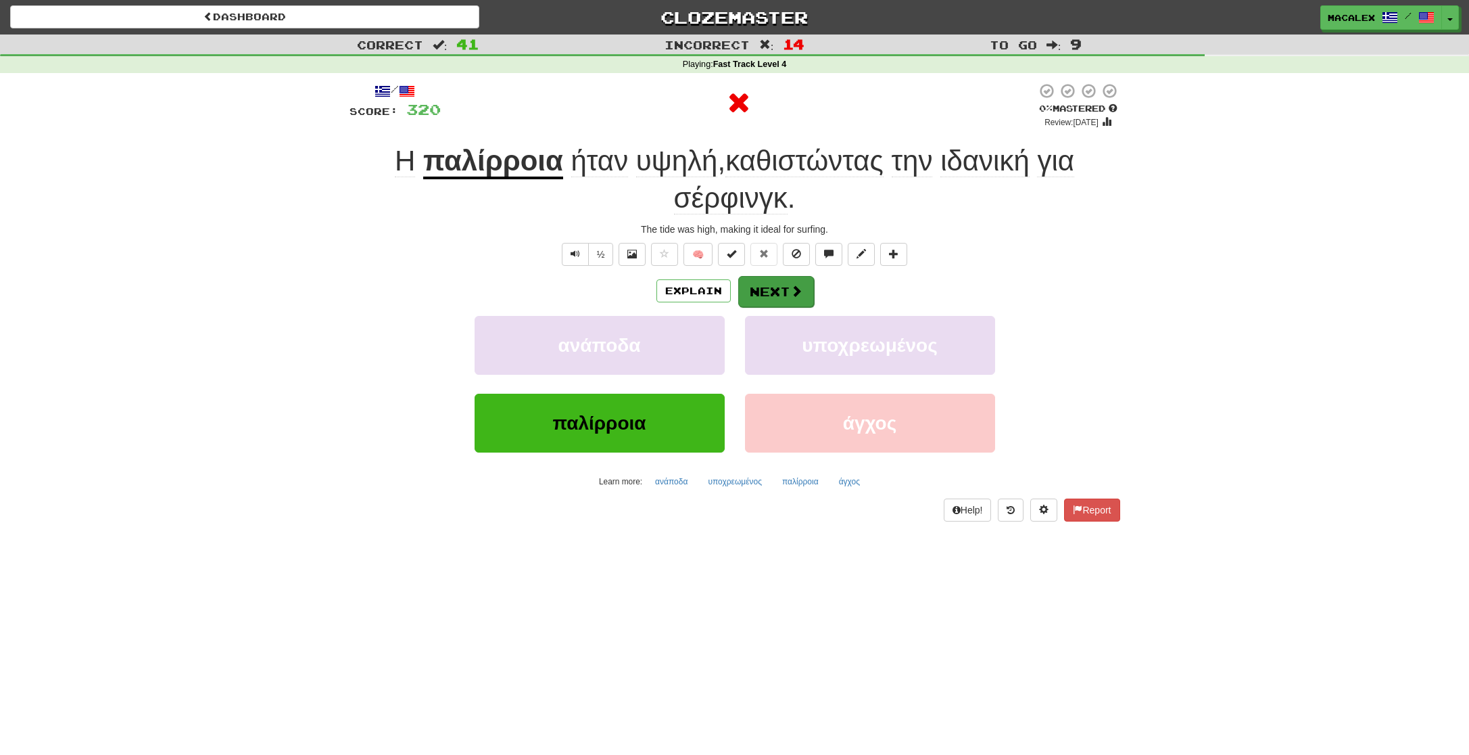
click at [782, 285] on button "Next" at bounding box center [776, 291] width 76 height 31
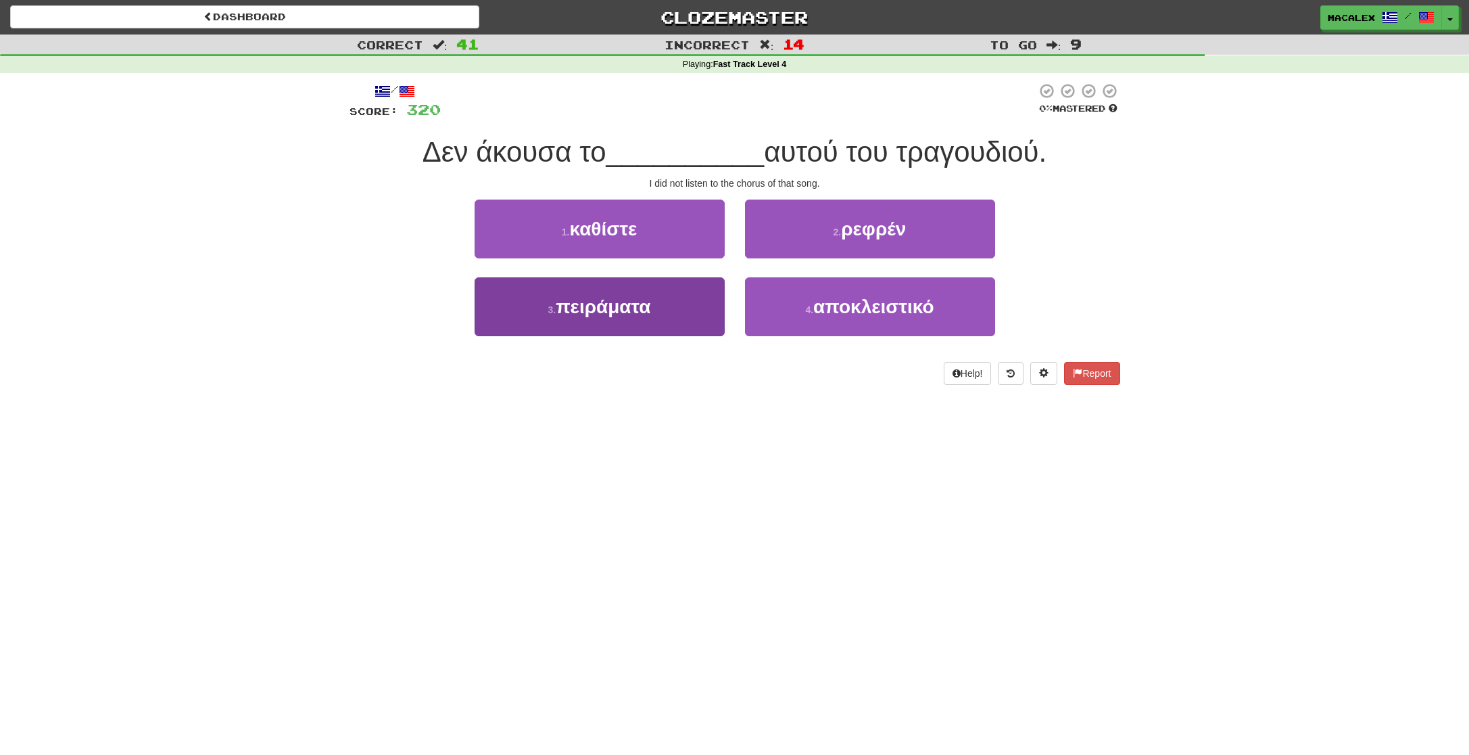
scroll to position [0, 1]
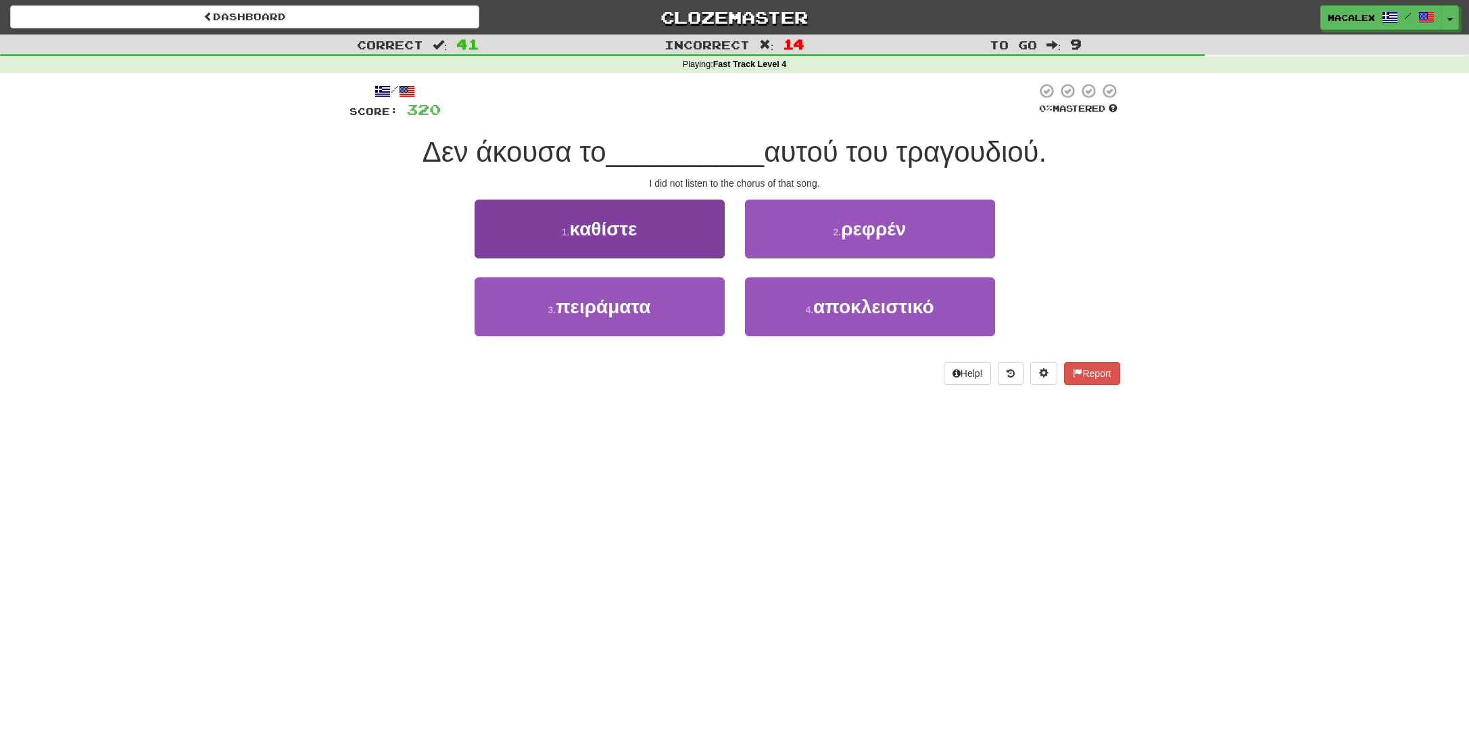
click at [616, 312] on span "πειράματα" at bounding box center [603, 306] width 95 height 21
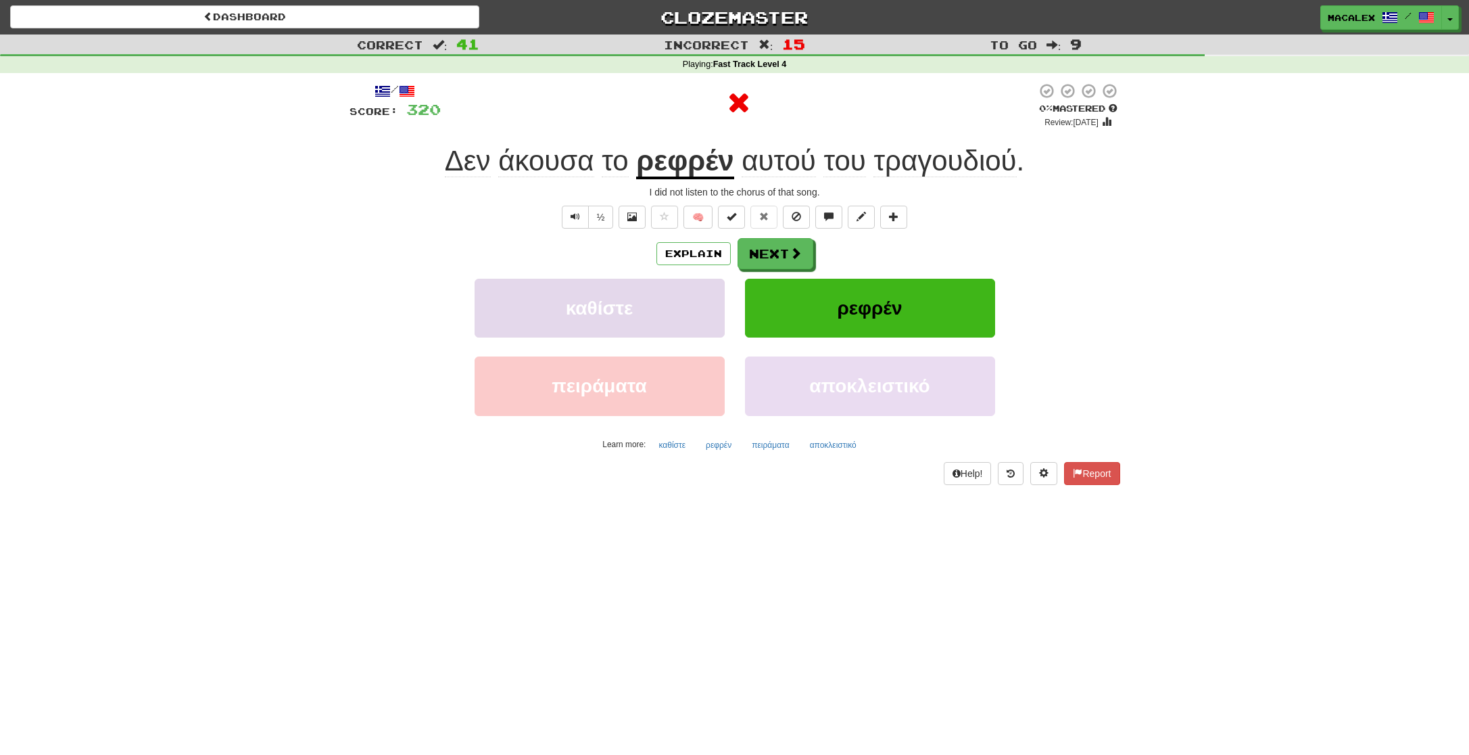
scroll to position [3, 0]
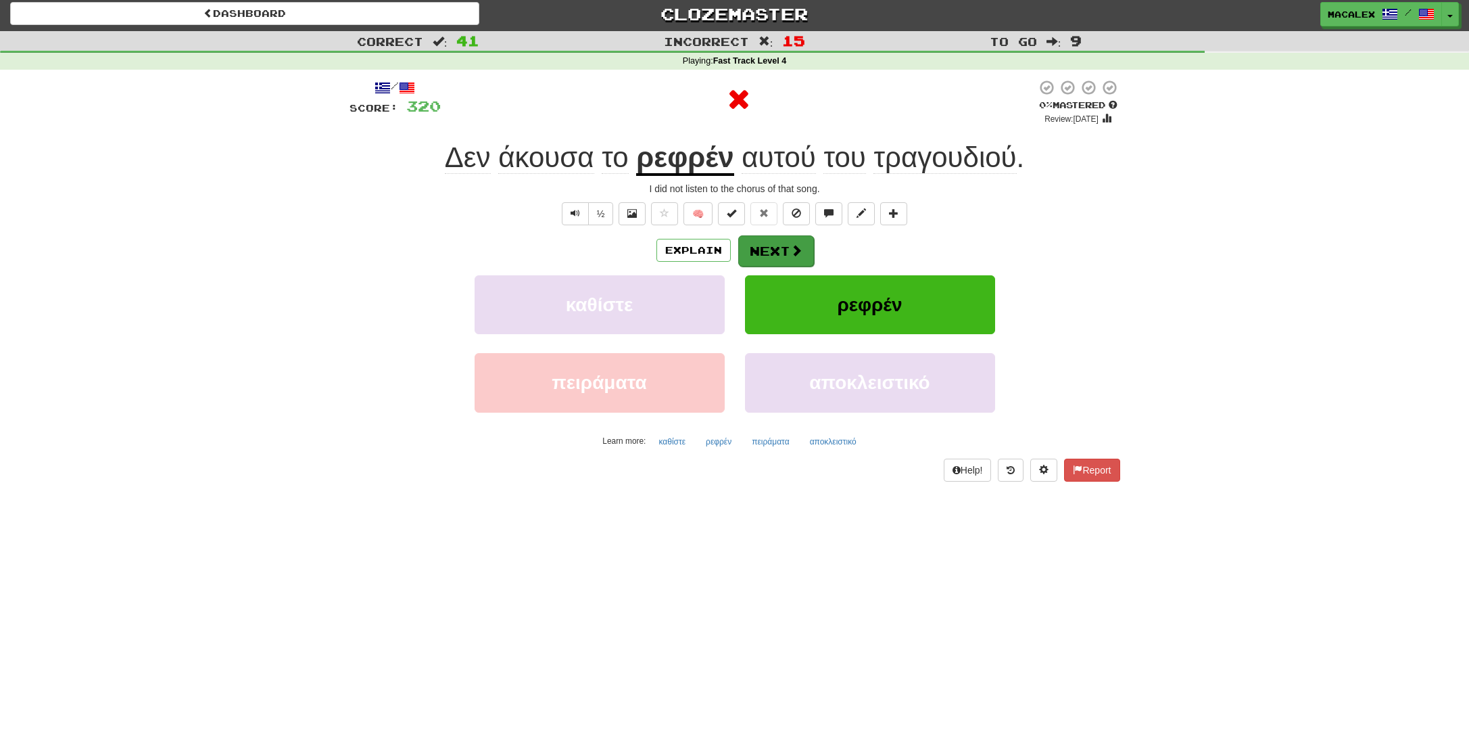
click at [769, 249] on button "Next" at bounding box center [776, 250] width 76 height 31
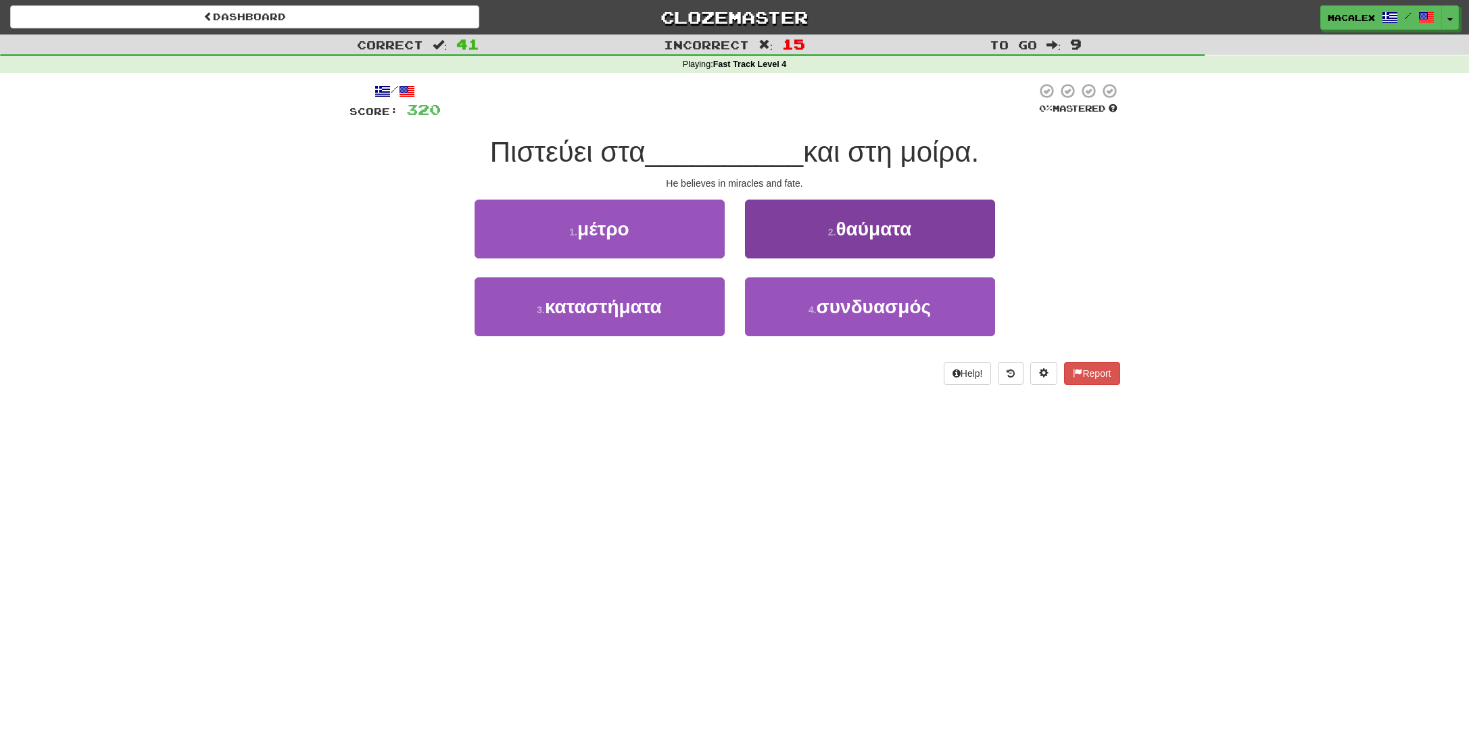
scroll to position [0, 1]
click at [838, 229] on span "θαύματα" at bounding box center [874, 228] width 76 height 21
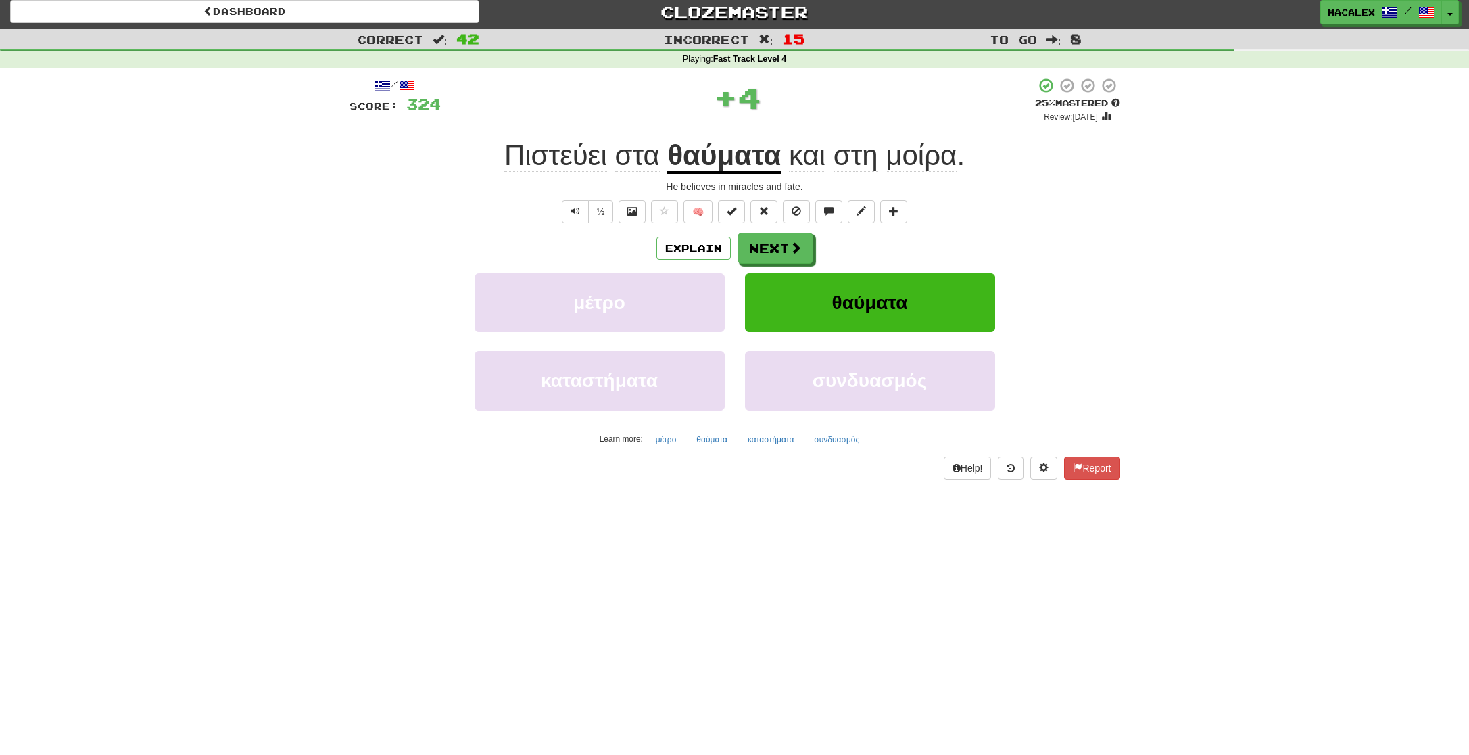
scroll to position [8, 0]
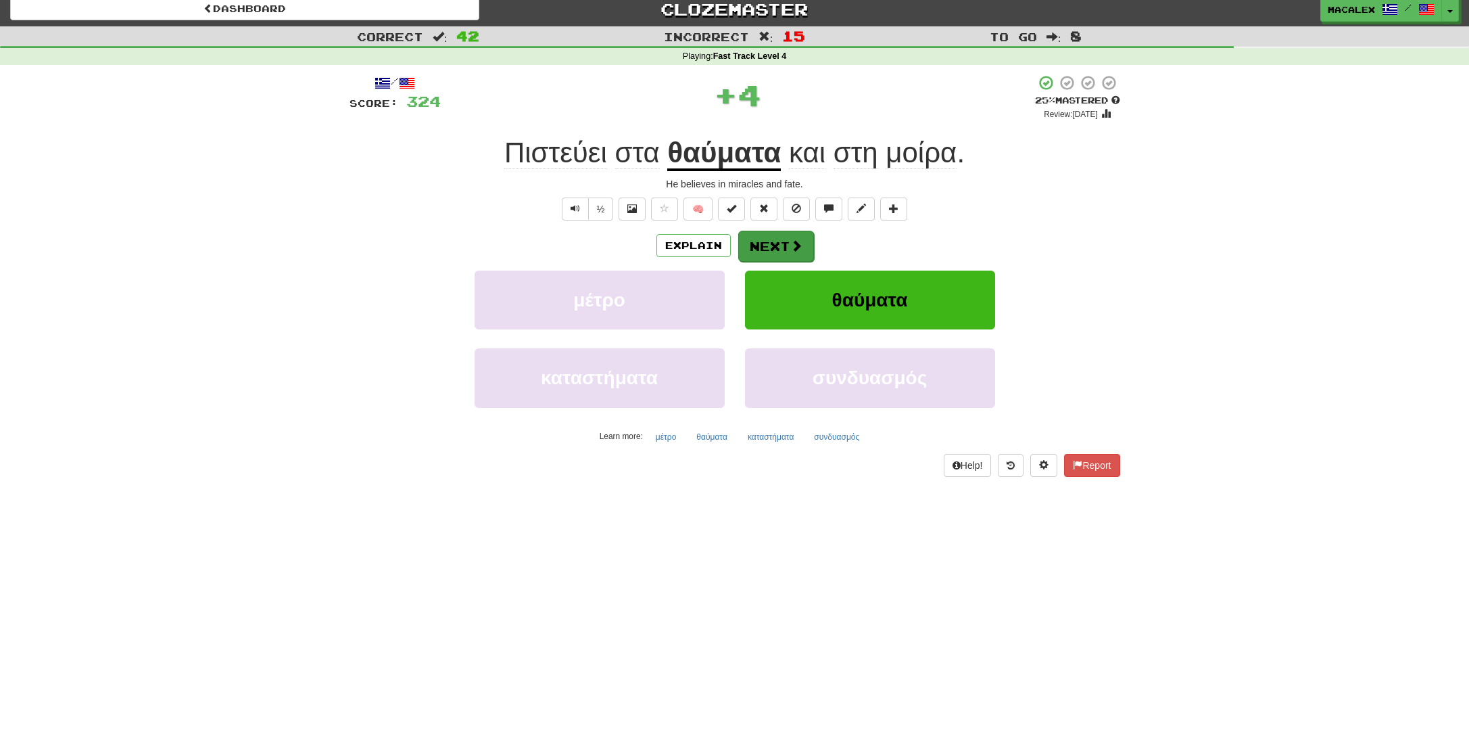
click at [779, 246] on button "Next" at bounding box center [776, 246] width 76 height 31
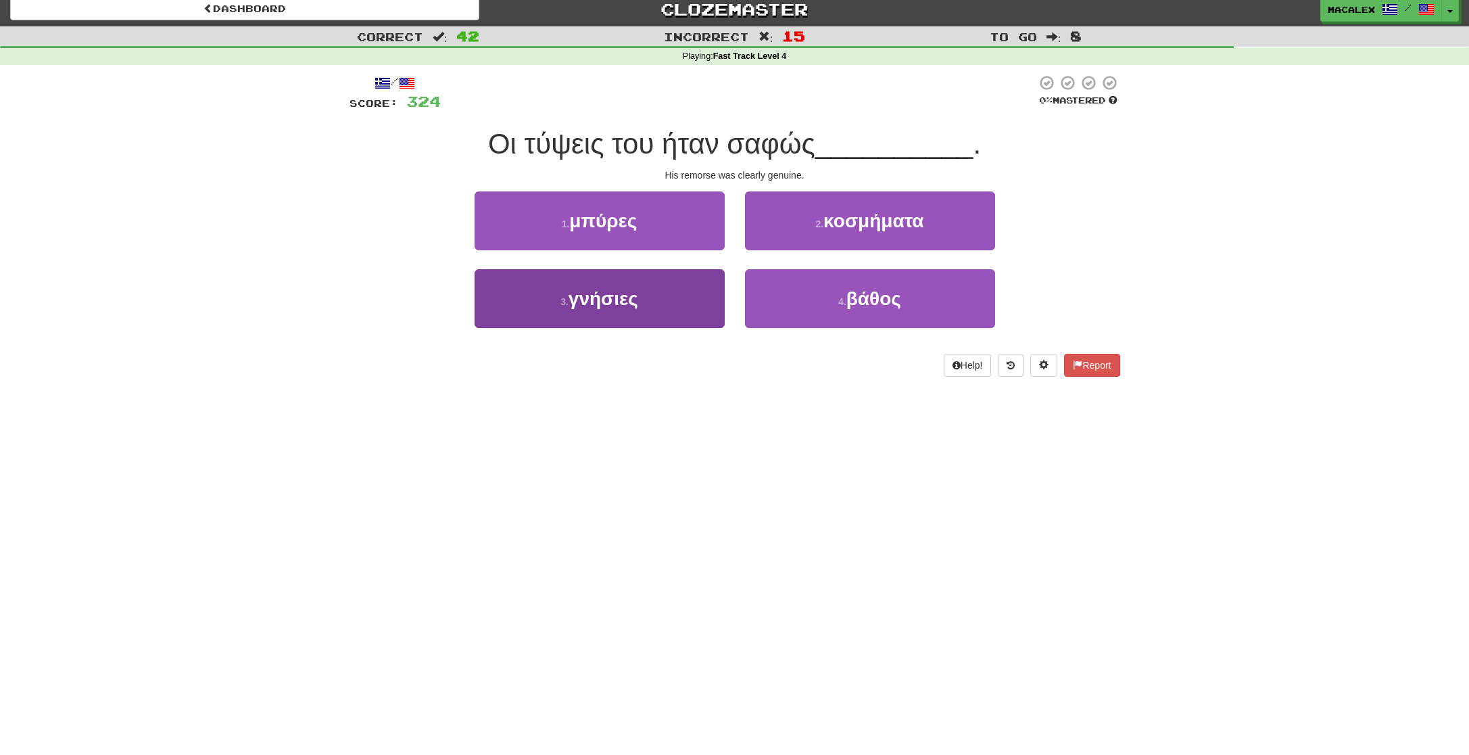
click at [610, 299] on span "γνήσιες" at bounding box center [604, 298] width 70 height 21
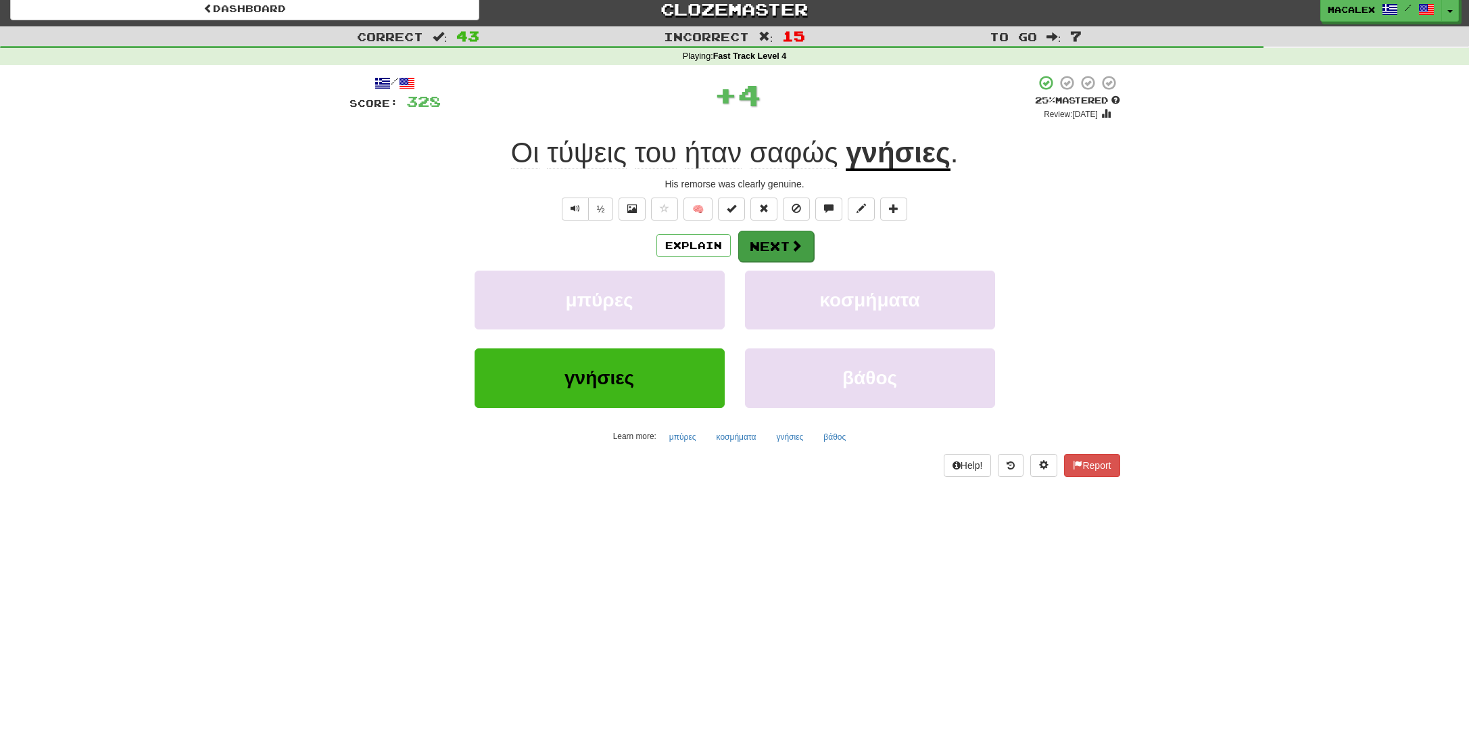
click at [763, 241] on button "Next" at bounding box center [776, 246] width 76 height 31
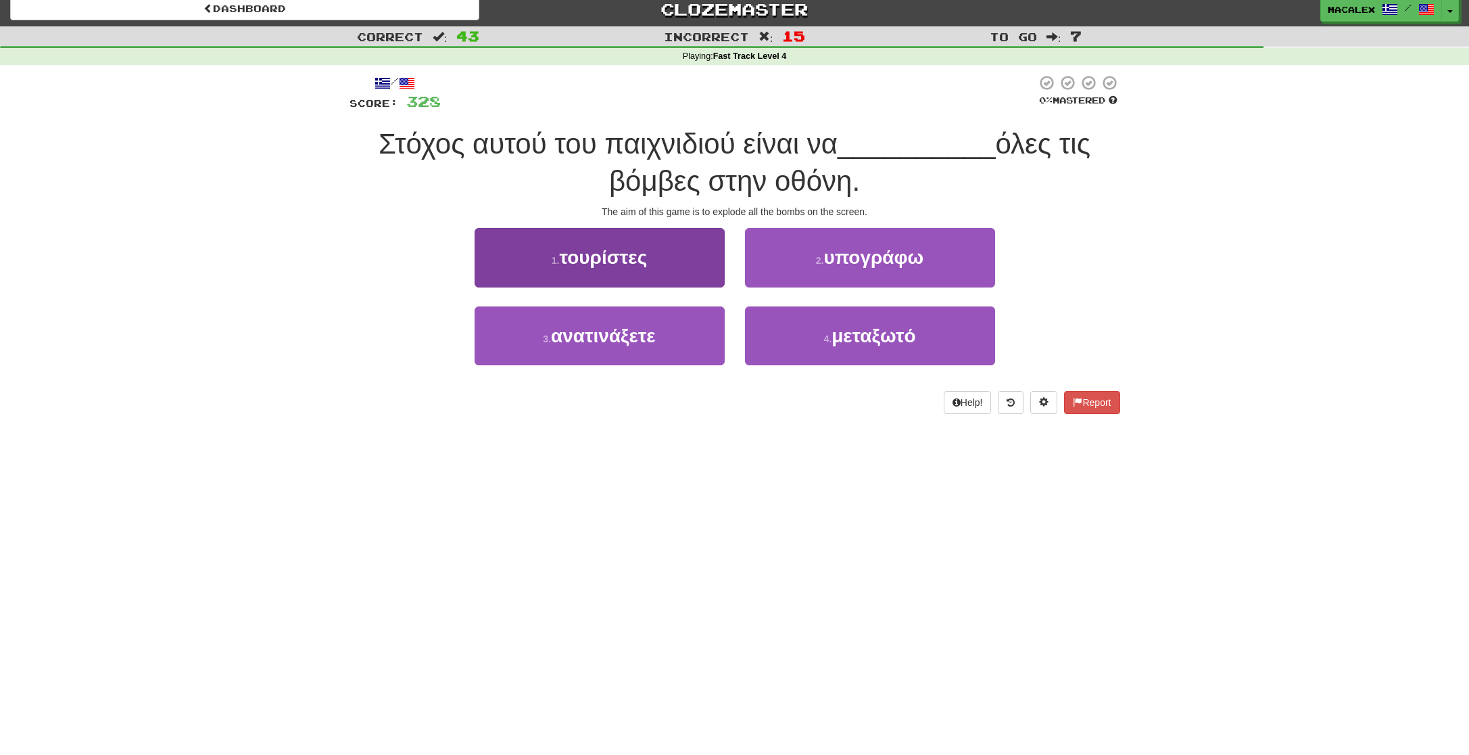
click at [646, 330] on span "ανατινάξετε" at bounding box center [603, 335] width 105 height 21
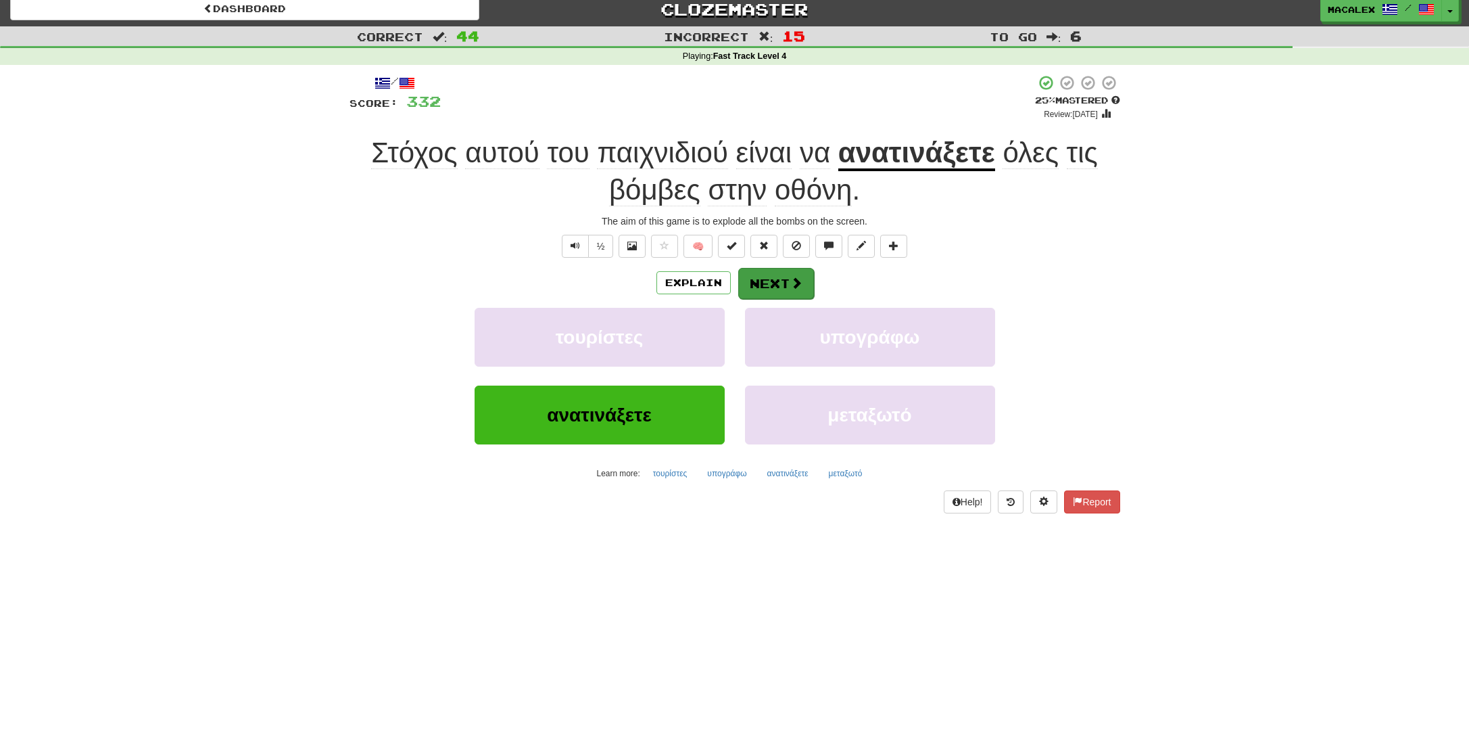
click at [780, 279] on button "Next" at bounding box center [776, 283] width 76 height 31
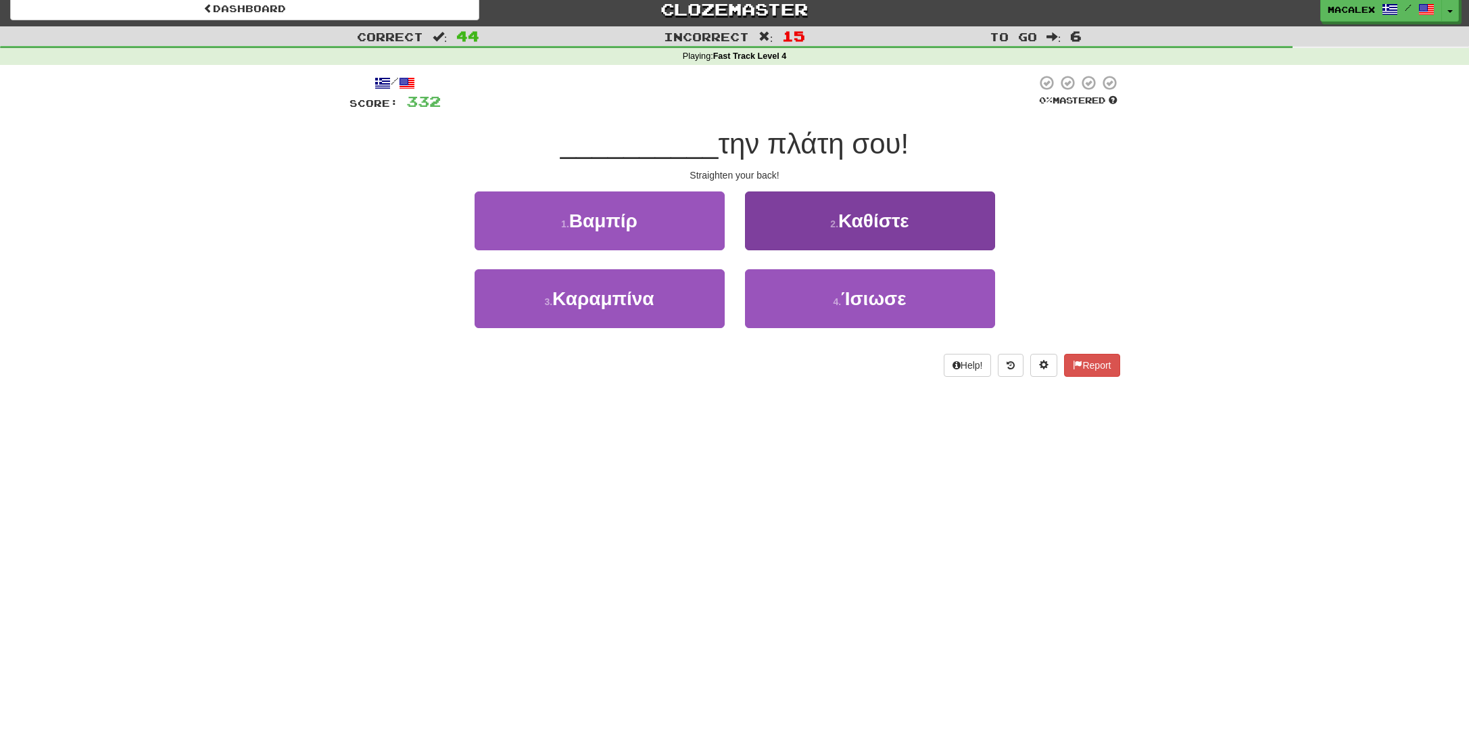
click at [812, 295] on button "4 . Ίσιωσε" at bounding box center [870, 298] width 250 height 59
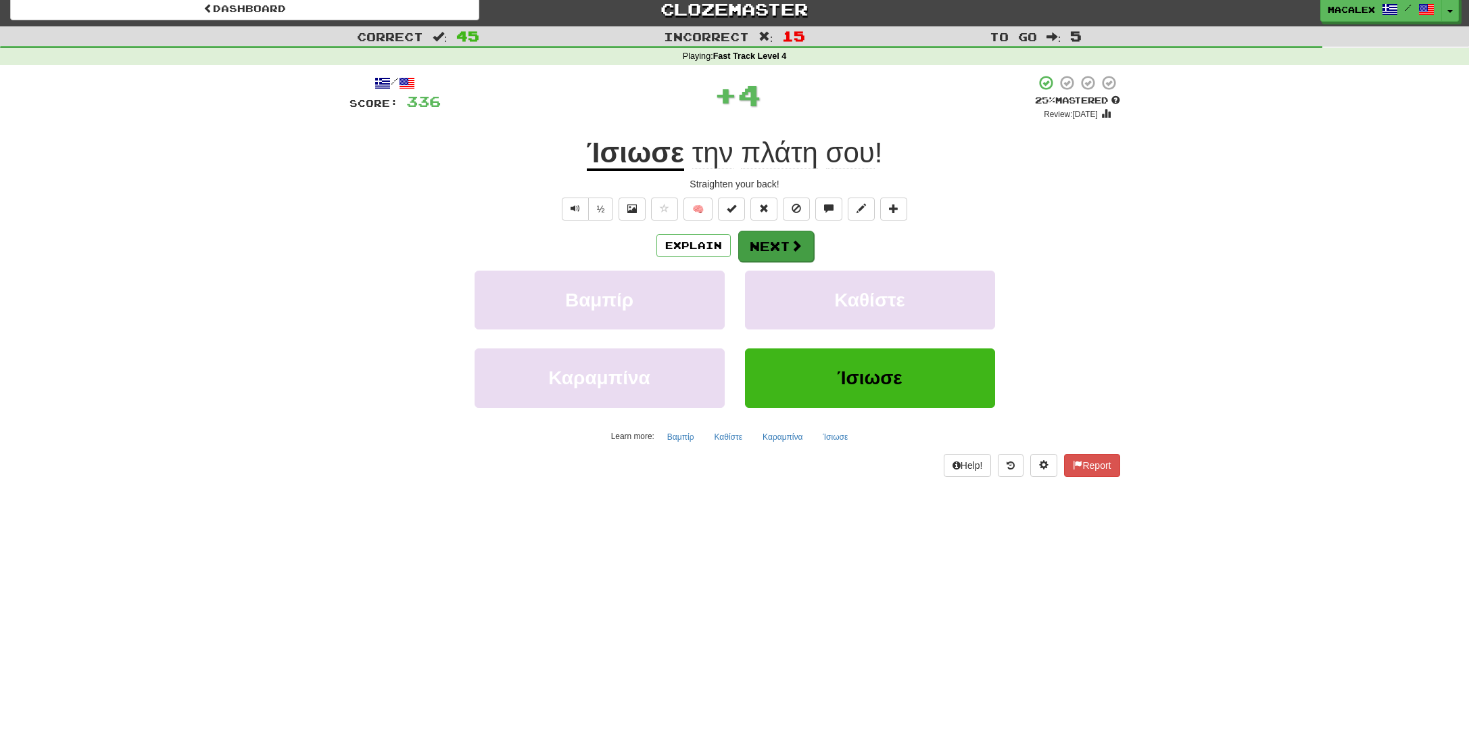
click at [777, 245] on button "Next" at bounding box center [776, 246] width 76 height 31
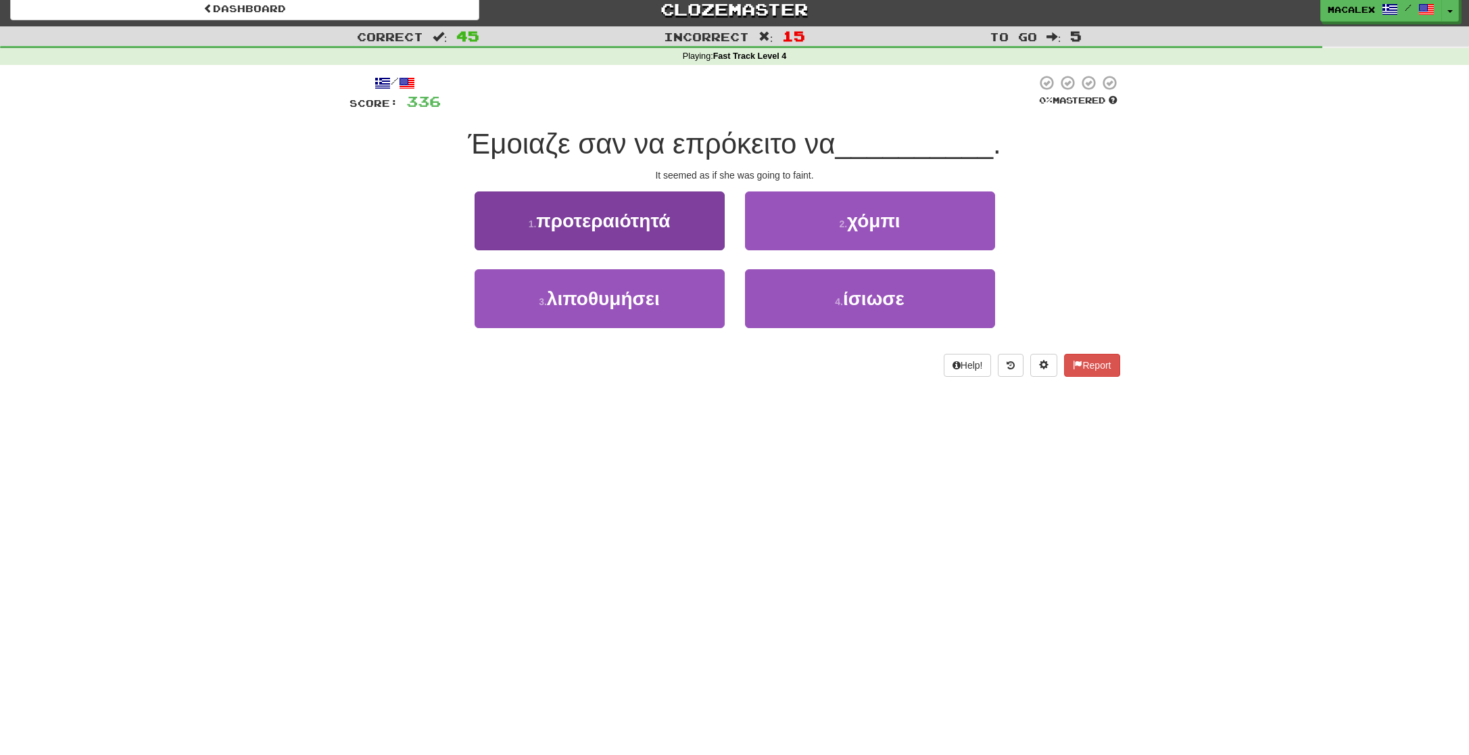
click at [608, 306] on span "λιποθυμήσει" at bounding box center [603, 298] width 113 height 21
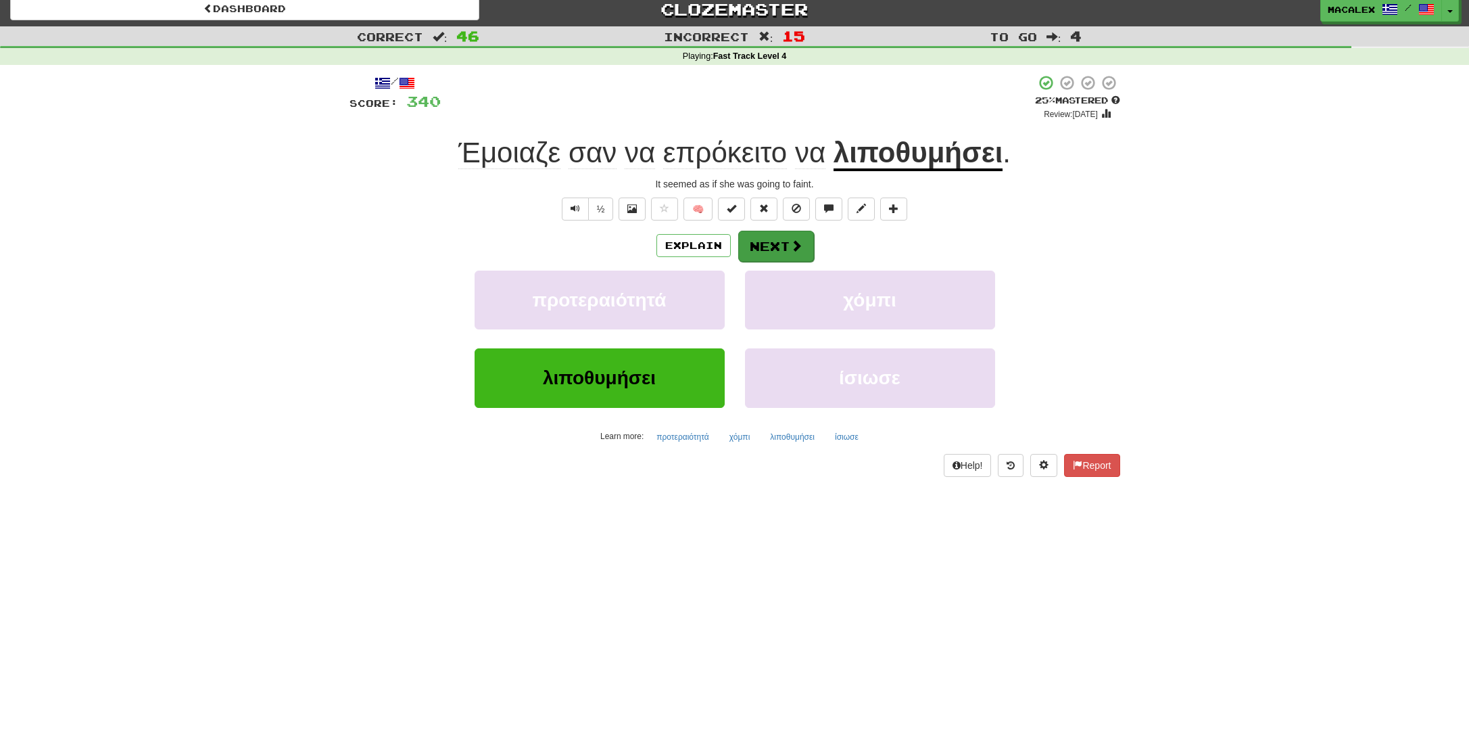
click at [773, 251] on button "Next" at bounding box center [776, 246] width 76 height 31
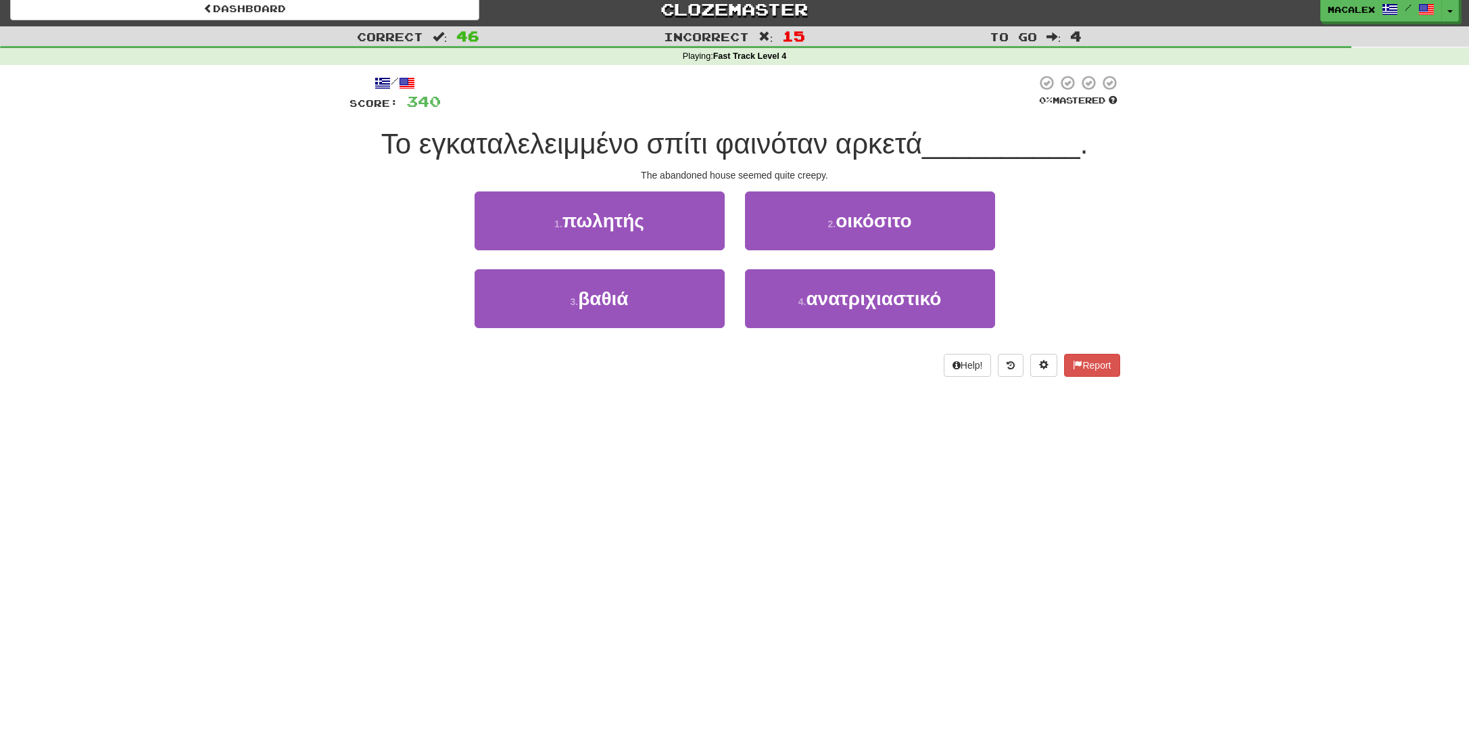
click at [839, 303] on span "ανατριχιαστικό" at bounding box center [873, 298] width 135 height 21
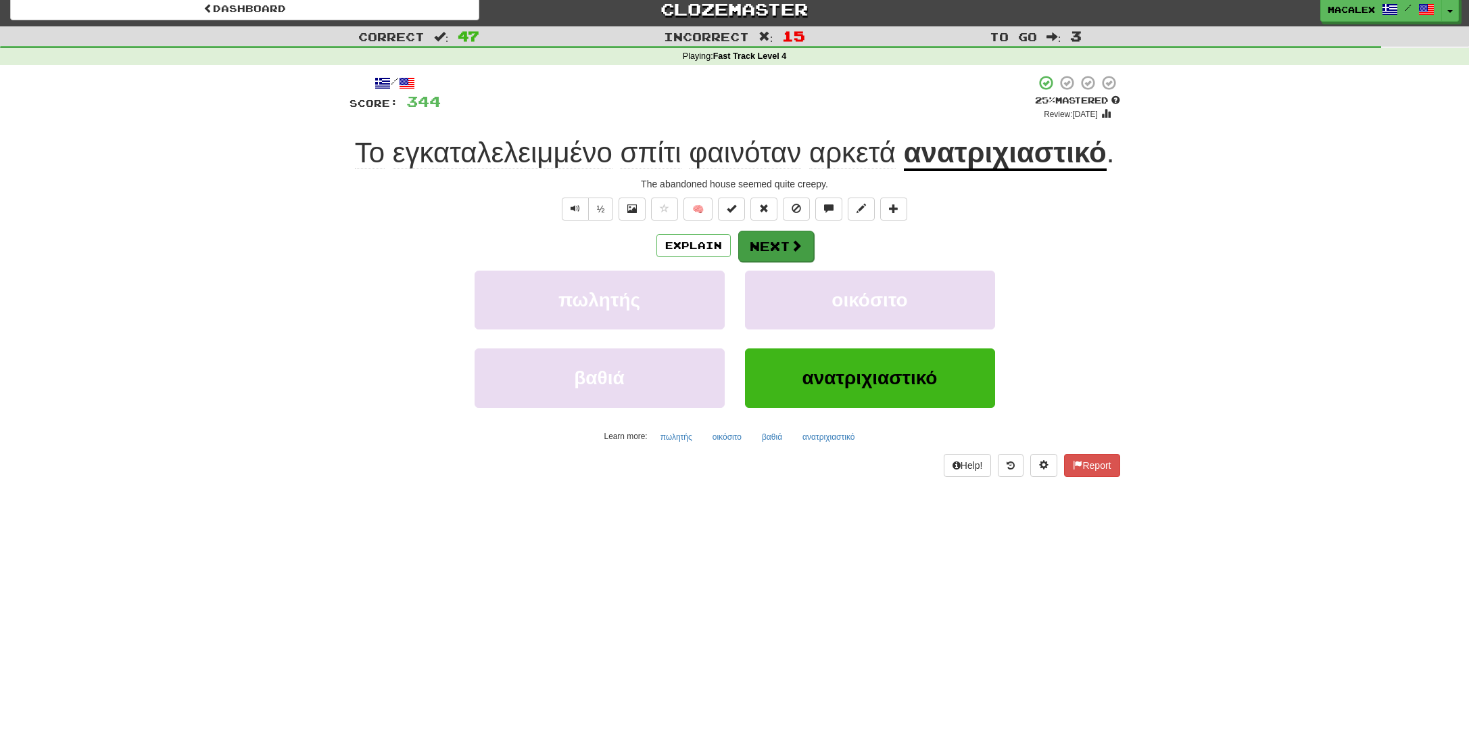
click at [773, 262] on button "Next" at bounding box center [776, 246] width 76 height 31
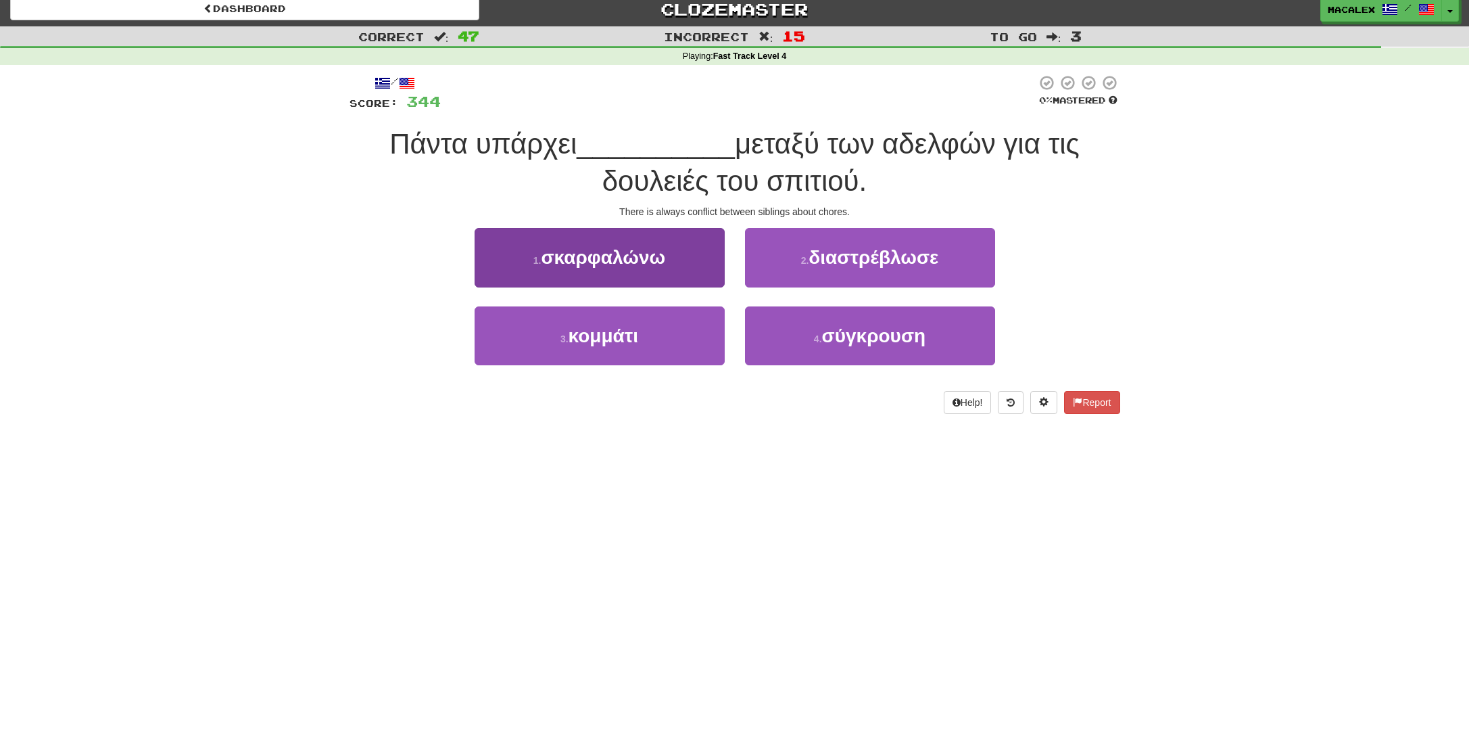
click at [625, 258] on span "σκαρφαλώνω" at bounding box center [603, 257] width 124 height 21
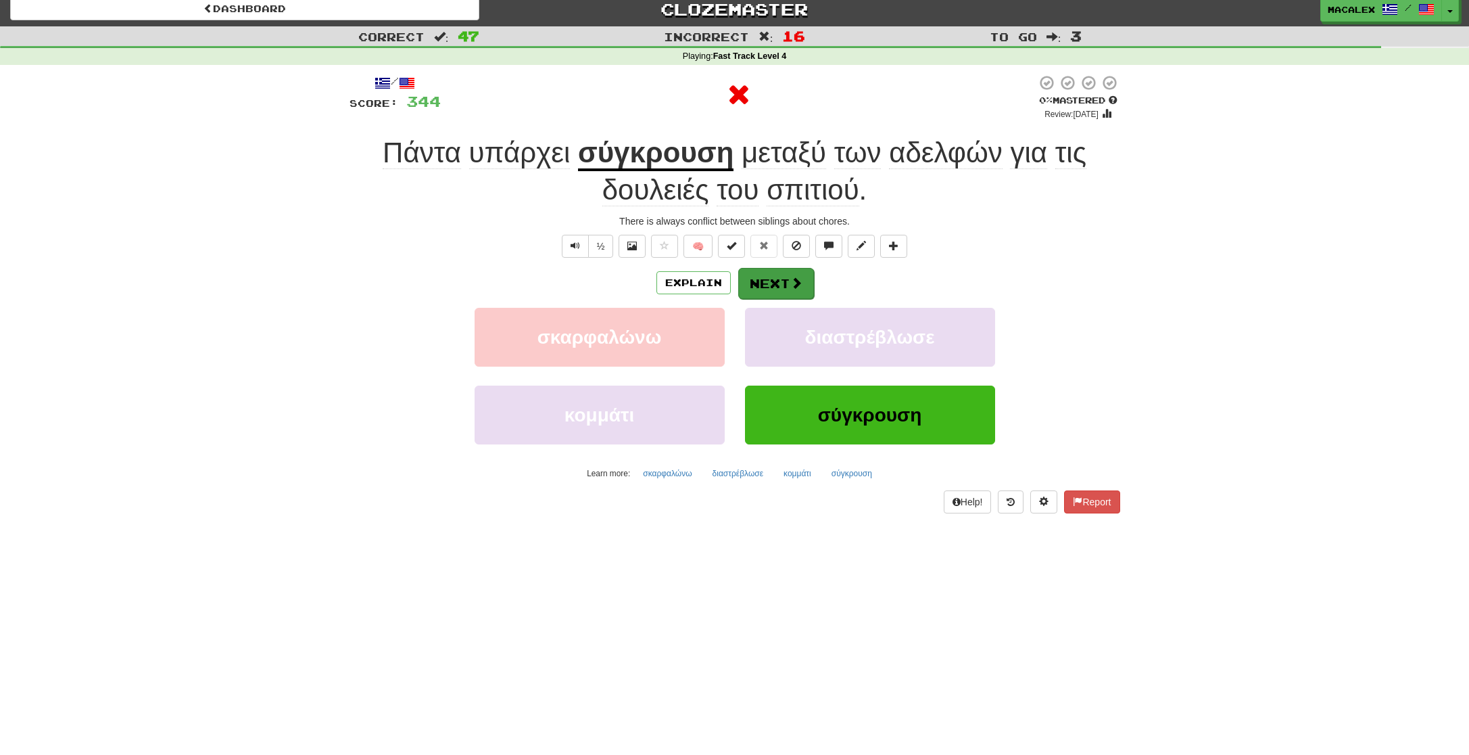
click at [782, 274] on button "Next" at bounding box center [776, 283] width 76 height 31
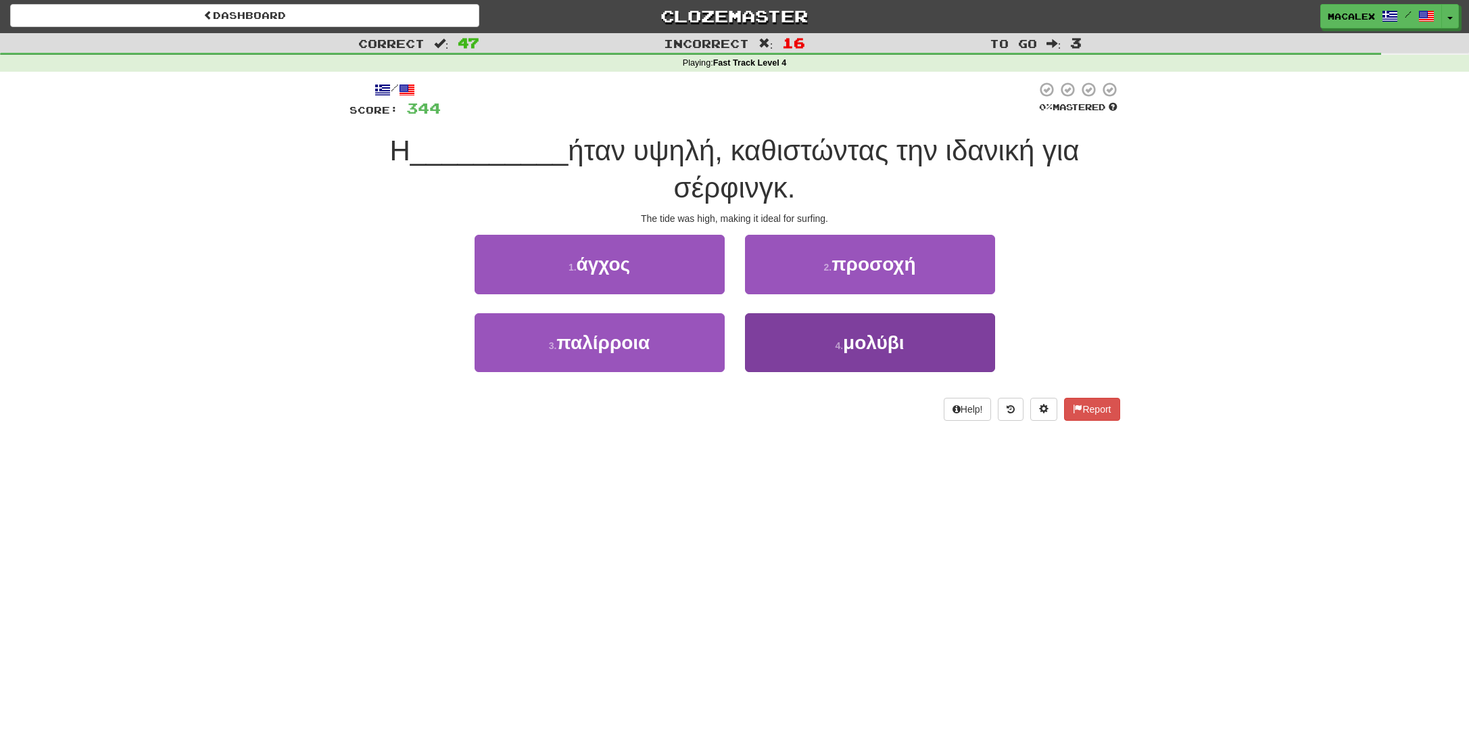
scroll to position [1, 0]
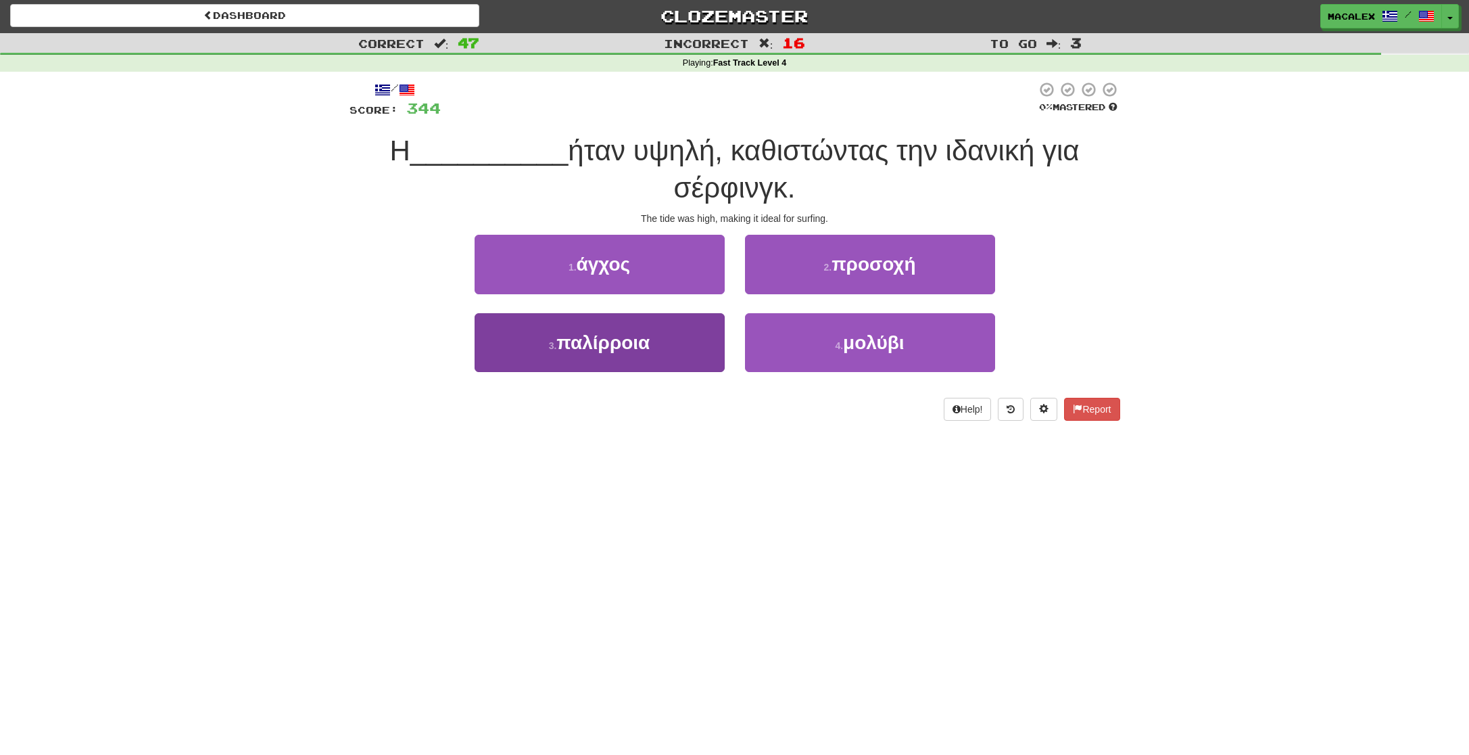
click at [617, 343] on span "παλίρροια" at bounding box center [602, 342] width 93 height 21
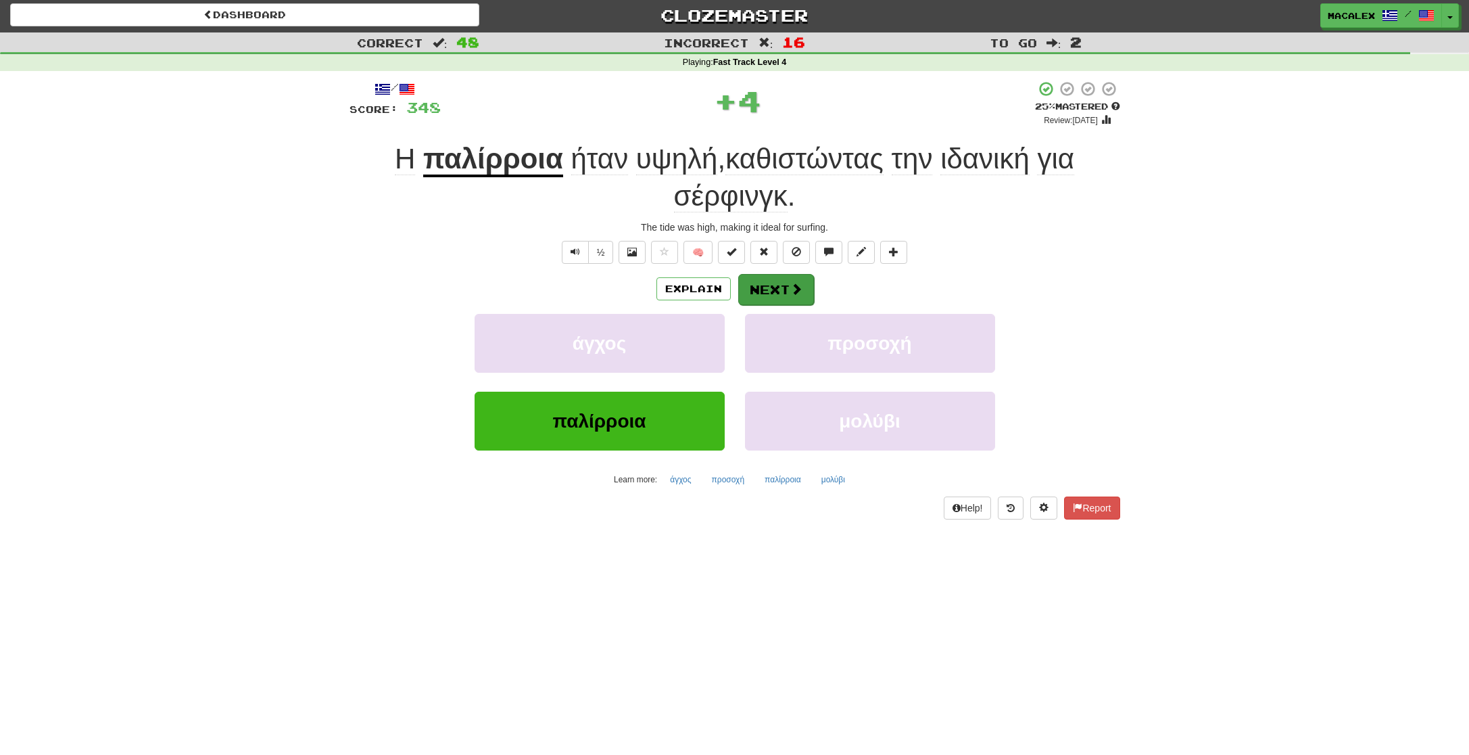
click at [794, 287] on span at bounding box center [796, 289] width 12 height 12
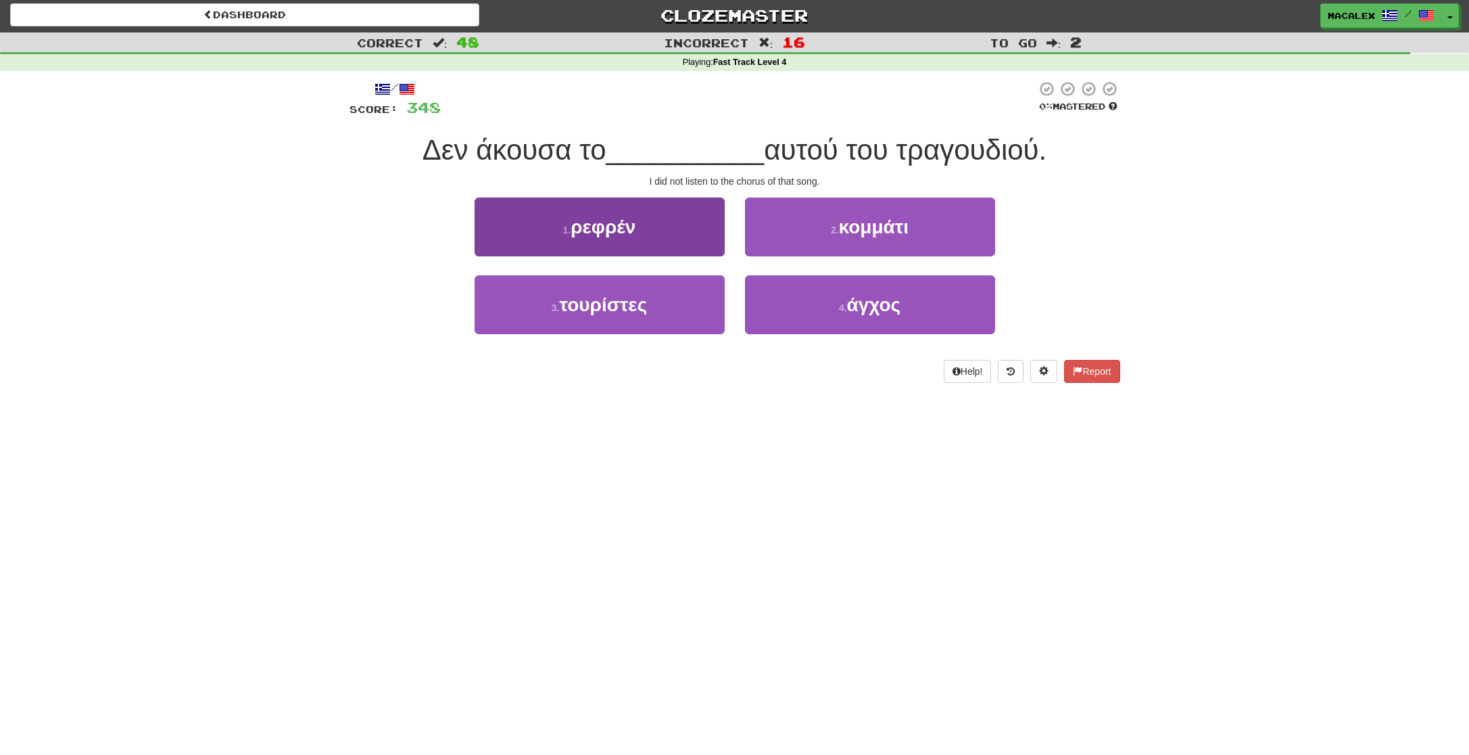
click at [594, 235] on span "ρεφρέν" at bounding box center [603, 226] width 65 height 21
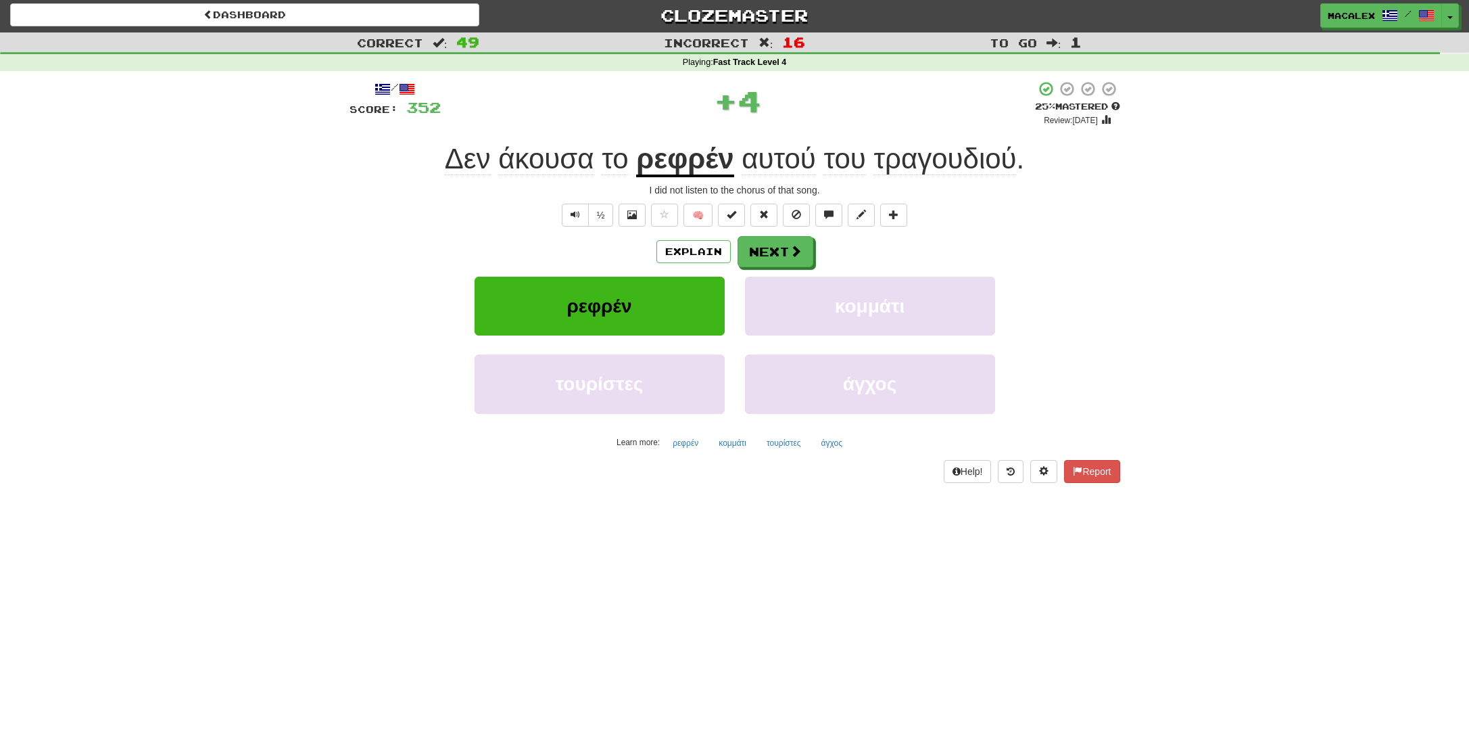
scroll to position [1, 0]
click at [790, 251] on span at bounding box center [796, 252] width 12 height 12
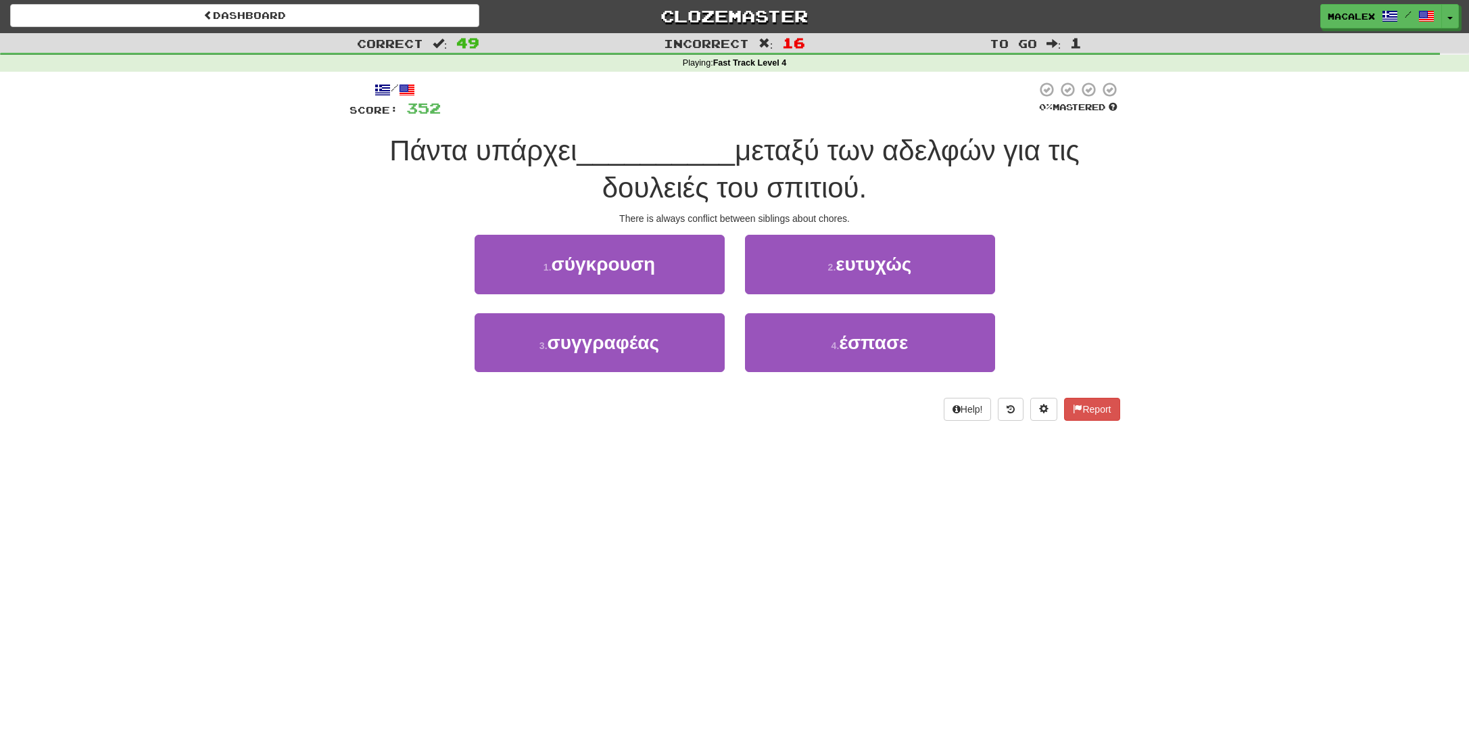
click at [622, 271] on span "σύγκρουση" at bounding box center [604, 264] width 104 height 21
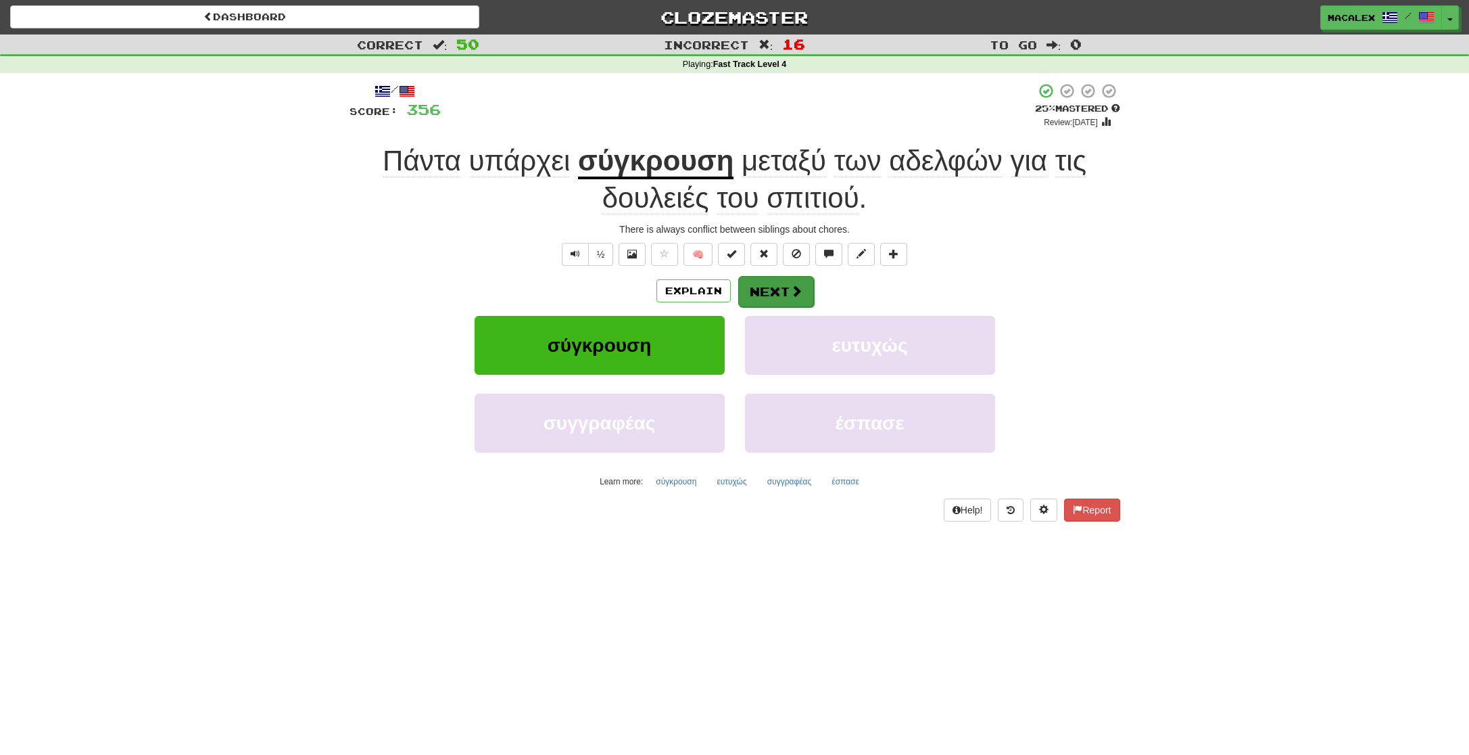
scroll to position [-1, 0]
click at [779, 292] on button "Next" at bounding box center [776, 291] width 76 height 31
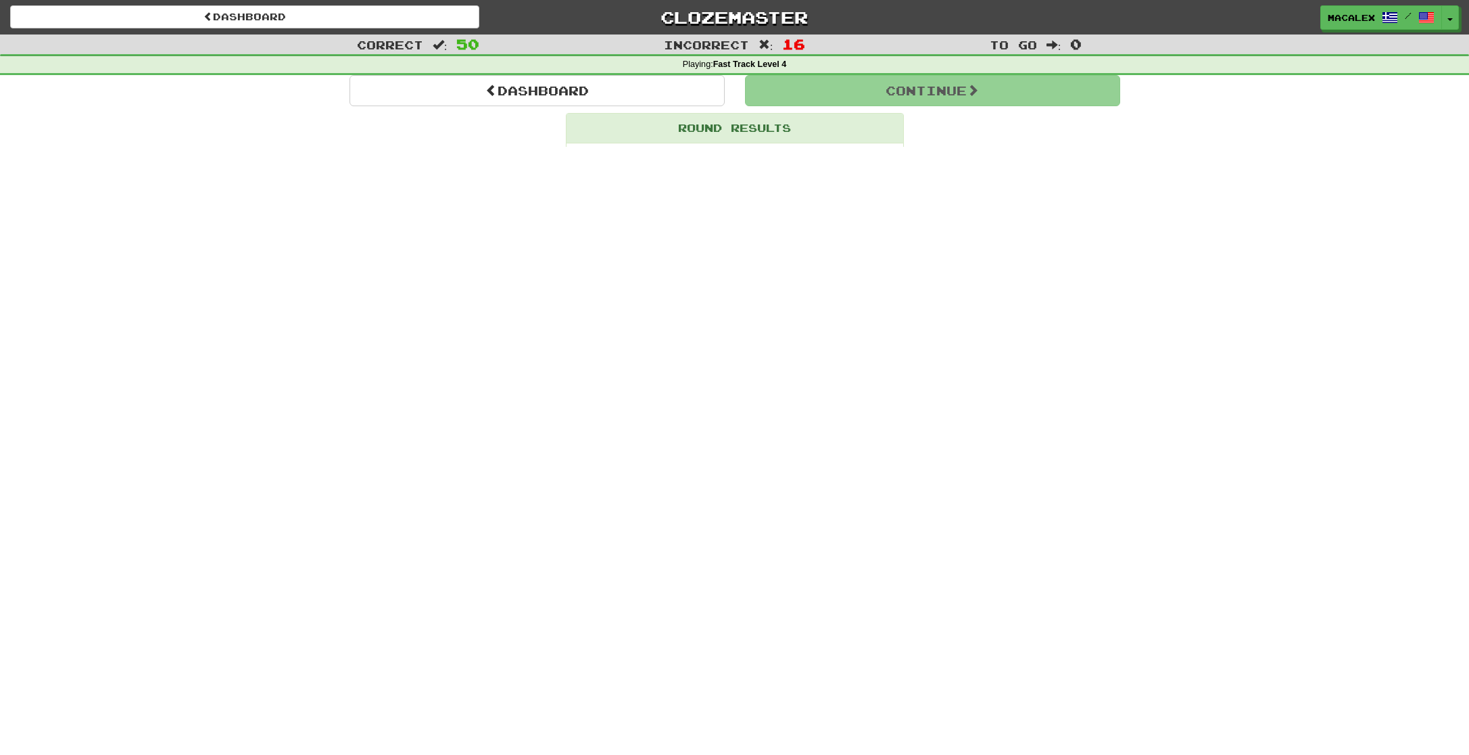
scroll to position [0, 0]
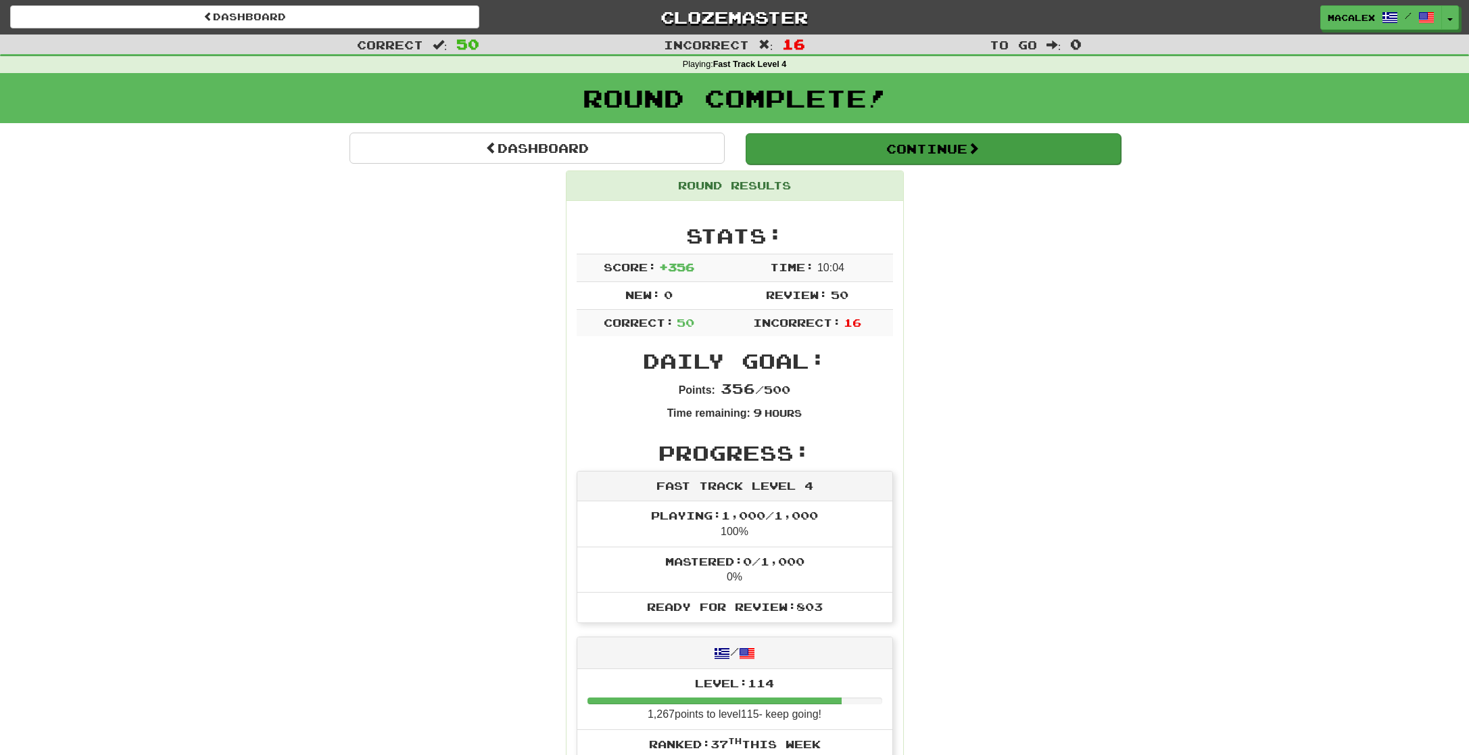
click at [848, 136] on button "Continue" at bounding box center [933, 148] width 375 height 31
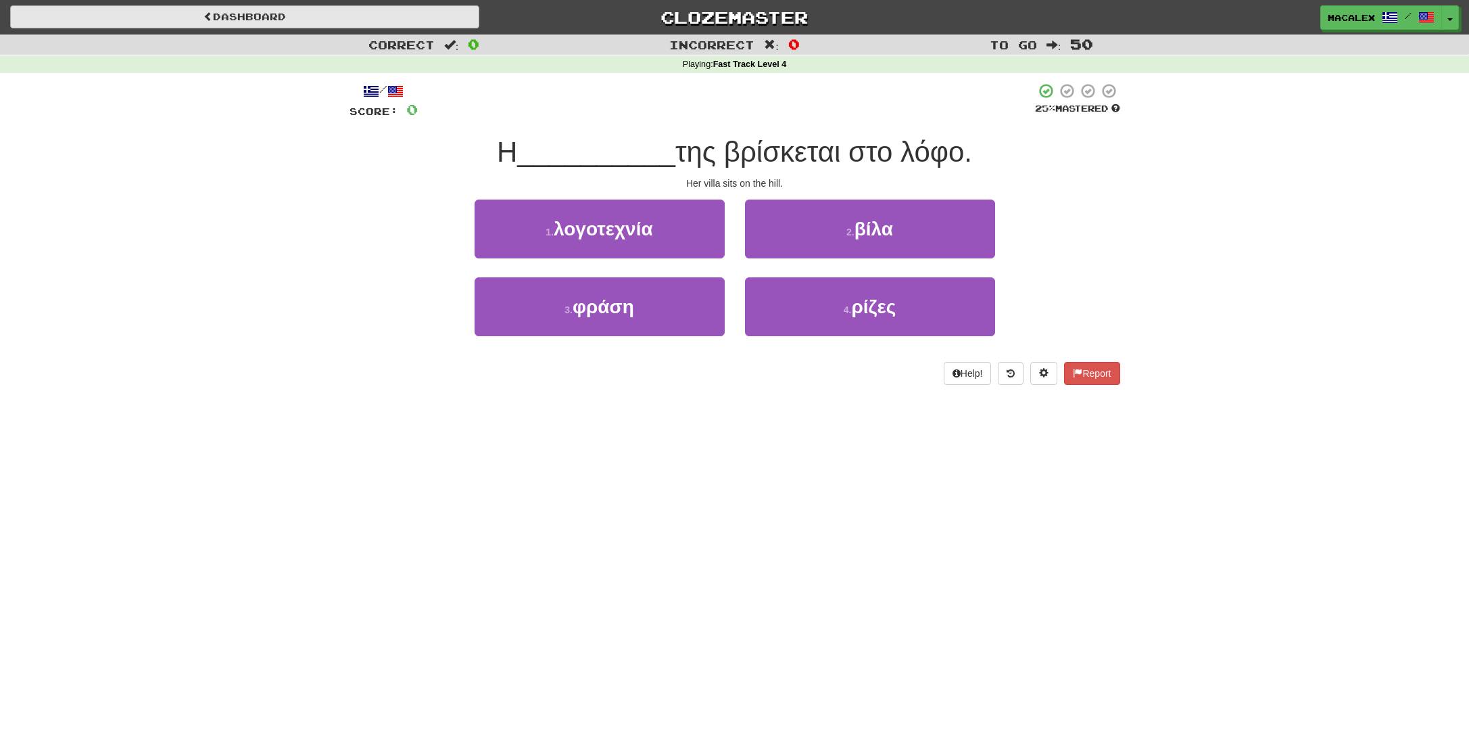
click at [197, 15] on link "Dashboard" at bounding box center [244, 16] width 469 height 23
